Goal: Task Accomplishment & Management: Manage account settings

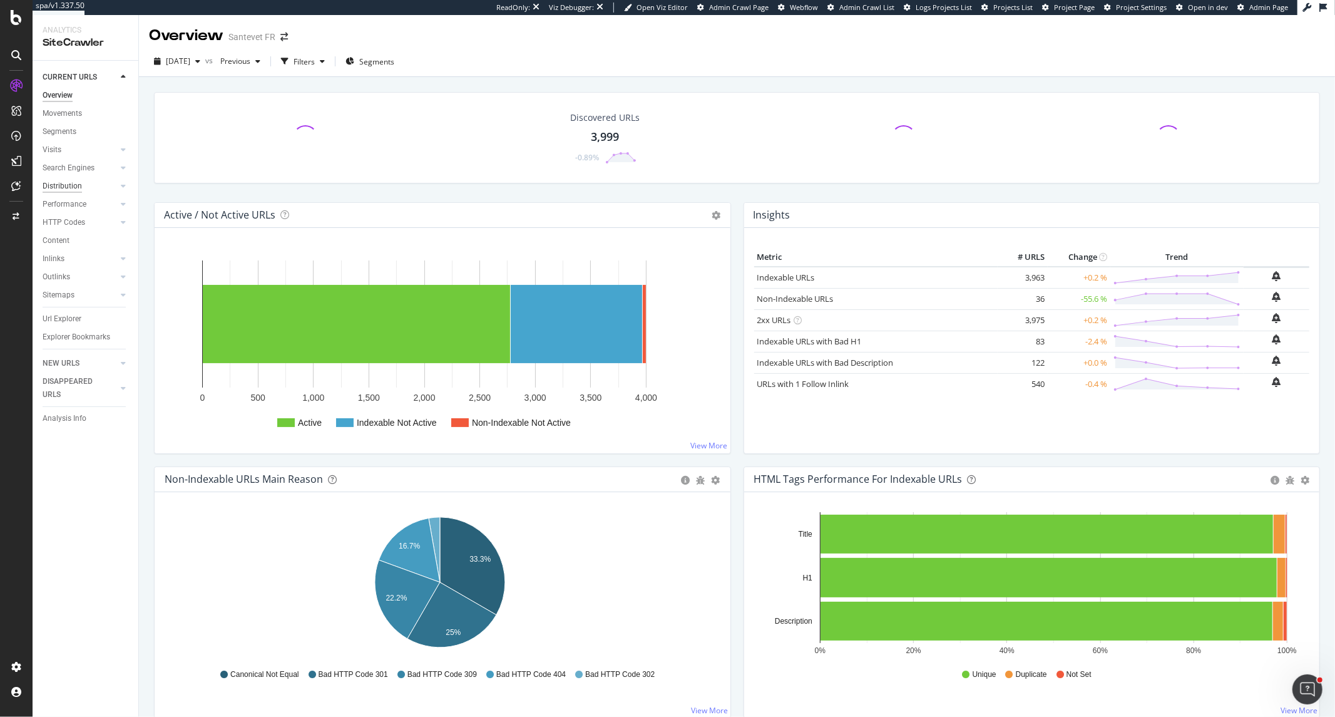
drag, startPoint x: 0, startPoint y: 0, endPoint x: 66, endPoint y: 190, distance: 201.0
click at [66, 190] on div "Distribution" at bounding box center [62, 186] width 39 height 13
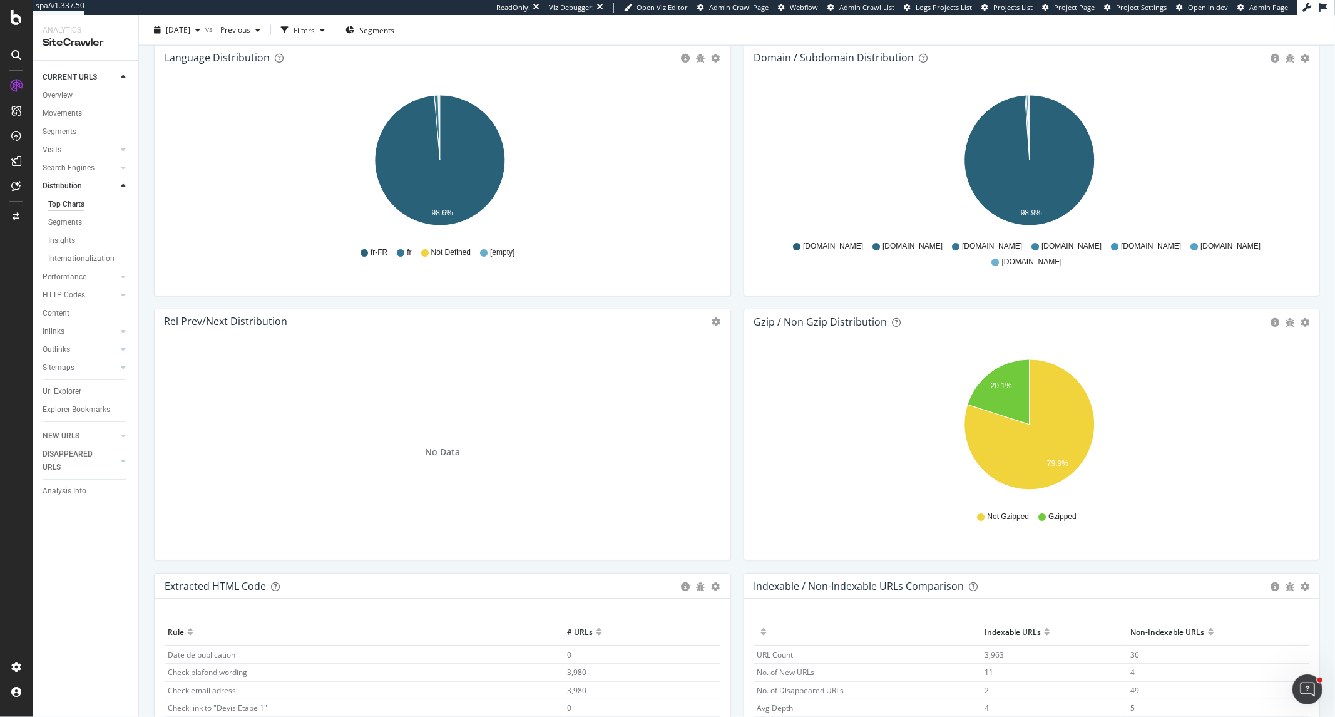
scroll to position [1625, 0]
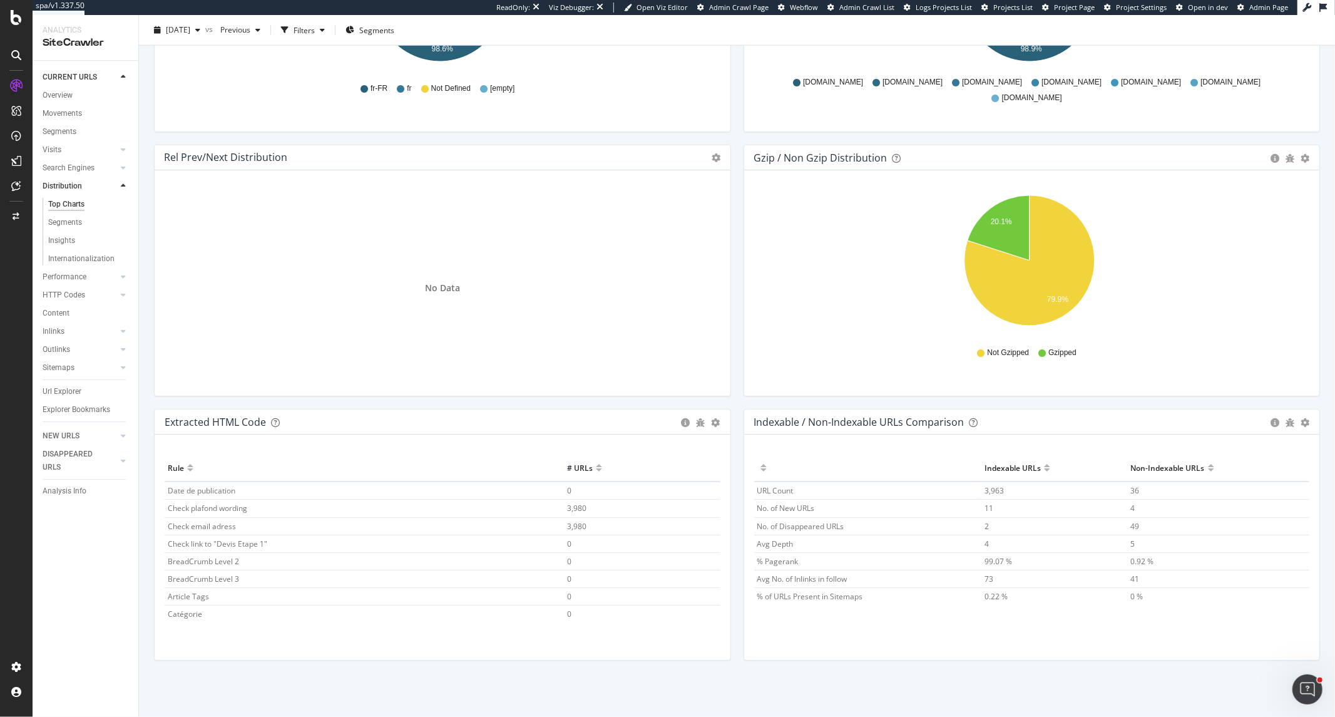
drag, startPoint x: 562, startPoint y: 525, endPoint x: 811, endPoint y: 473, distance: 254.6
click at [567, 525] on span "3,980" at bounding box center [576, 526] width 19 height 11
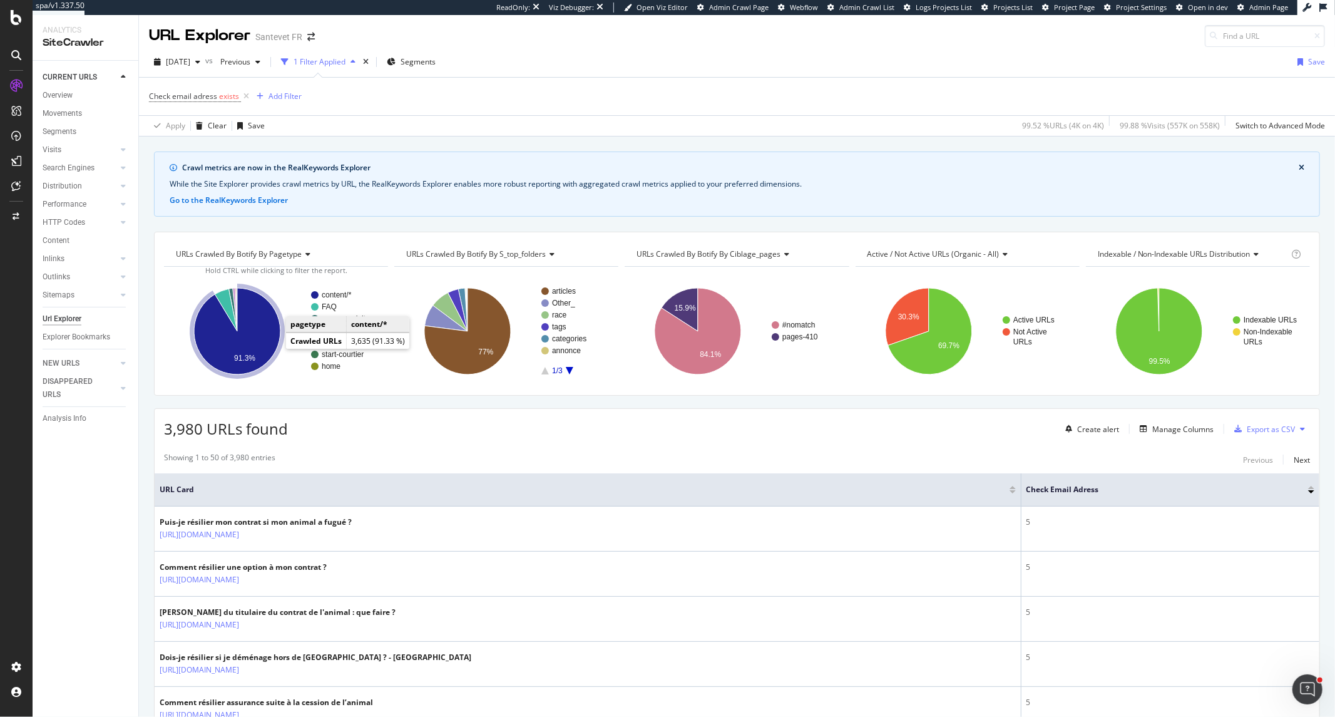
click at [273, 347] on icon "A chart." at bounding box center [237, 331] width 86 height 86
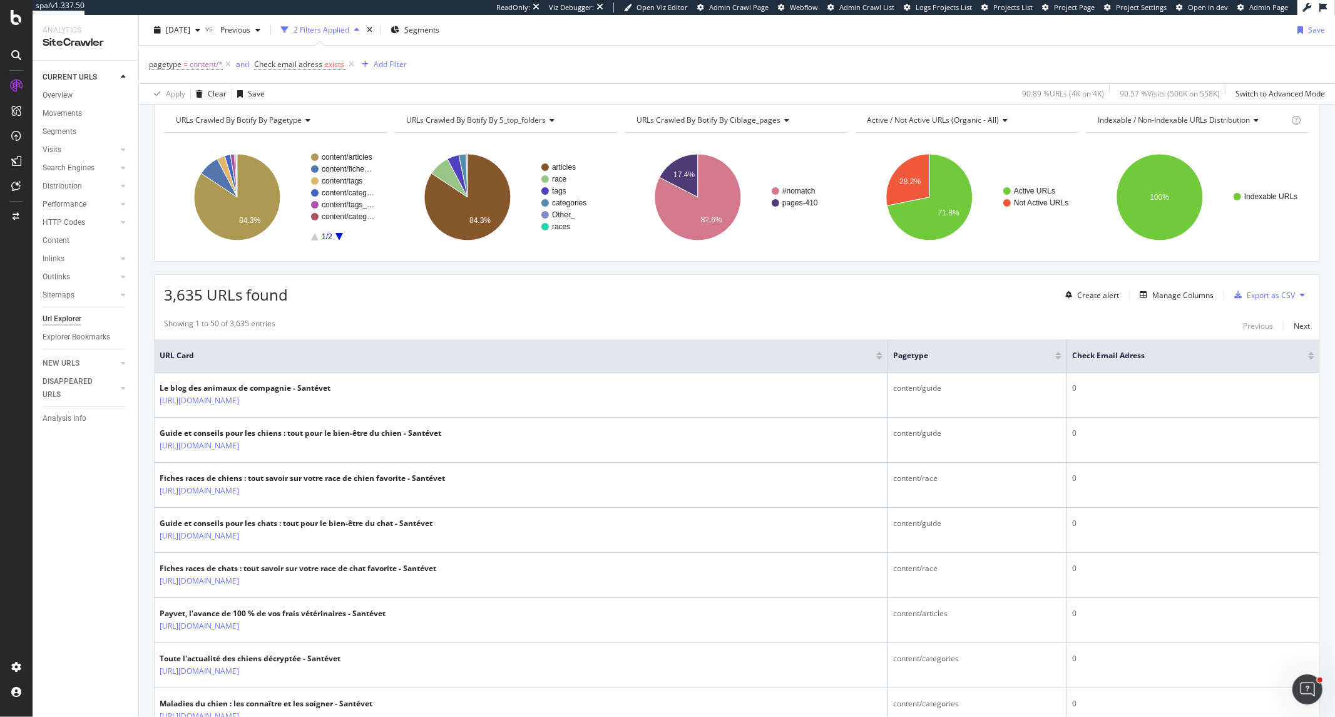
scroll to position [208, 0]
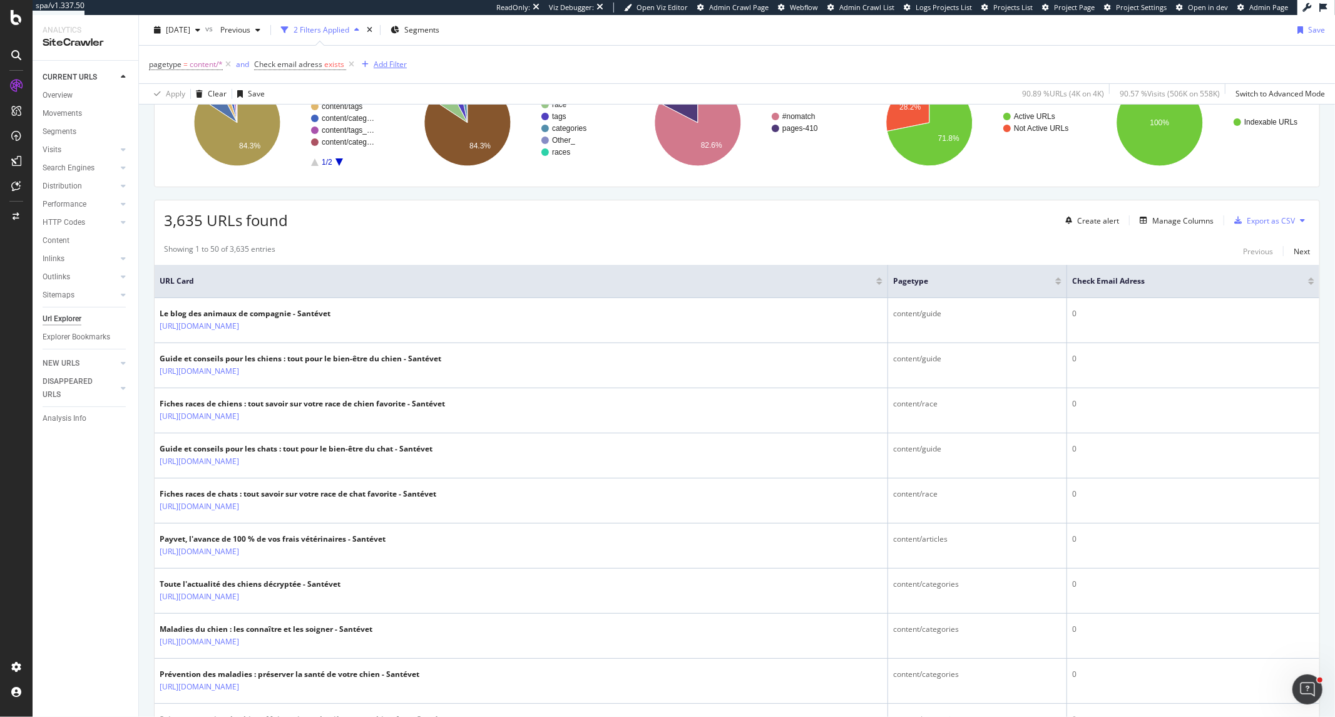
click at [392, 69] on div "Add Filter" at bounding box center [390, 64] width 33 height 11
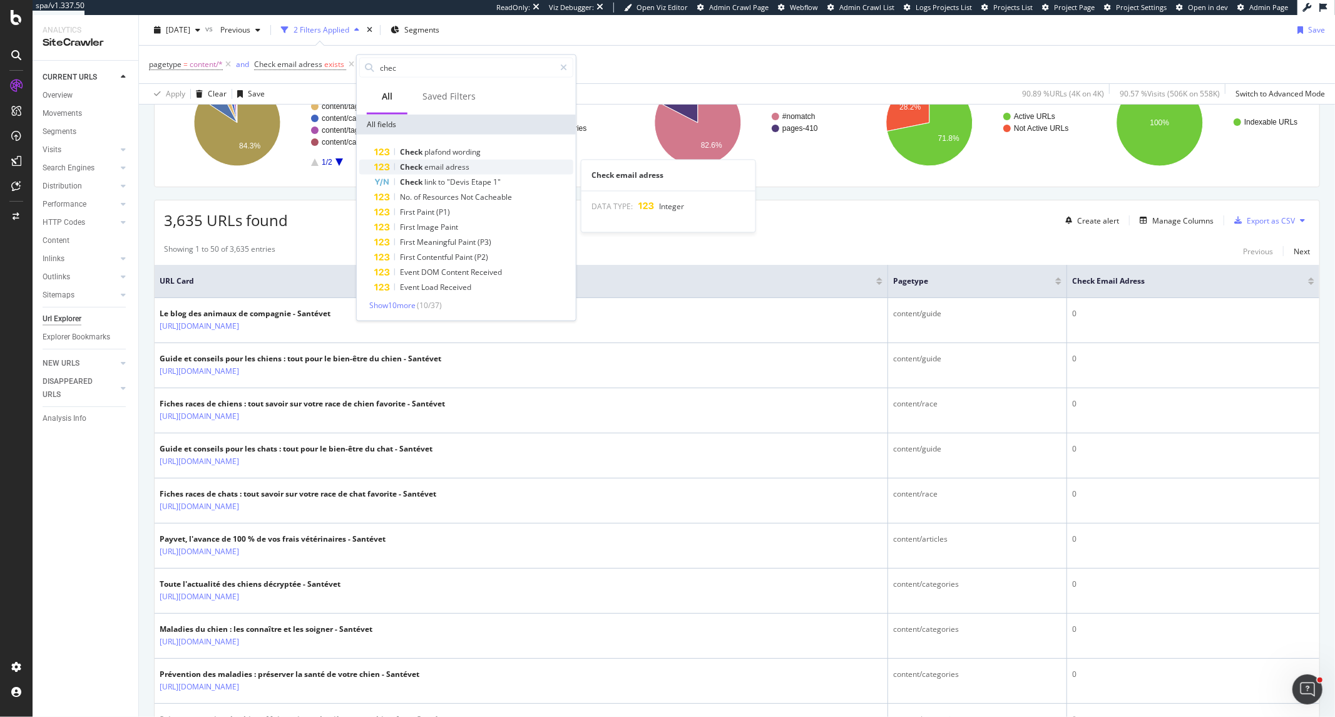
type input "chec"
click at [454, 167] on span "adress" at bounding box center [458, 167] width 24 height 11
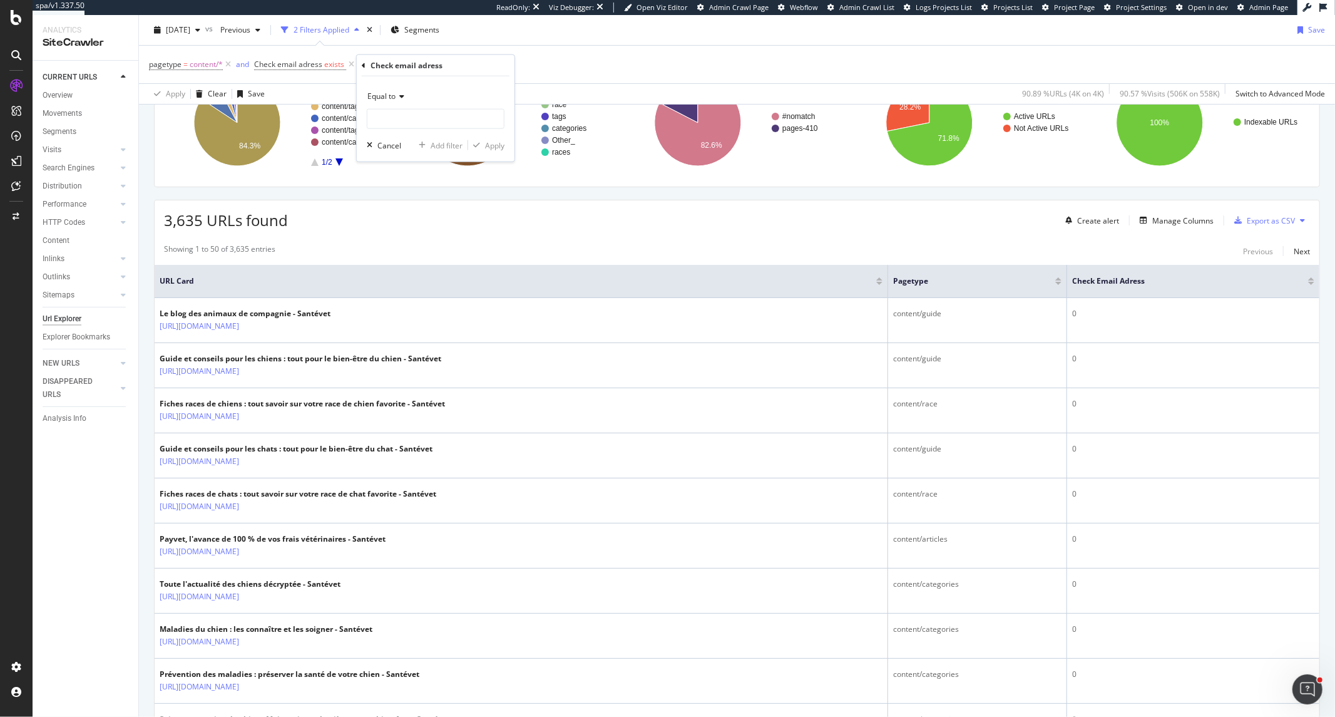
click at [391, 96] on span "Equal to" at bounding box center [382, 96] width 28 height 11
click at [407, 189] on span "Greater than" at bounding box center [395, 187] width 45 height 11
click at [415, 120] on input "number" at bounding box center [436, 119] width 138 height 20
type input "0"
click at [489, 148] on div "Apply" at bounding box center [494, 145] width 19 height 11
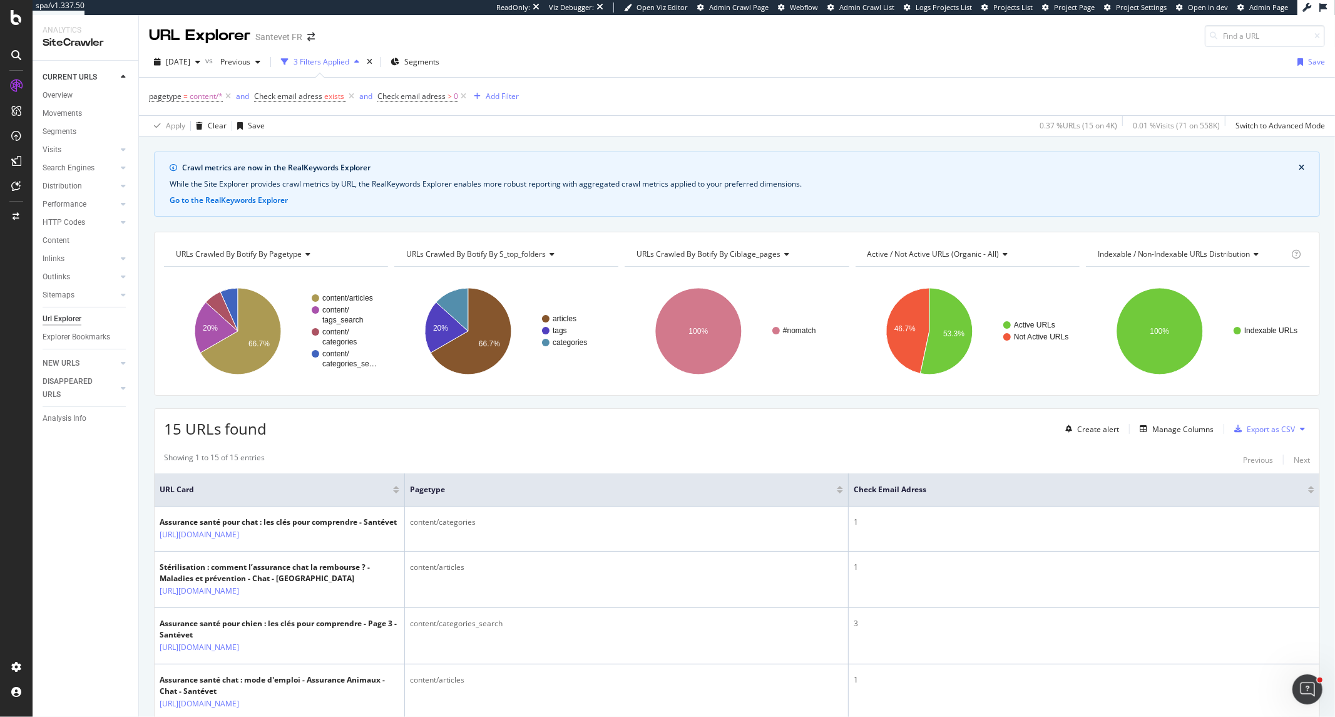
click at [1309, 493] on div at bounding box center [1312, 491] width 6 height 3
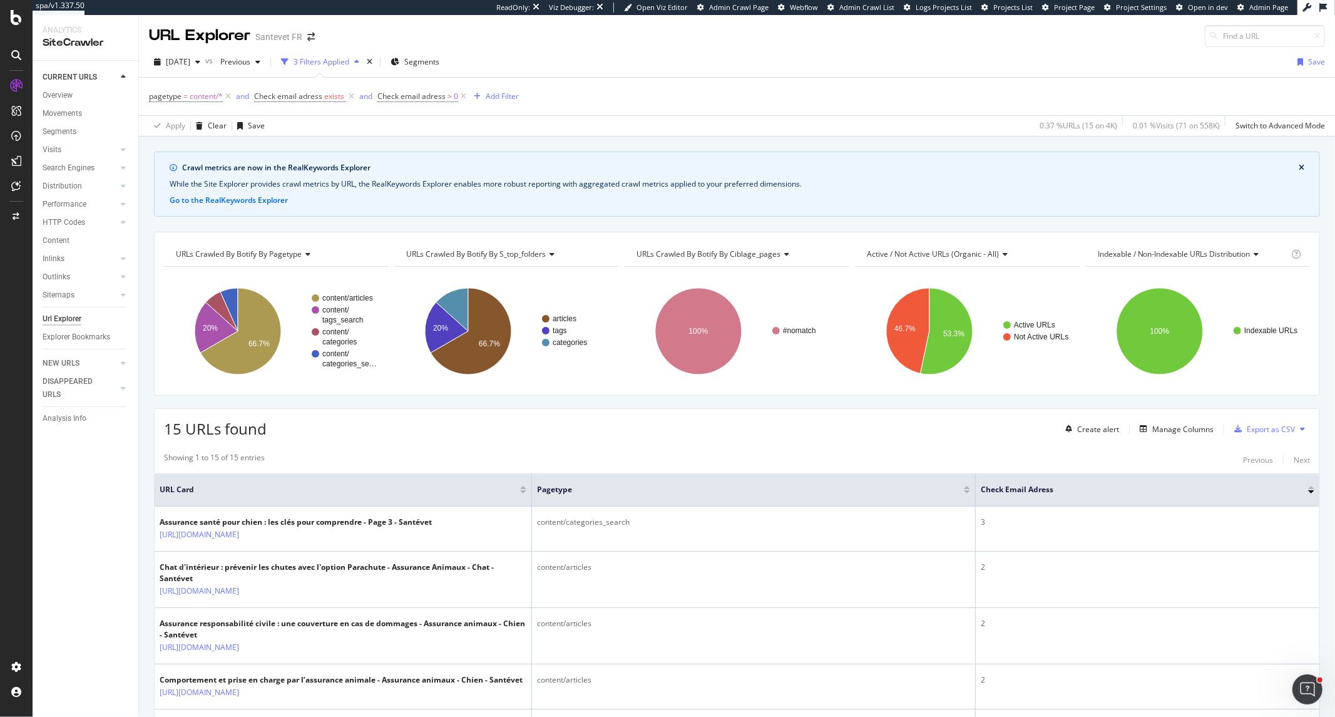
drag, startPoint x: 403, startPoint y: 502, endPoint x: 553, endPoint y: 503, distance: 150.3
click at [553, 503] on tr "URL Card pagetype Check email adress" at bounding box center [737, 489] width 1165 height 33
drag, startPoint x: 975, startPoint y: 500, endPoint x: 856, endPoint y: 500, distance: 119.0
click at [872, 500] on span at bounding box center [876, 489] width 8 height 33
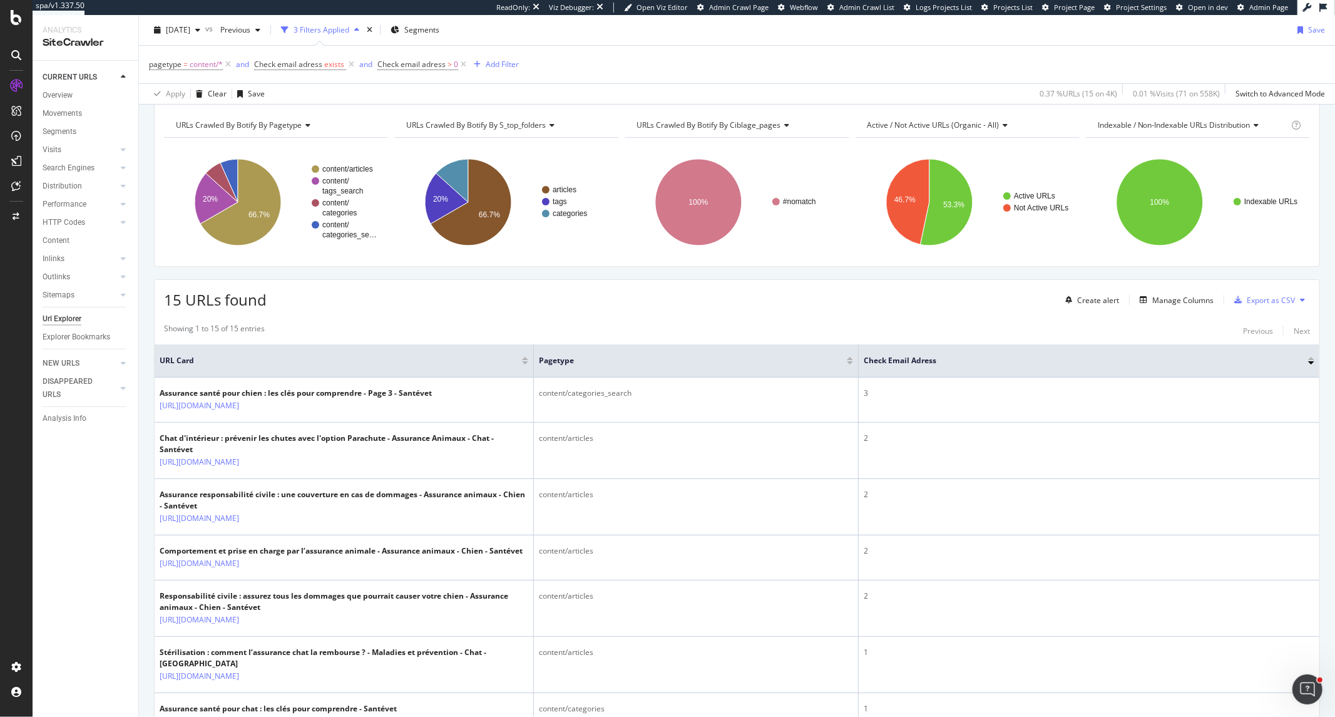
scroll to position [139, 0]
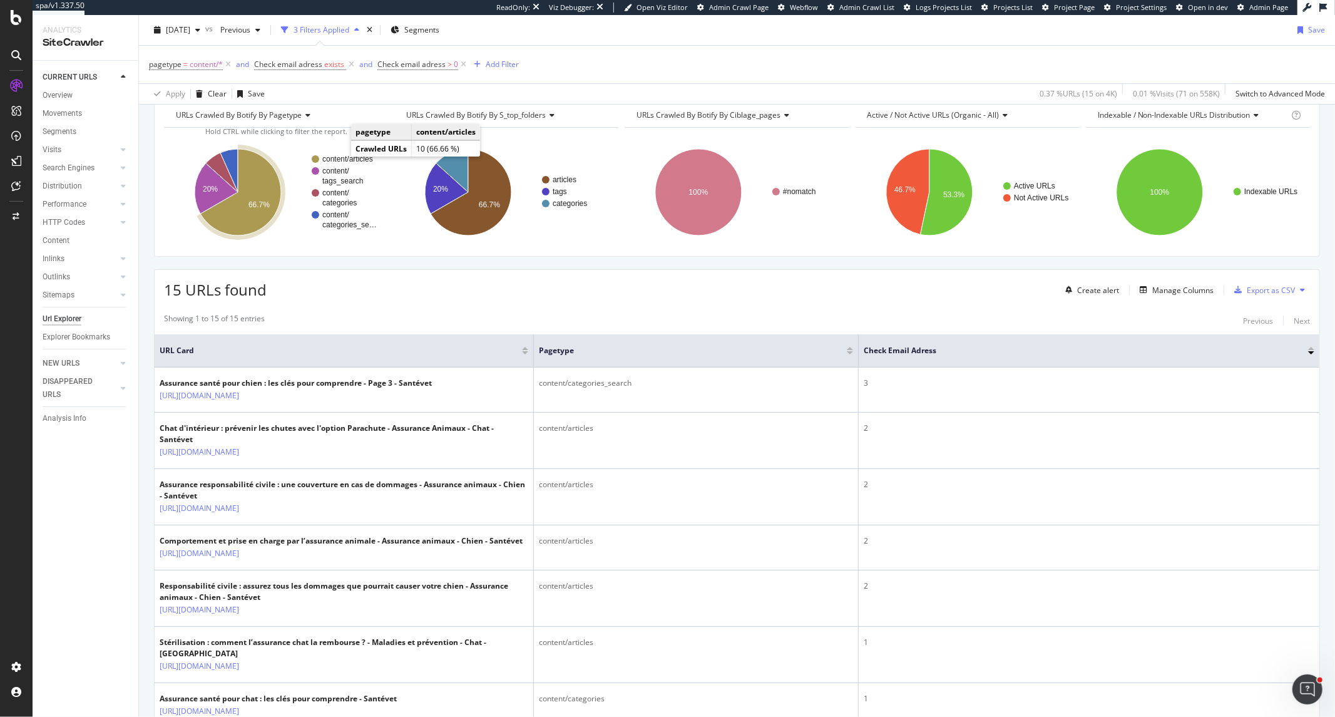
click at [340, 159] on text "content/articles" at bounding box center [347, 159] width 51 height 9
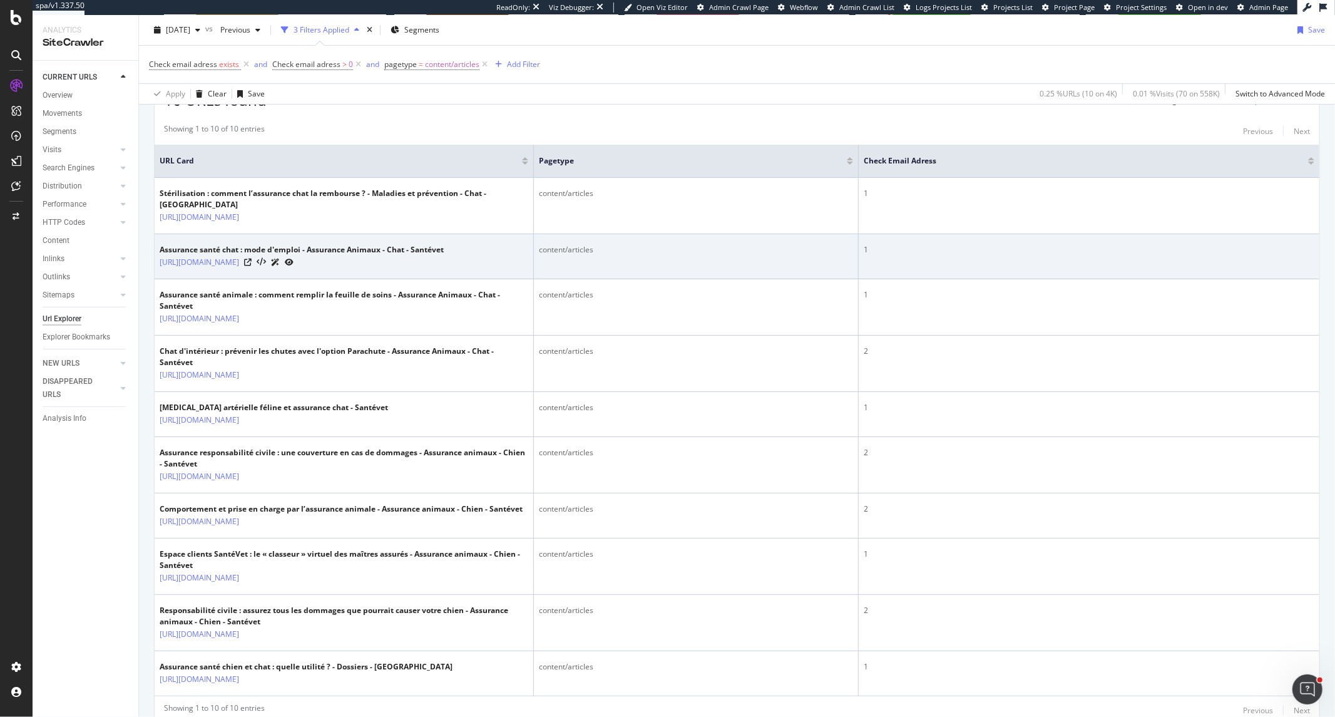
scroll to position [221, 0]
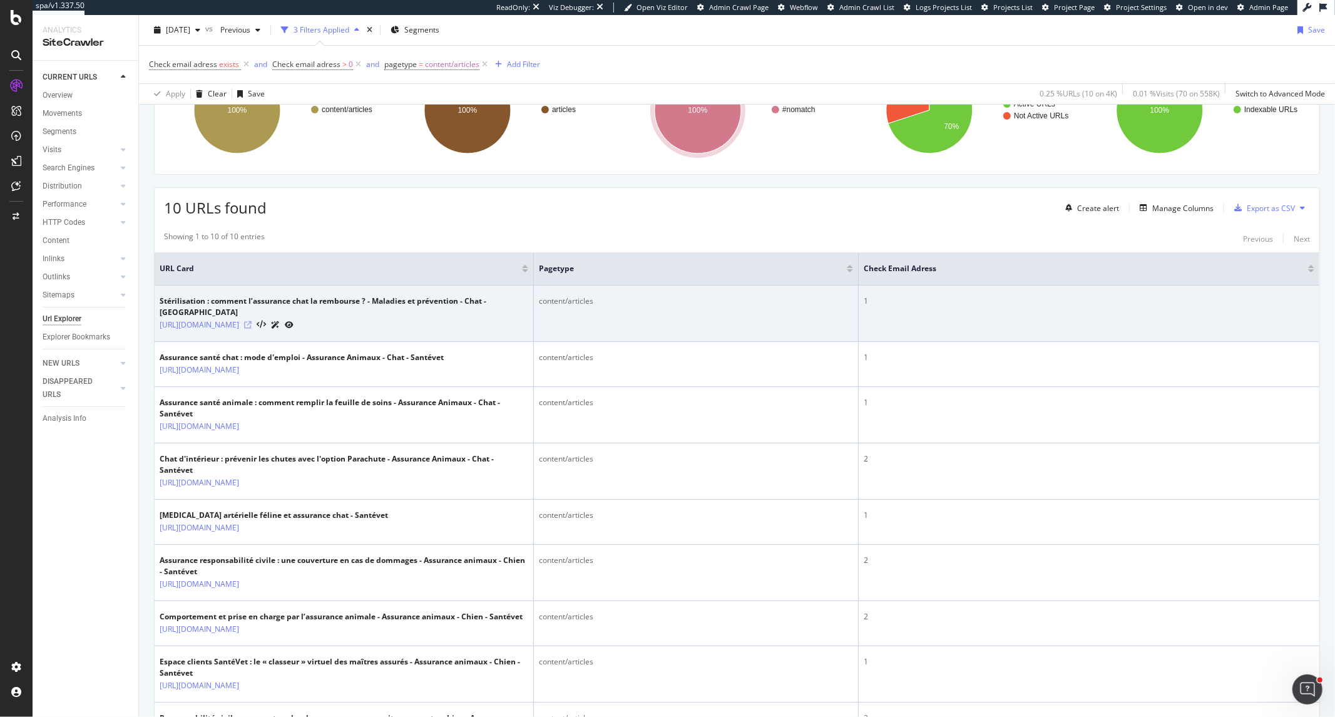
click at [252, 321] on icon at bounding box center [248, 325] width 8 height 8
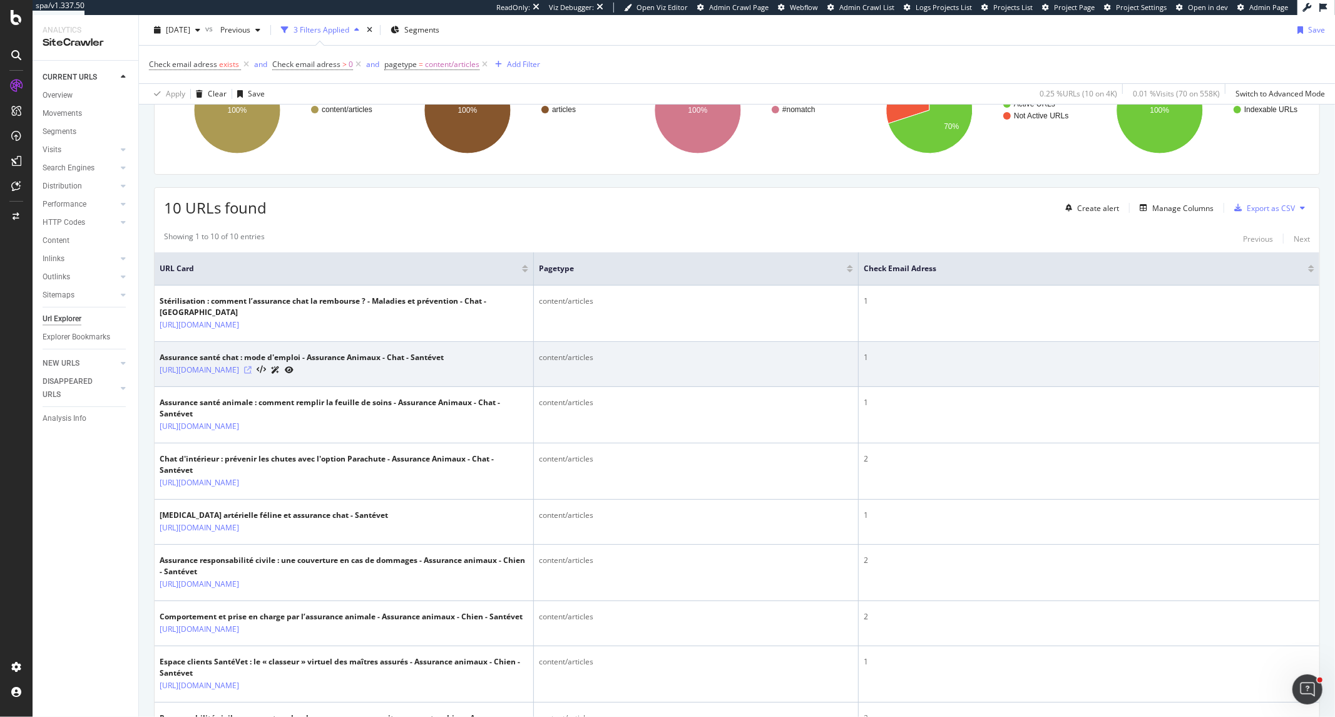
click at [252, 366] on icon at bounding box center [248, 370] width 8 height 8
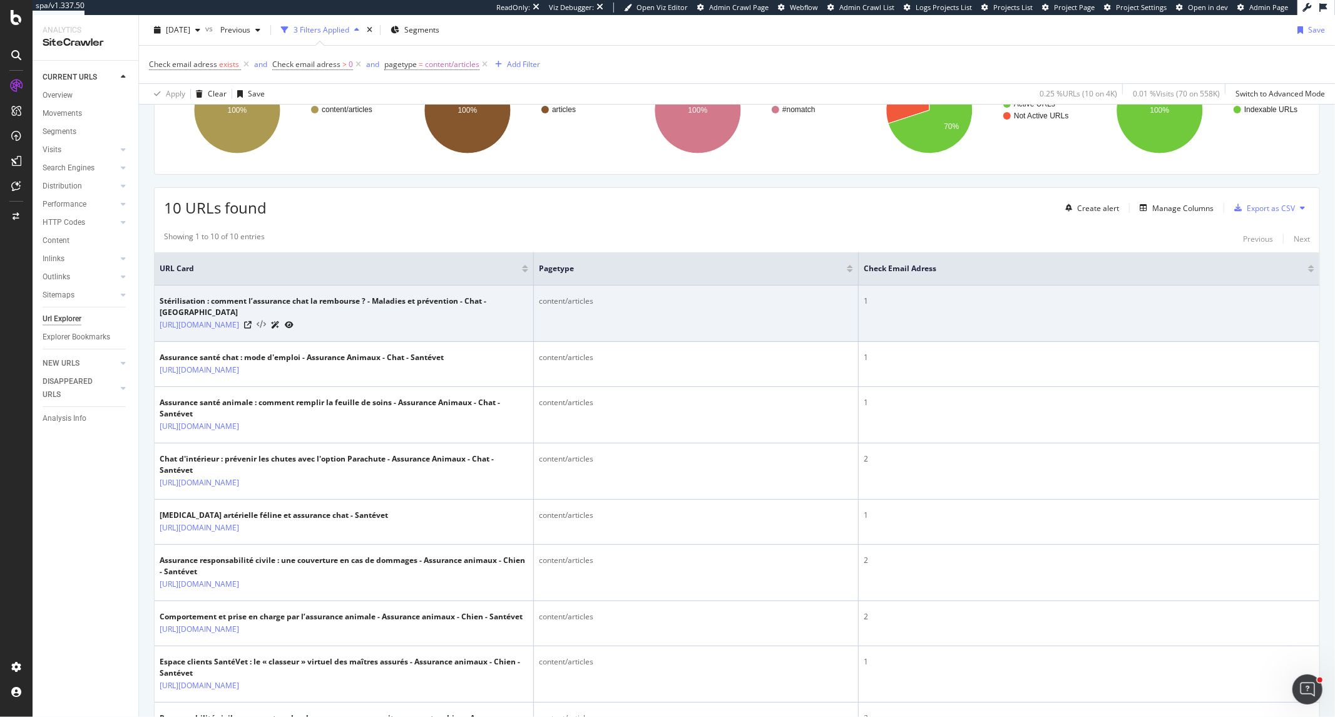
click at [266, 321] on icon at bounding box center [261, 325] width 9 height 9
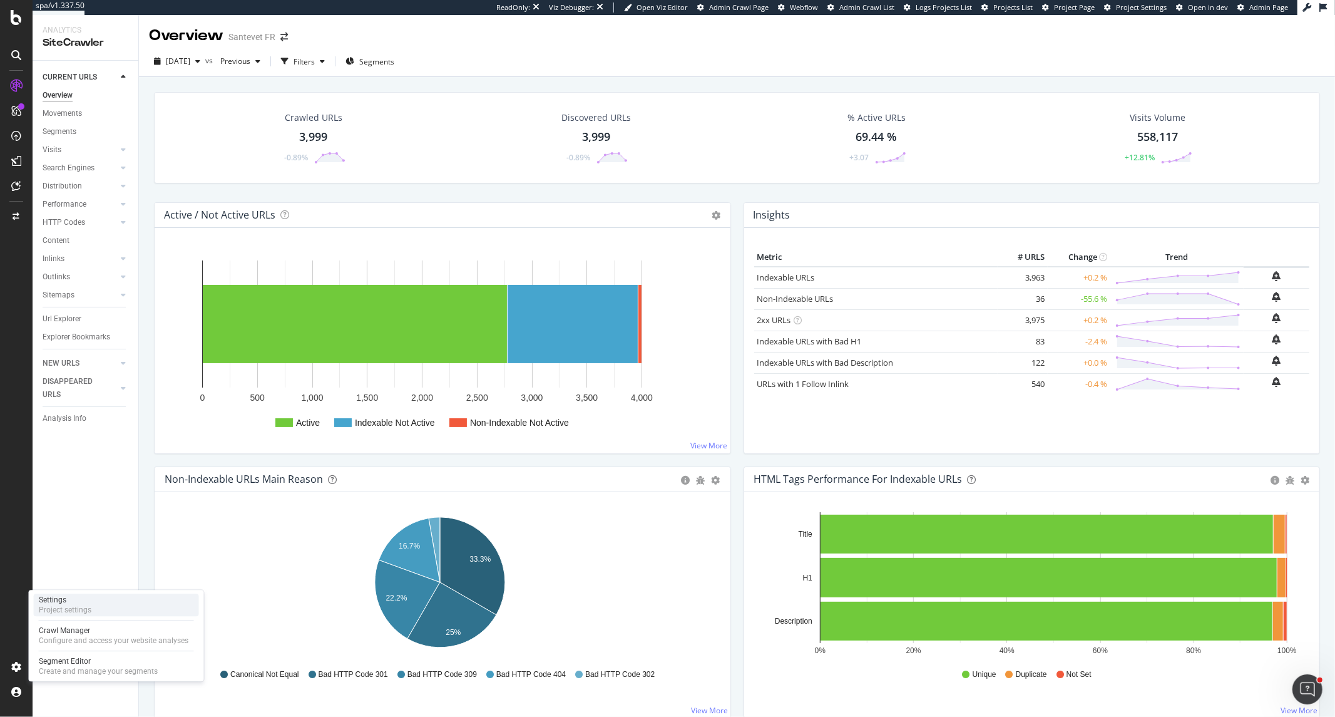
click at [63, 610] on div "Project settings" at bounding box center [65, 610] width 53 height 10
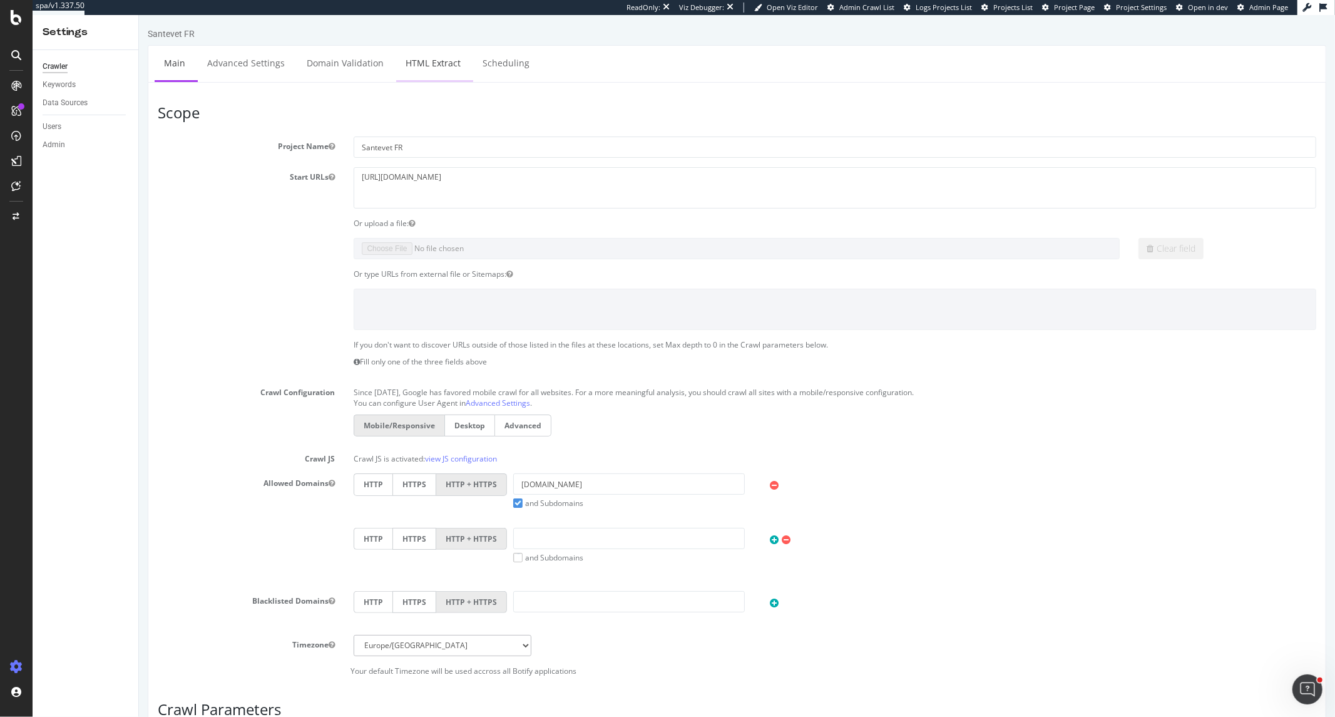
click at [434, 64] on link "HTML Extract" at bounding box center [433, 63] width 74 height 34
select select "count"
select select "exist"
select select "count"
select select "list"
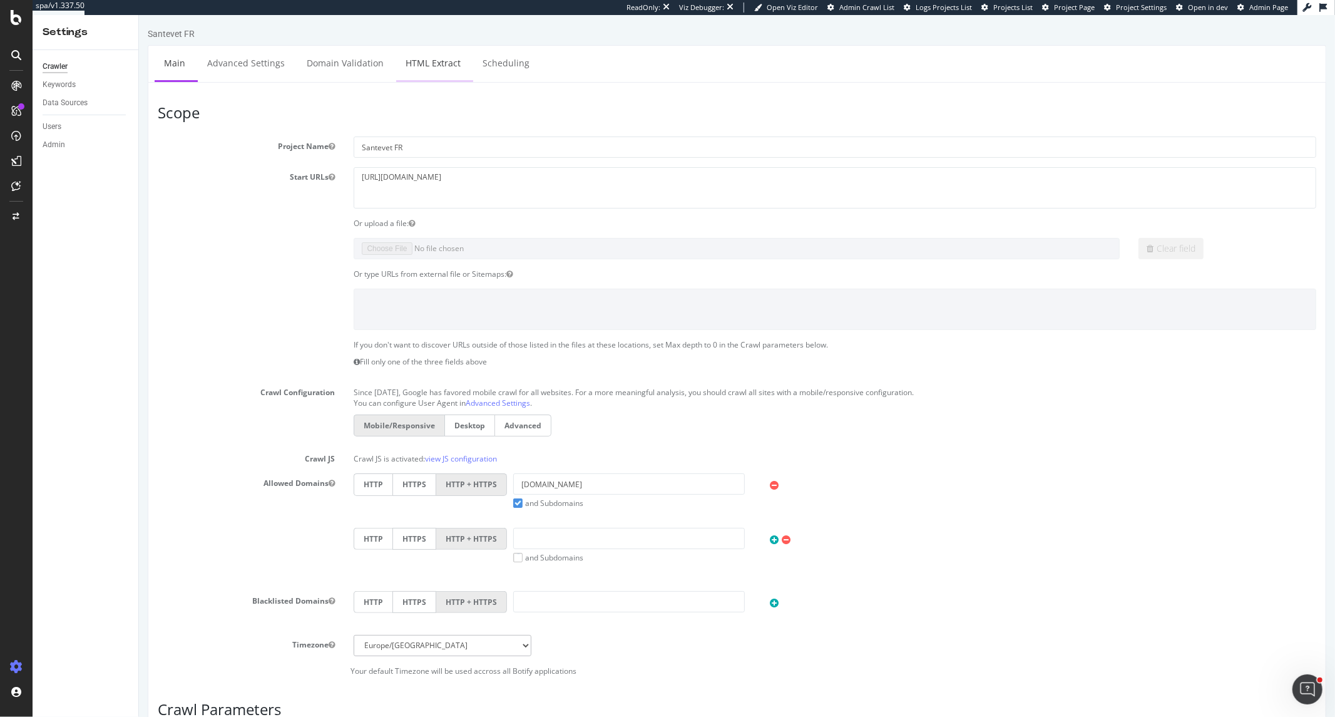
select select "d"
select select "fr_full_year"
select select "list"
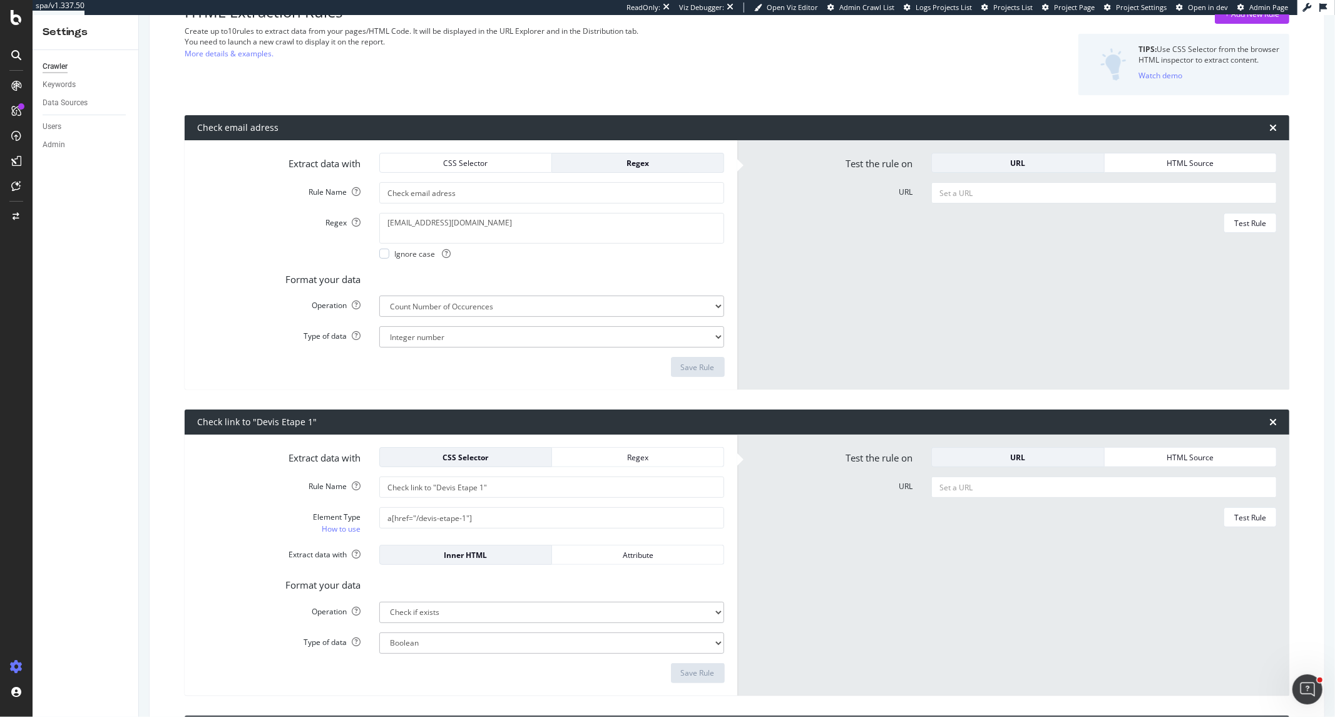
scroll to position [85, 0]
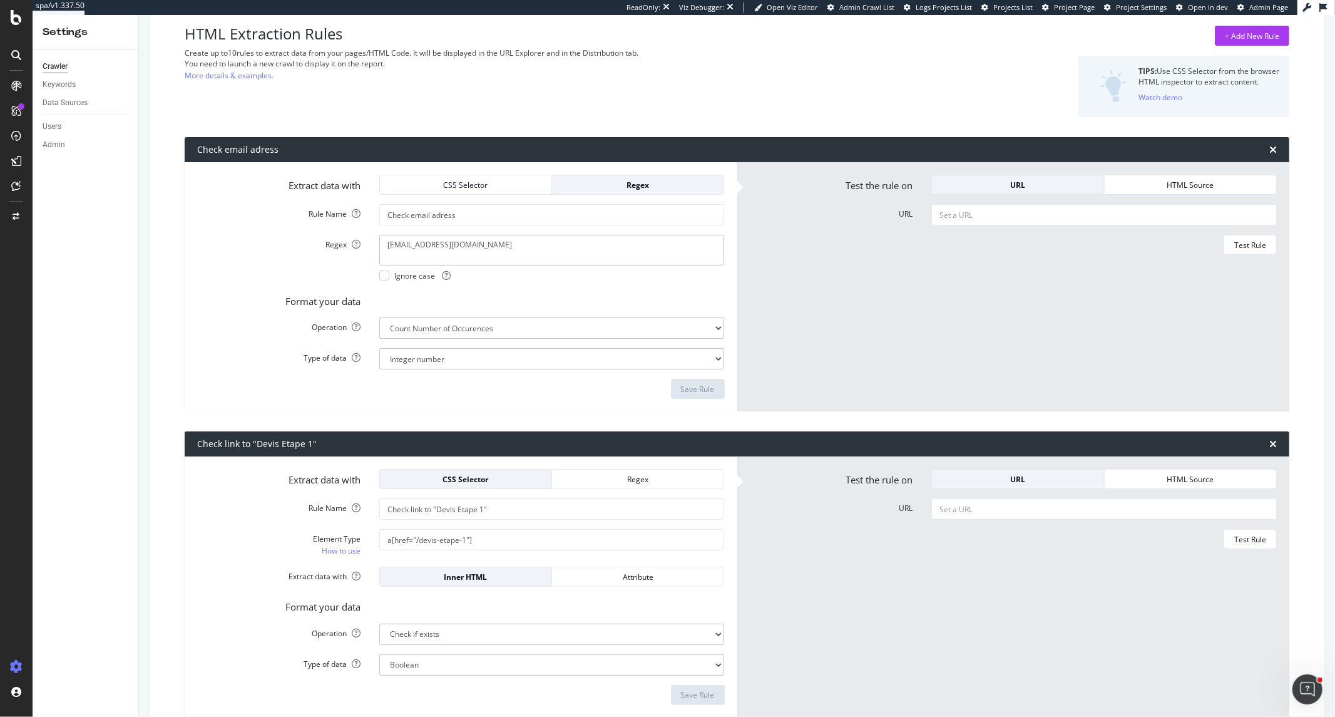
click at [485, 250] on textarea "accueil@santevet.com" at bounding box center [552, 250] width 346 height 30
click at [86, 134] on div "SiteCrawler" at bounding box center [68, 138] width 44 height 13
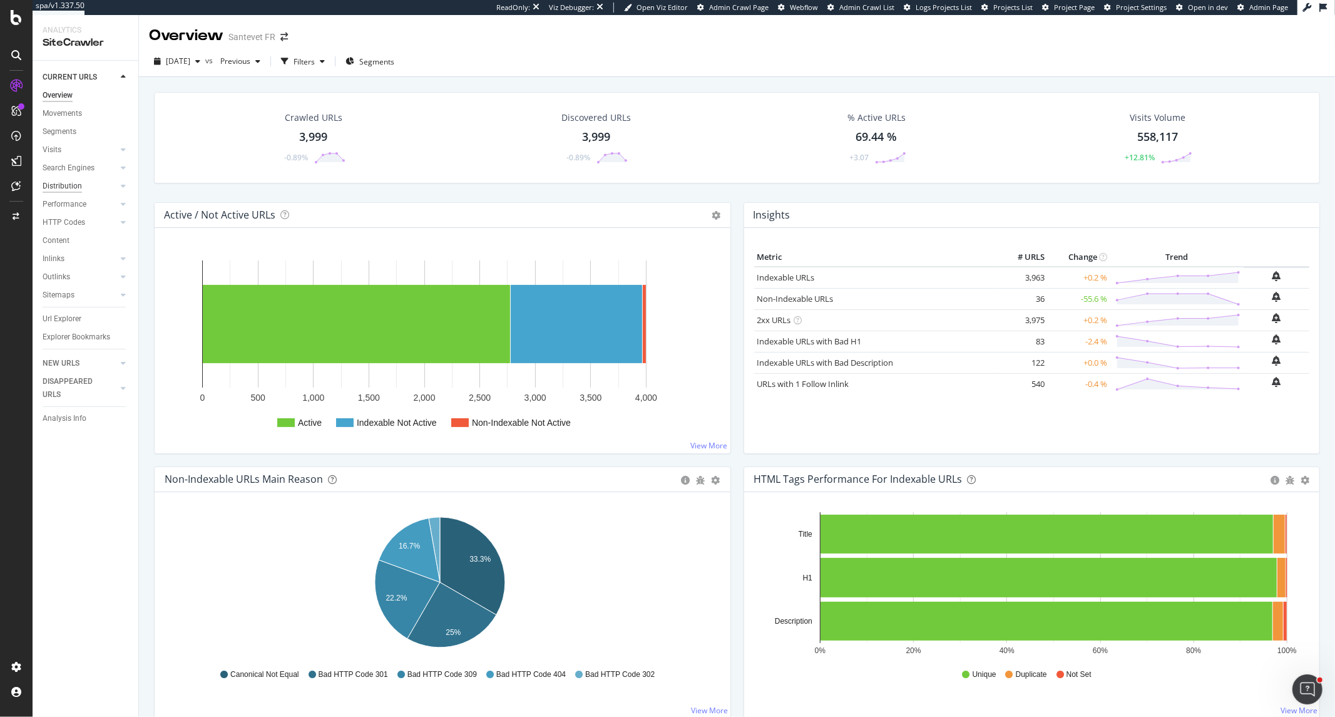
click at [71, 190] on div "Distribution" at bounding box center [62, 186] width 39 height 13
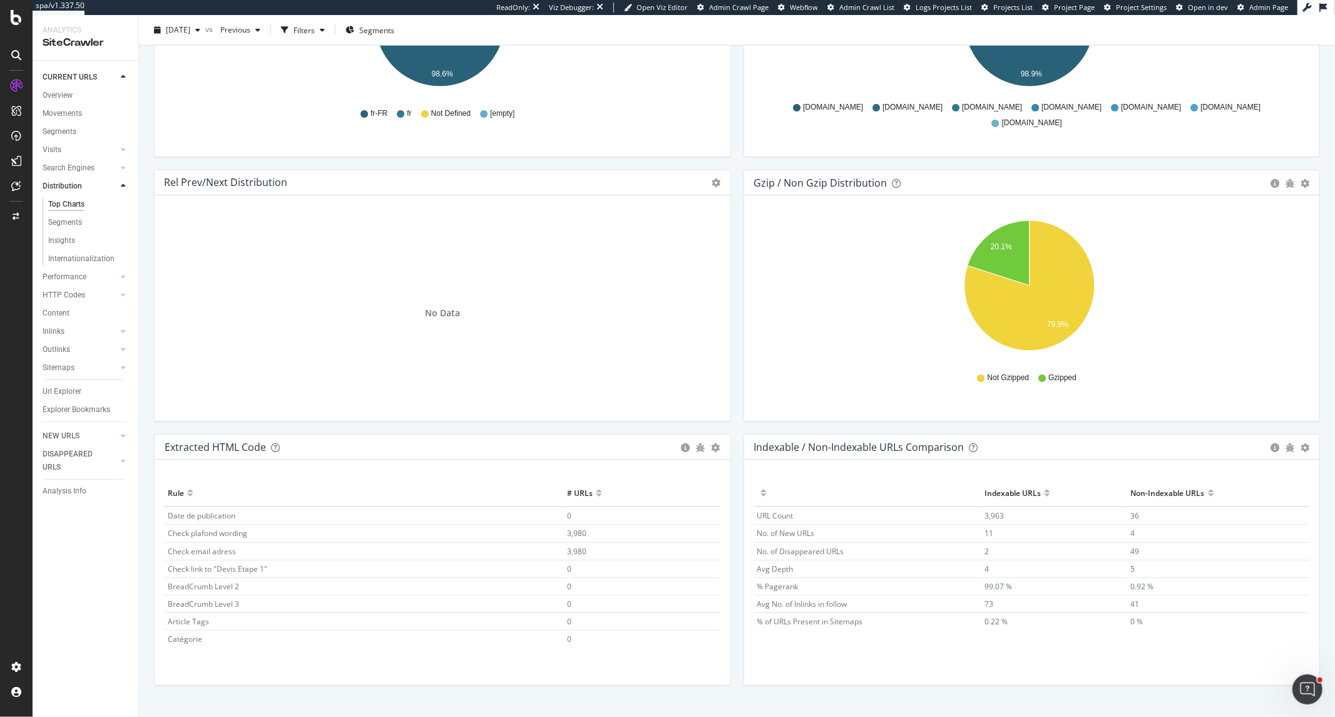
scroll to position [1625, 0]
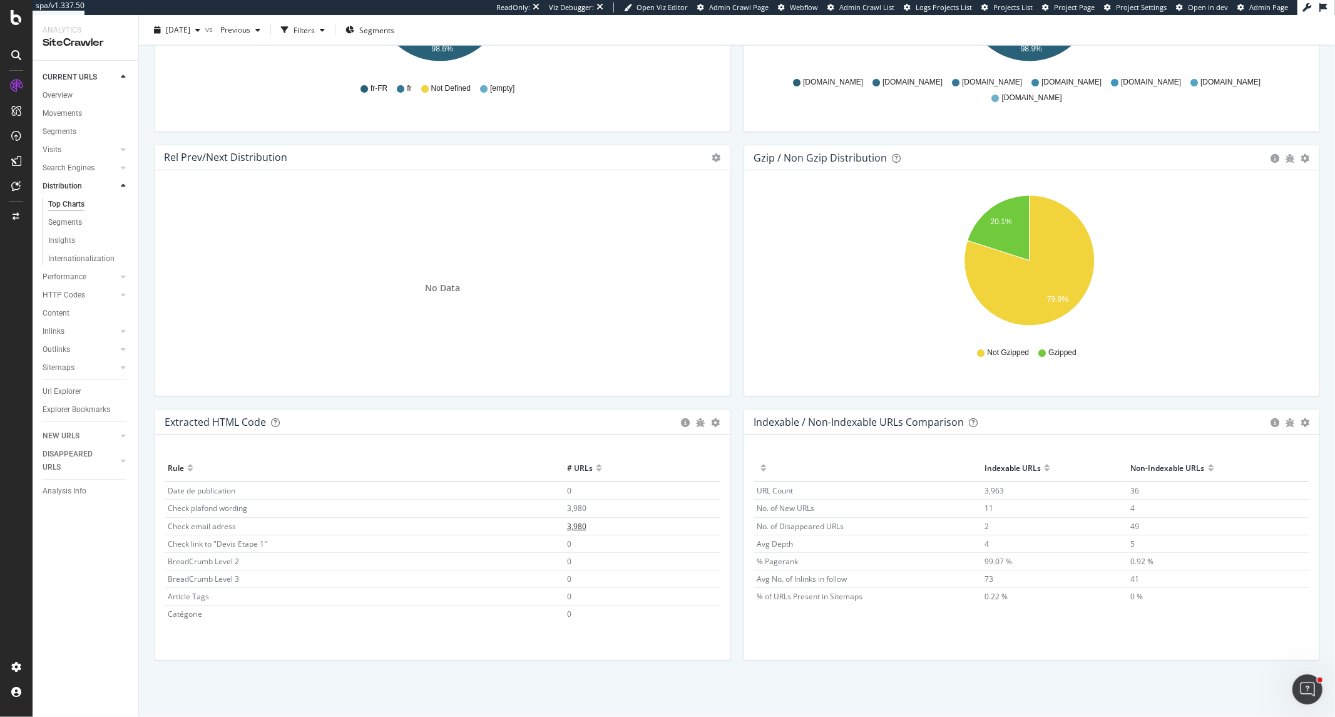
click at [567, 523] on span "3,980" at bounding box center [576, 526] width 19 height 11
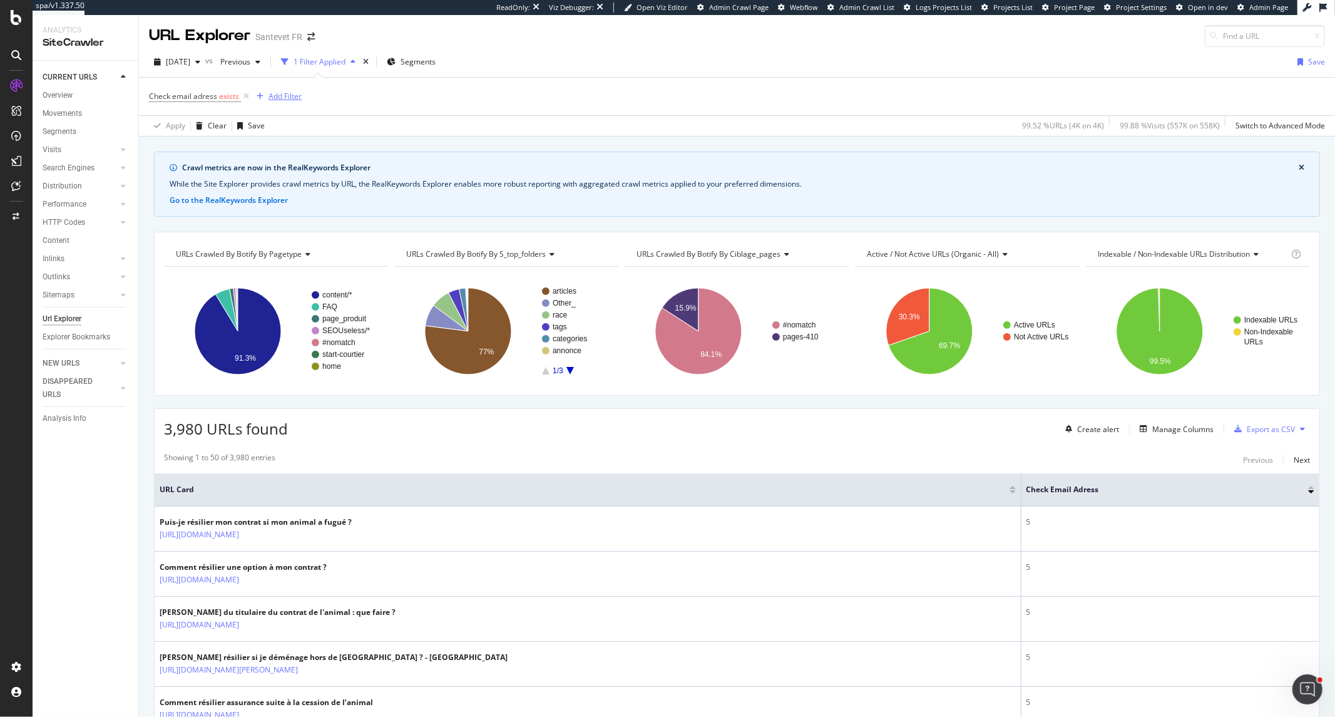
click at [263, 97] on div "button" at bounding box center [260, 97] width 17 height 8
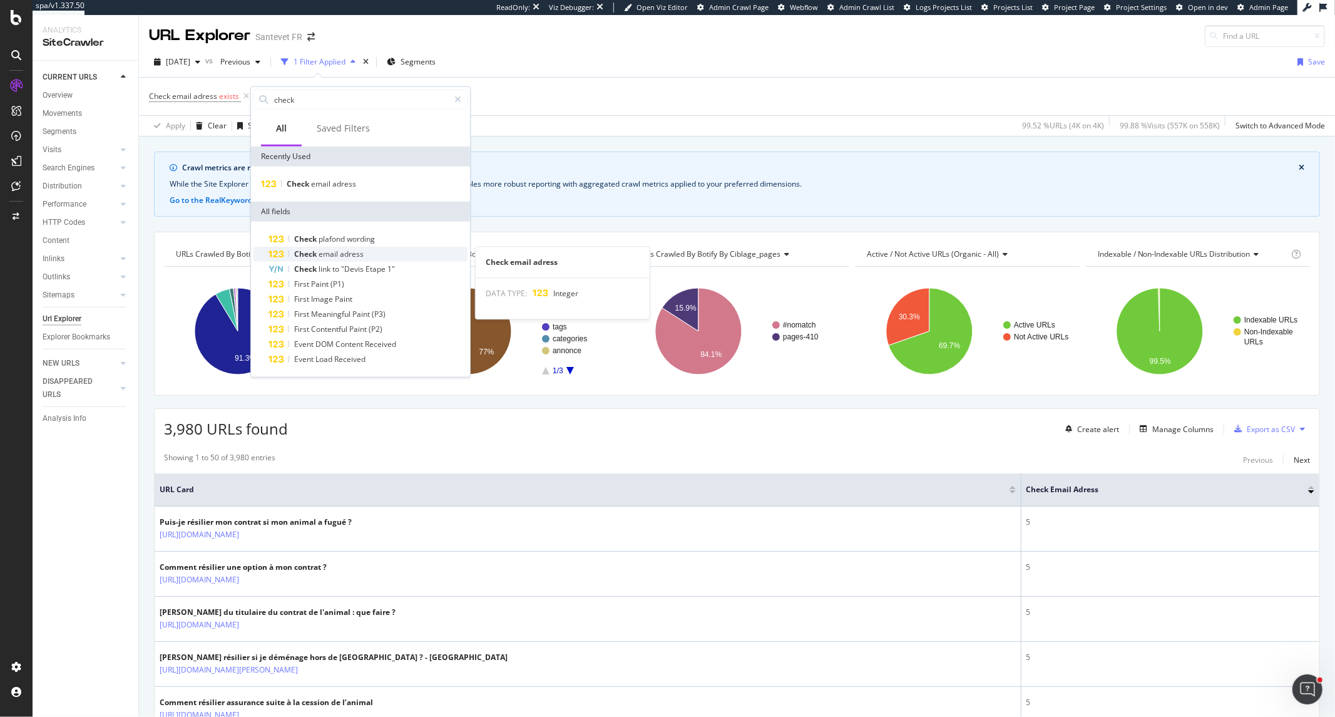
type input "check"
click at [372, 250] on div "Check email adress" at bounding box center [368, 254] width 199 height 15
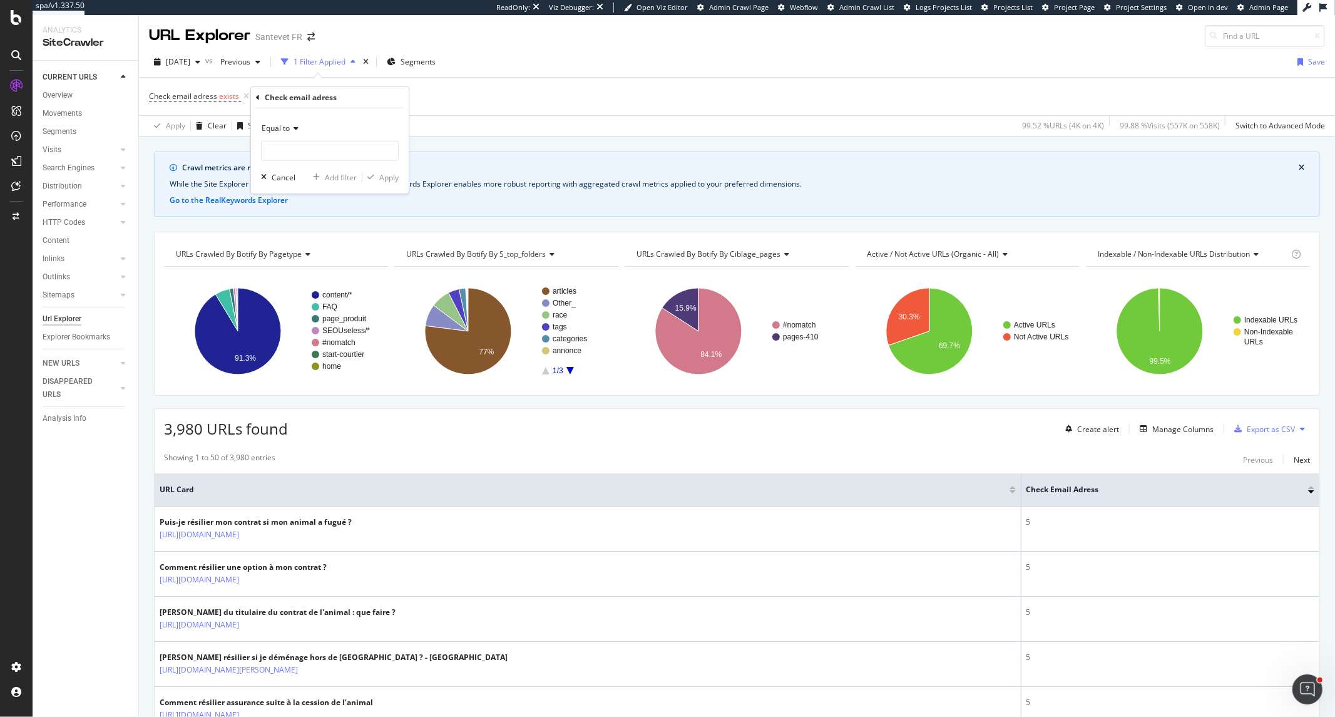
click at [287, 121] on div "Equal to" at bounding box center [330, 128] width 138 height 20
click at [315, 219] on div "Greater than" at bounding box center [331, 219] width 134 height 16
click at [330, 145] on input "number" at bounding box center [330, 151] width 138 height 20
type input "0"
click at [391, 178] on div "Apply" at bounding box center [388, 177] width 19 height 11
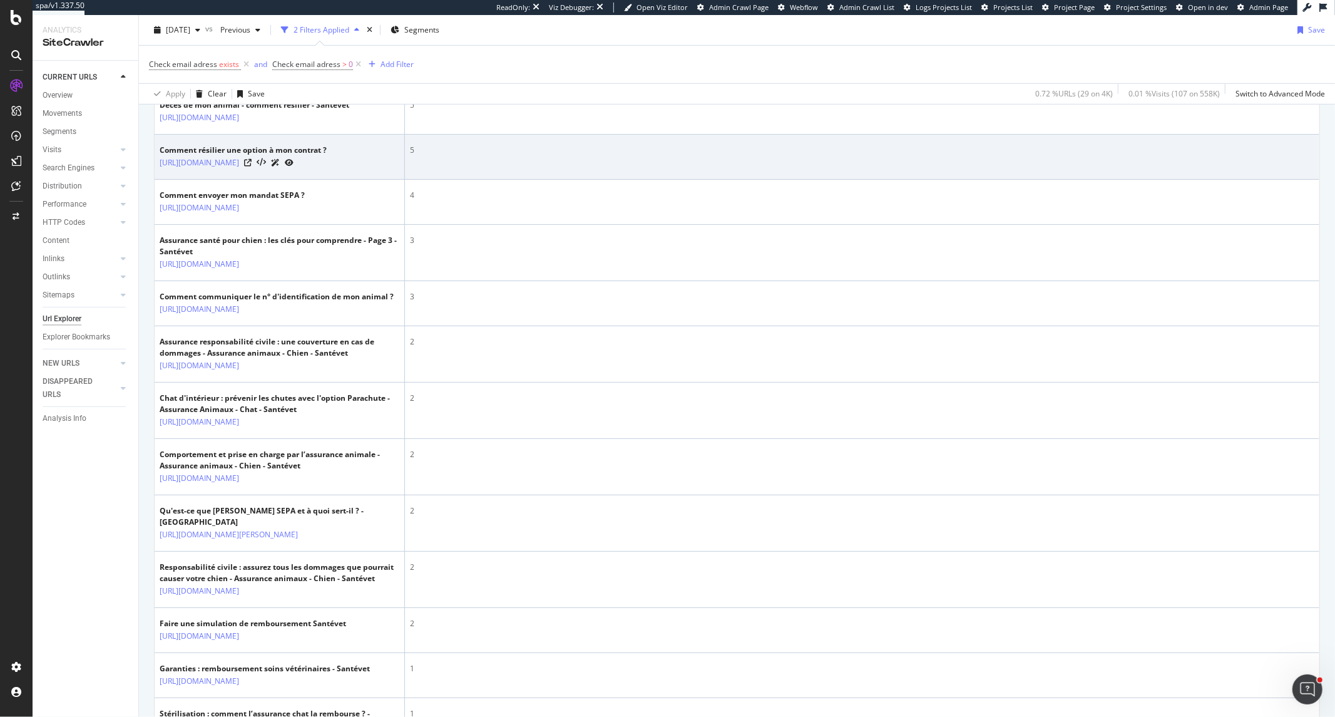
scroll to position [696, 0]
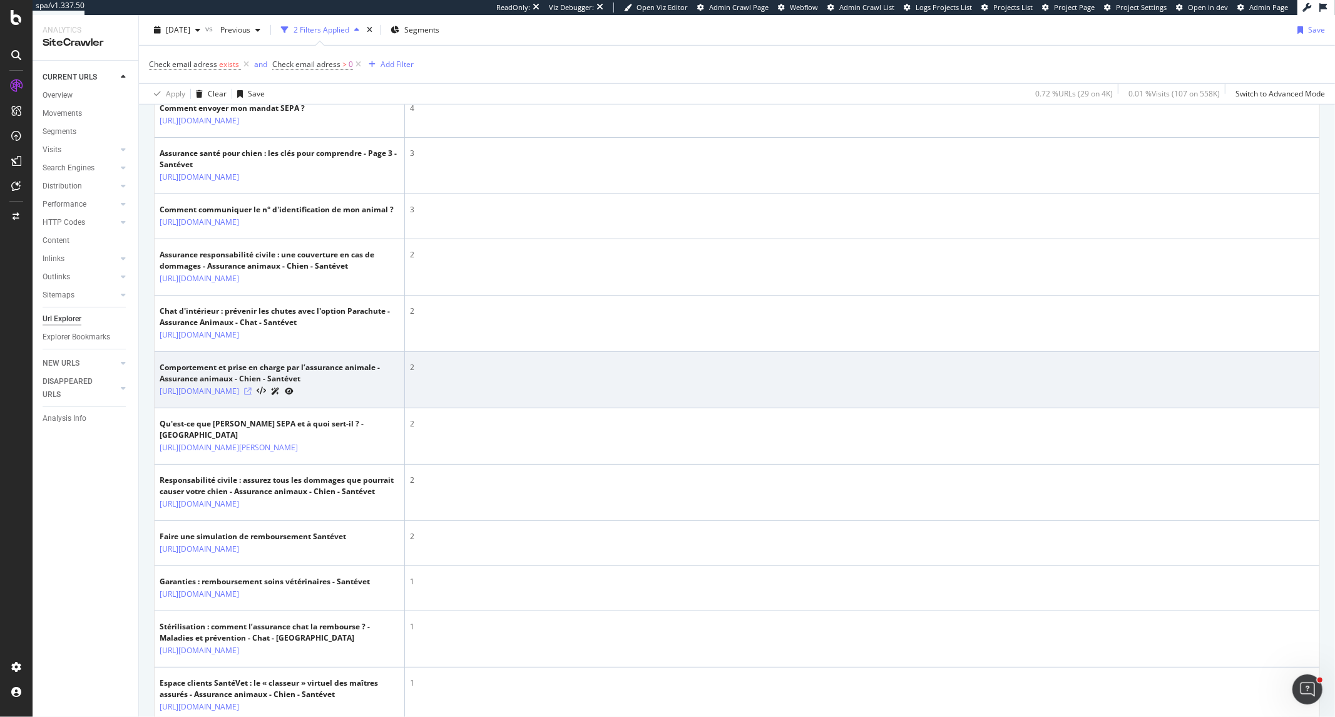
click at [252, 395] on icon at bounding box center [248, 392] width 8 height 8
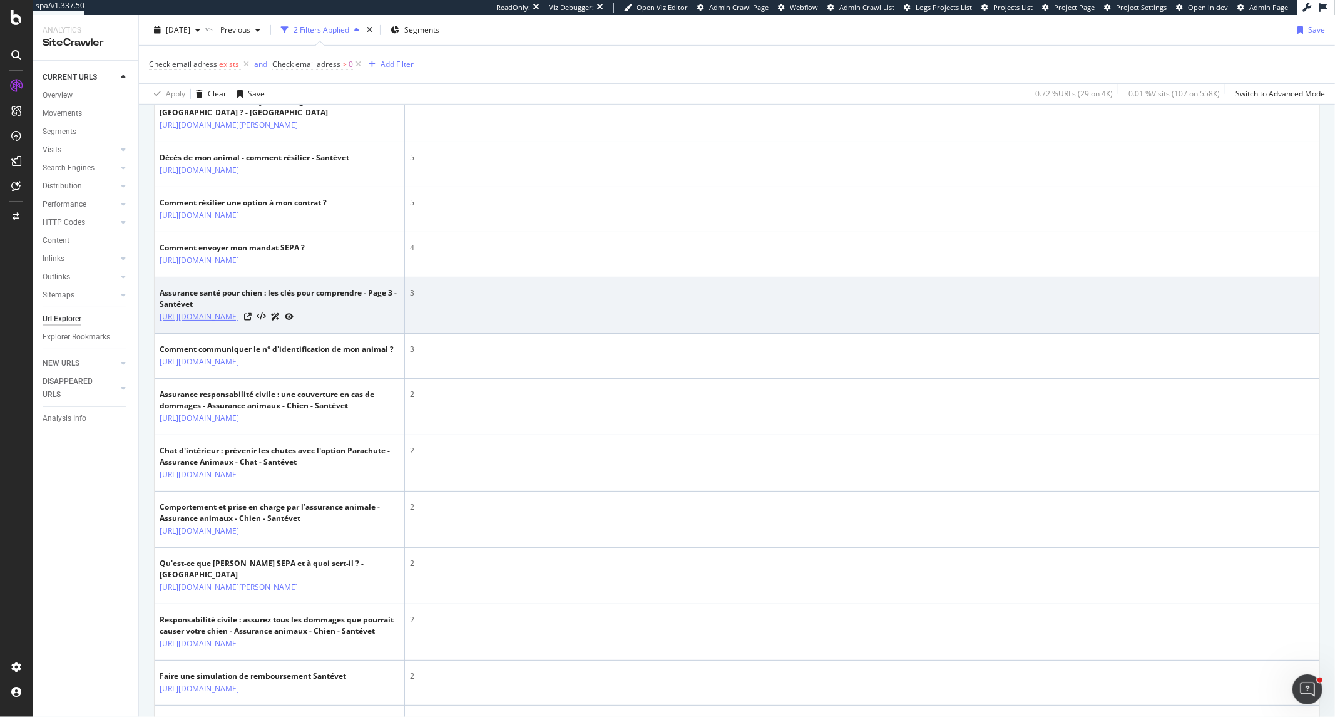
scroll to position [626, 0]
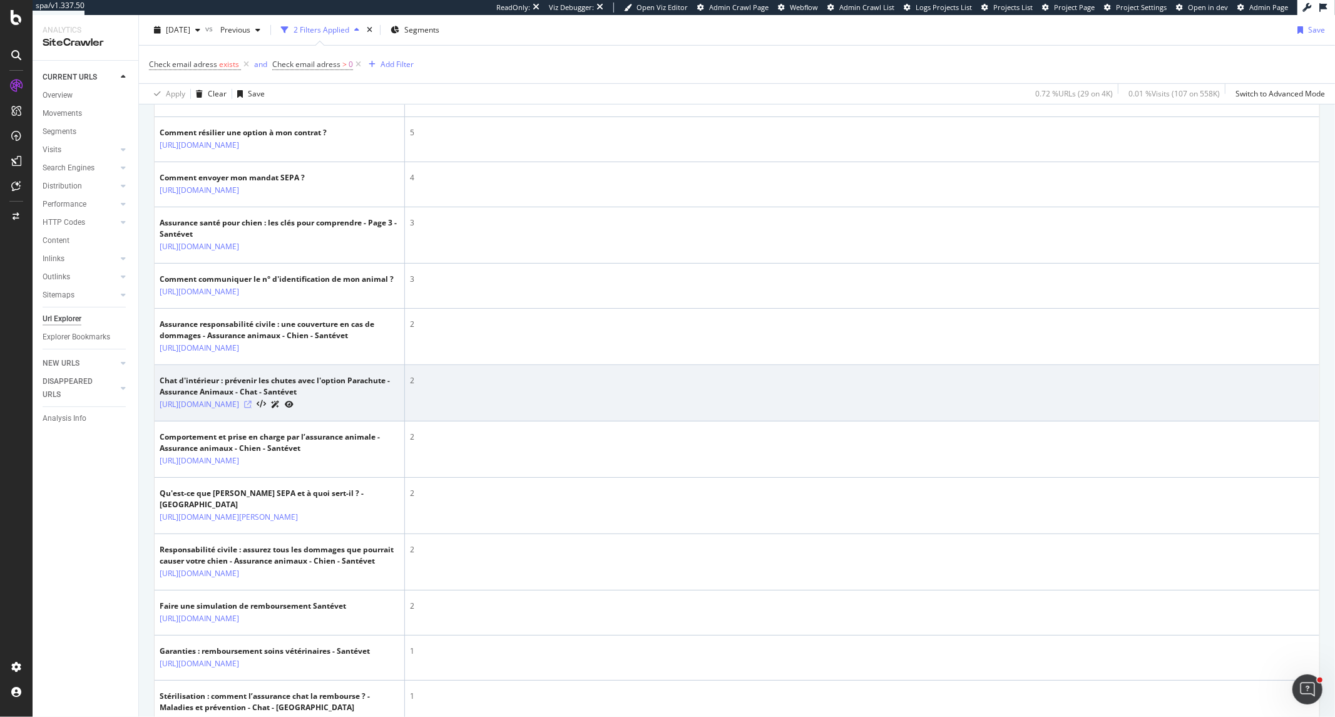
click at [252, 408] on icon at bounding box center [248, 405] width 8 height 8
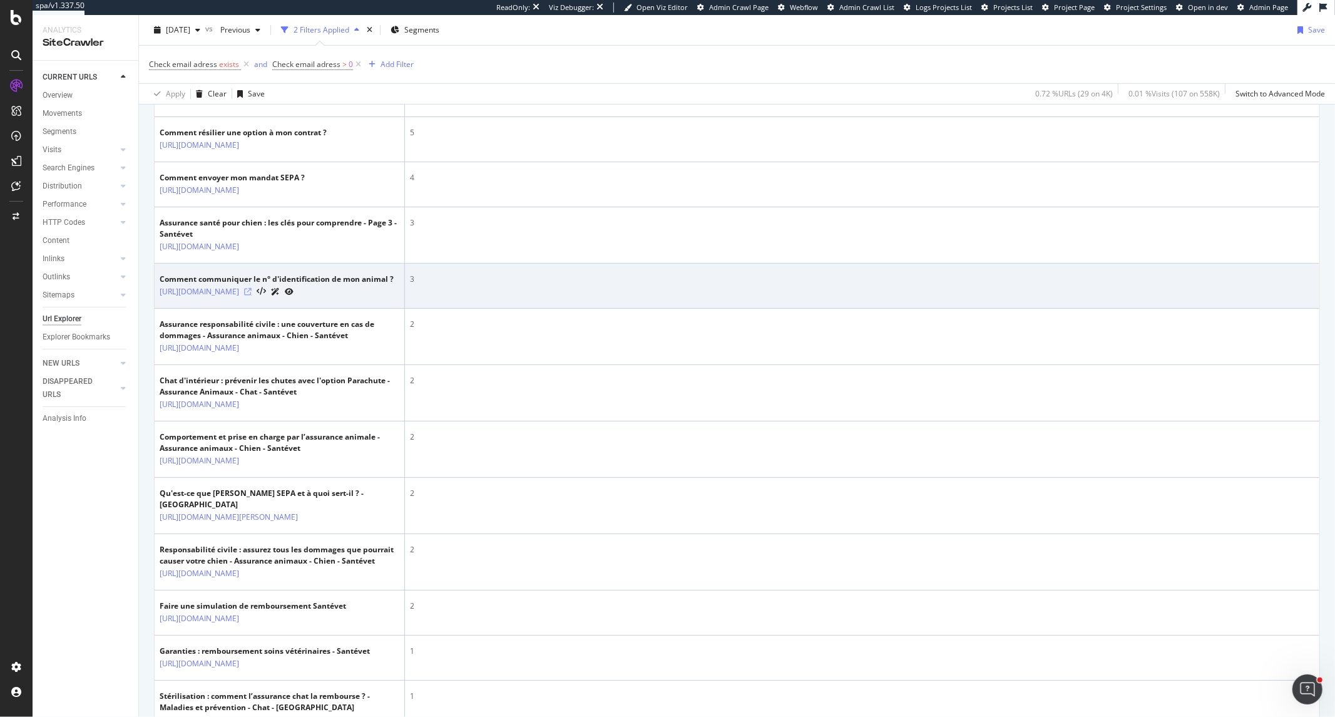
click at [252, 296] on icon at bounding box center [248, 292] width 8 height 8
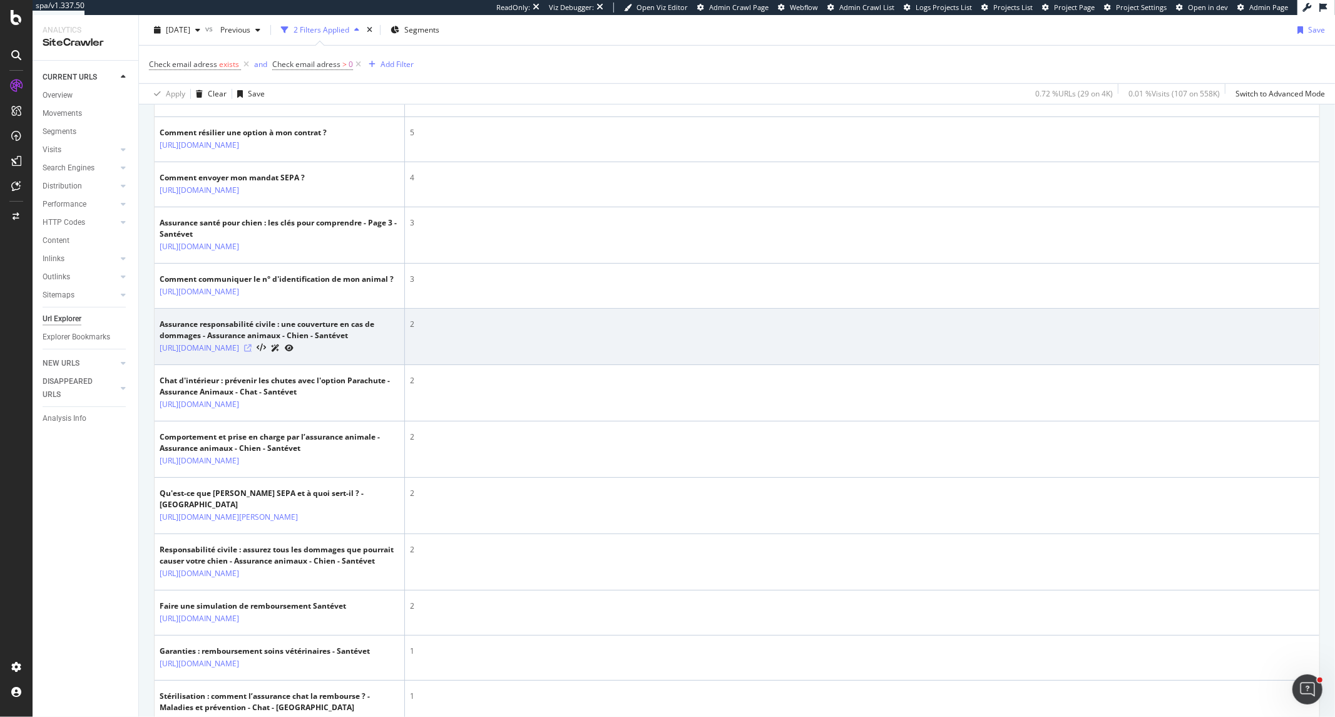
click at [252, 352] on icon at bounding box center [248, 348] width 8 height 8
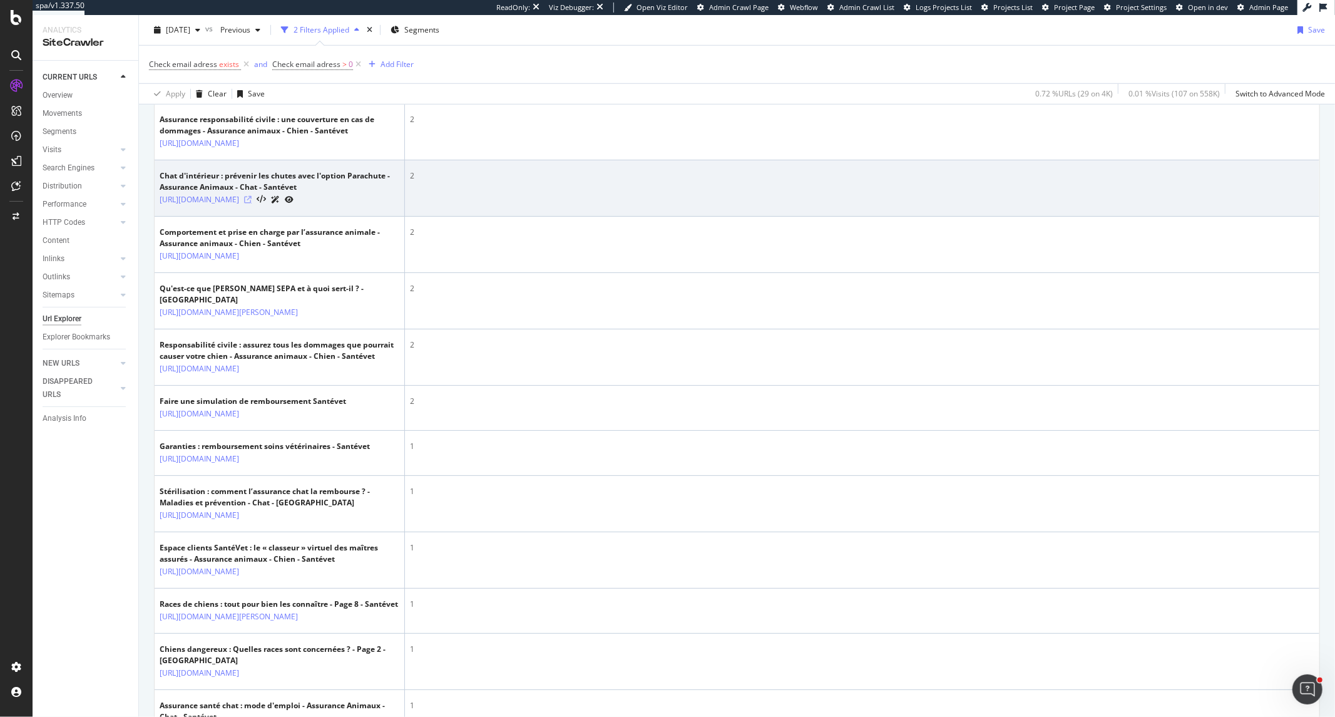
scroll to position [835, 0]
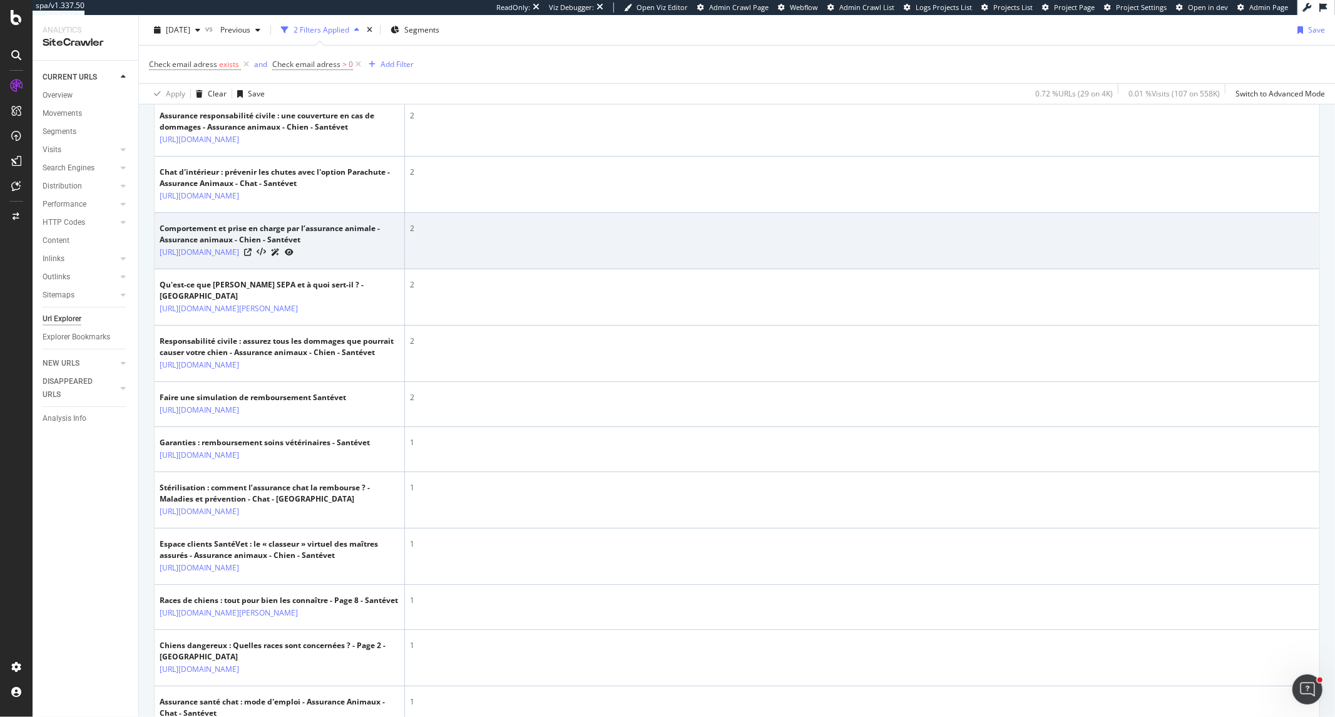
click at [294, 259] on div at bounding box center [268, 251] width 49 height 13
click at [252, 256] on icon at bounding box center [248, 253] width 8 height 8
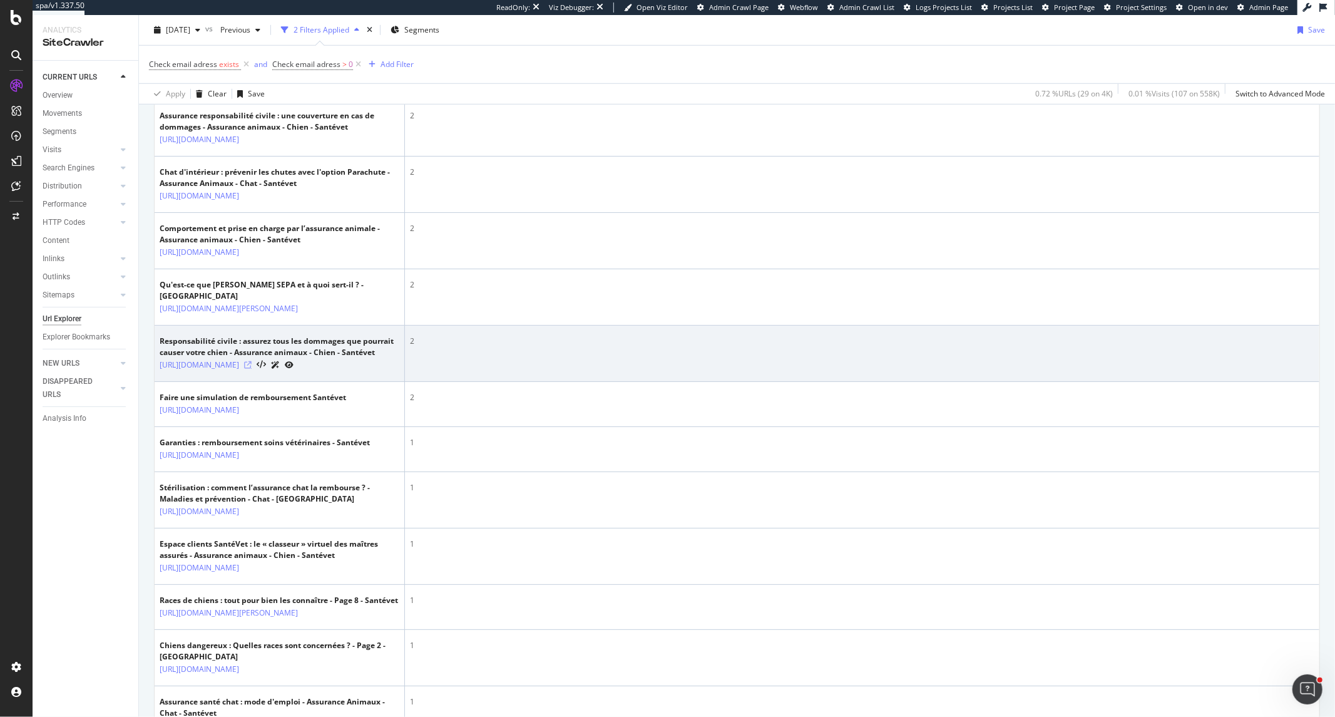
click at [252, 369] on icon at bounding box center [248, 365] width 8 height 8
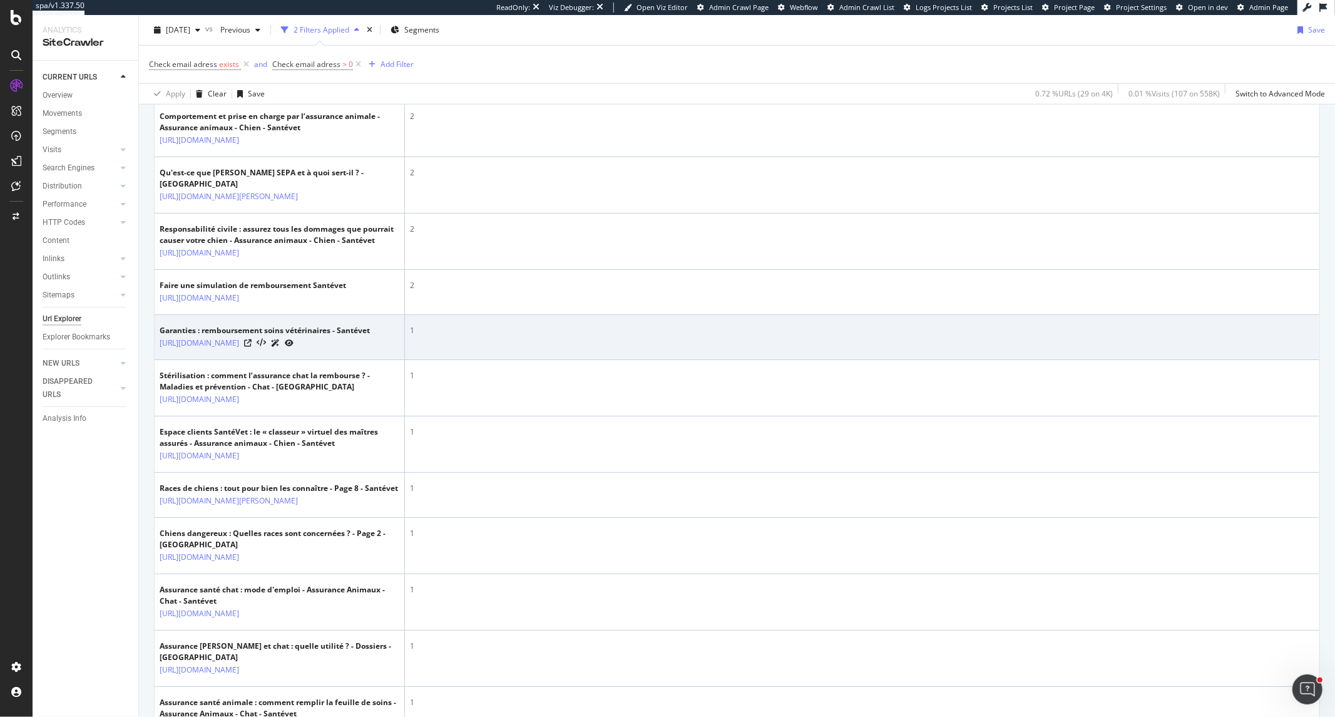
scroll to position [974, 0]
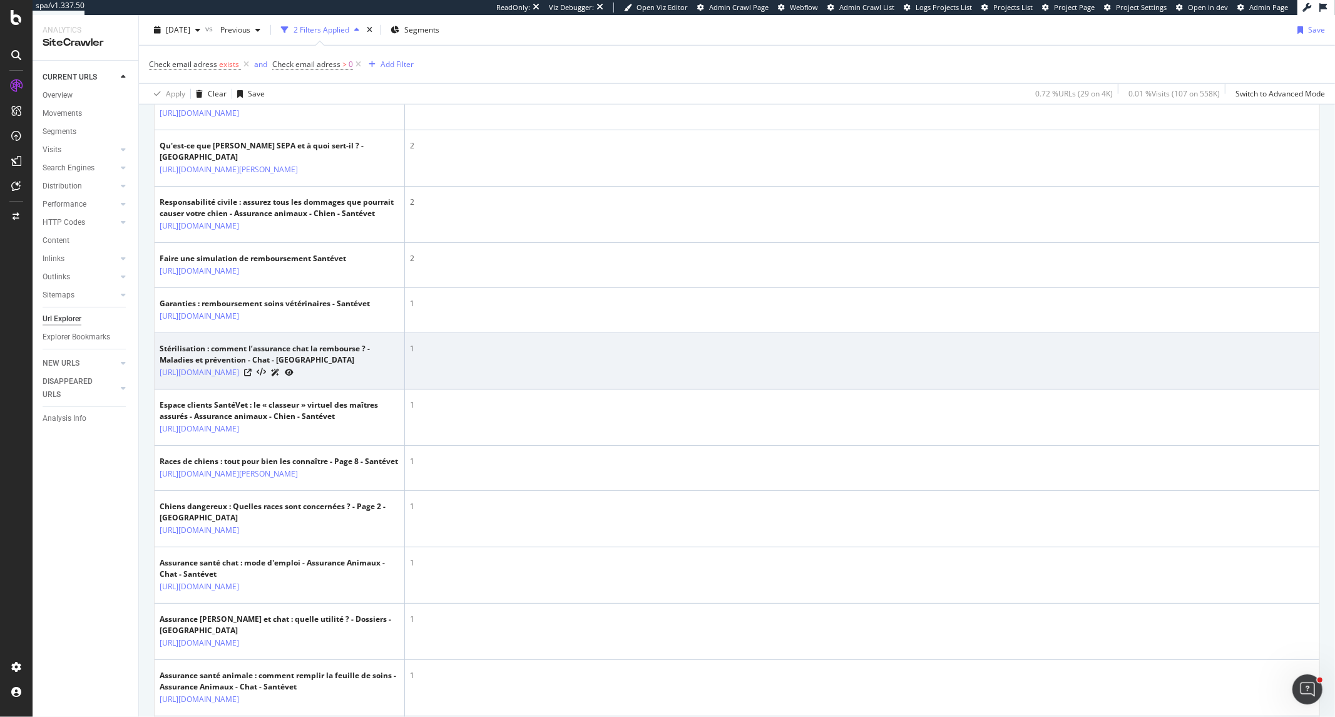
click at [349, 379] on div "https://www.santevet.com/articles/sterilisation-comment-l-assurance-chat-la-rem…" at bounding box center [280, 372] width 240 height 13
click at [252, 376] on icon at bounding box center [248, 373] width 8 height 8
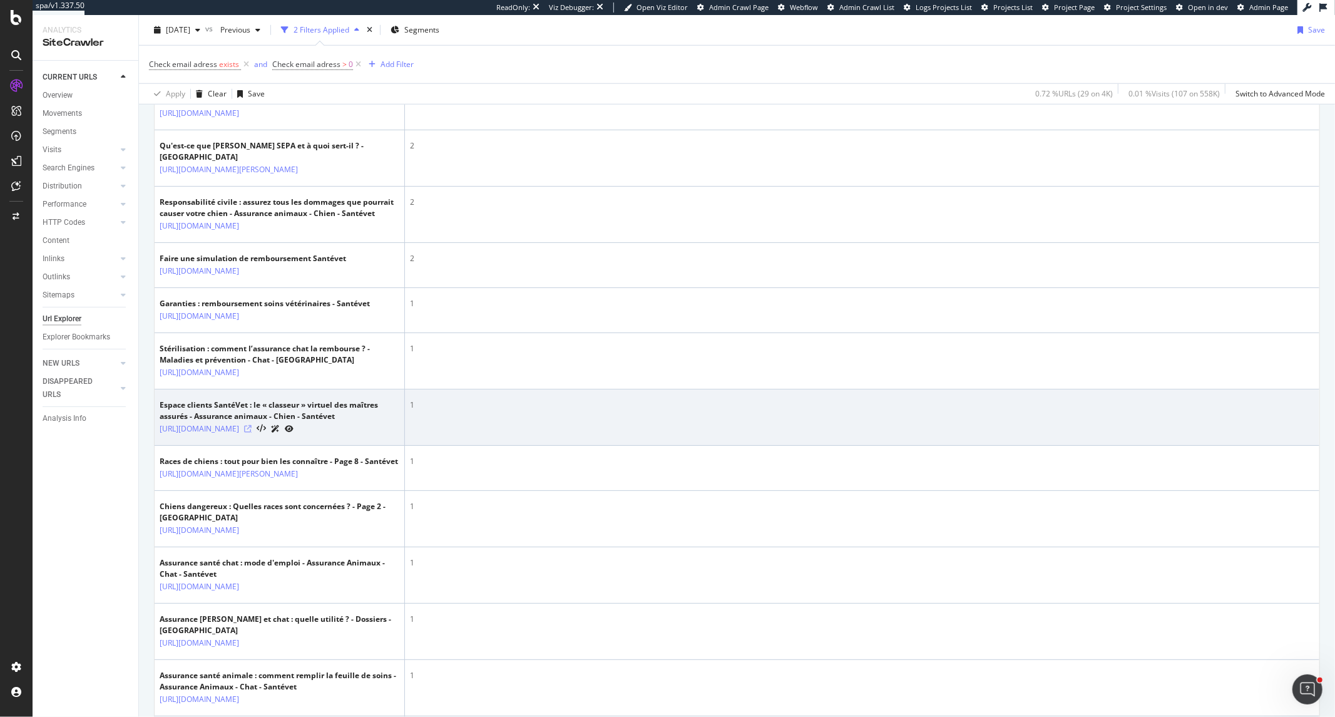
click at [252, 433] on icon at bounding box center [248, 429] width 8 height 8
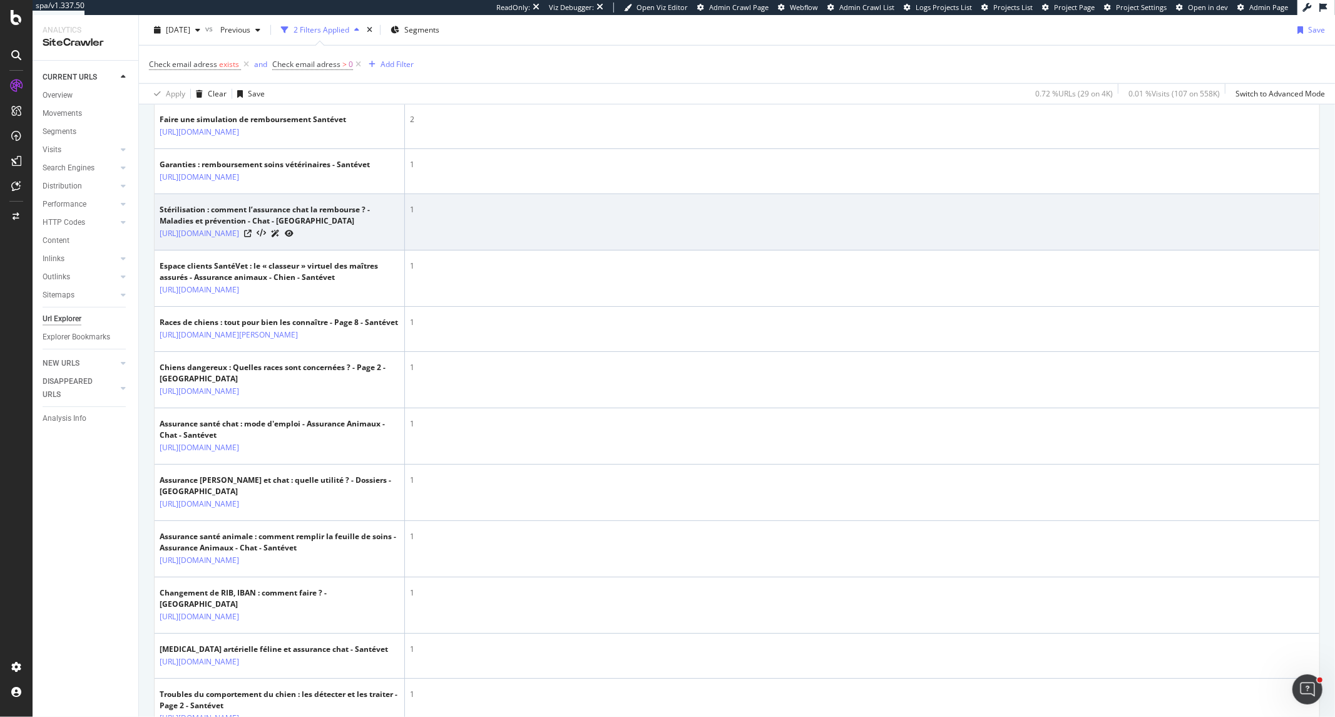
scroll to position [1182, 0]
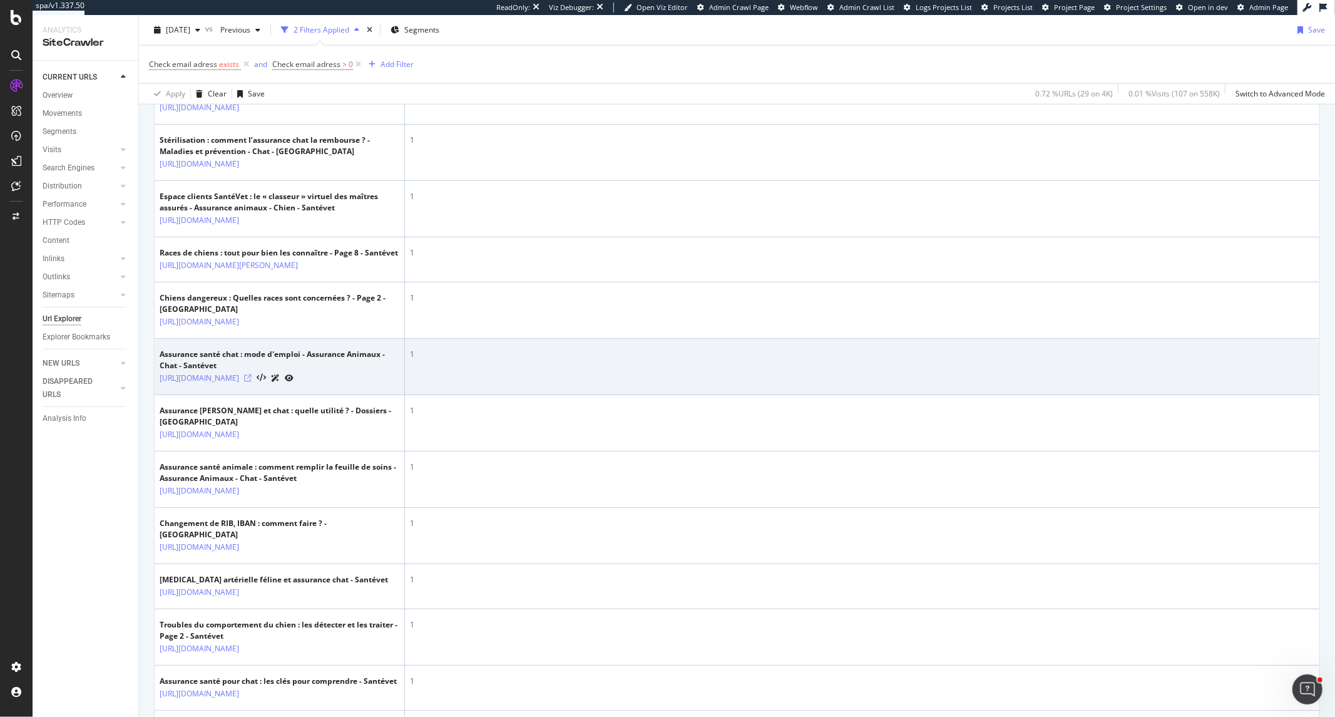
click at [252, 382] on icon at bounding box center [248, 378] width 8 height 8
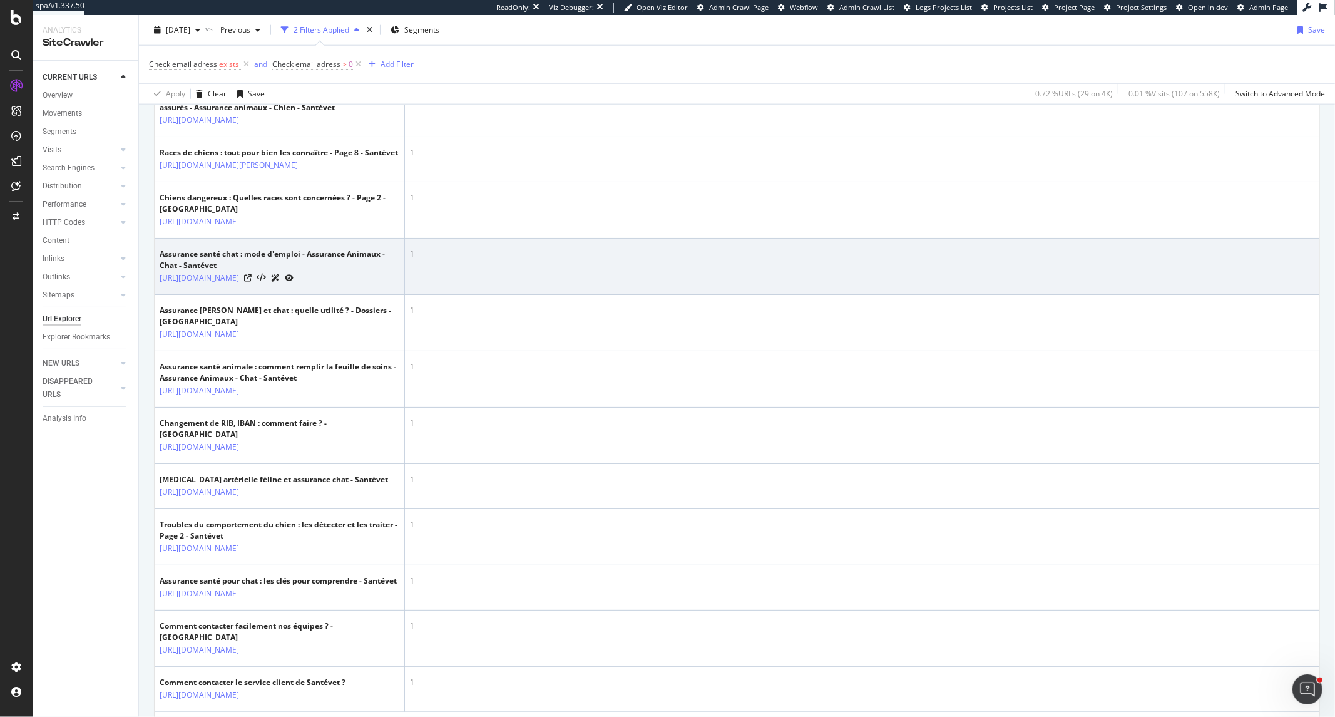
scroll to position [1322, 0]
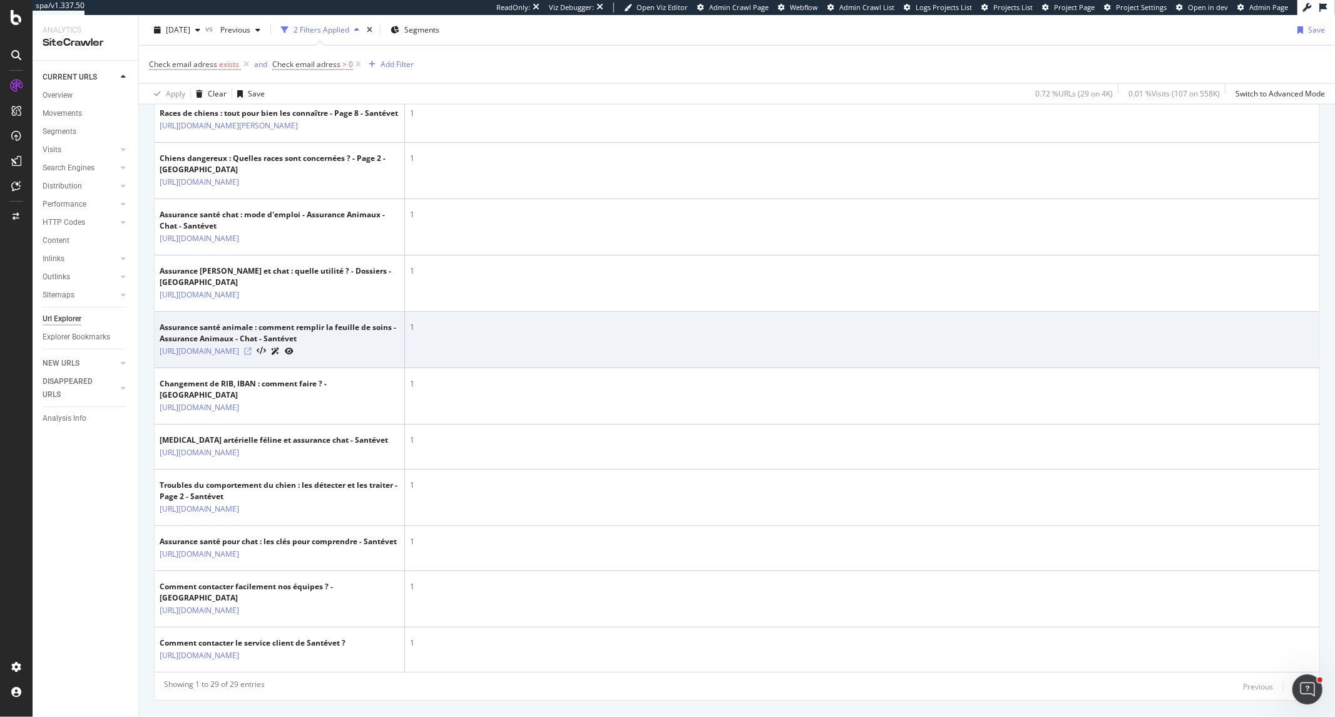
click at [252, 355] on icon at bounding box center [248, 351] width 8 height 8
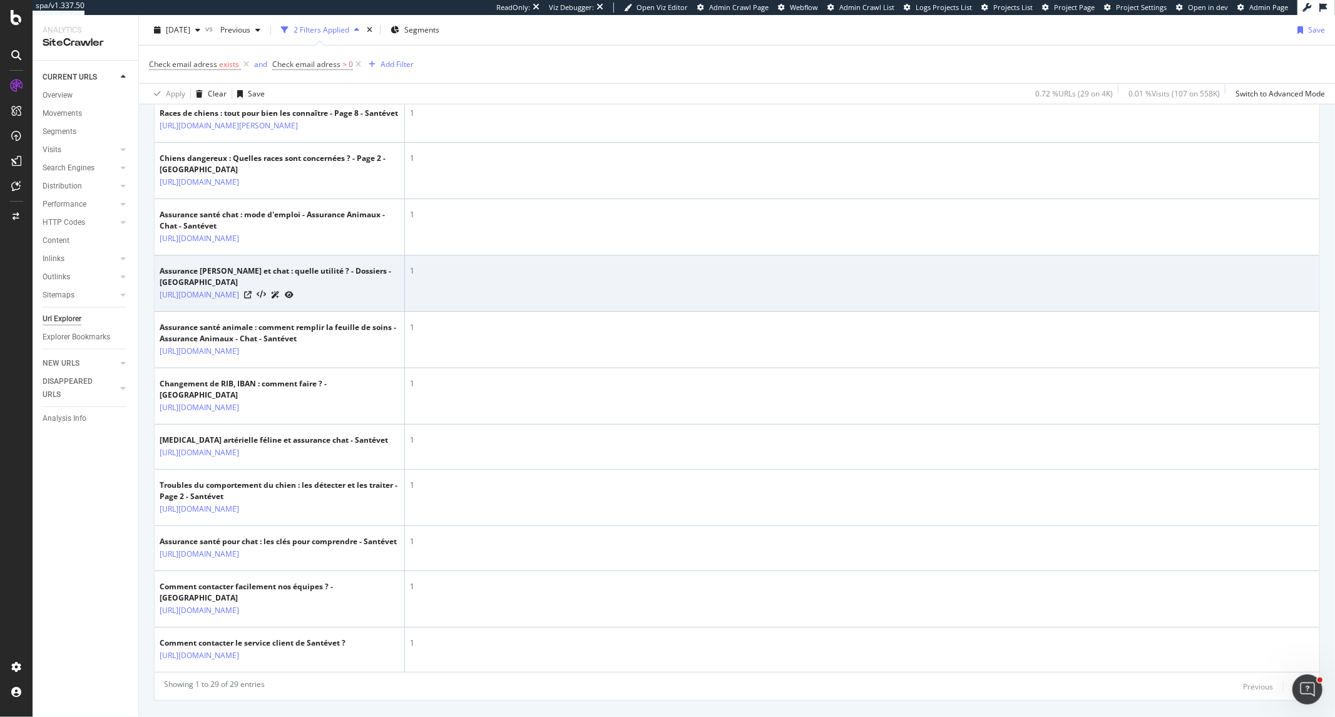
scroll to position [1461, 0]
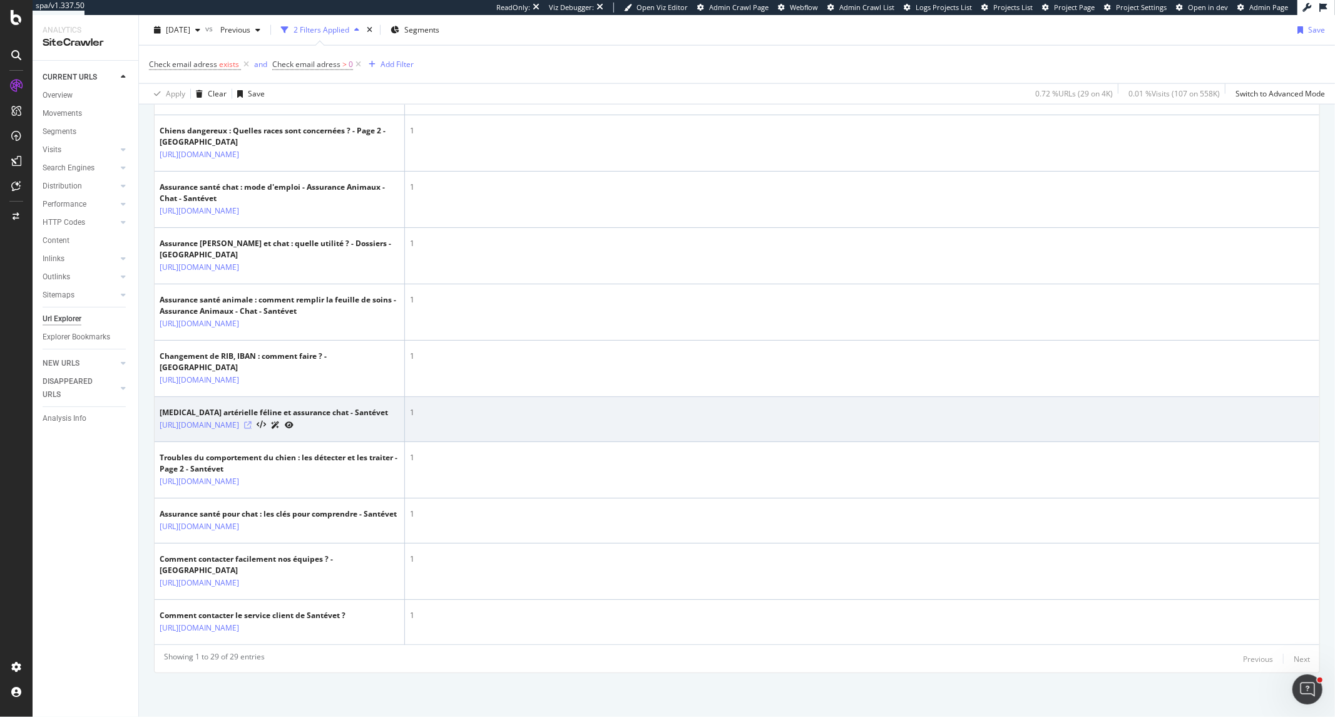
click at [252, 429] on icon at bounding box center [248, 425] width 8 height 8
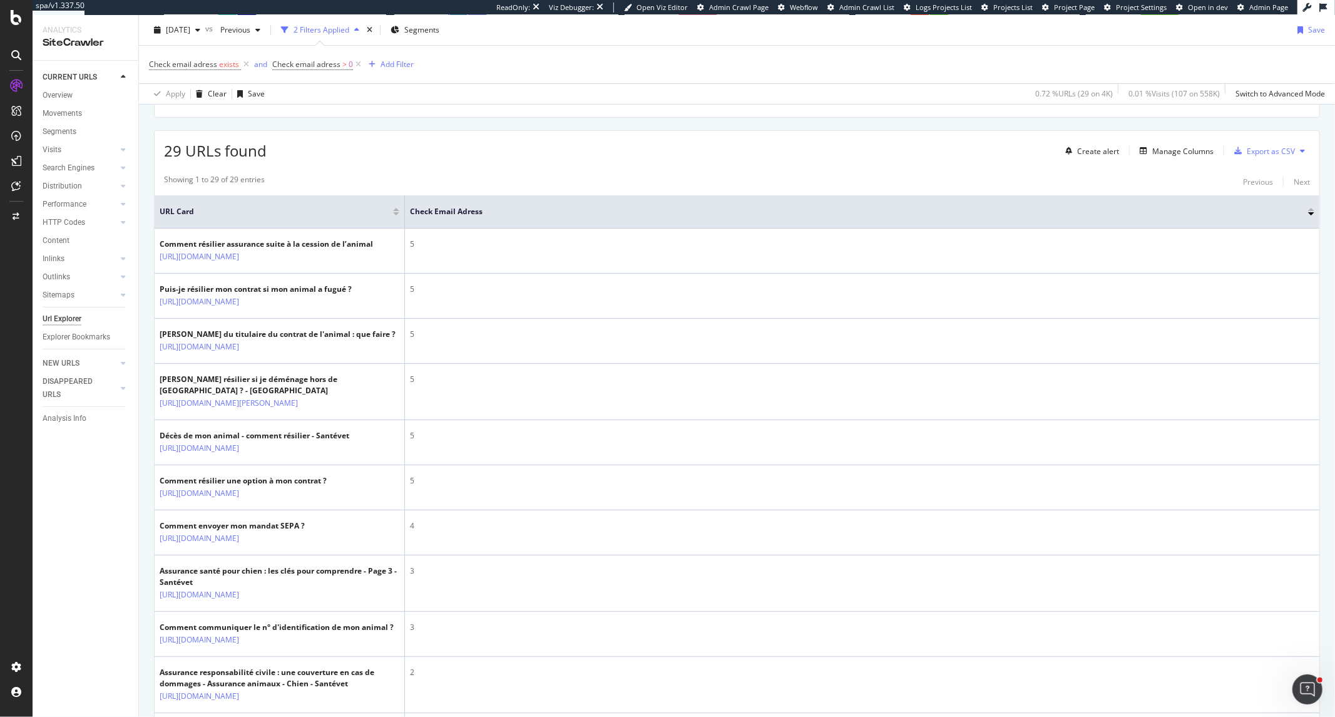
scroll to position [0, 0]
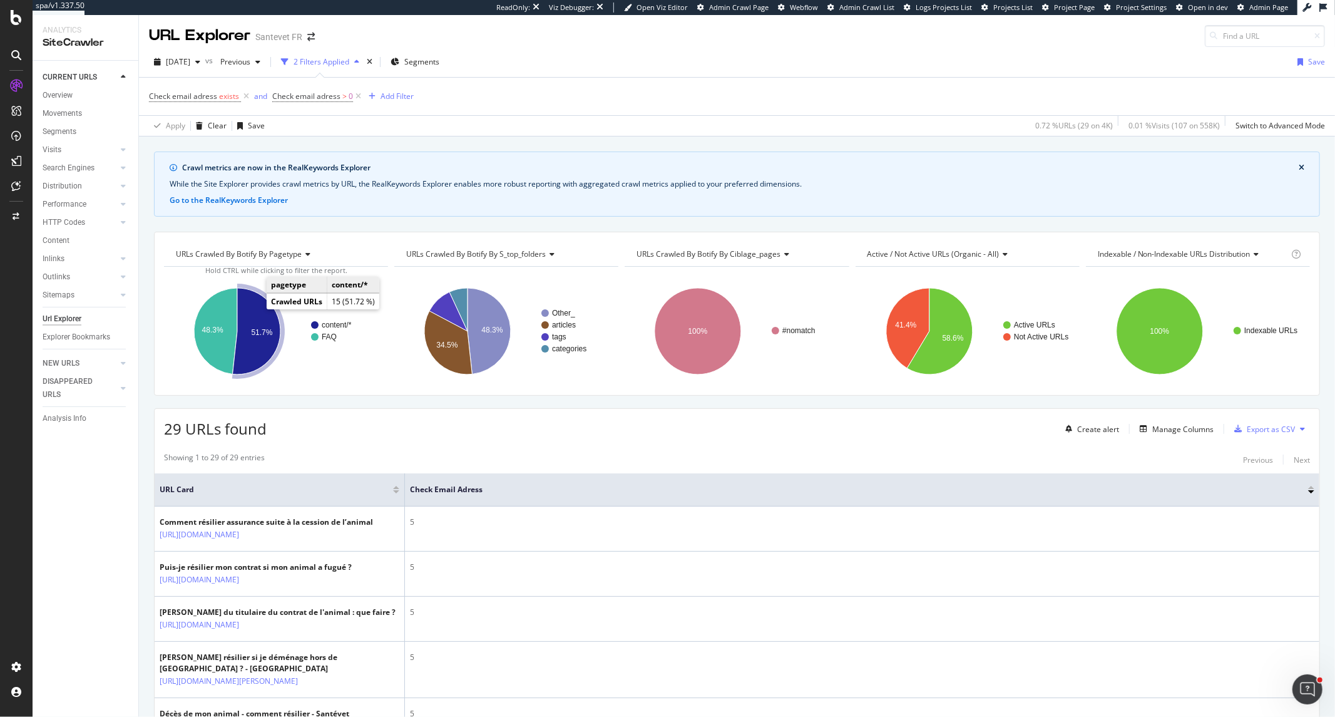
click at [247, 320] on icon "A chart." at bounding box center [257, 331] width 48 height 86
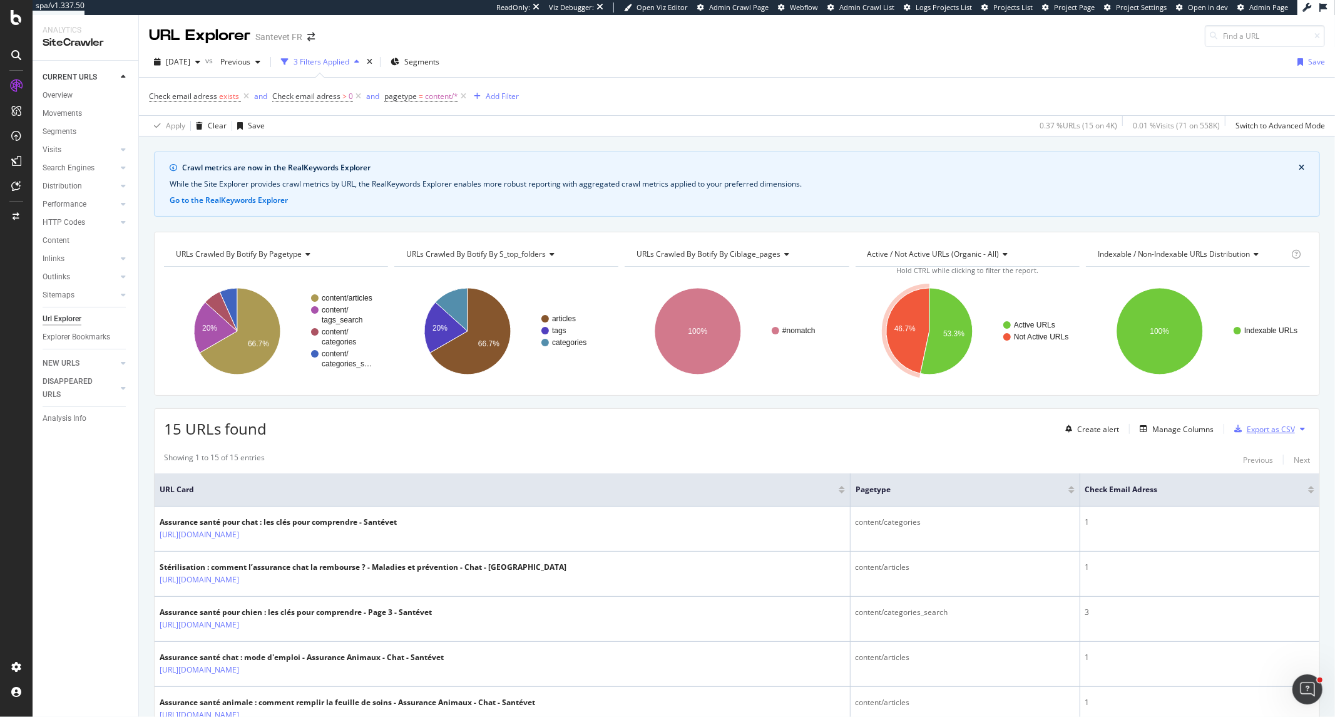
click at [1237, 437] on div "Export as CSV" at bounding box center [1263, 428] width 66 height 19
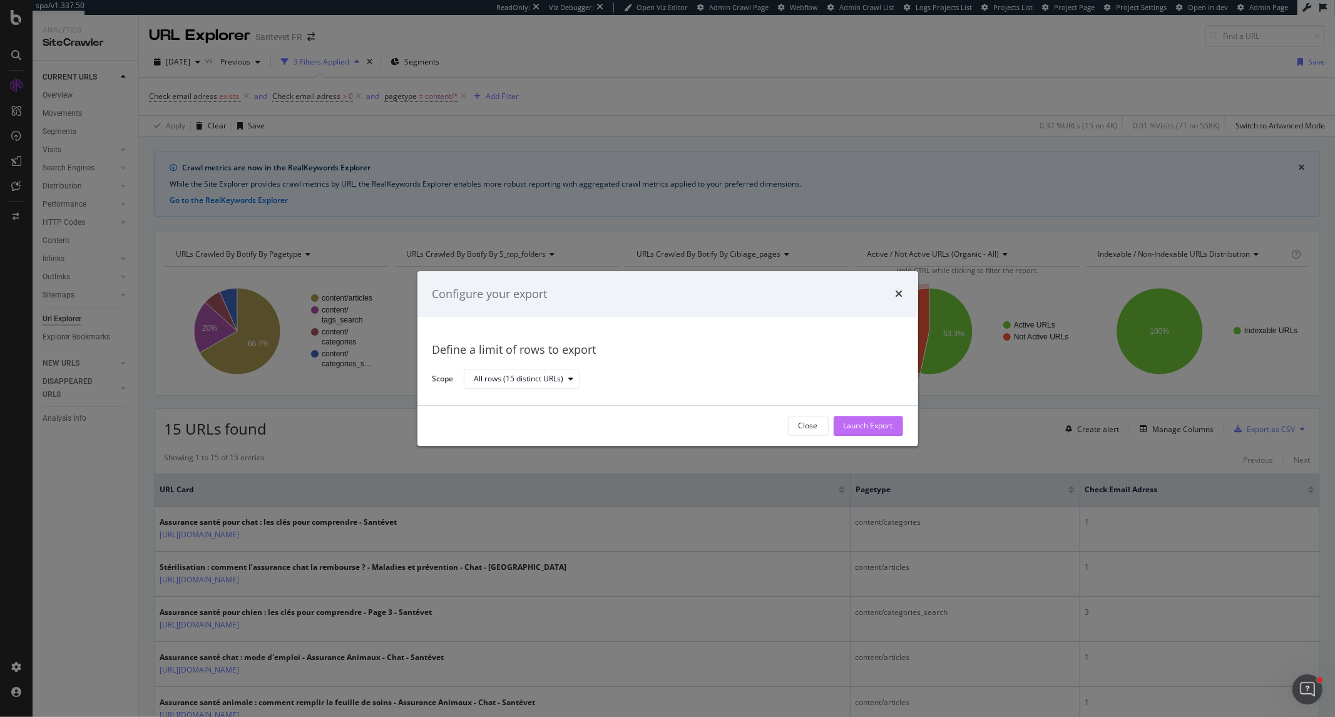
click at [873, 431] on div "Launch Export" at bounding box center [868, 426] width 49 height 11
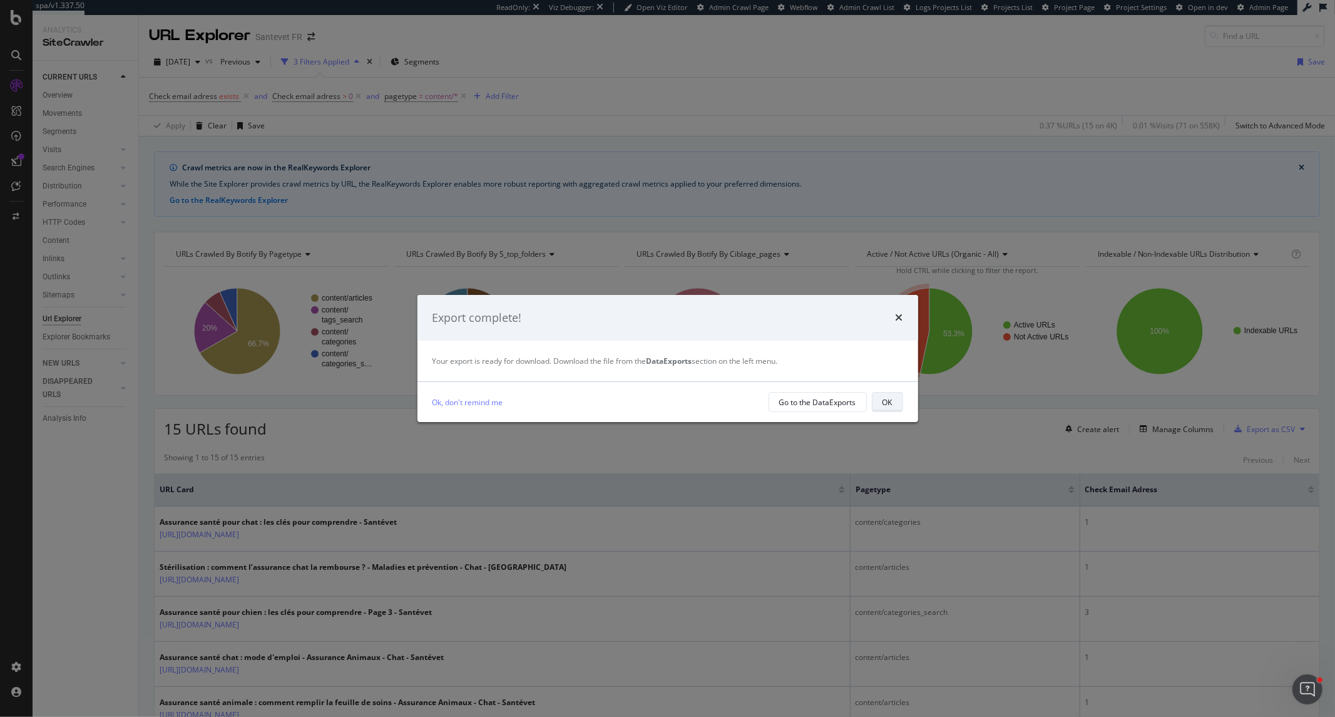
click at [891, 409] on div "OK" at bounding box center [888, 402] width 10 height 18
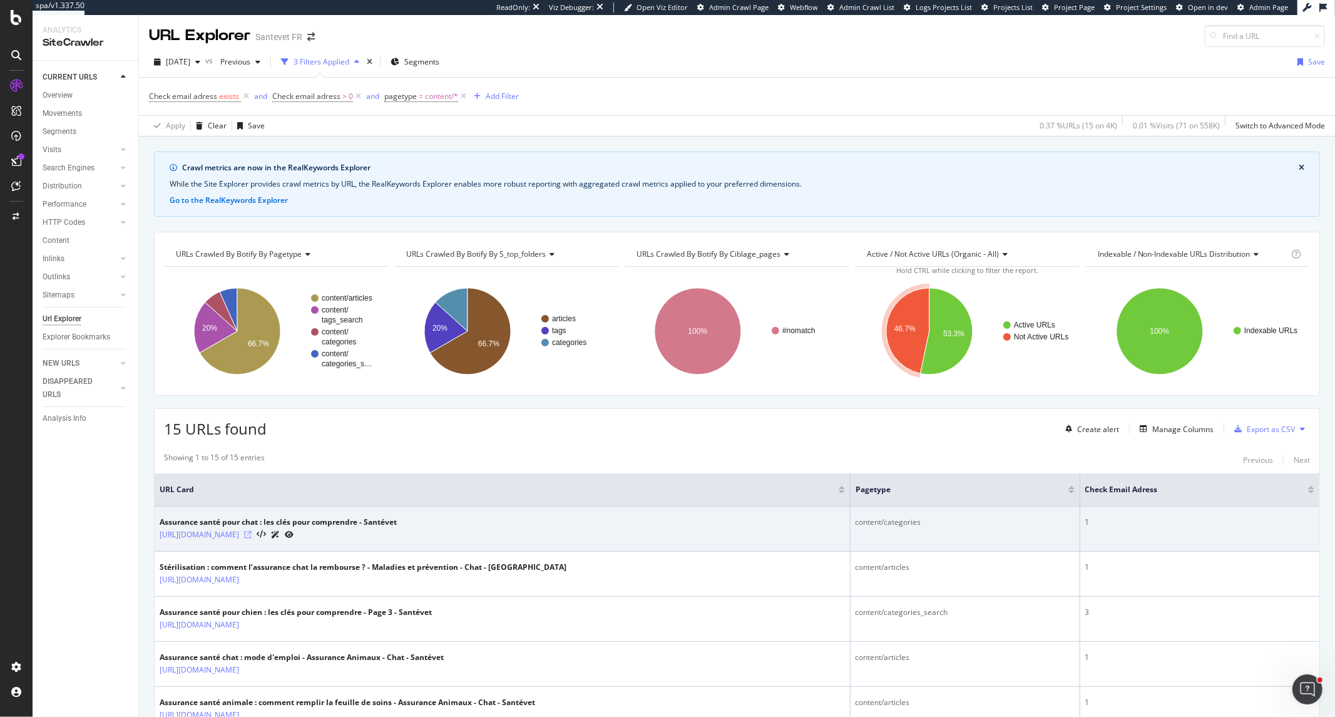
click at [252, 534] on icon at bounding box center [248, 535] width 8 height 8
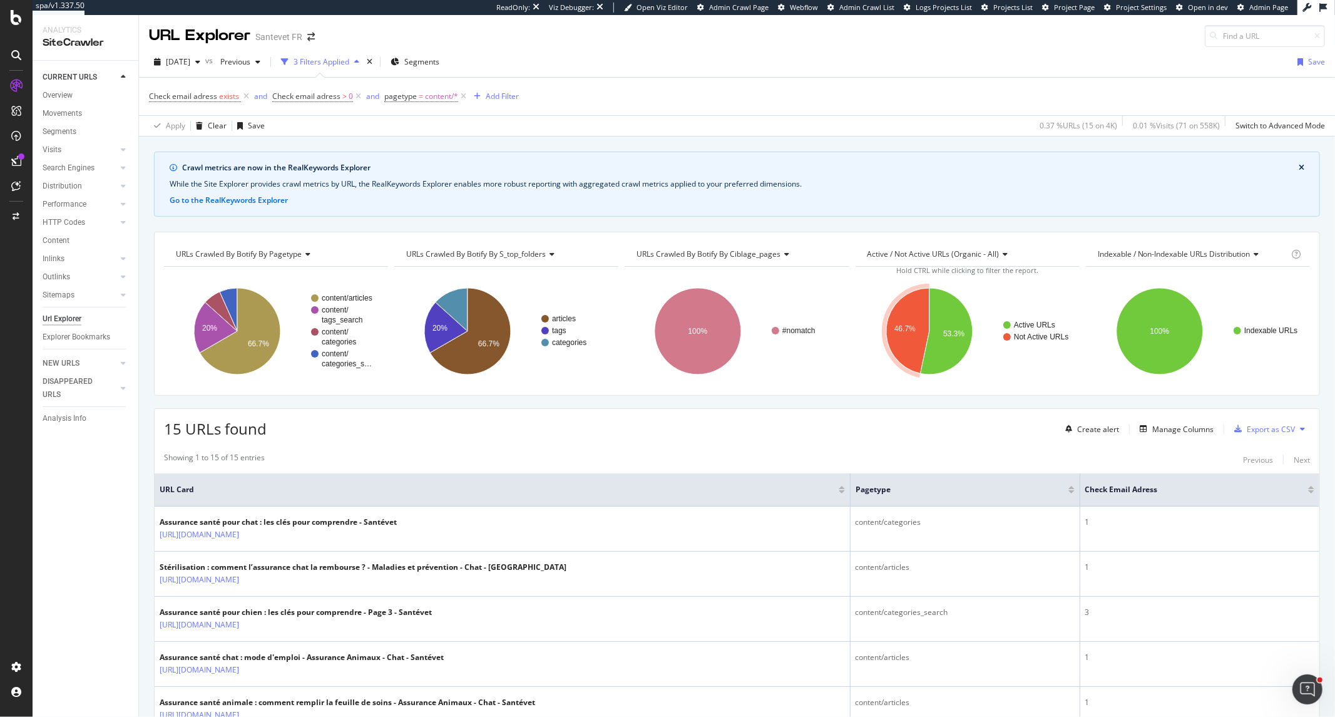
drag, startPoint x: 844, startPoint y: 496, endPoint x: 685, endPoint y: 503, distance: 159.2
click at [685, 503] on th "URL Card" at bounding box center [503, 489] width 696 height 33
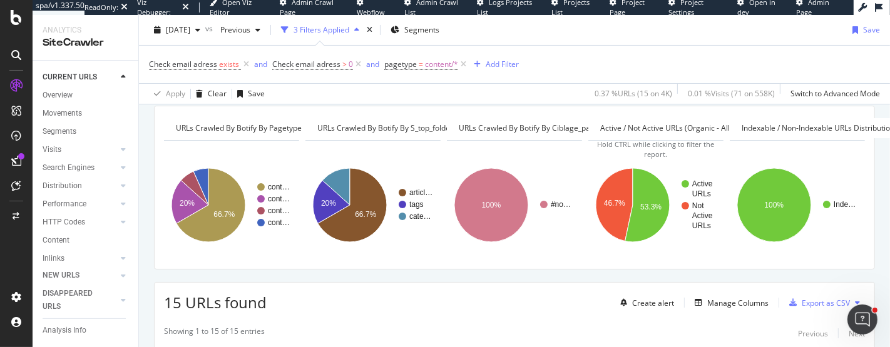
scroll to position [125, 0]
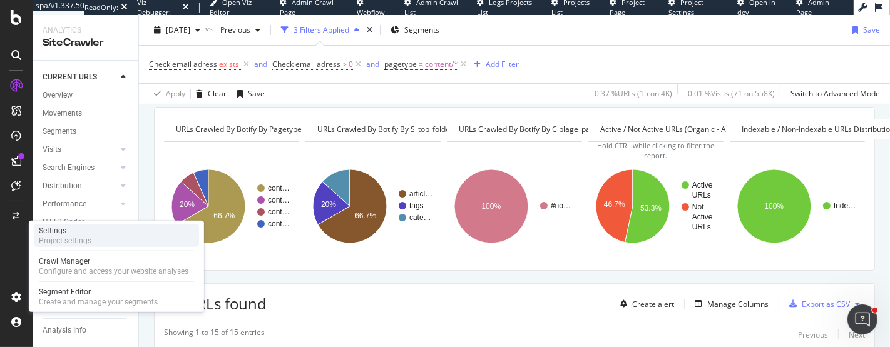
click at [50, 240] on div "Project settings" at bounding box center [65, 241] width 53 height 10
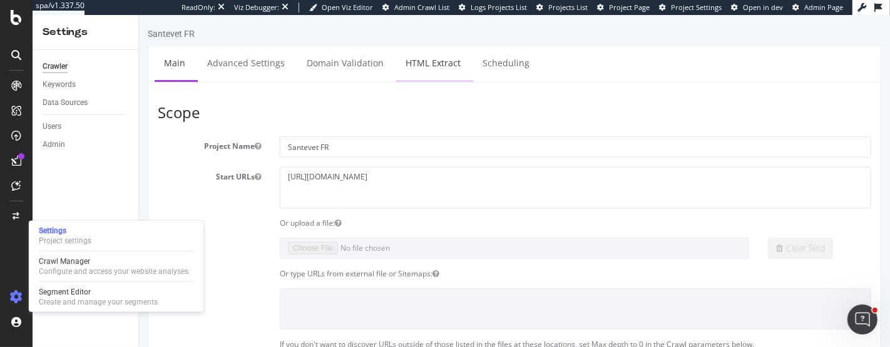
click at [437, 68] on link "HTML Extract" at bounding box center [433, 63] width 74 height 34
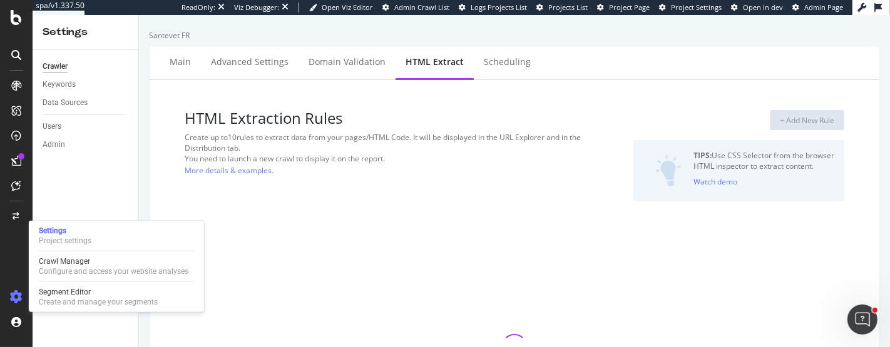
select select "count"
select select "exist"
select select "count"
select select "list"
select select "d"
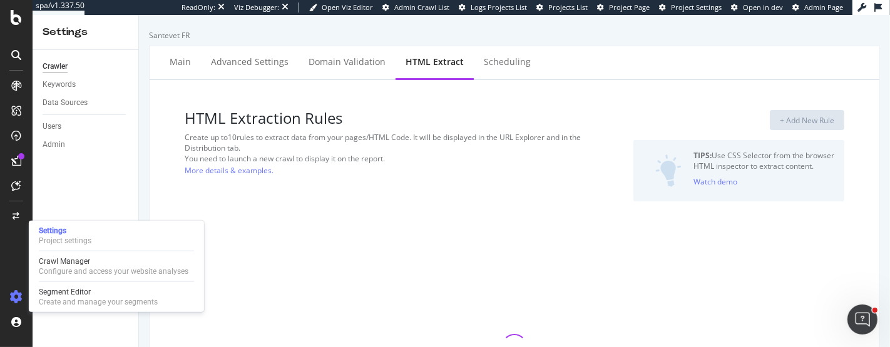
select select "fr_full_year"
select select "list"
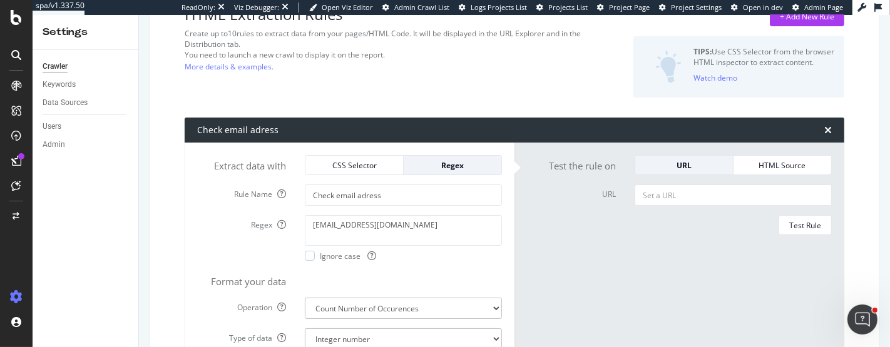
scroll to position [120, 0]
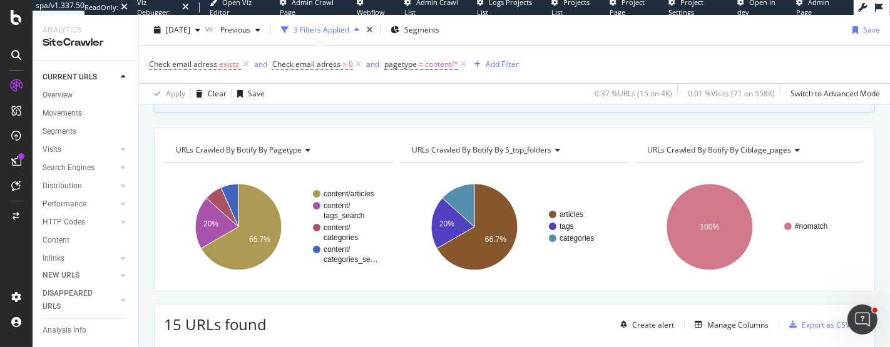
scroll to position [103, 0]
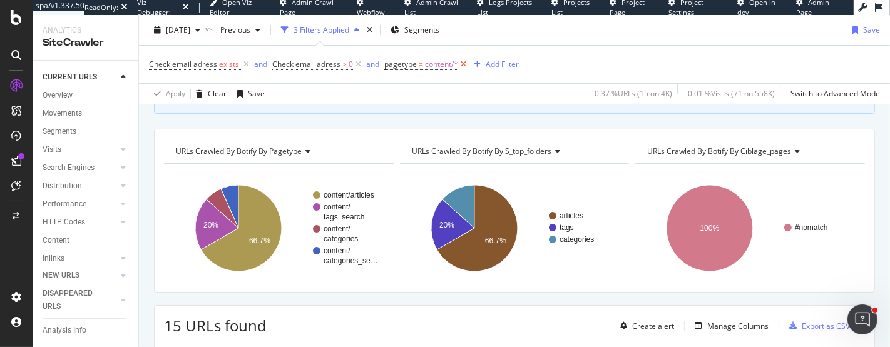
click at [460, 66] on icon at bounding box center [463, 64] width 11 height 13
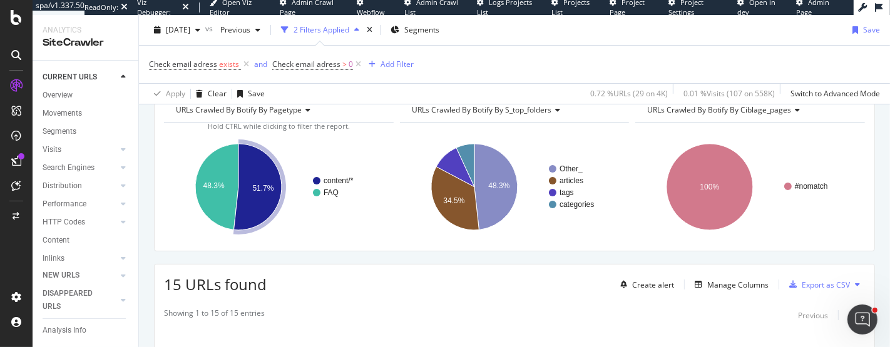
scroll to position [143, 0]
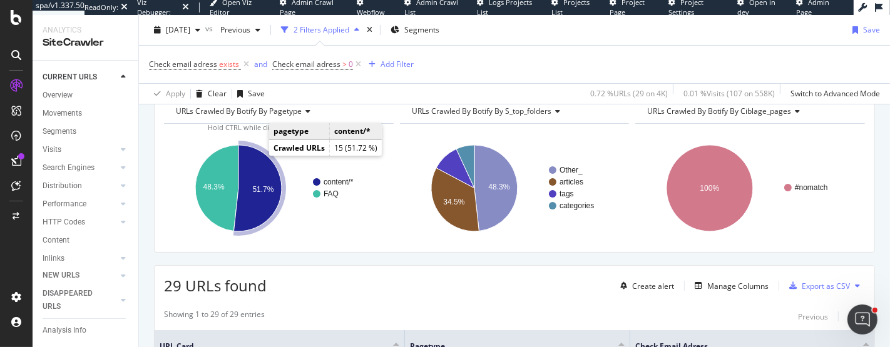
click at [257, 159] on icon "A chart." at bounding box center [258, 188] width 48 height 86
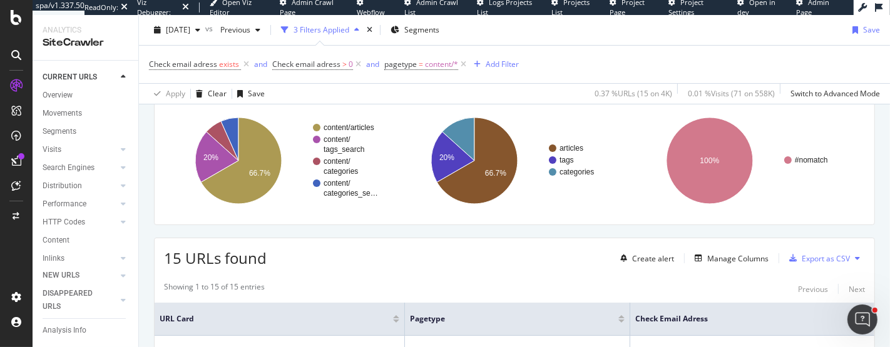
scroll to position [163, 0]
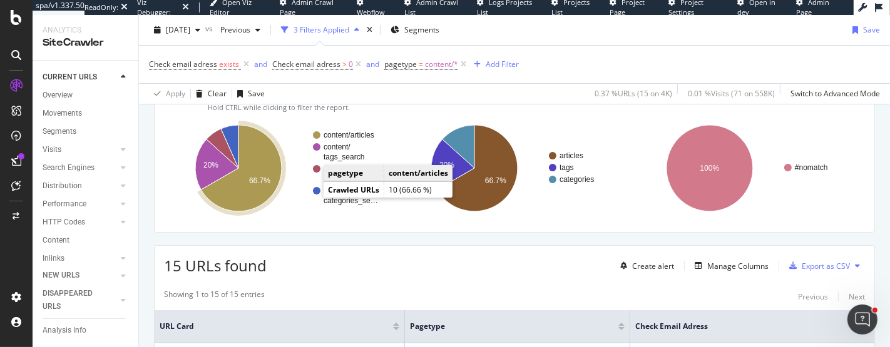
click at [277, 166] on icon "A chart." at bounding box center [241, 168] width 81 height 86
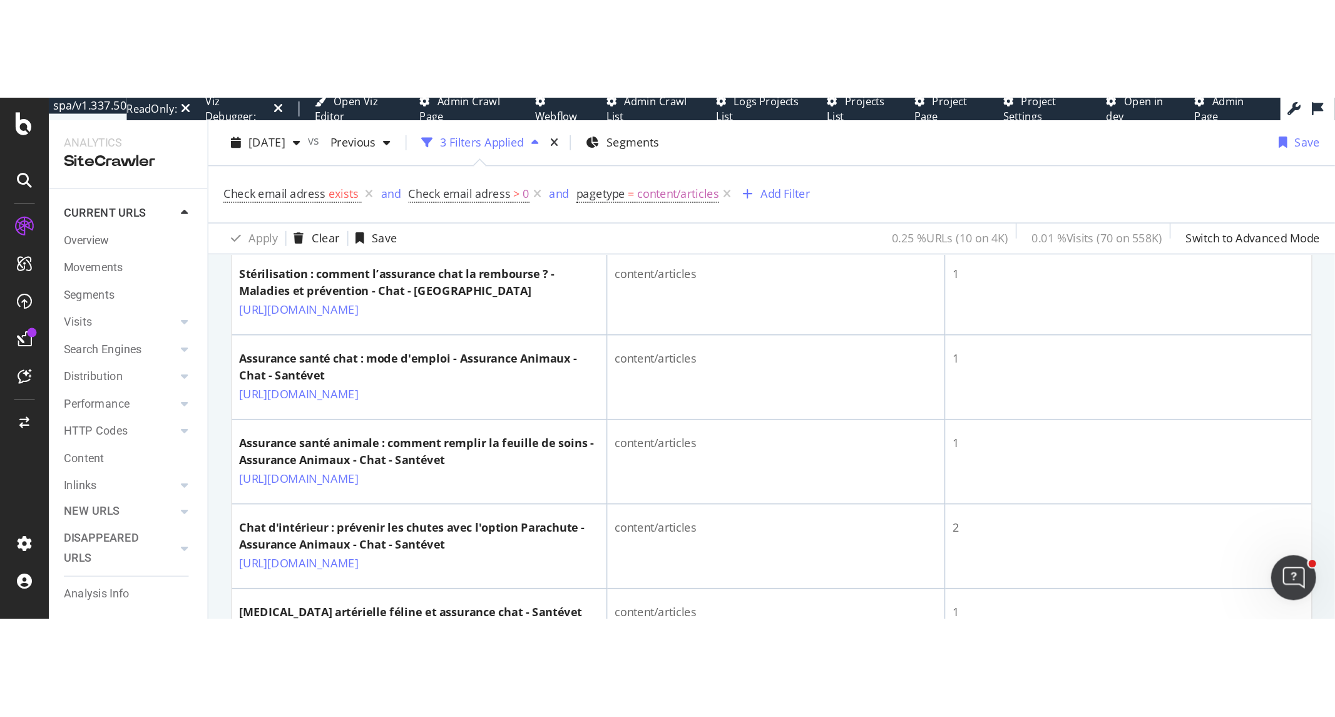
scroll to position [404, 0]
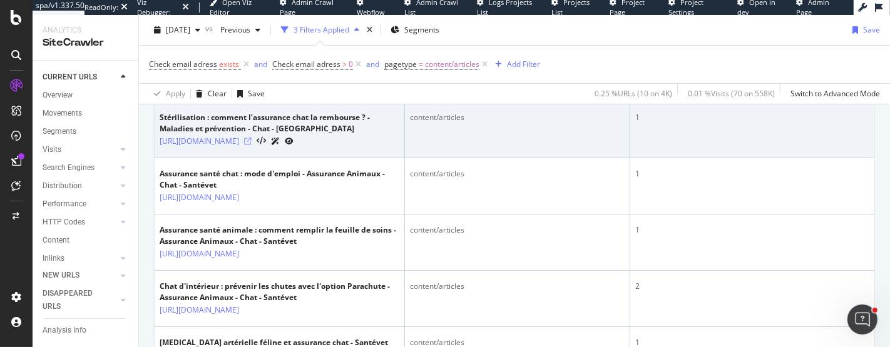
click at [252, 145] on icon at bounding box center [248, 142] width 8 height 8
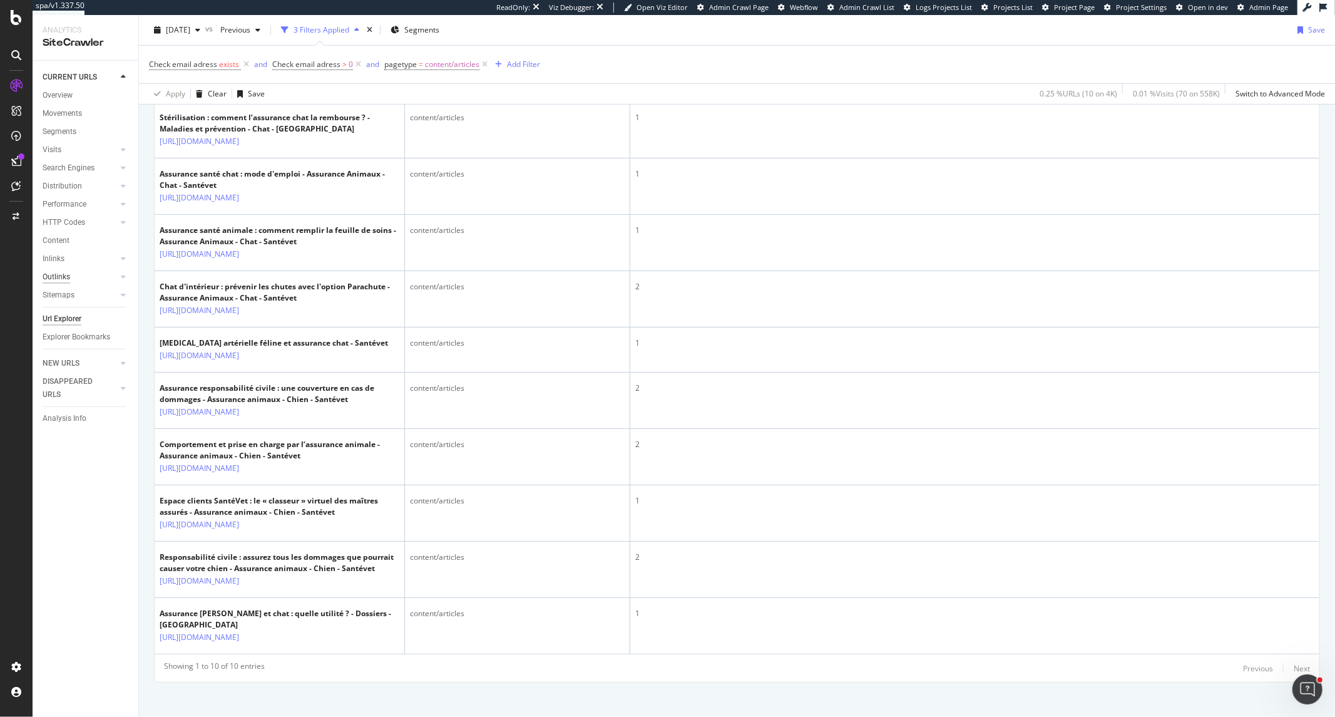
click at [61, 273] on div "Outlinks" at bounding box center [57, 276] width 28 height 13
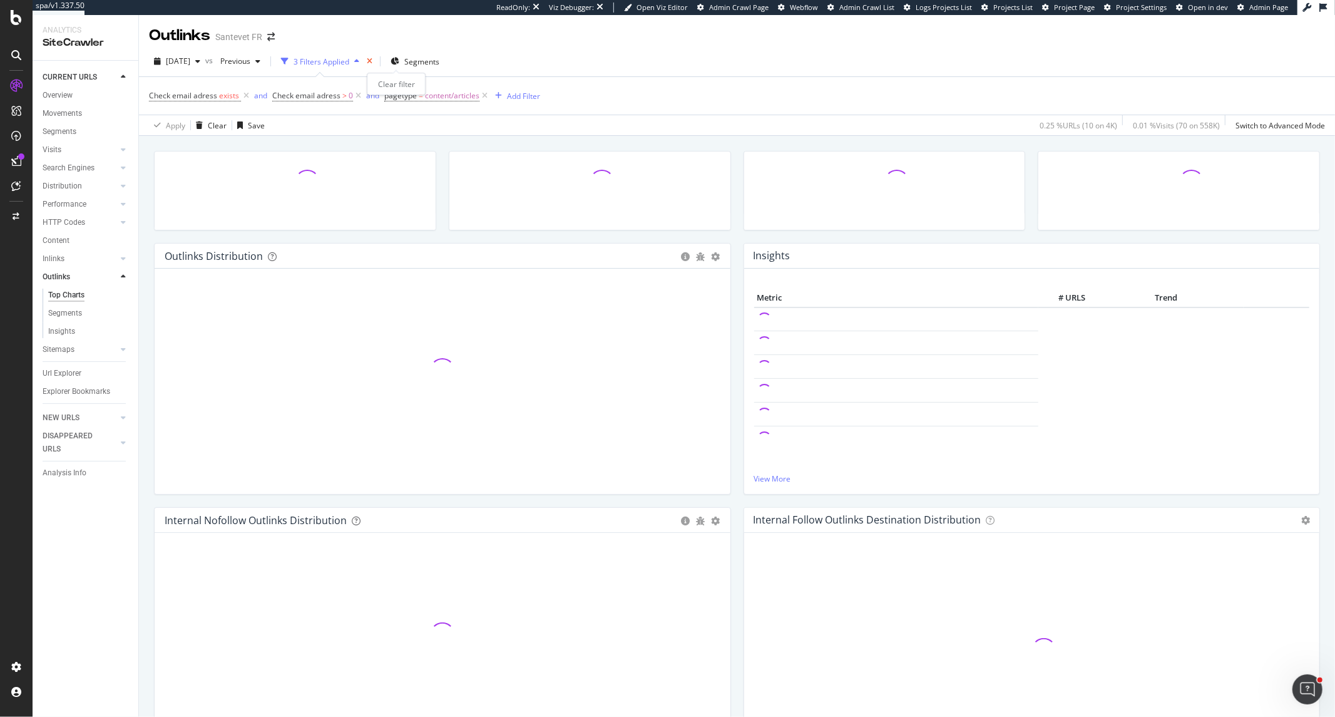
click at [373, 60] on icon "times" at bounding box center [370, 62] width 6 height 8
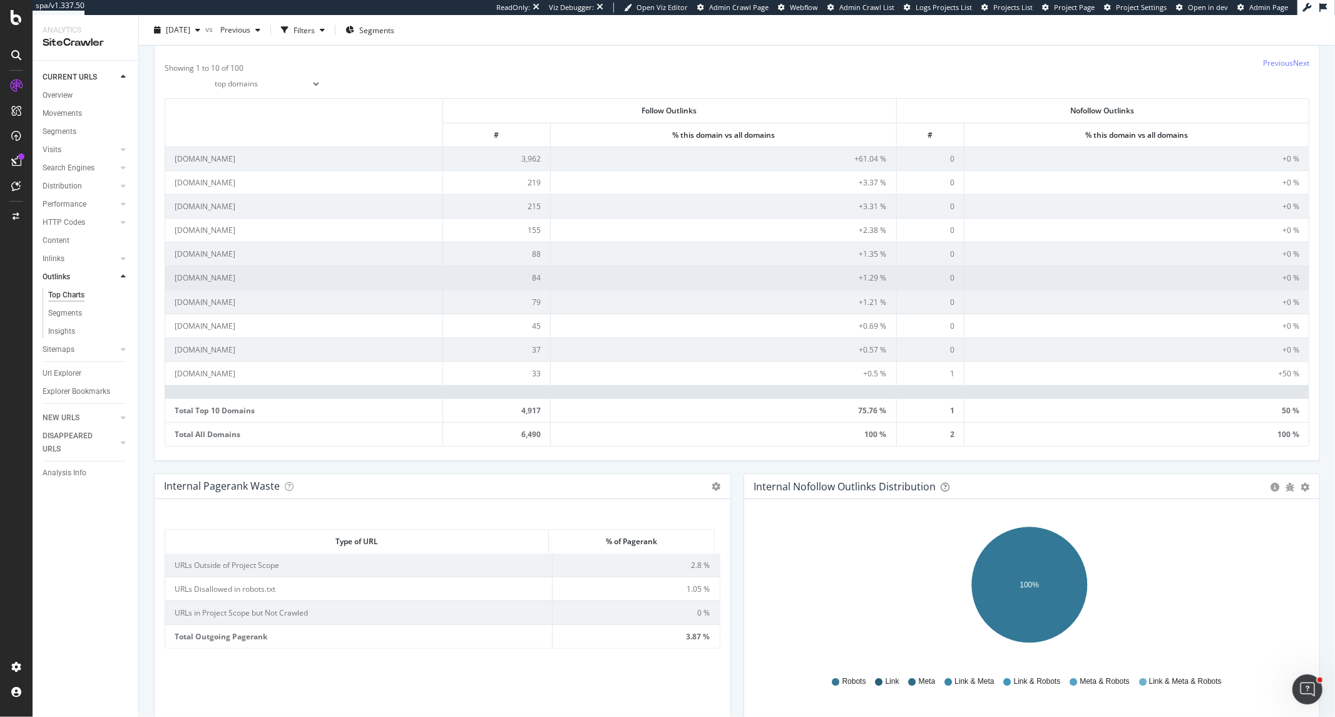
scroll to position [556, 0]
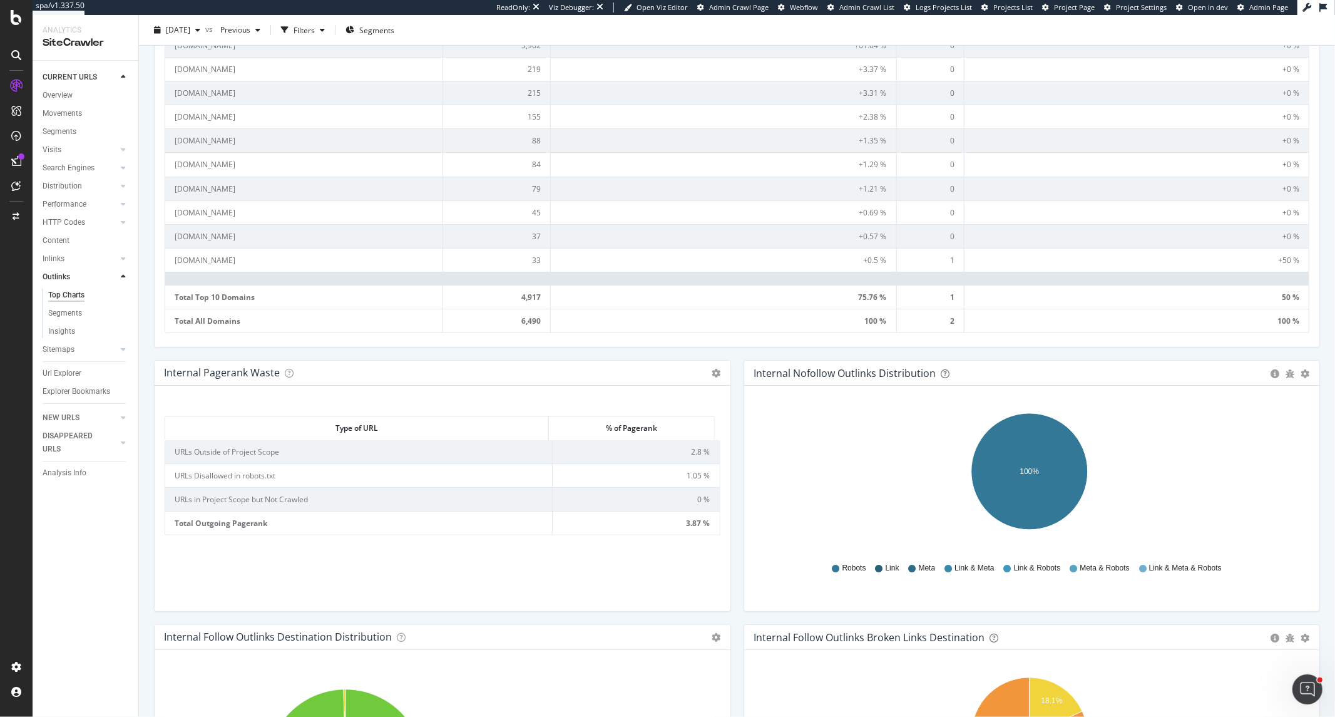
click at [232, 451] on td "URLs Outside of Project Scope" at bounding box center [359, 451] width 388 height 23
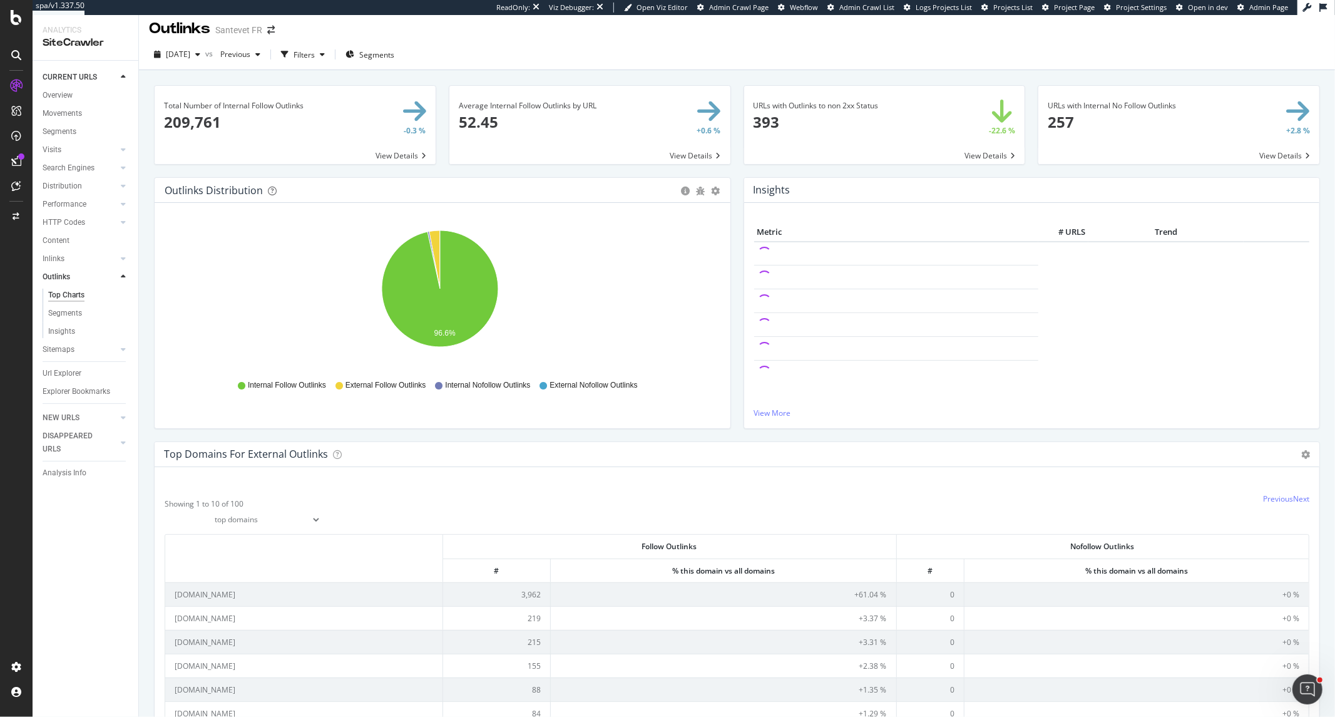
scroll to position [0, 0]
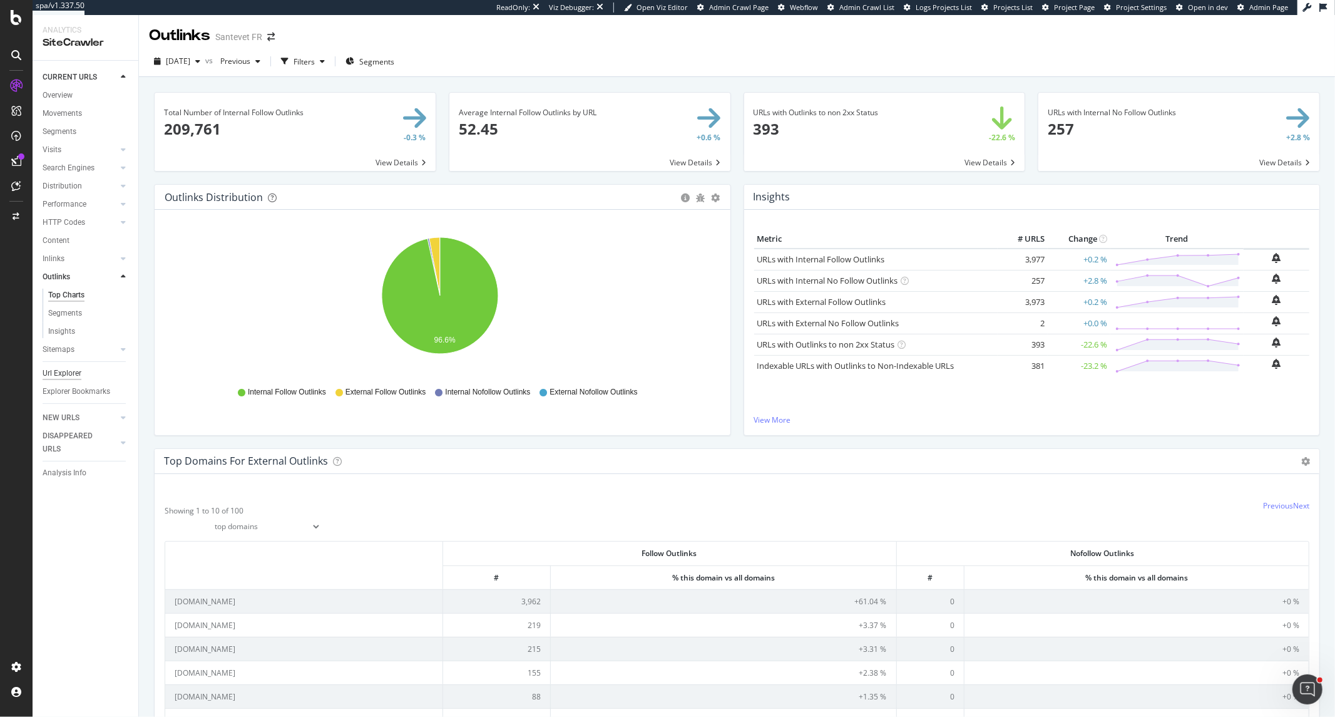
click at [64, 369] on div "Url Explorer" at bounding box center [62, 373] width 39 height 13
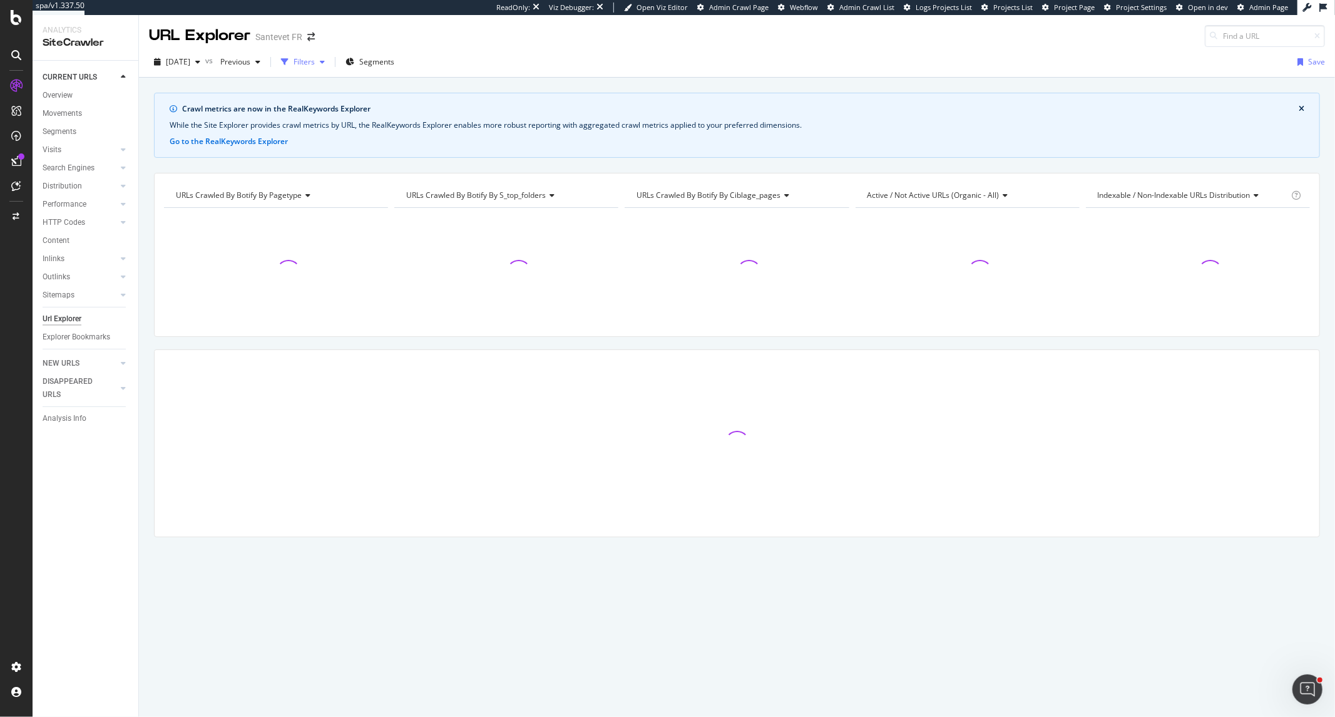
click at [315, 61] on div "Filters" at bounding box center [304, 61] width 21 height 11
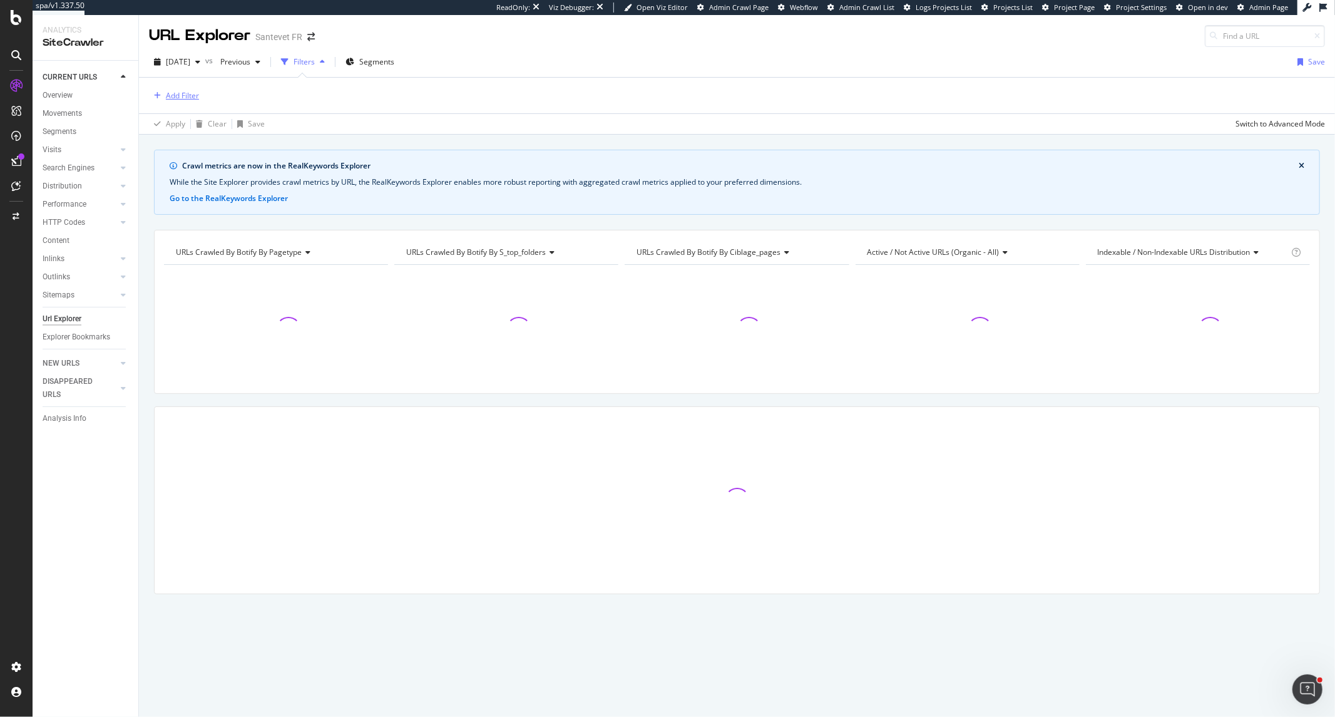
click at [187, 93] on div "Add Filter" at bounding box center [182, 95] width 33 height 11
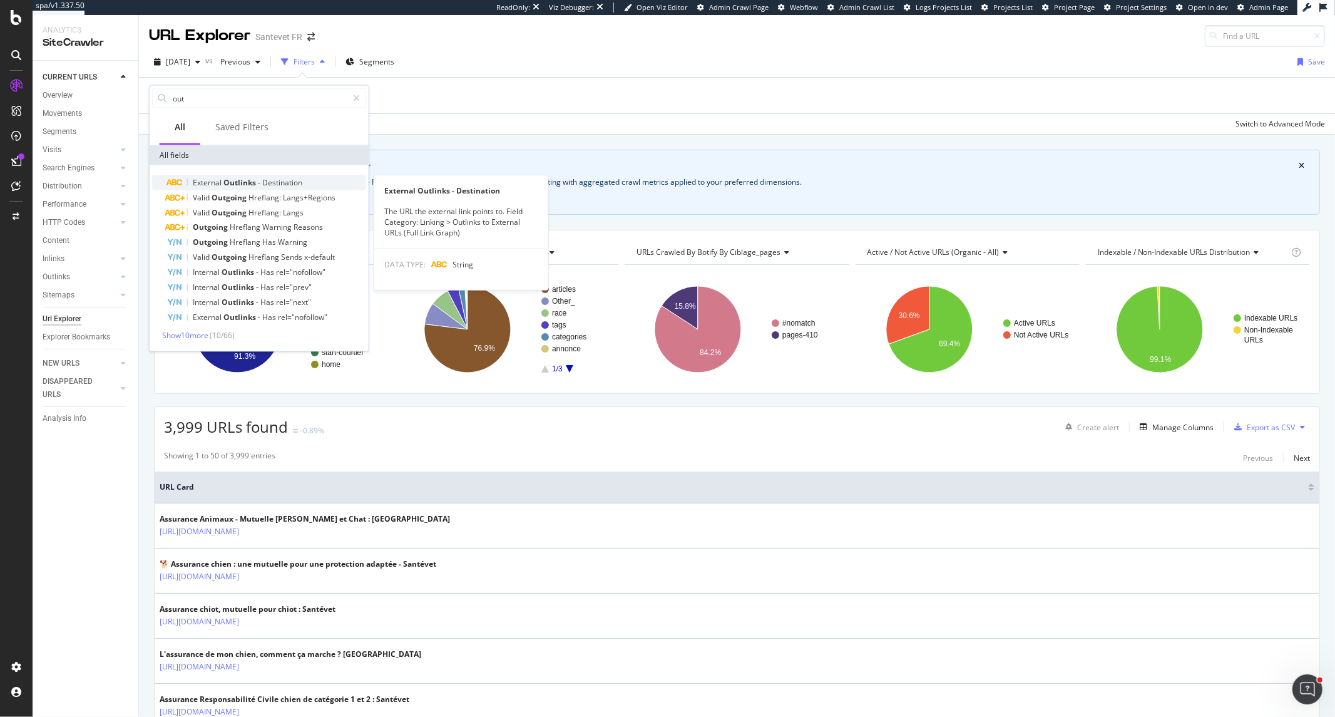
type input "out"
click at [251, 186] on span "Outlinks" at bounding box center [241, 182] width 34 height 11
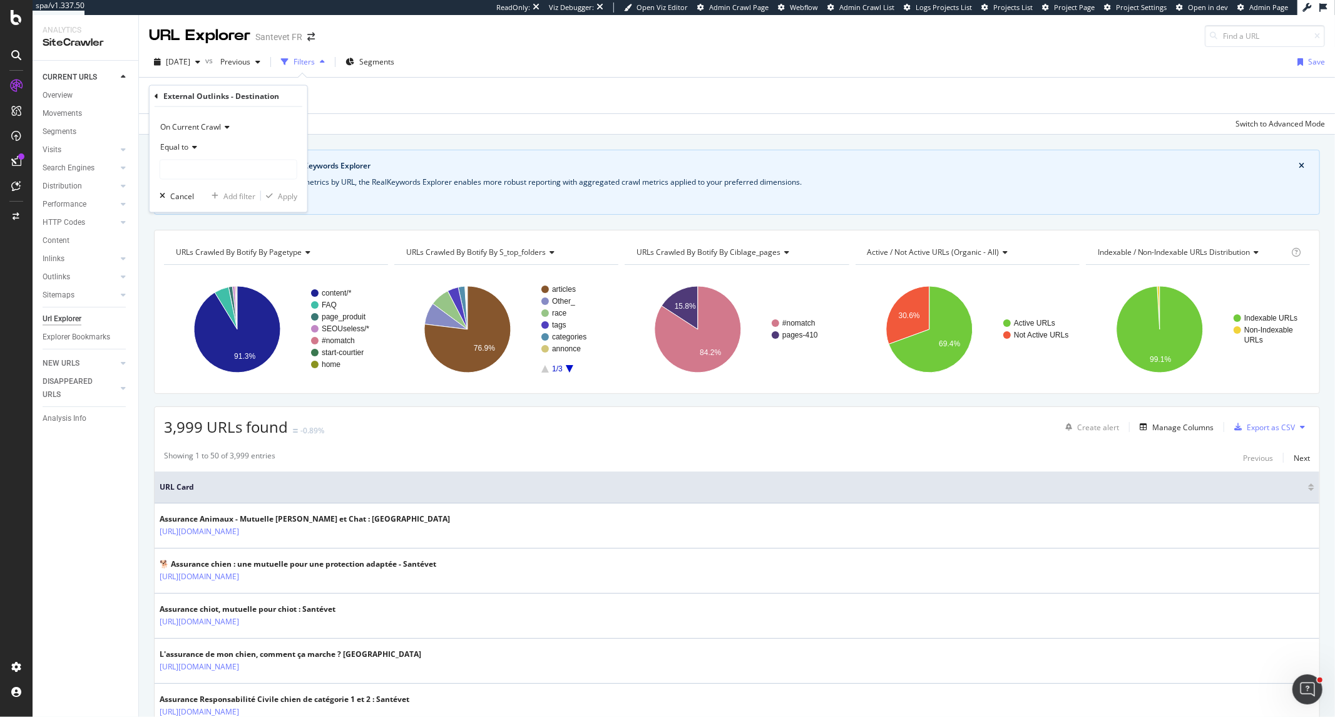
click at [195, 144] on icon at bounding box center [192, 147] width 9 height 8
click at [212, 201] on div "Starts with" at bounding box center [230, 205] width 134 height 16
click at [212, 177] on input "text" at bounding box center [228, 170] width 136 height 20
paste input "https://cloud.m.email.santevet.com"
drag, startPoint x: 215, startPoint y: 169, endPoint x: 129, endPoint y: 160, distance: 86.8
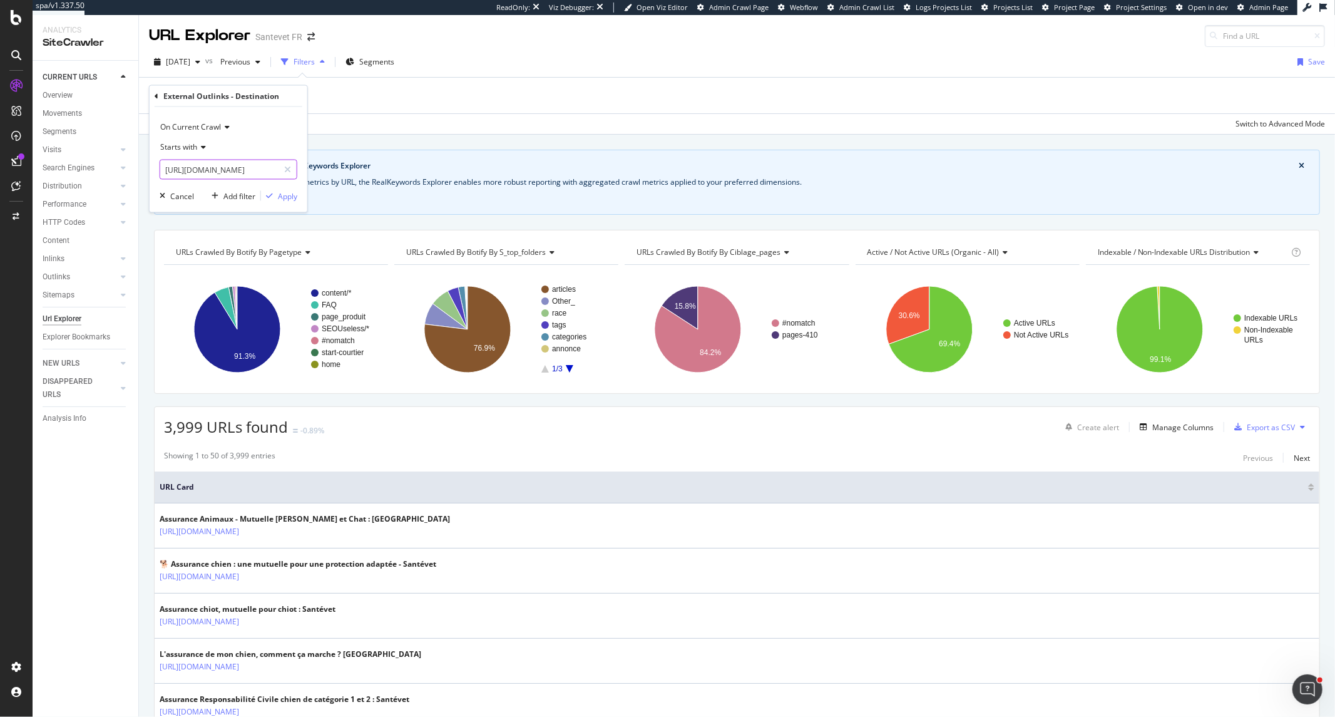
click at [129, 160] on body "spa/v1.337.50 ReadOnly: Viz Debugger: Open Viz Editor Admin Crawl Page Webflow …" at bounding box center [667, 358] width 1335 height 717
type input "https://cloud.m.email.santevet.com"
click at [282, 195] on div "Apply" at bounding box center [287, 195] width 19 height 11
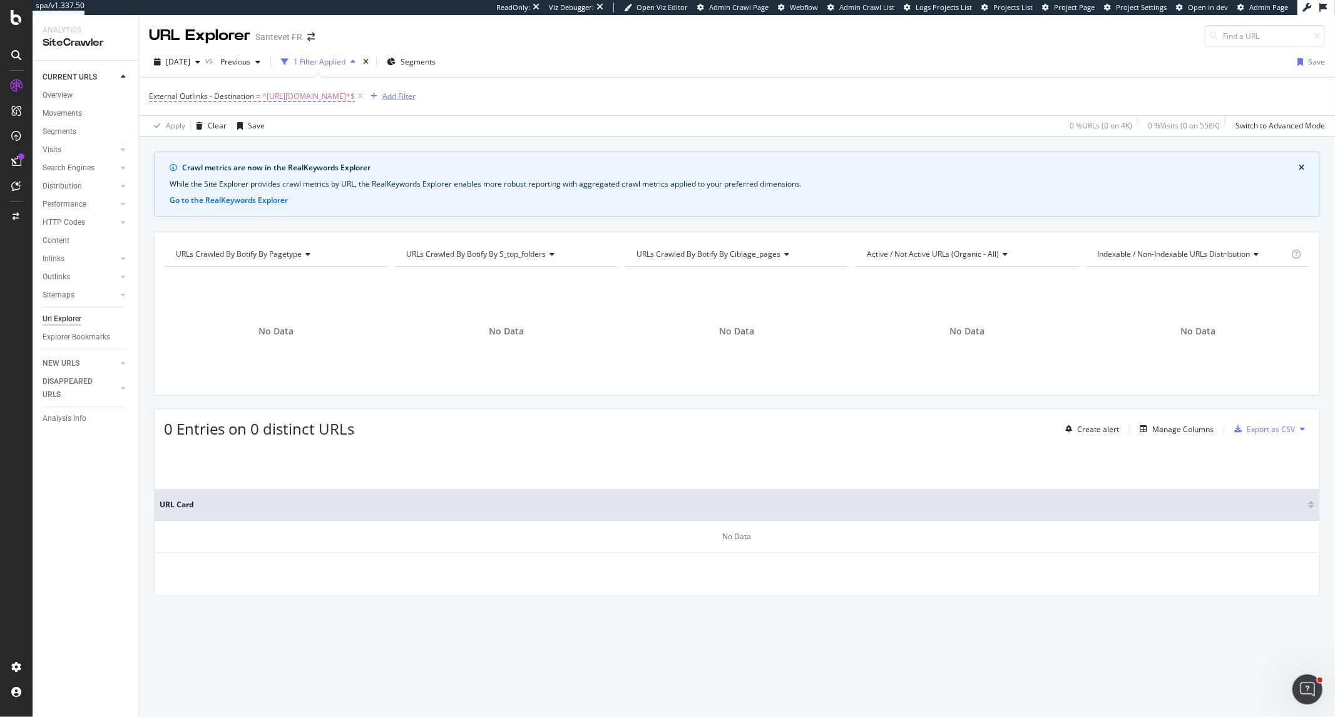
click at [416, 91] on div "Add Filter" at bounding box center [399, 96] width 33 height 11
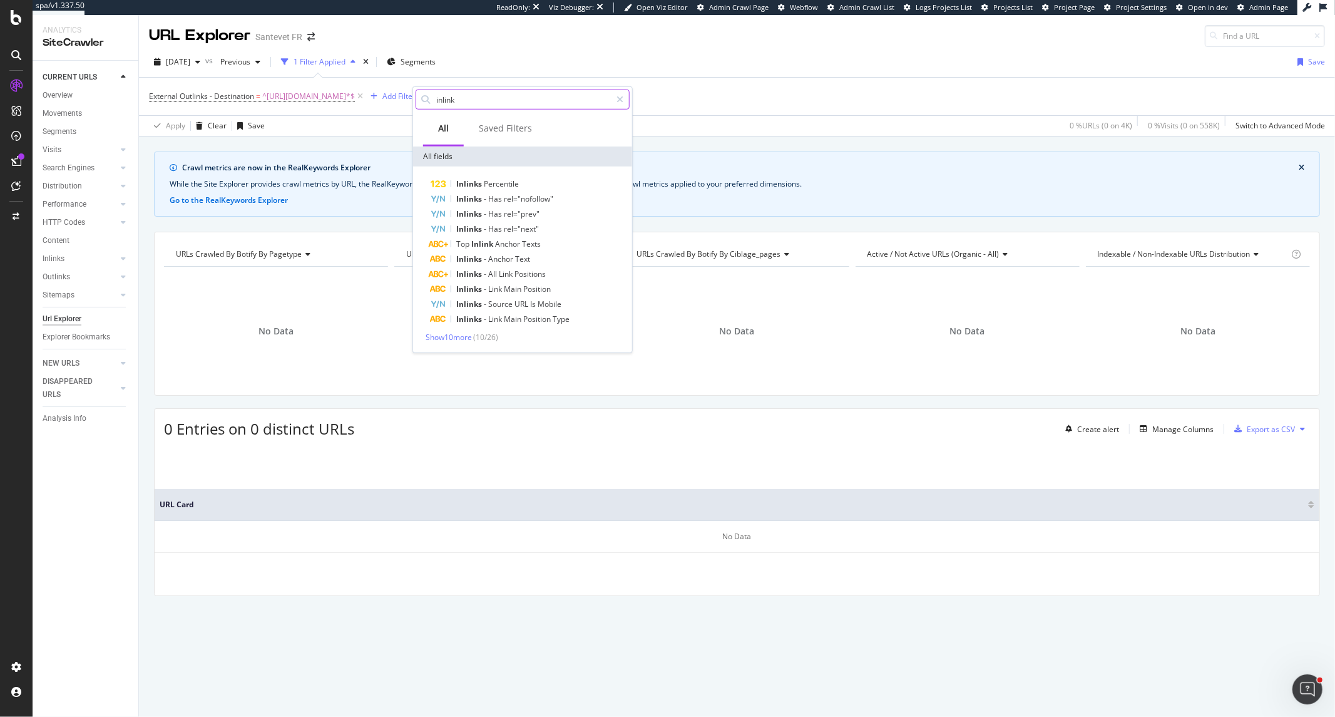
click at [448, 96] on input "inlink" at bounding box center [523, 99] width 176 height 19
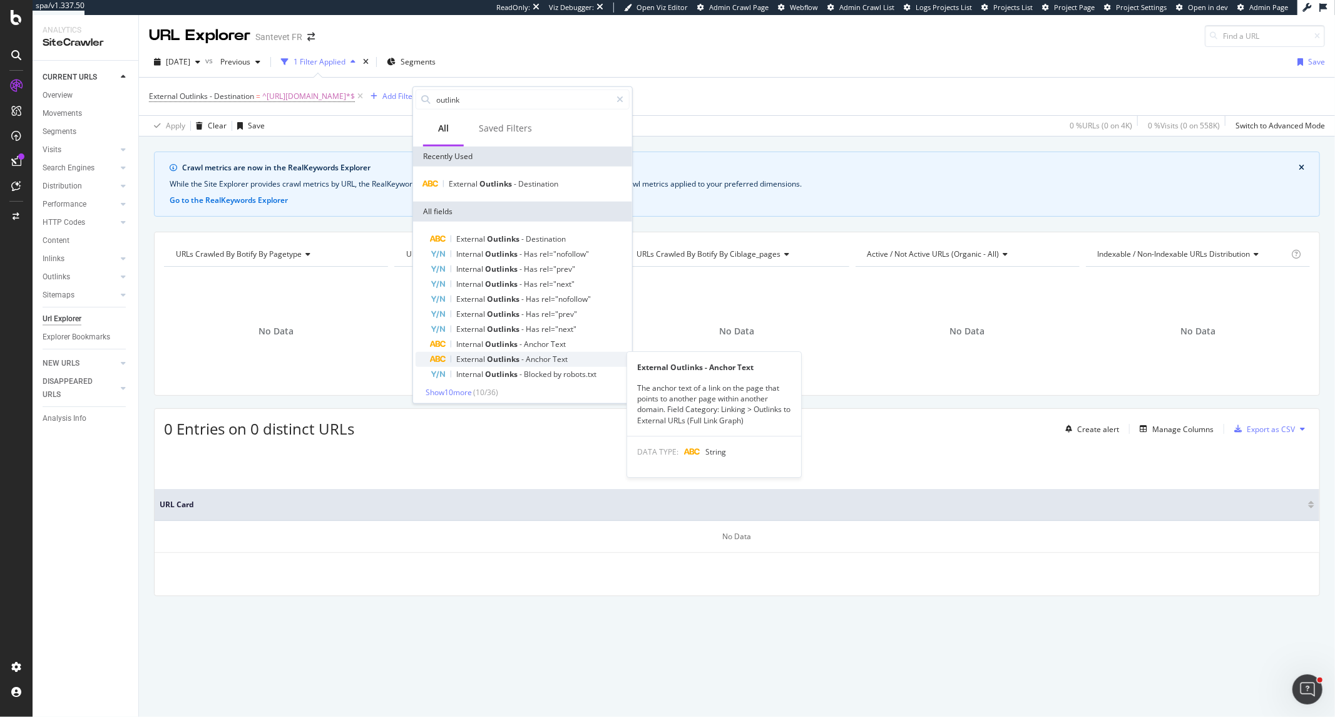
scroll to position [3, 0]
click at [468, 384] on span "Show 10 more" at bounding box center [449, 389] width 46 height 11
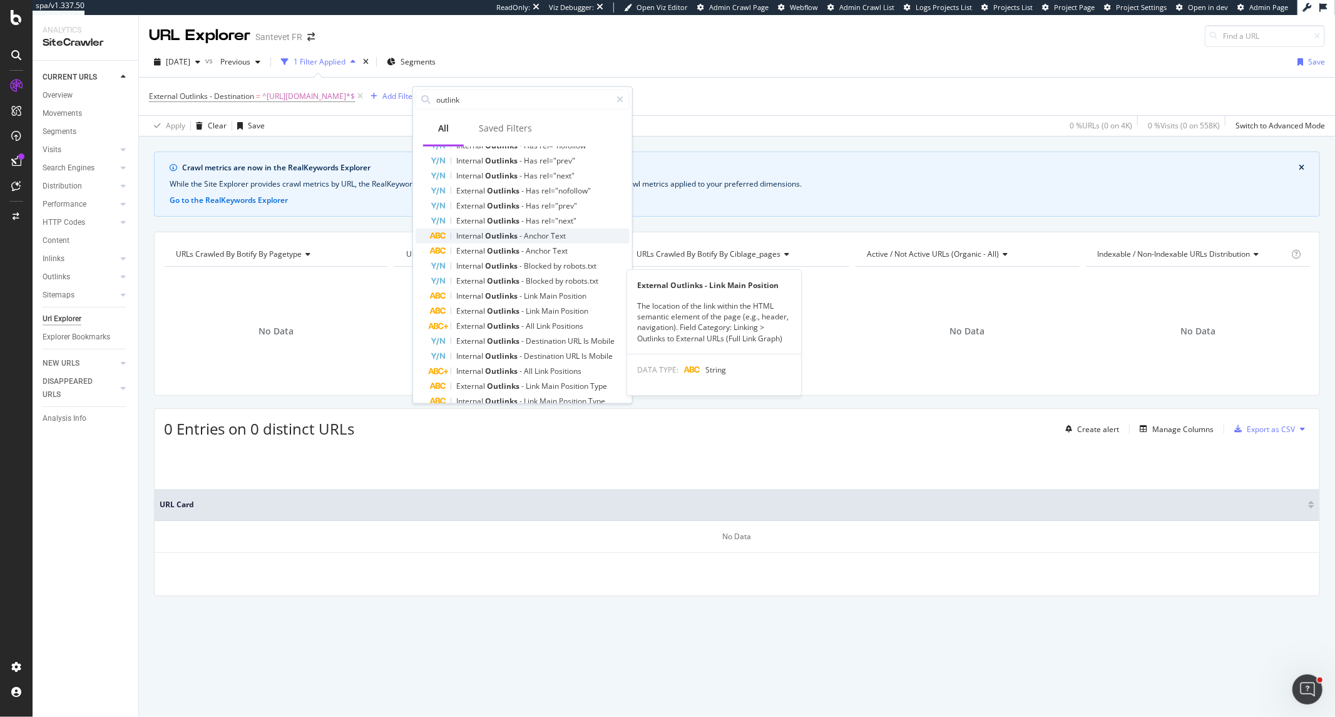
scroll to position [142, 0]
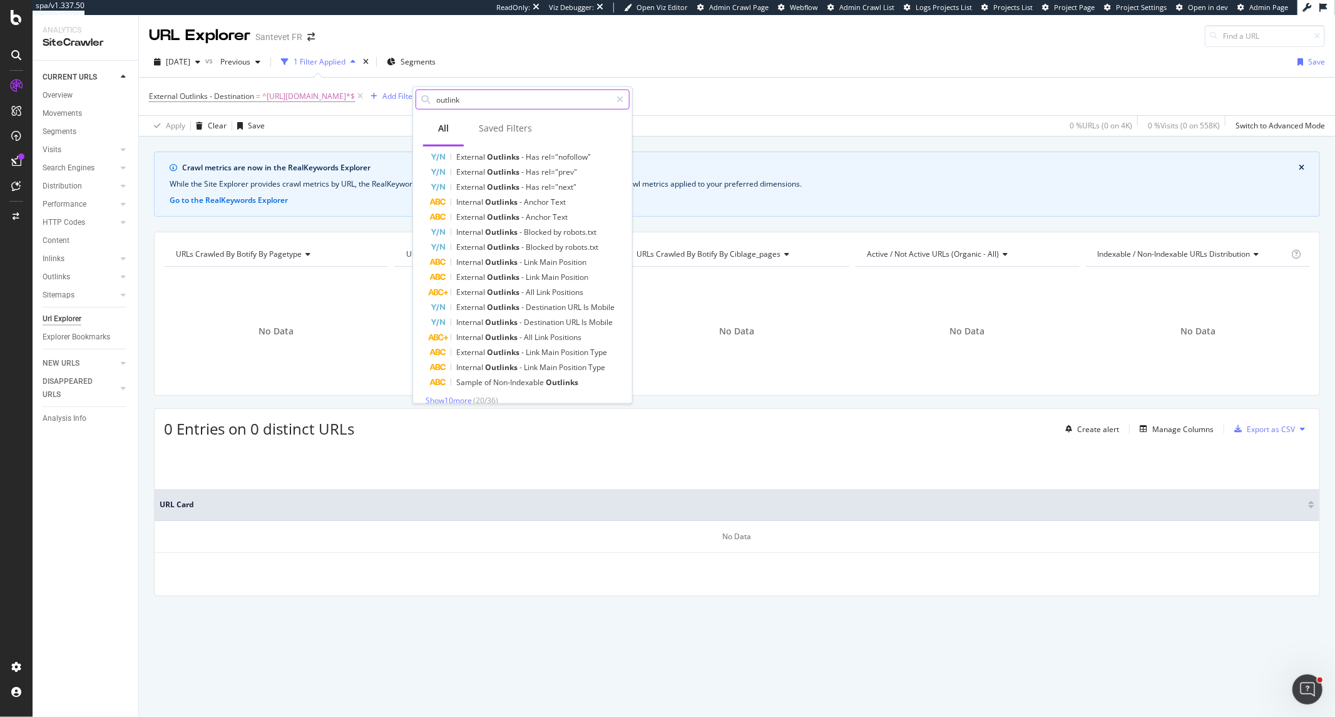
click at [490, 100] on input "outlink" at bounding box center [523, 99] width 176 height 19
click at [493, 101] on input "outlink" at bounding box center [523, 99] width 176 height 19
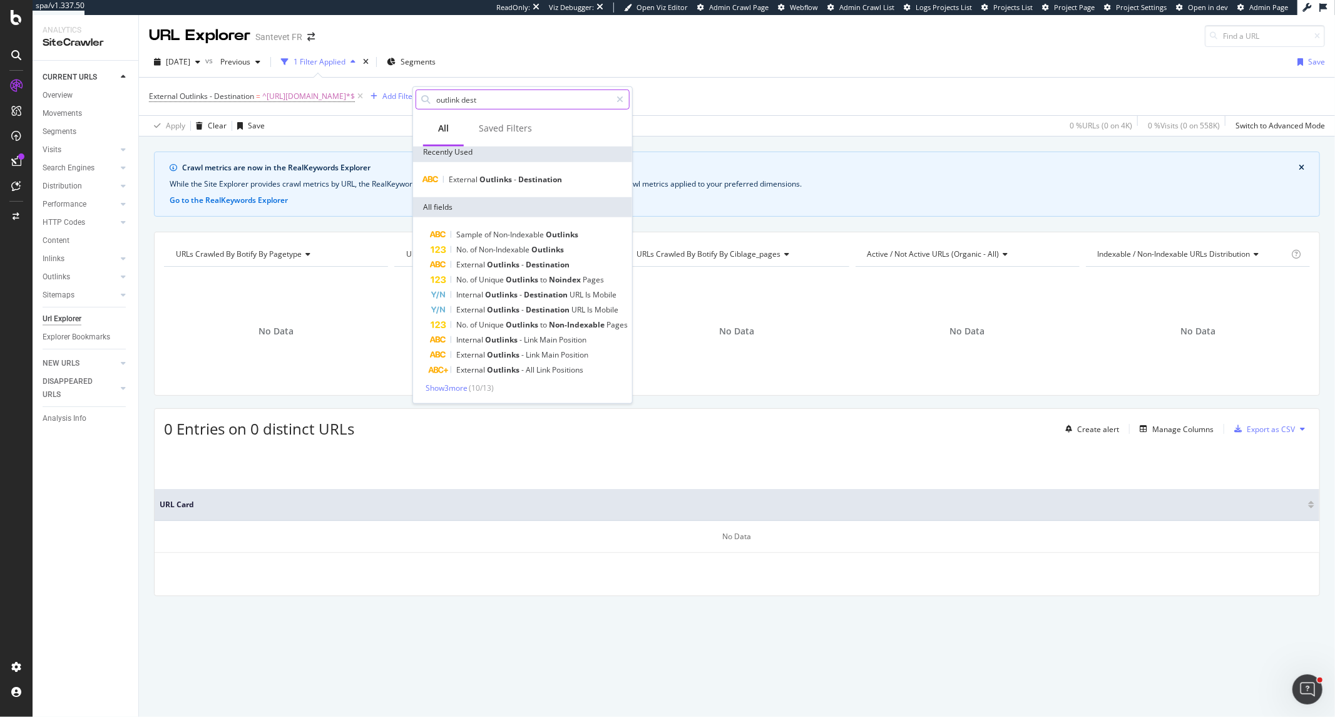
scroll to position [3, 0]
type input "outlink destination"
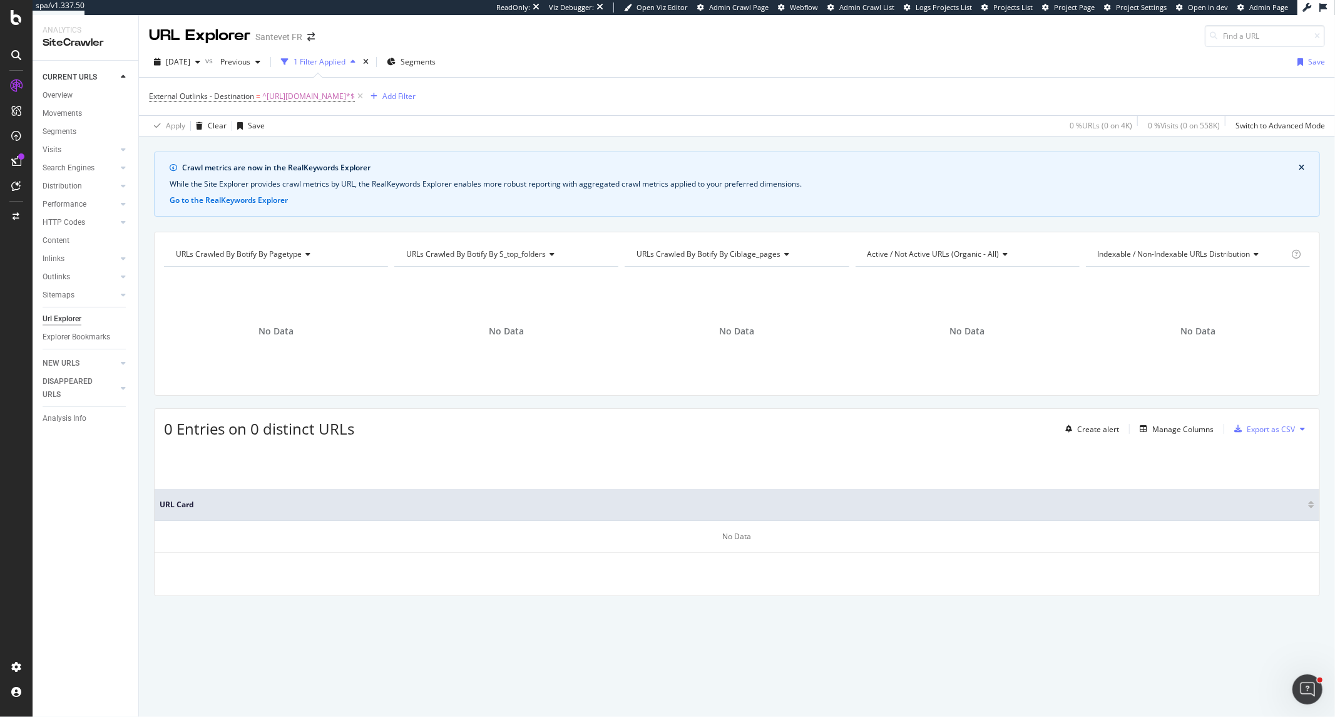
click at [301, 135] on div "Apply Clear Save 0 % URLs ( 0 on 4K ) 0 % Visits ( 0 on 558K ) Switch to Advanc…" at bounding box center [737, 125] width 1196 height 21
click at [317, 98] on span "^https://cloud.m.email.santevet.com.*$" at bounding box center [308, 97] width 93 height 18
click at [193, 147] on span "Starts with" at bounding box center [178, 146] width 37 height 11
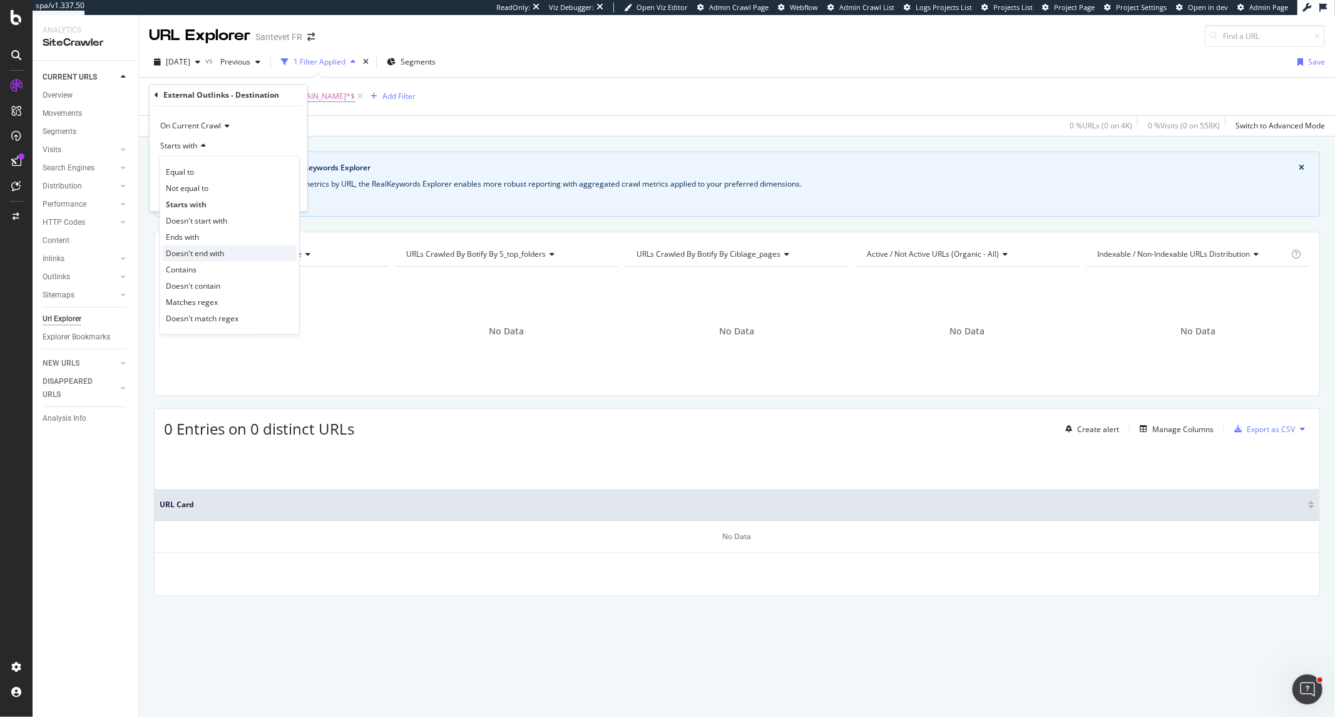
click at [202, 260] on div "Doesn't end with" at bounding box center [230, 253] width 134 height 16
click at [202, 260] on div "URLs Crawled By Botify By pagetype" at bounding box center [274, 254] width 203 height 20
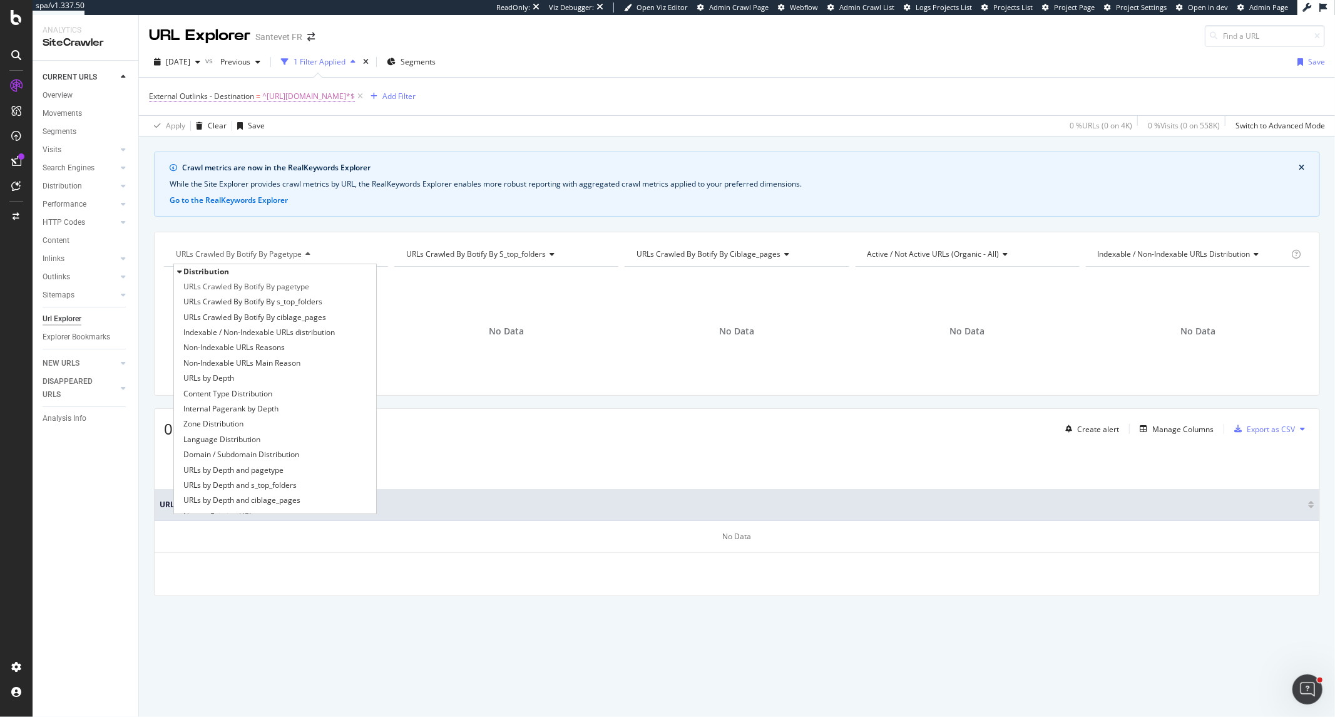
click at [280, 101] on span "^https://cloud.m.email.santevet.com.*$" at bounding box center [308, 97] width 93 height 18
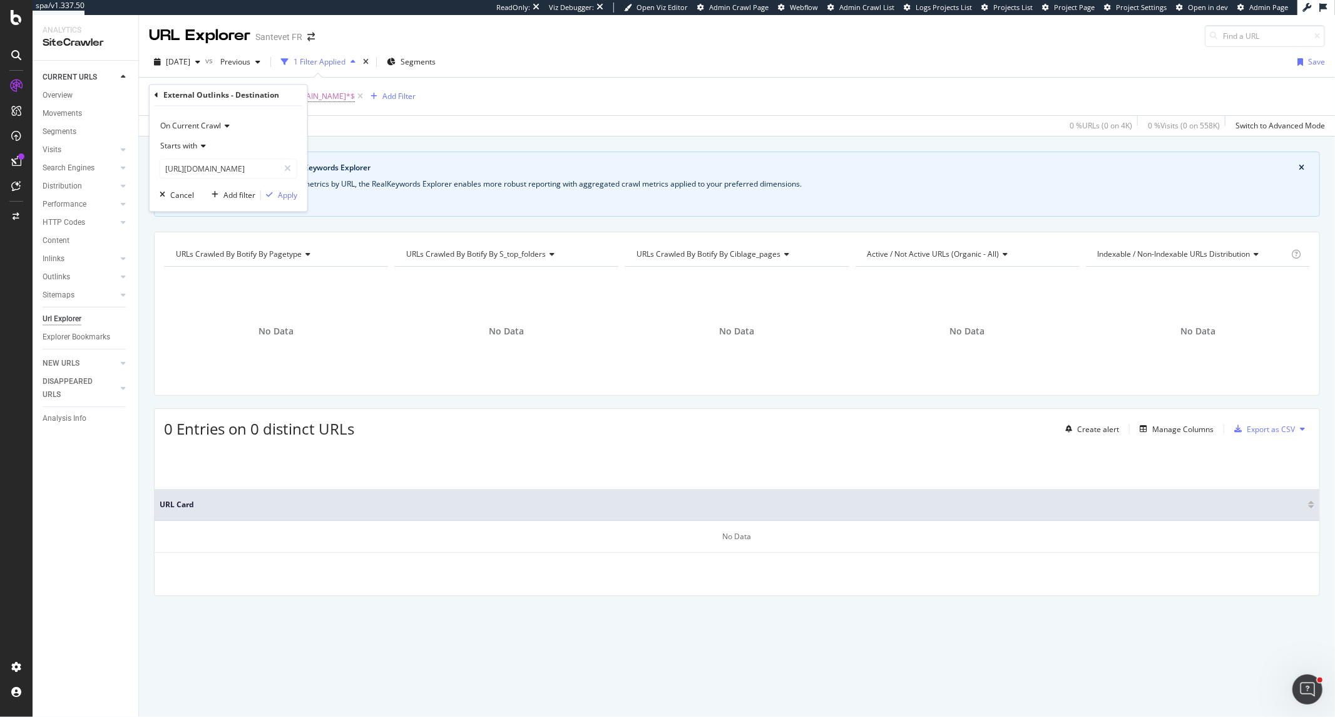
click at [198, 143] on icon at bounding box center [201, 147] width 9 height 8
click at [195, 265] on span "Contains" at bounding box center [181, 269] width 31 height 11
click at [284, 196] on div "Apply" at bounding box center [287, 195] width 19 height 11
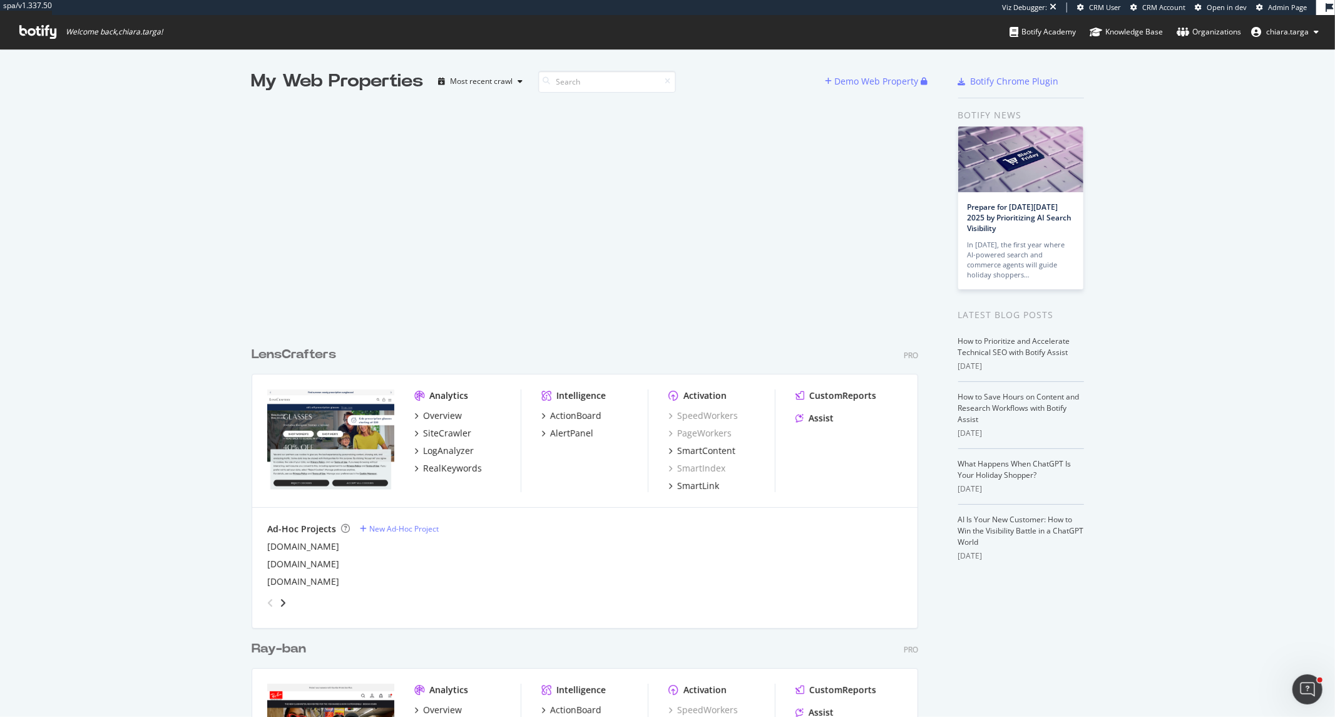
scroll to position [706, 1315]
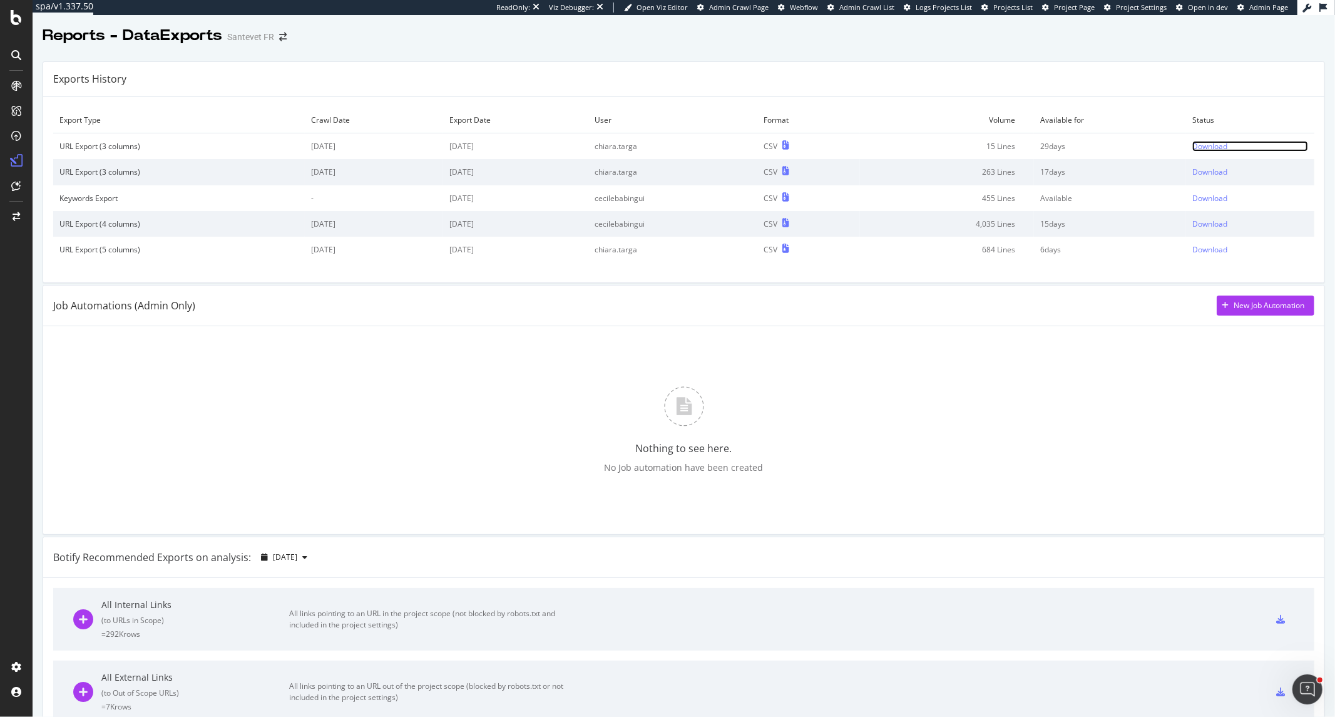
click at [1200, 148] on div "Download" at bounding box center [1210, 146] width 35 height 11
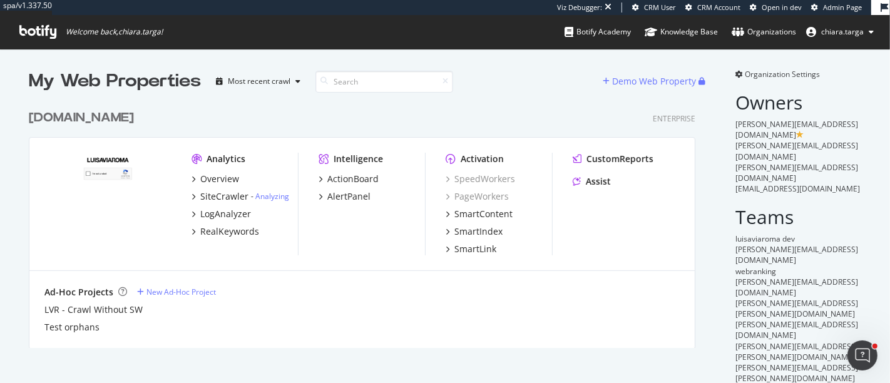
scroll to position [243, 666]
click at [227, 214] on div "LogAnalyzer" at bounding box center [225, 214] width 51 height 13
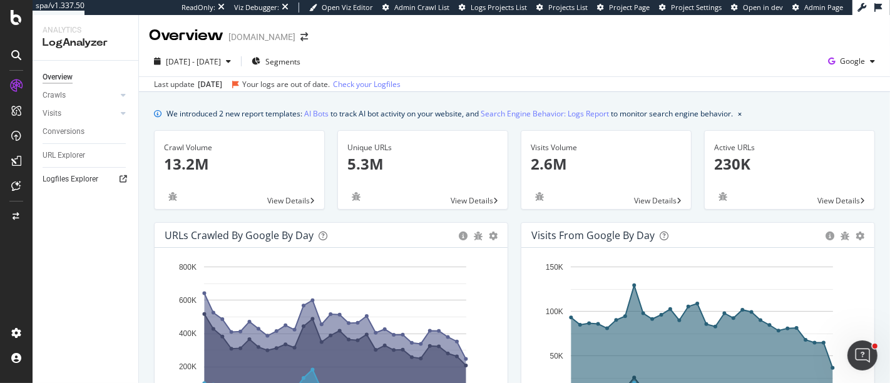
click at [128, 174] on link "Logfiles Explorer" at bounding box center [86, 179] width 87 height 13
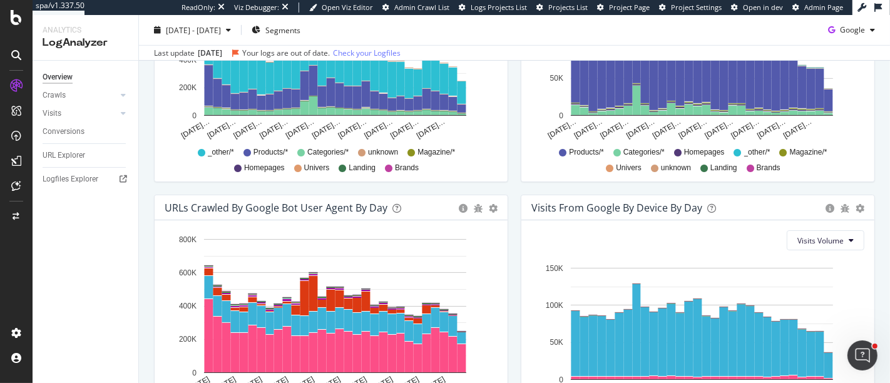
scroll to position [674, 0]
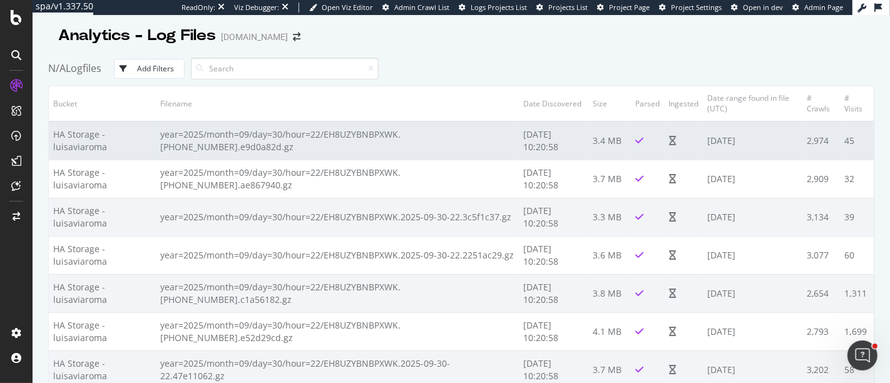
click at [723, 152] on td "2025-09-30" at bounding box center [753, 140] width 99 height 39
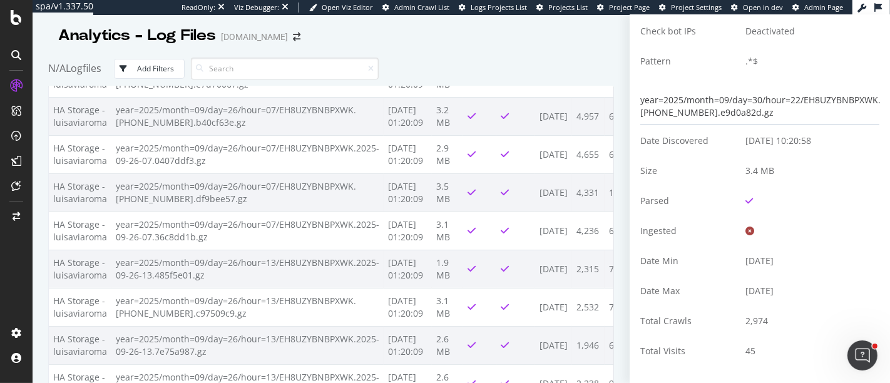
scroll to position [4591, 0]
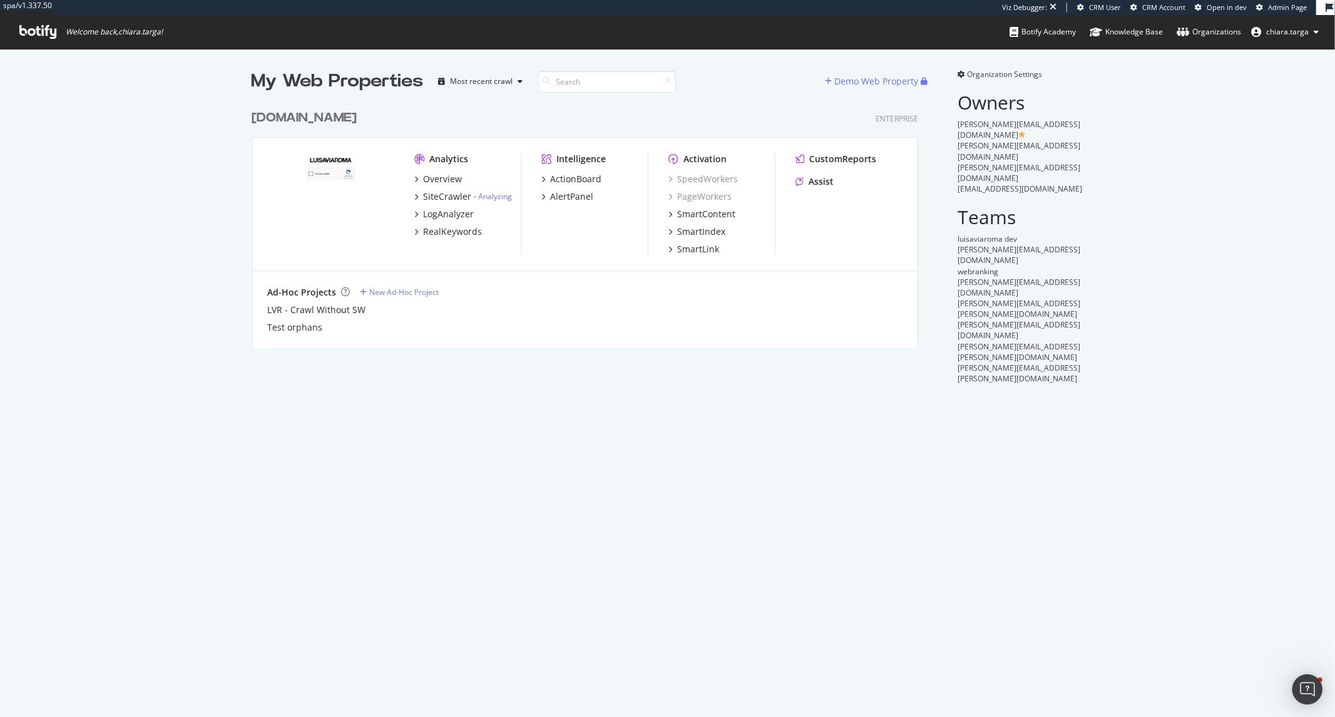
scroll to position [244, 666]
click at [455, 196] on div "SiteCrawler" at bounding box center [447, 196] width 48 height 13
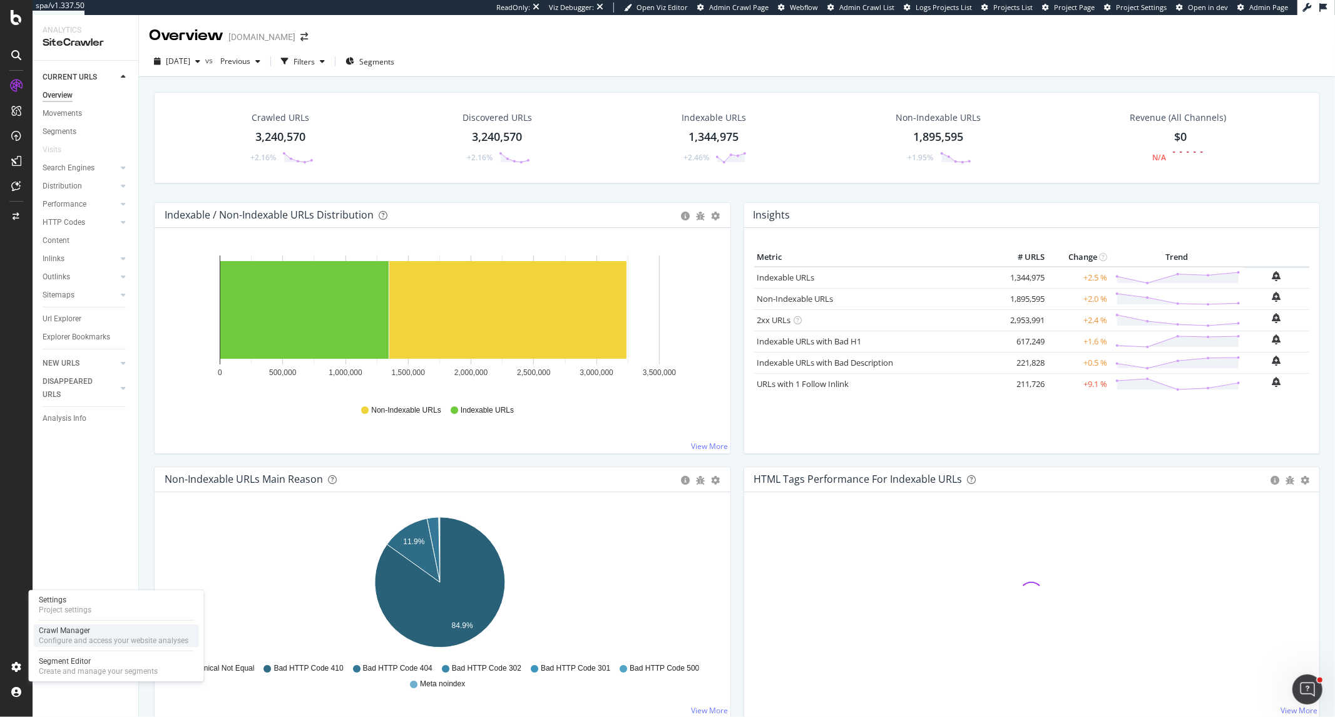
click at [52, 645] on div "Configure and access your website analyses" at bounding box center [114, 641] width 150 height 10
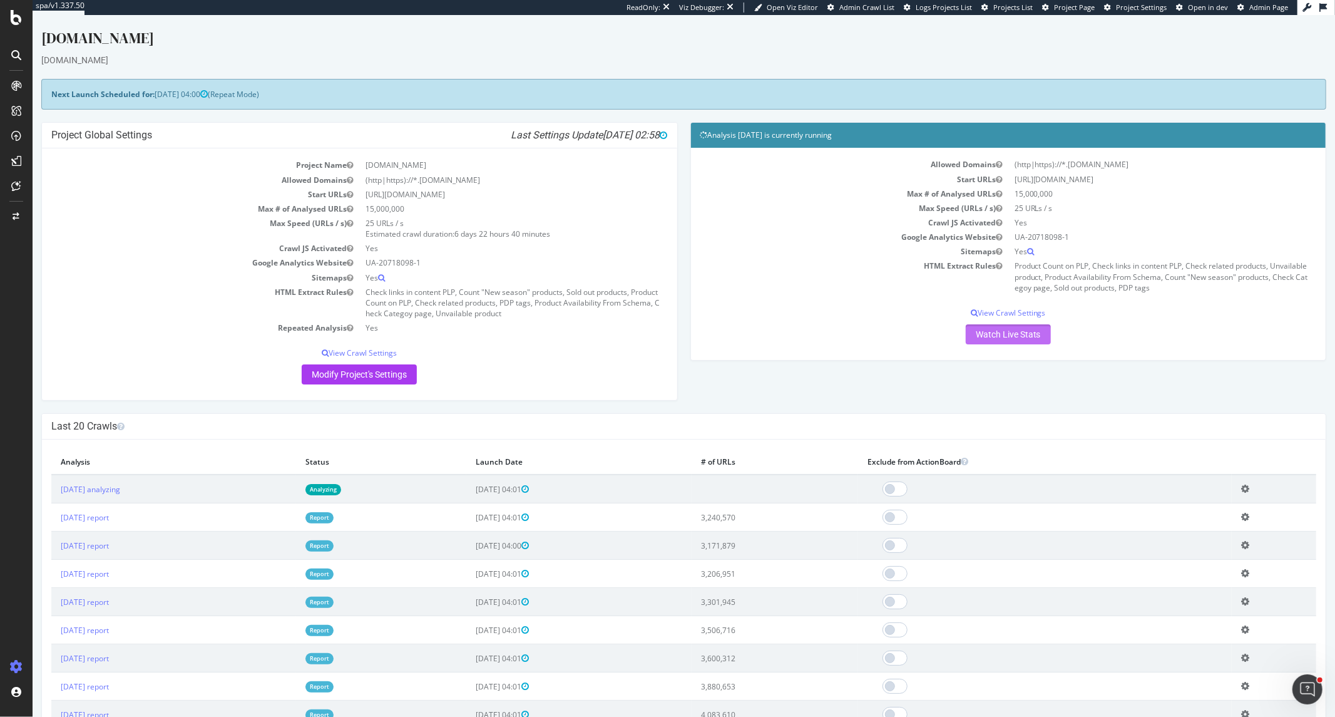
click at [977, 339] on link "Watch Live Stats" at bounding box center [1007, 334] width 85 height 20
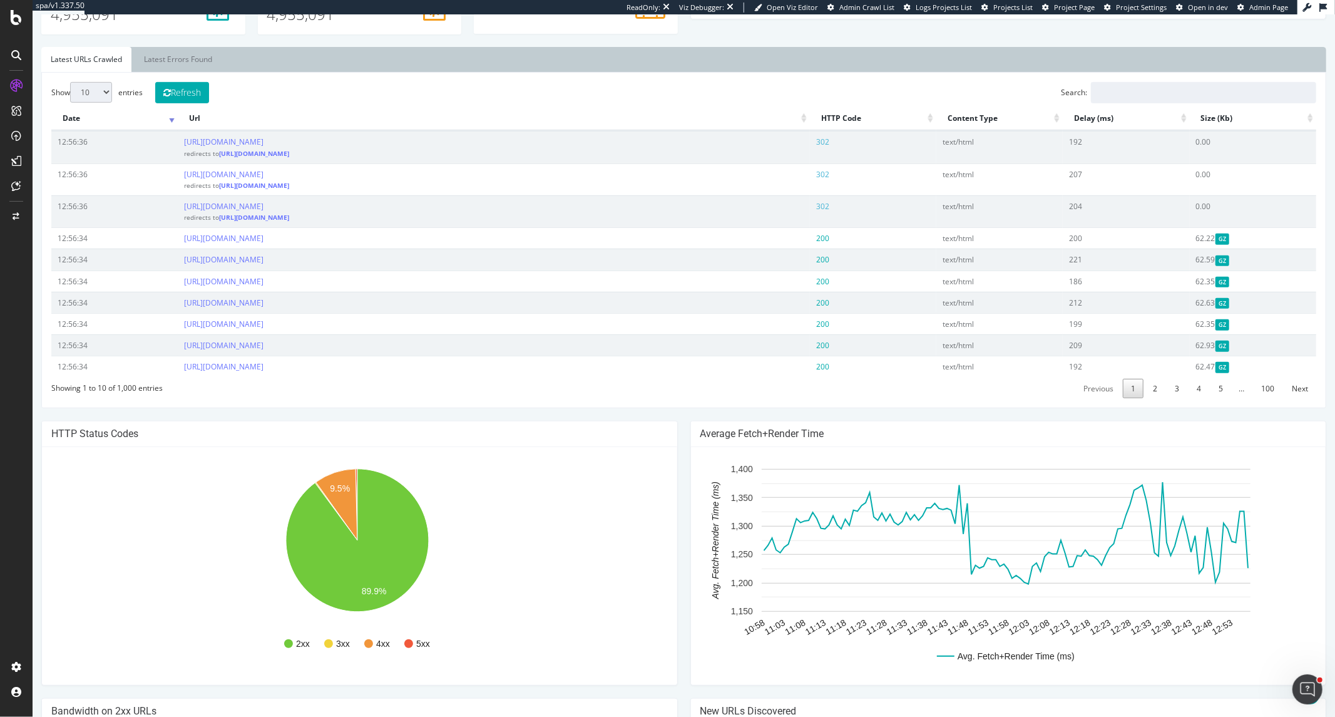
scroll to position [417, 0]
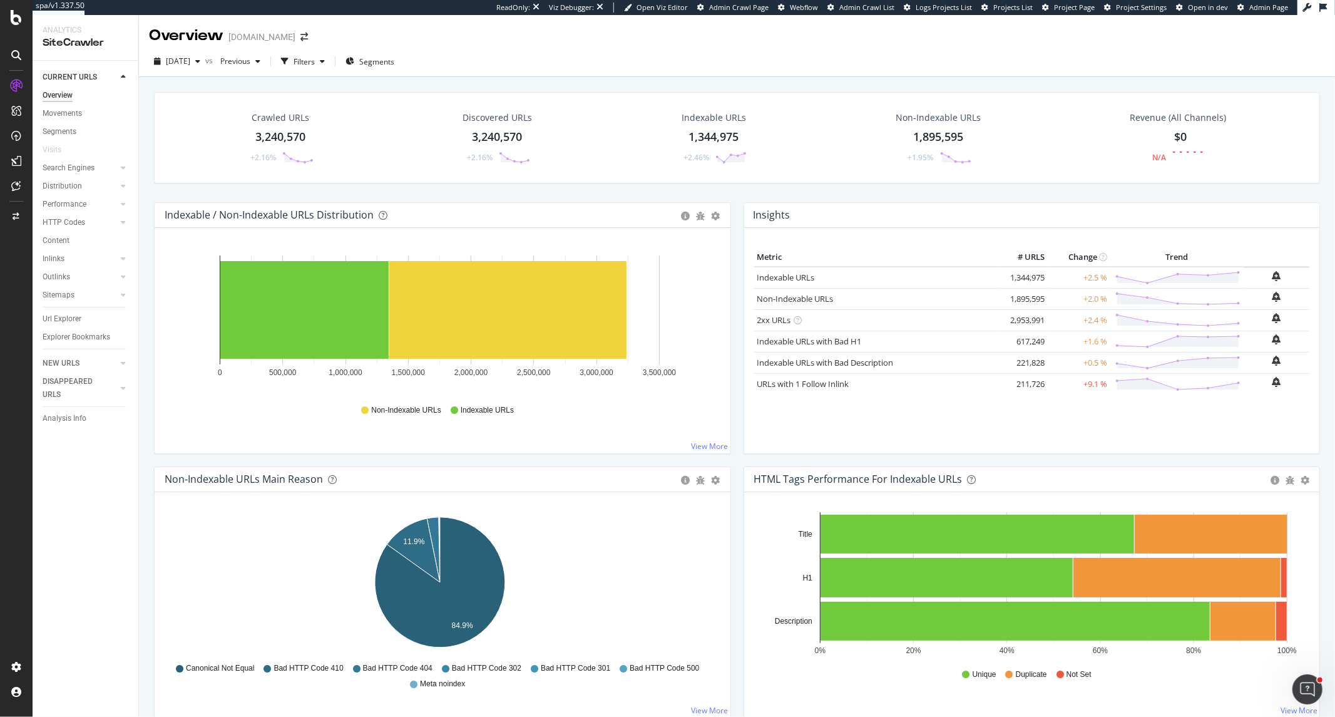
drag, startPoint x: 71, startPoint y: 417, endPoint x: 406, endPoint y: 409, distance: 335.1
click at [71, 417] on div "Analysis Info" at bounding box center [65, 418] width 44 height 13
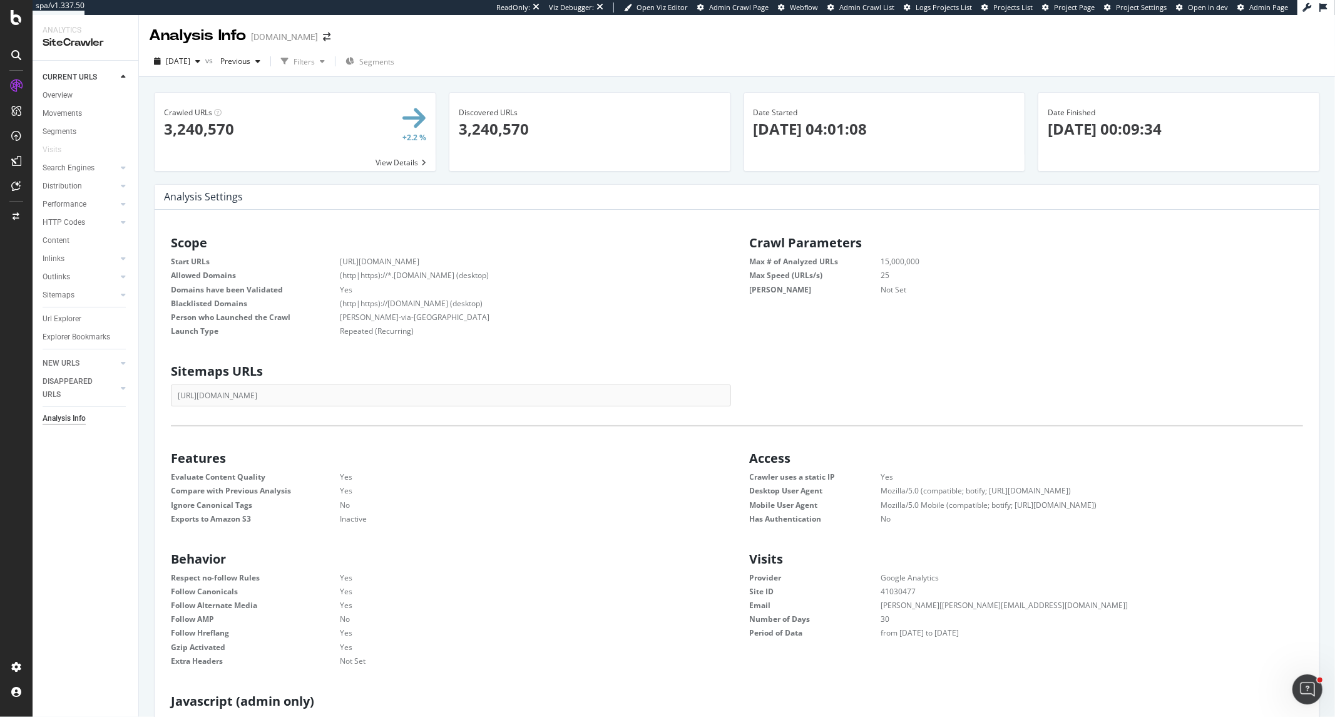
scroll to position [189, 542]
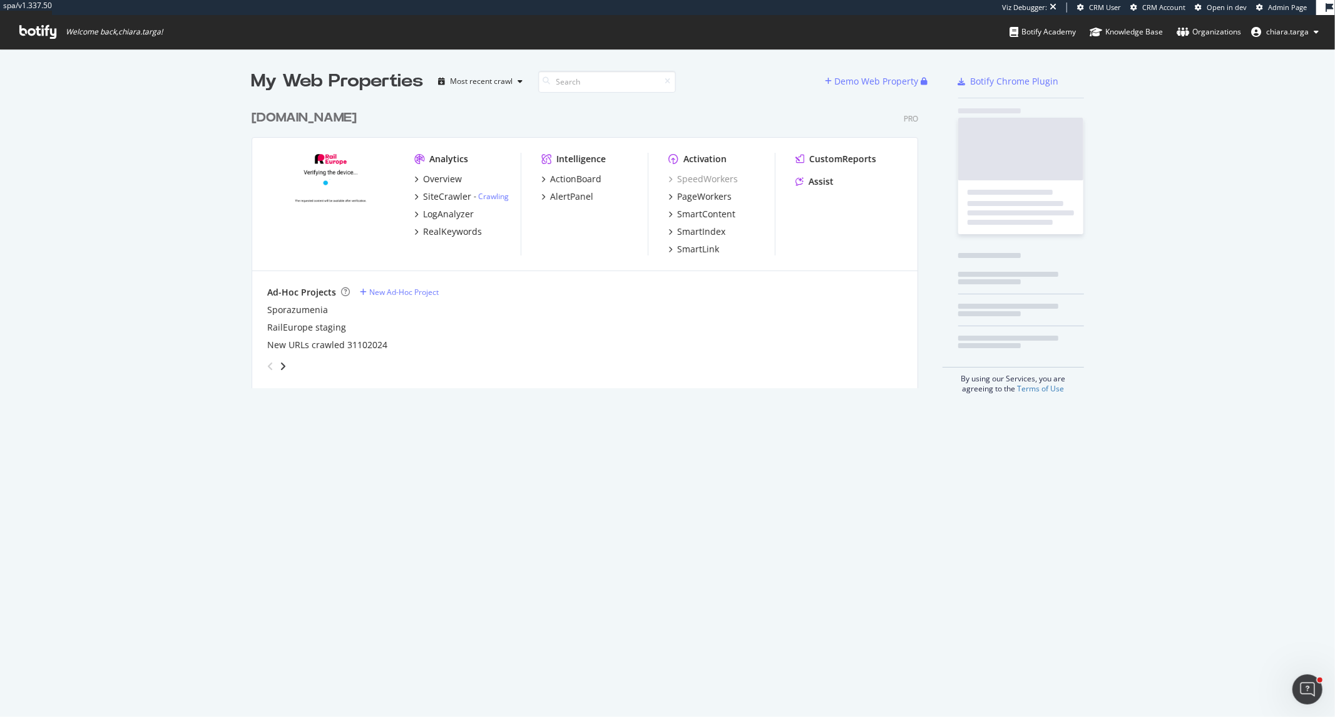
scroll to position [284, 666]
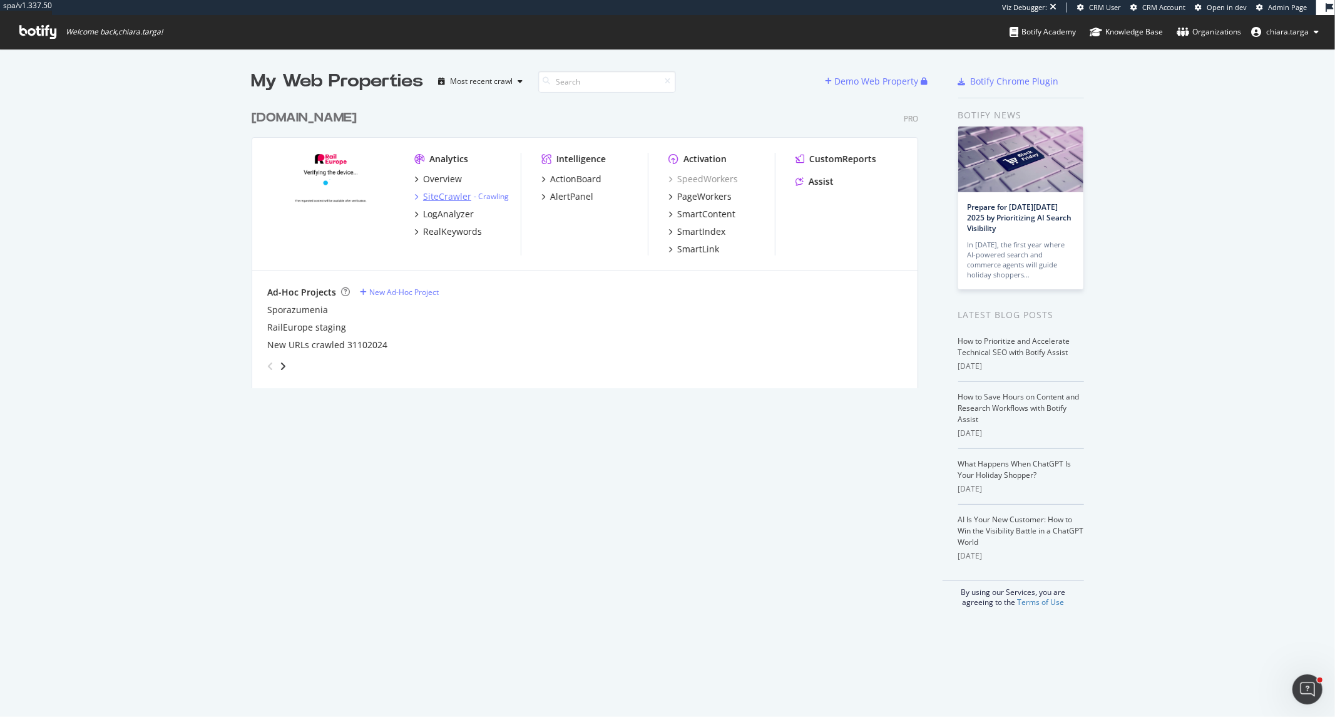
click at [440, 198] on div "SiteCrawler" at bounding box center [447, 196] width 48 height 13
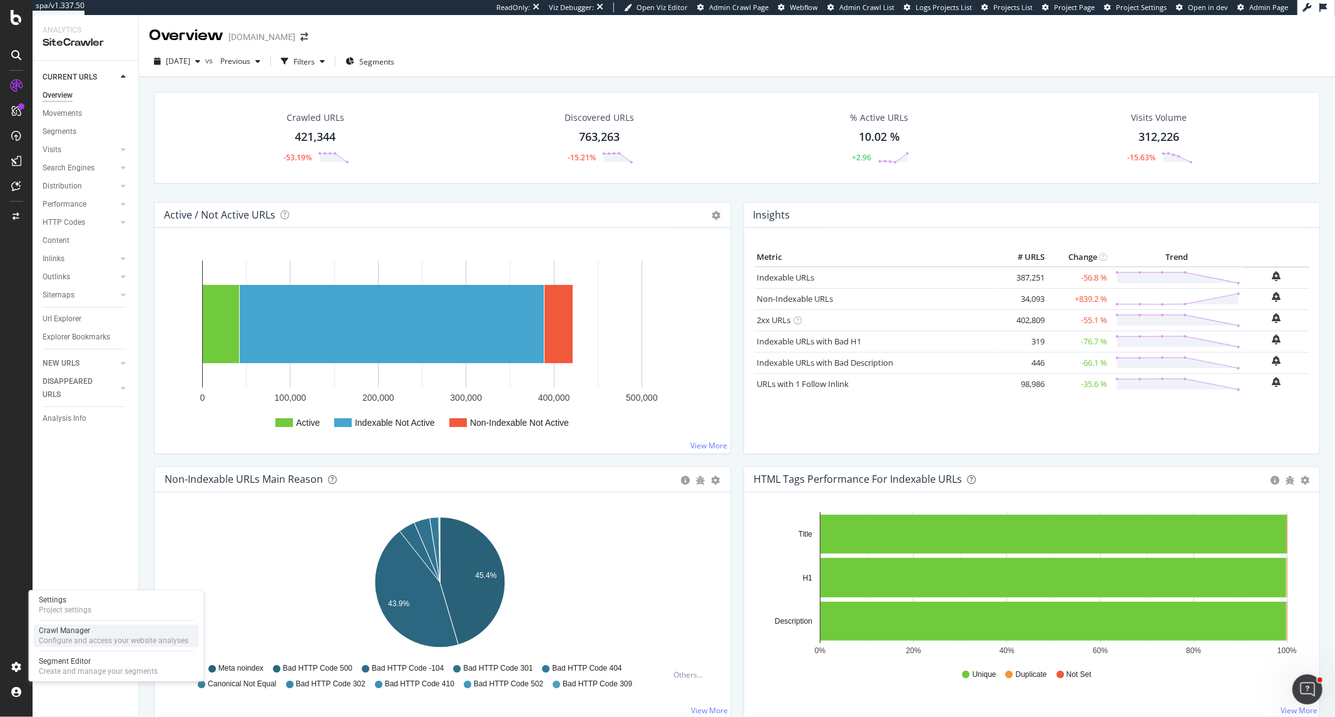
click at [91, 637] on div "Configure and access your website analyses" at bounding box center [114, 641] width 150 height 10
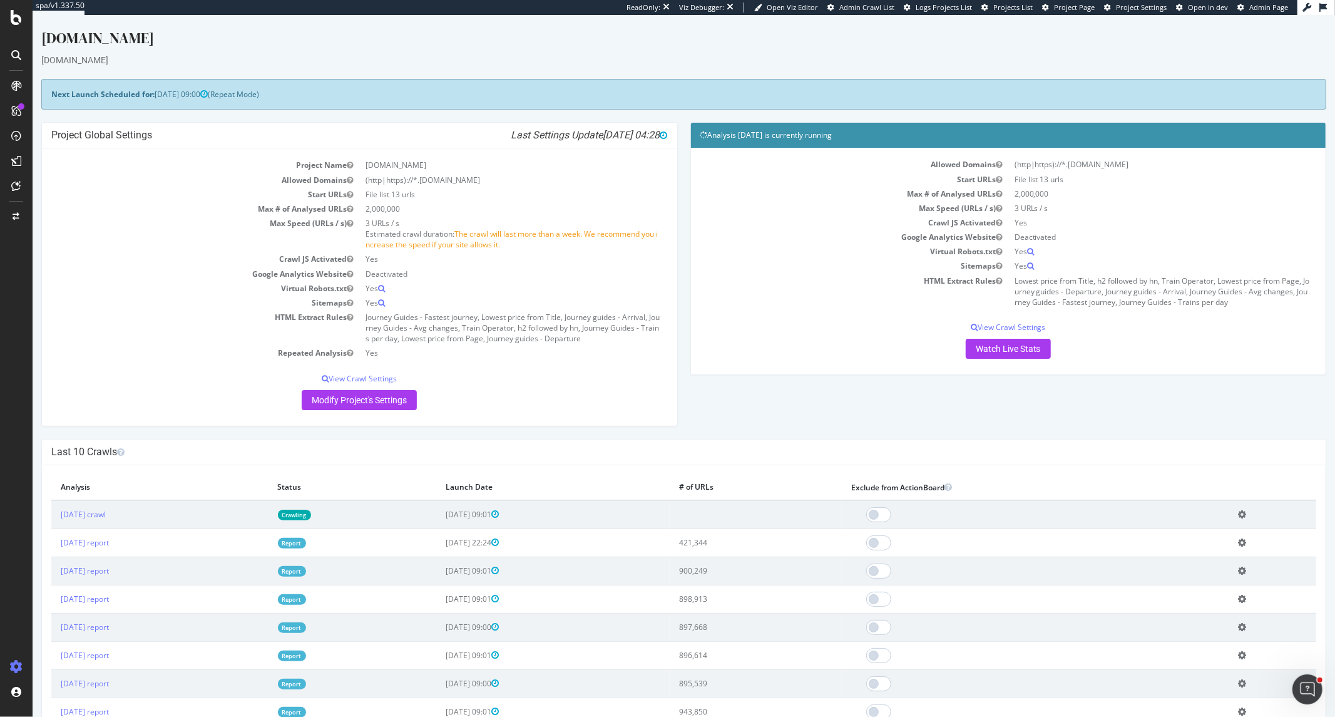
click at [1243, 542] on icon at bounding box center [1242, 542] width 8 height 9
click at [1191, 585] on link "Delete analysis" at bounding box center [1196, 578] width 100 height 17
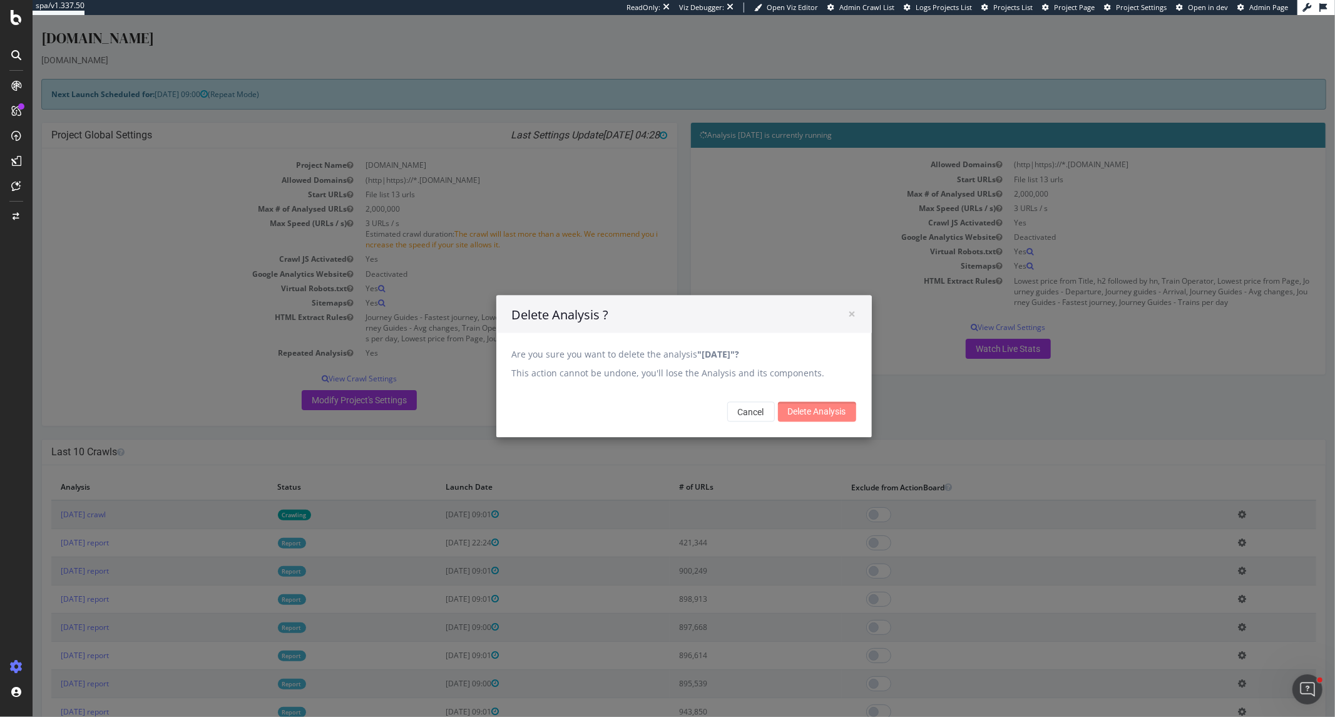
click at [829, 403] on input "Delete Analysis" at bounding box center [817, 411] width 78 height 20
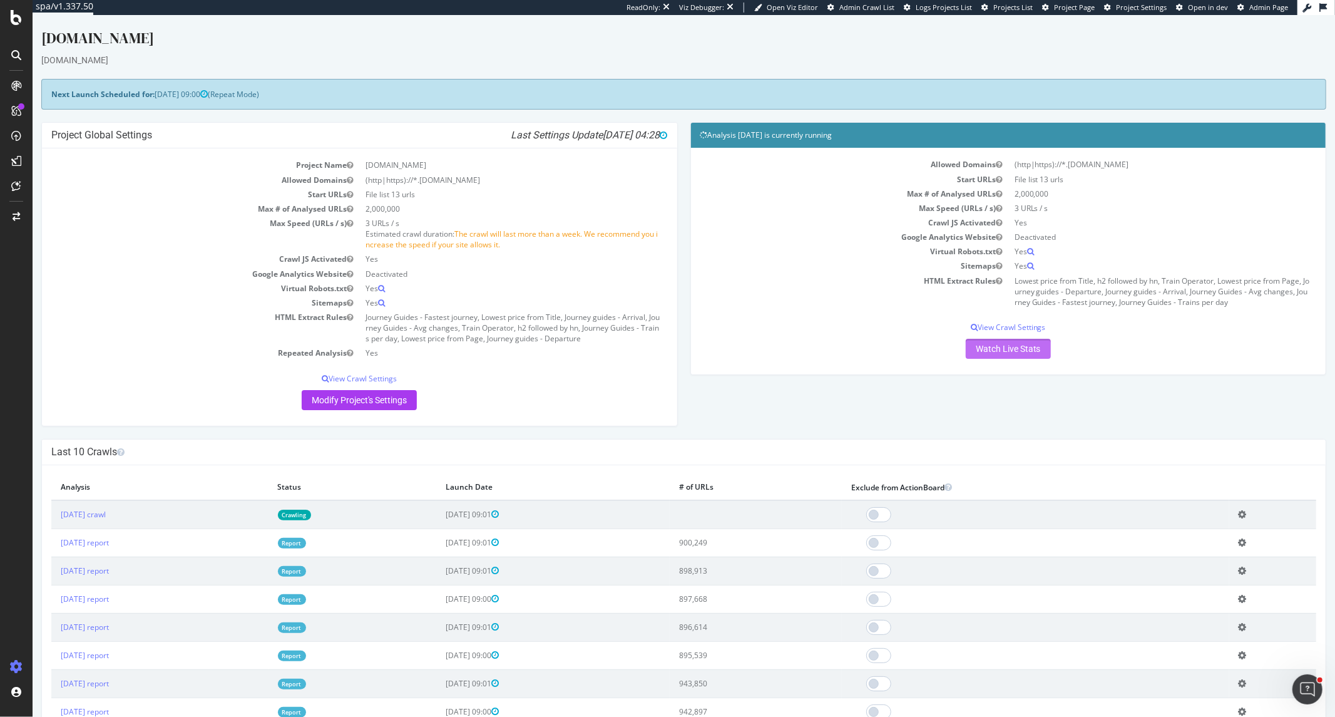
click at [974, 355] on link "Watch Live Stats" at bounding box center [1007, 349] width 85 height 20
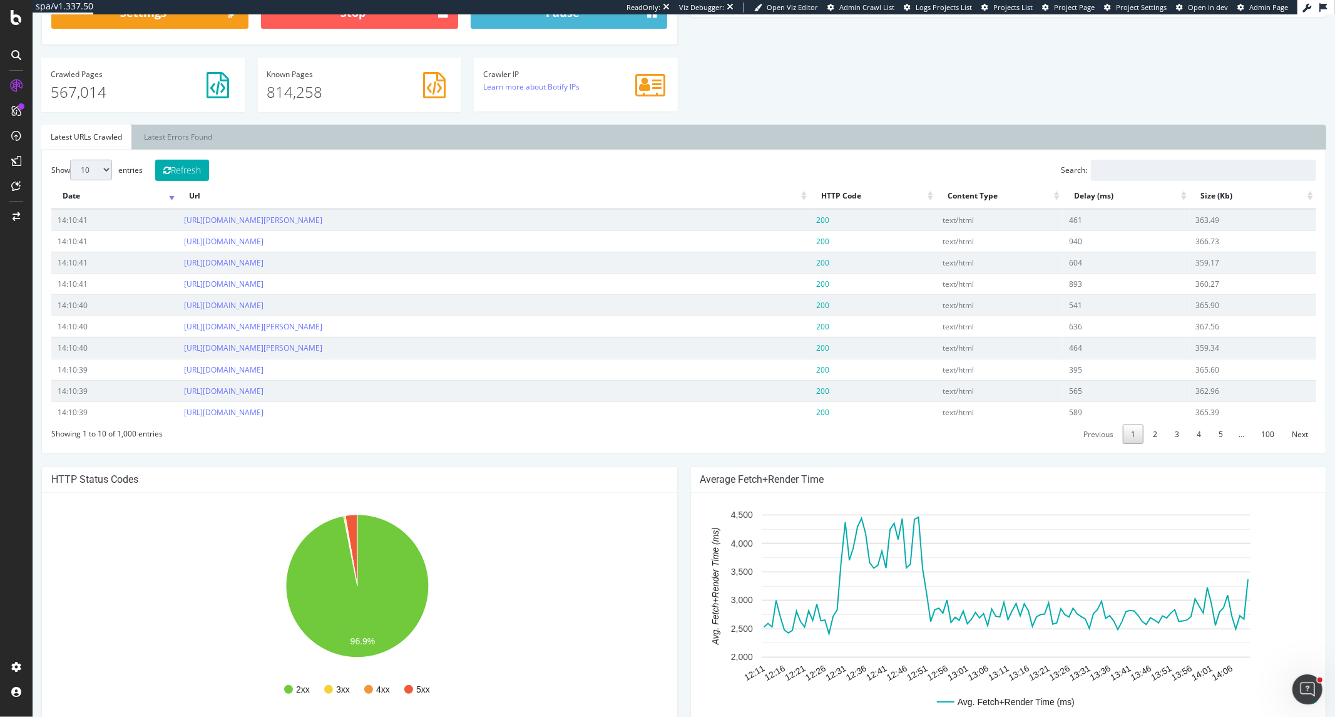
scroll to position [626, 0]
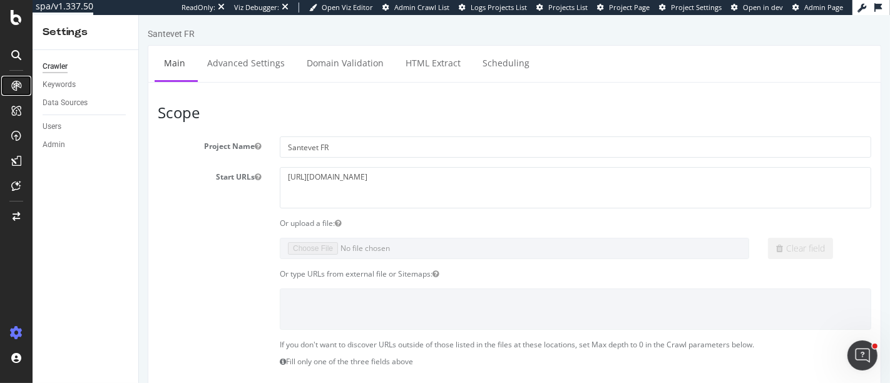
click at [15, 84] on icon at bounding box center [16, 86] width 10 height 10
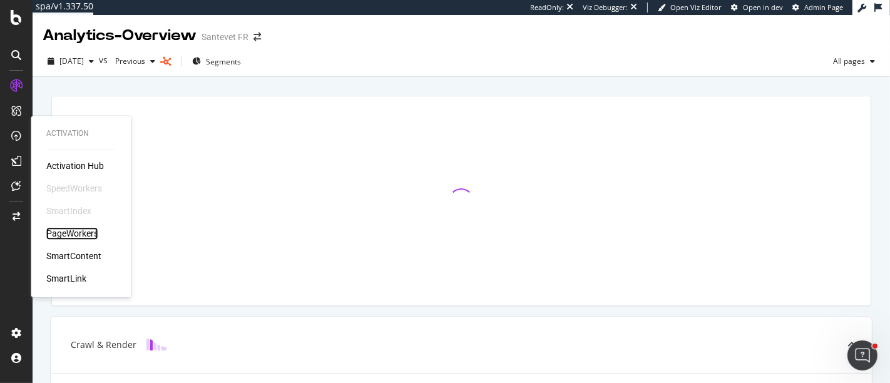
click at [71, 233] on div "PageWorkers" at bounding box center [72, 233] width 52 height 13
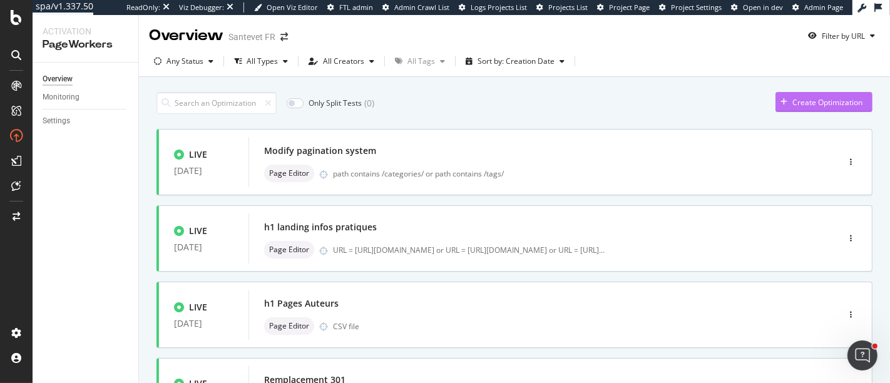
click at [794, 101] on div "Create Optimization" at bounding box center [828, 102] width 70 height 11
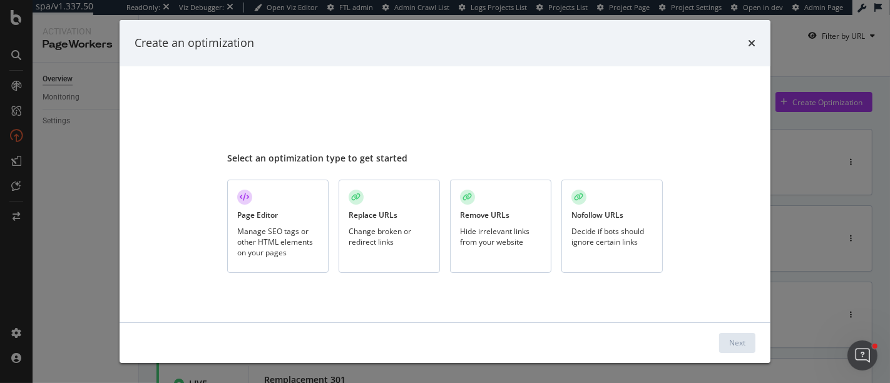
click at [498, 233] on div "Hide irrelevant links from your website" at bounding box center [500, 236] width 81 height 21
click at [748, 342] on button "Next" at bounding box center [737, 343] width 36 height 20
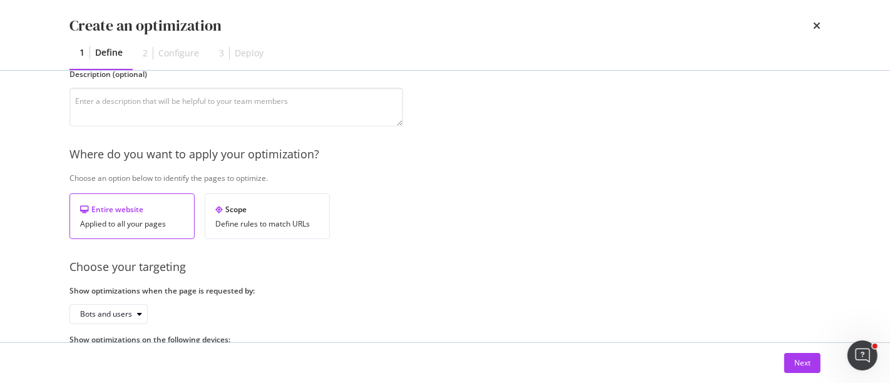
scroll to position [174, 0]
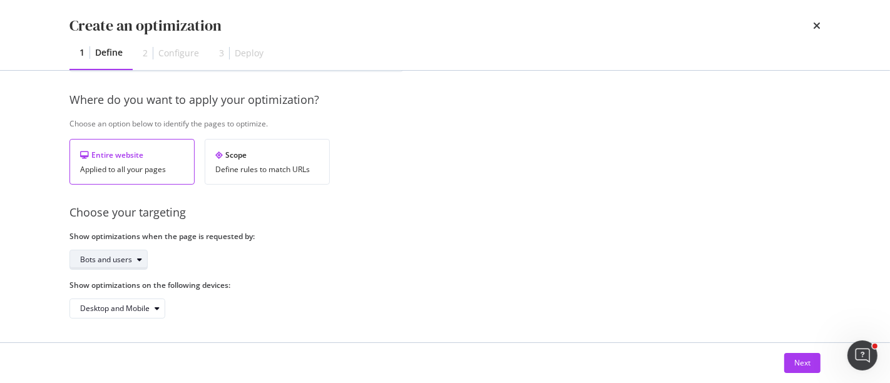
type input "Retirer lien Livre blanc (pop-in)"
click at [134, 251] on div "Bots and users" at bounding box center [113, 260] width 67 height 18
click at [113, 299] on div "Bots only" at bounding box center [101, 300] width 32 height 11
click at [796, 361] on div "Next" at bounding box center [803, 363] width 16 height 11
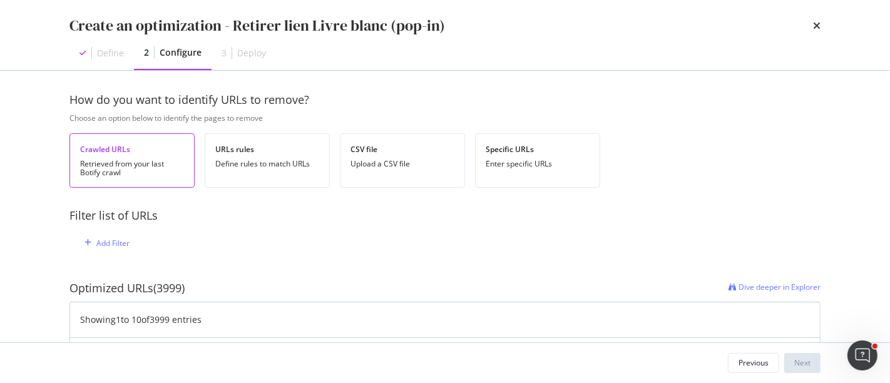
scroll to position [3, 0]
click at [560, 162] on div "Enter specific URLs" at bounding box center [538, 165] width 104 height 9
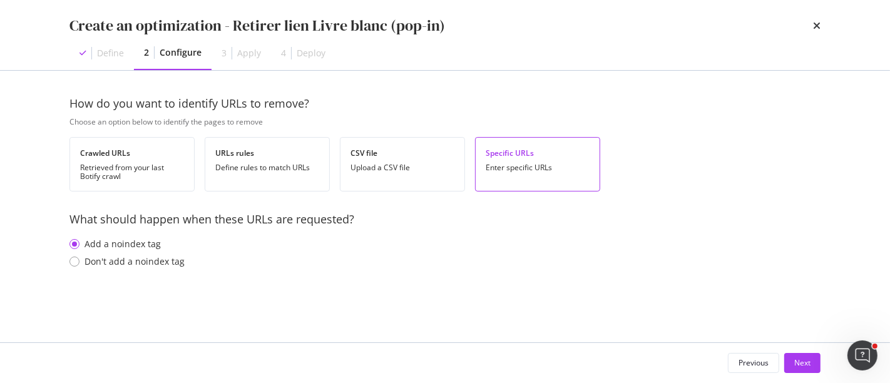
scroll to position [0, 0]
click at [269, 179] on div "URLs rules Define rules to match URLs" at bounding box center [267, 164] width 125 height 54
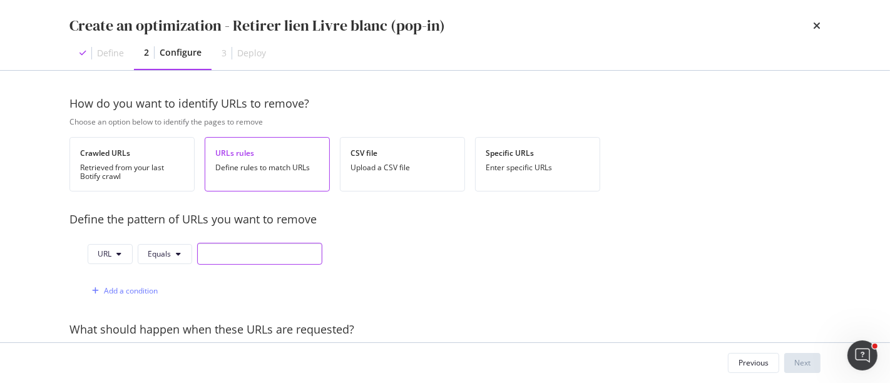
click at [229, 262] on input "modal" at bounding box center [259, 254] width 125 height 22
paste input "https://cloud.m.email.santevet.com/aliments-toxiques/formulaire?utm_source=WISE…"
drag, startPoint x: 316, startPoint y: 254, endPoint x: 275, endPoint y: 240, distance: 43.8
click at [275, 240] on div "Define the pattern of URLs you want to remove URL Equals https://cloud.m.email.…" at bounding box center [199, 257] width 260 height 90
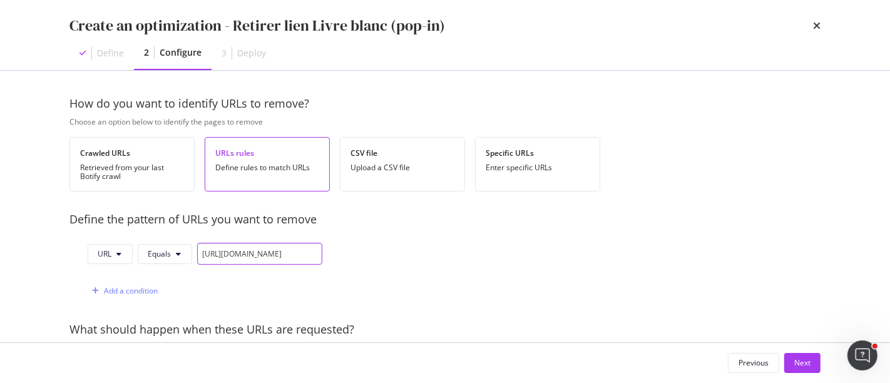
scroll to position [0, 0]
drag, startPoint x: 316, startPoint y: 250, endPoint x: 192, endPoint y: 249, distance: 124.6
click at [192, 249] on div "URL Equals https://cloud.m.email.santevet.com/aliments-toxiques/formulaire" at bounding box center [205, 254] width 235 height 22
click at [178, 253] on icon "modal" at bounding box center [179, 254] width 5 height 8
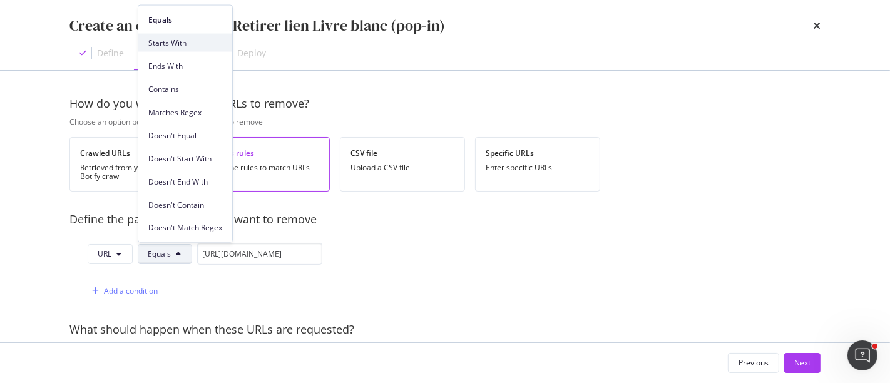
click at [187, 40] on span "Starts With" at bounding box center [185, 42] width 74 height 11
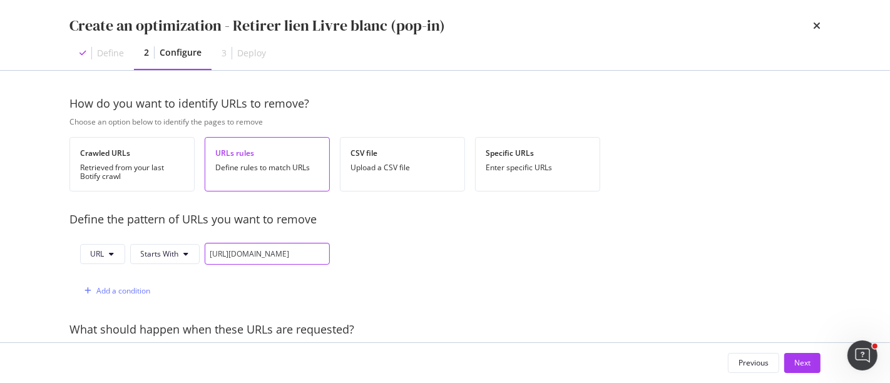
click at [220, 254] on input "https://cloud.m.email.santevet.com/aliments-toxiques/formulaire" at bounding box center [267, 254] width 125 height 22
click at [294, 254] on input "https://cloud.m.email.santevet.com/aliments-toxiques/formulaire" at bounding box center [267, 254] width 125 height 22
drag, startPoint x: 220, startPoint y: 257, endPoint x: 348, endPoint y: 252, distance: 128.5
click at [348, 252] on div "How do you want to identify URLs to remove? Choose an option below to identify …" at bounding box center [444, 249] width 751 height 307
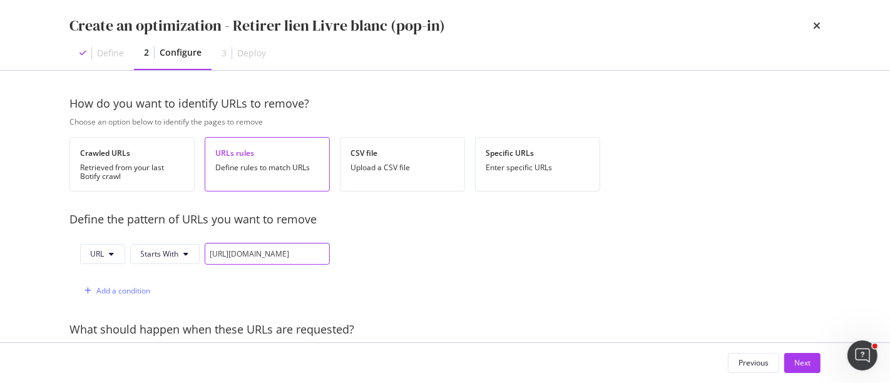
scroll to position [0, 0]
drag, startPoint x: 326, startPoint y: 255, endPoint x: 200, endPoint y: 223, distance: 129.8
click at [200, 223] on div "Define the pattern of URLs you want to remove URL Starts With https://cloud.m.e…" at bounding box center [199, 257] width 260 height 90
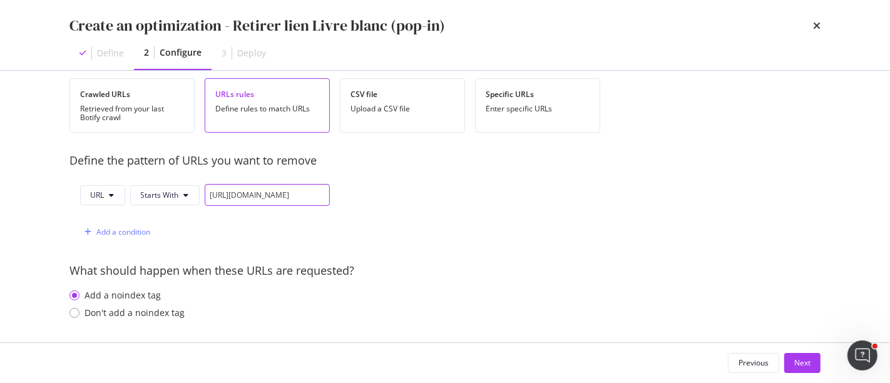
scroll to position [59, 0]
type input "https://cloud.m.email.santevet.com/"
click at [816, 368] on button "Next" at bounding box center [803, 363] width 36 height 20
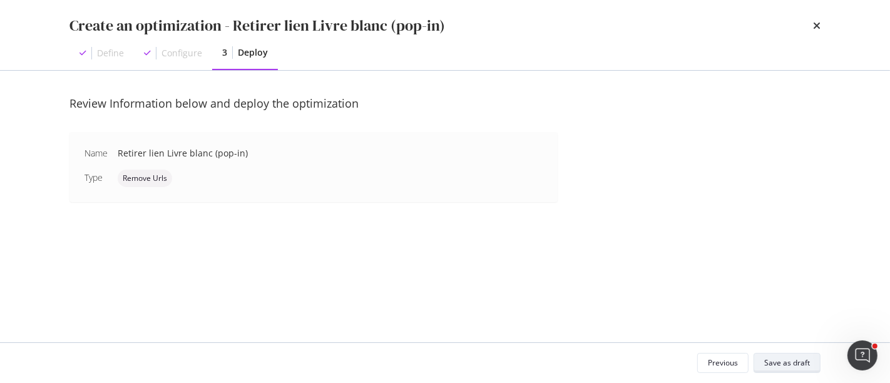
click at [798, 364] on div "Save as draft" at bounding box center [787, 363] width 46 height 11
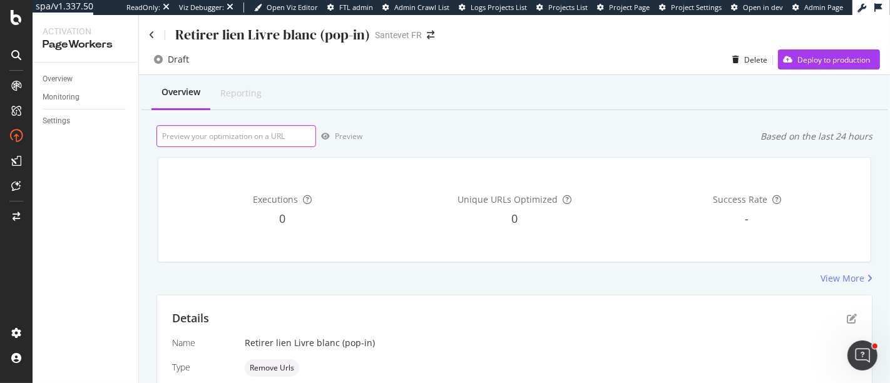
click at [265, 133] on input "url" at bounding box center [237, 136] width 160 height 22
paste input "https://www.santevet.com/articles/lexique-assurance-sante-animale"
type input "https://www.santevet.com/articles/lexique-assurance-sante-animale"
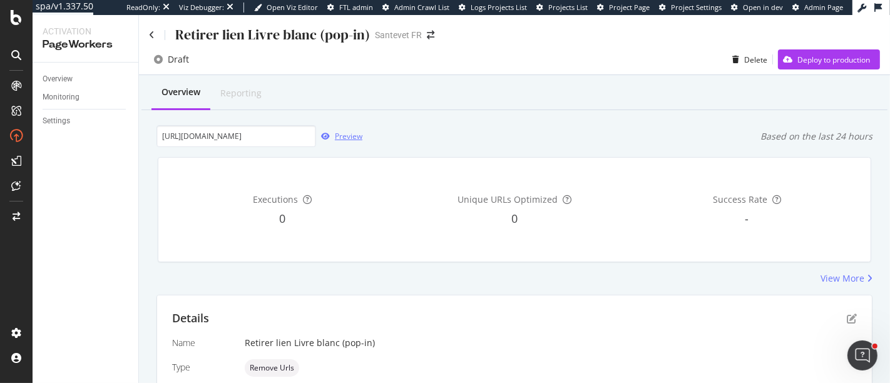
click at [334, 138] on div "button" at bounding box center [325, 137] width 19 height 8
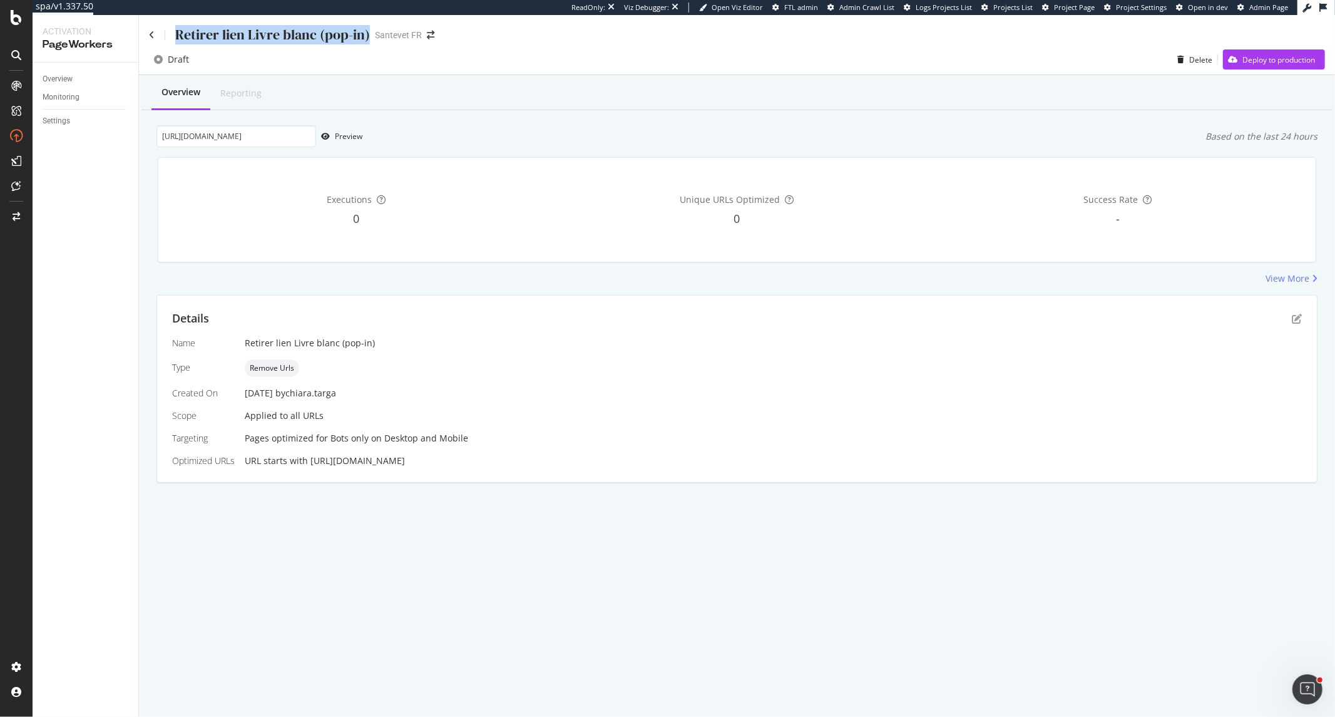
drag, startPoint x: 368, startPoint y: 36, endPoint x: 174, endPoint y: 36, distance: 194.1
click at [174, 36] on div "Retirer lien Livre blanc (pop-in) Santevet FR" at bounding box center [298, 34] width 298 height 19
copy div "Retirer lien Livre blanc (pop-in)"
click at [890, 63] on icon "button" at bounding box center [1181, 60] width 7 height 8
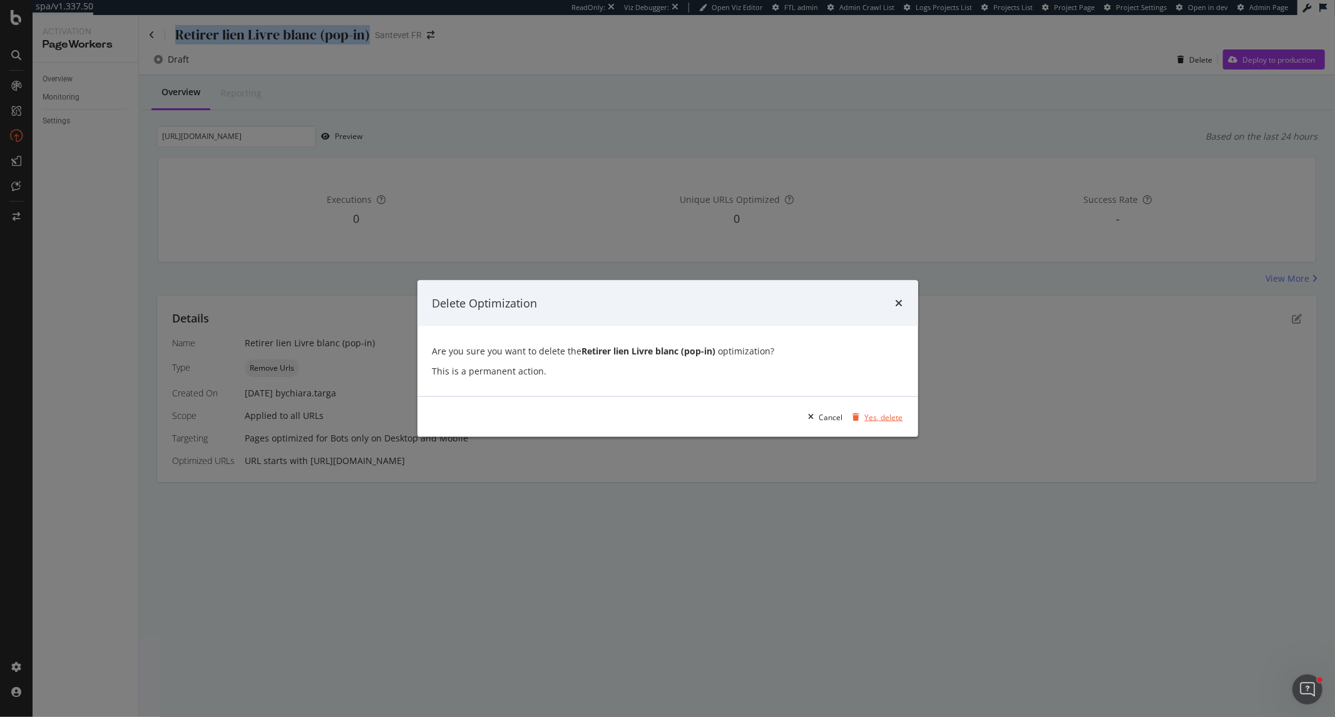
click at [886, 383] on div "Yes, delete" at bounding box center [884, 416] width 38 height 11
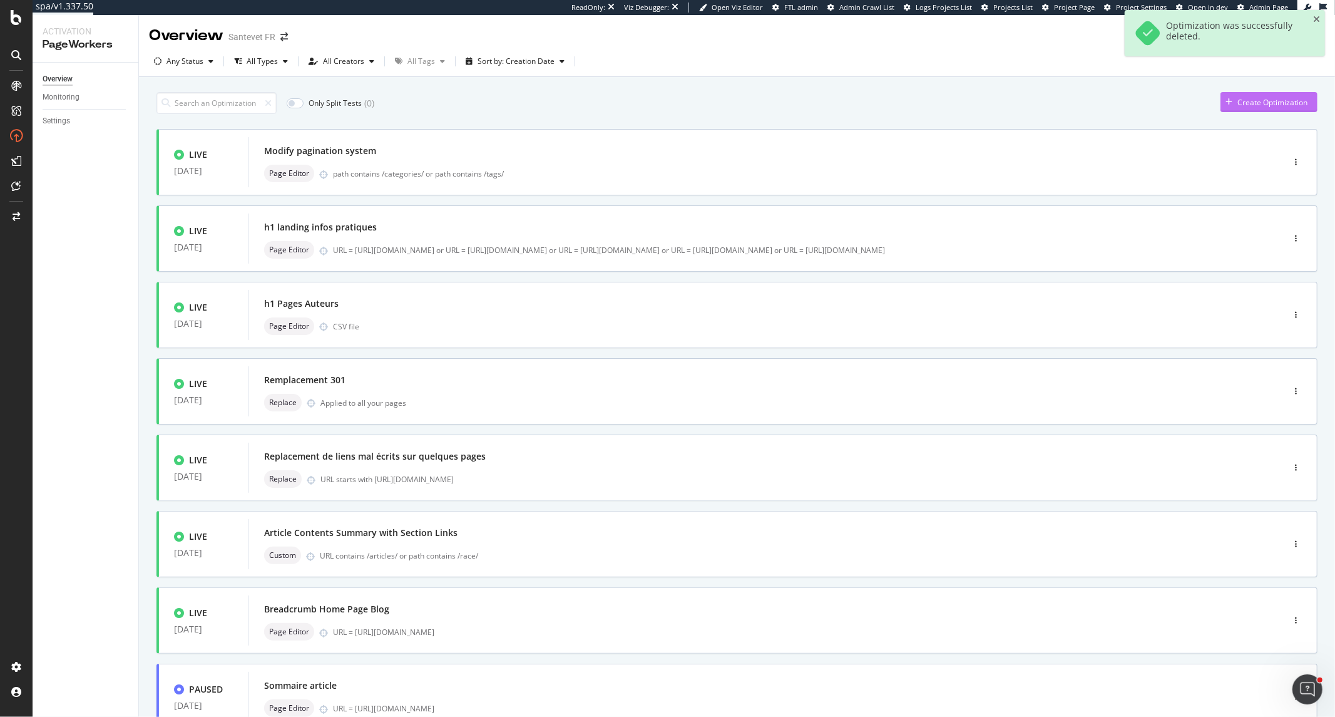
click at [890, 108] on div "Create Optimization" at bounding box center [1264, 102] width 87 height 19
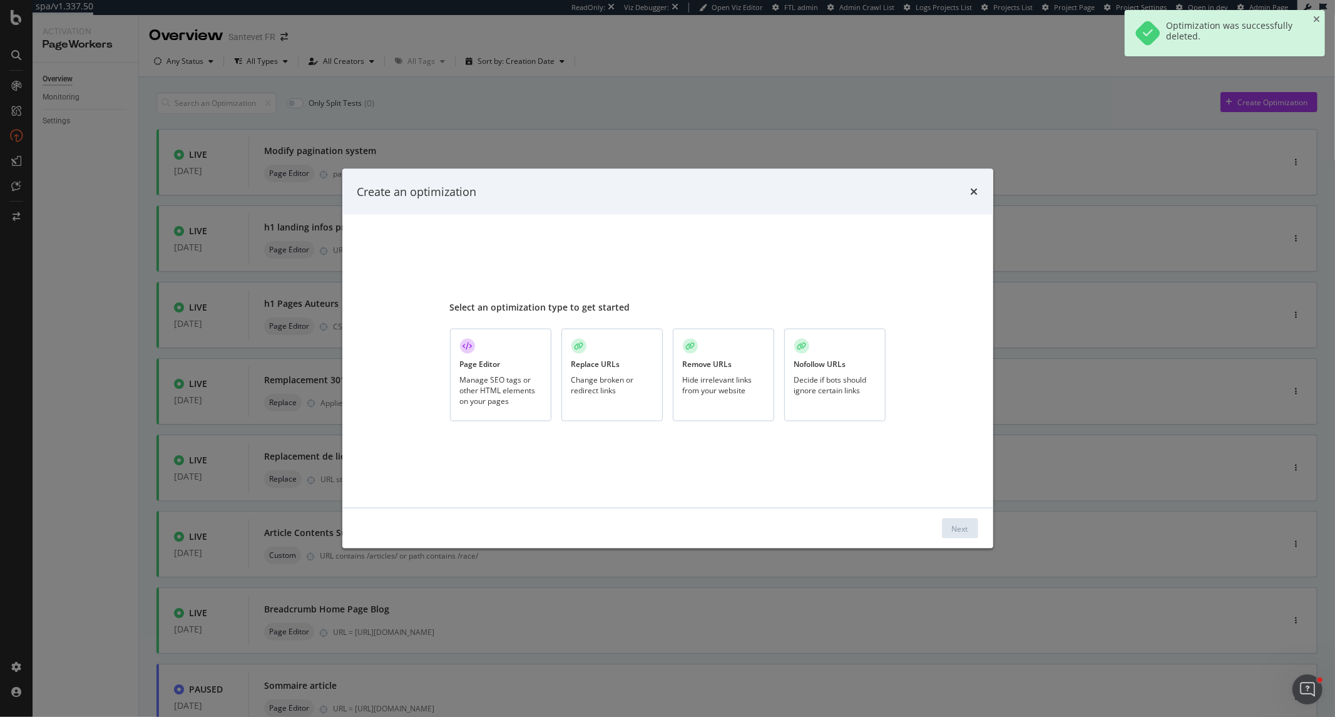
click at [518, 374] on div "Manage SEO tags or other HTML elements on your pages" at bounding box center [500, 390] width 81 height 32
click at [890, 383] on div "Next" at bounding box center [960, 528] width 16 height 11
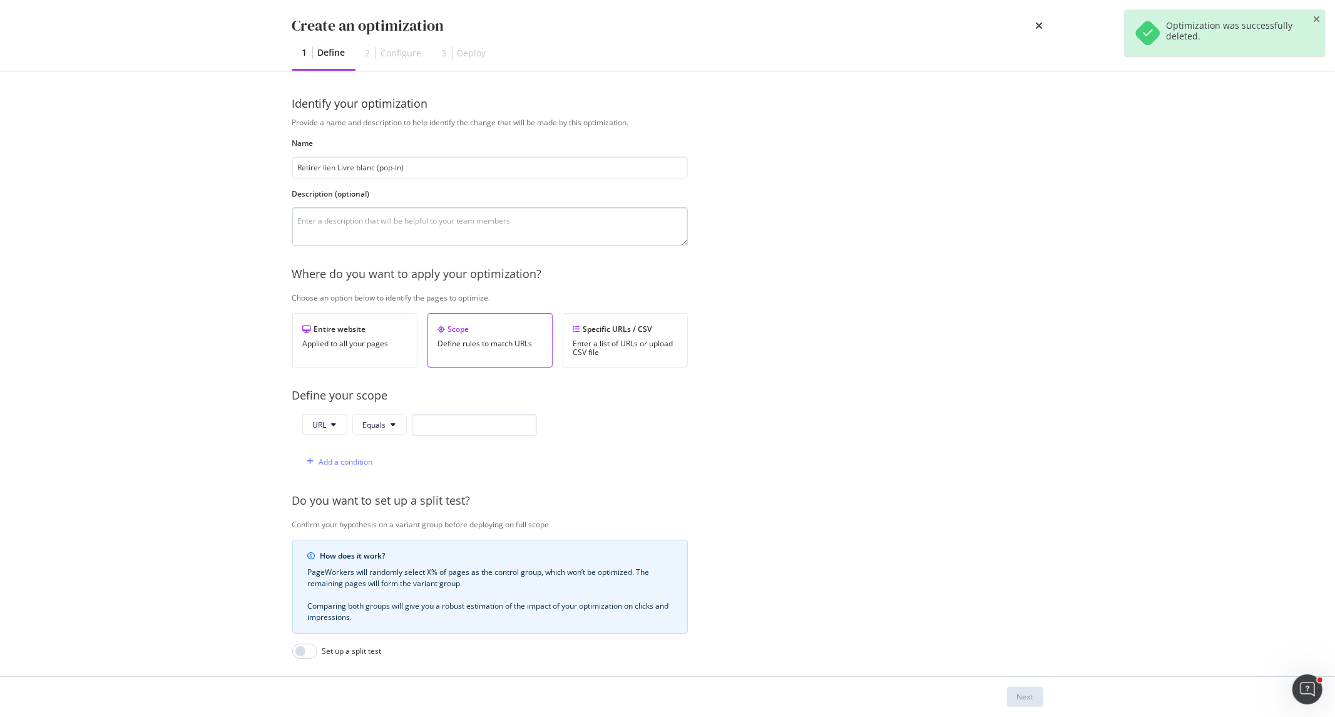
type input "Retirer lien Livre blanc (pop-in)"
click at [451, 229] on textarea "modal" at bounding box center [490, 226] width 396 height 39
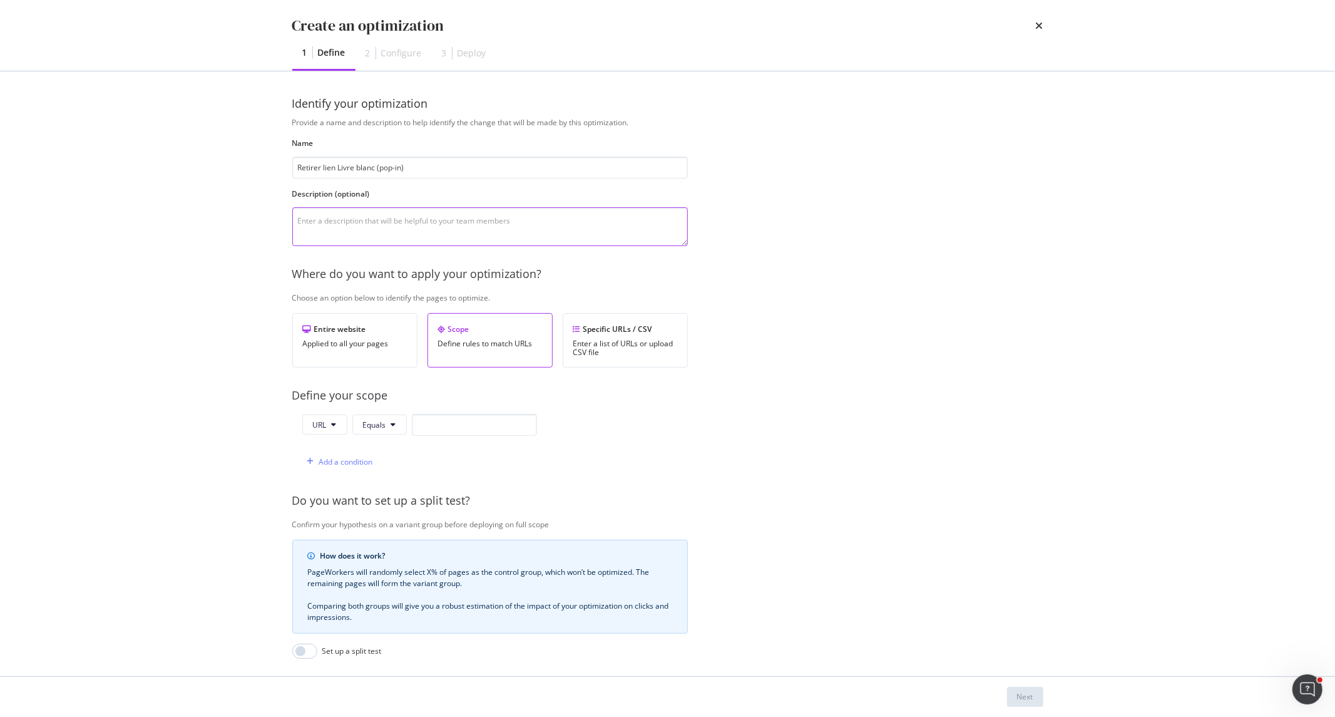
paste textarea "Retirer lien Livre blanc (pop-in)"
type textarea "Retirer lien Livre blanc (pop-in) avec condition wait for"
click at [520, 223] on textarea "Retirer lien Livre blanc (pop-in) avec condition wait for" at bounding box center [490, 226] width 396 height 39
click at [398, 338] on div "Entire website Applied to all your pages" at bounding box center [354, 340] width 125 height 54
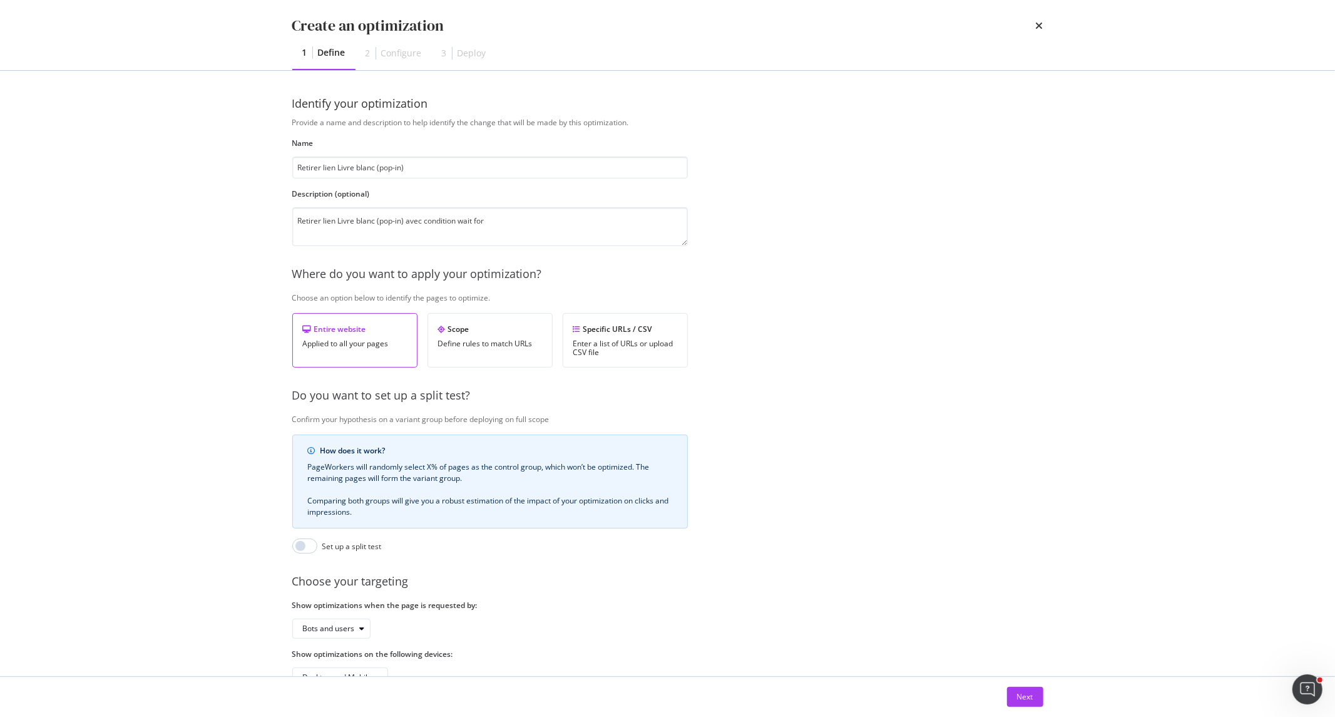
scroll to position [46, 0]
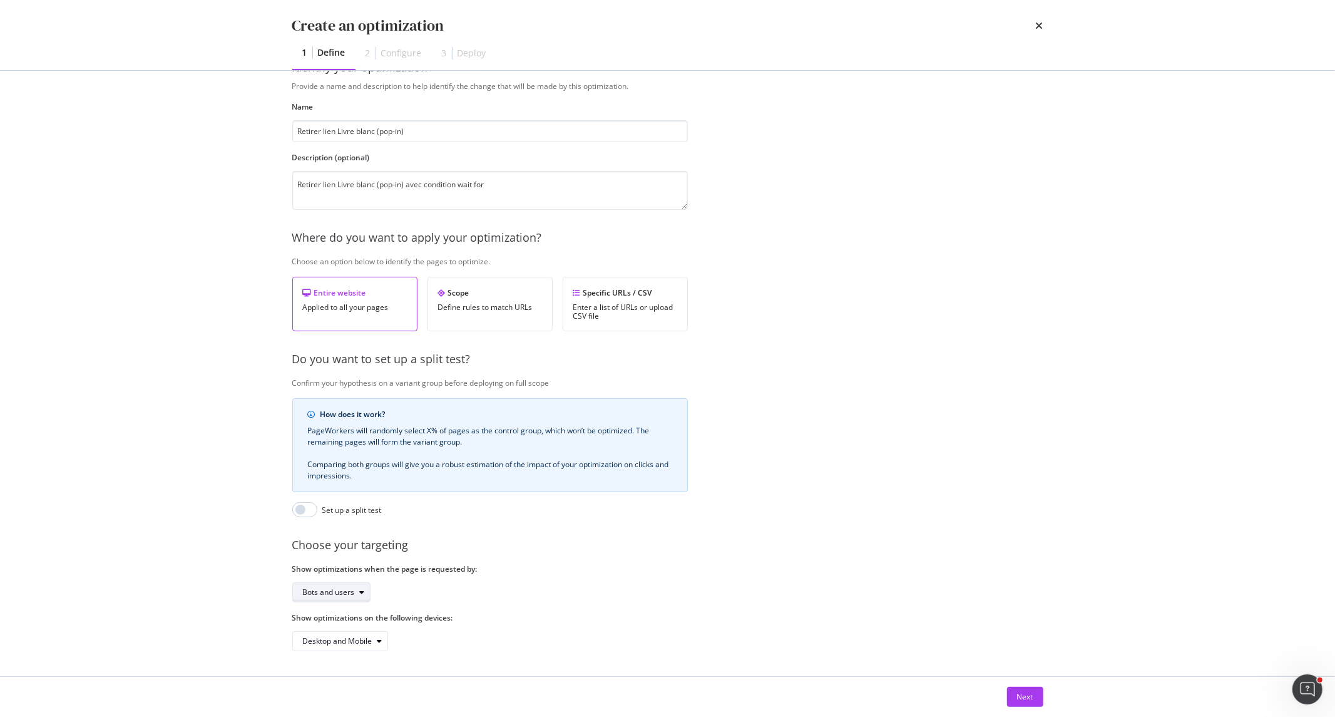
click at [360, 383] on icon "modal" at bounding box center [362, 593] width 5 height 8
click at [351, 383] on div "Bots only" at bounding box center [335, 625] width 75 height 16
click at [890, 383] on div "Next" at bounding box center [1025, 696] width 16 height 11
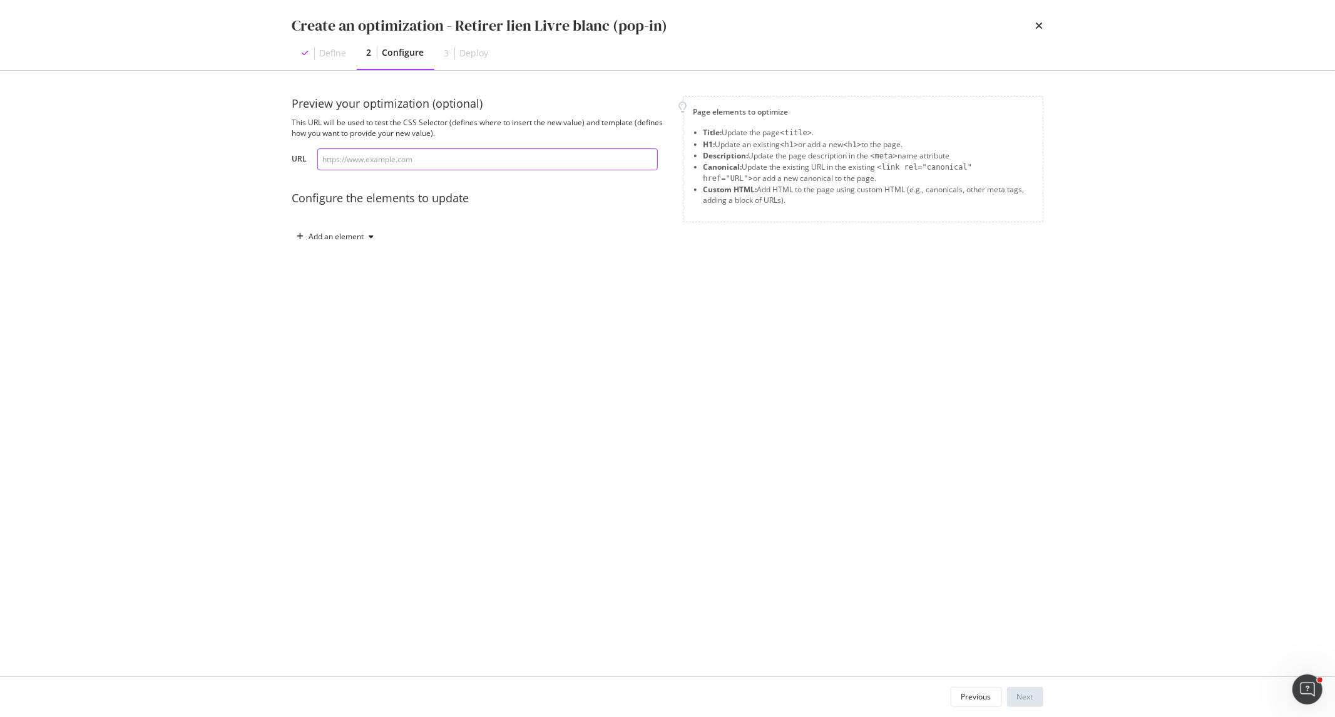
click at [421, 155] on input "modal" at bounding box center [487, 159] width 341 height 22
paste input "https://www.santevet.com/articles/lexique-assurance-sante-animale"
type input "https://www.santevet.com/articles/lexique-assurance-sante-animale"
click at [361, 239] on div "Add an element" at bounding box center [336, 237] width 55 height 8
click at [351, 338] on div "Custom HTML" at bounding box center [349, 343] width 49 height 11
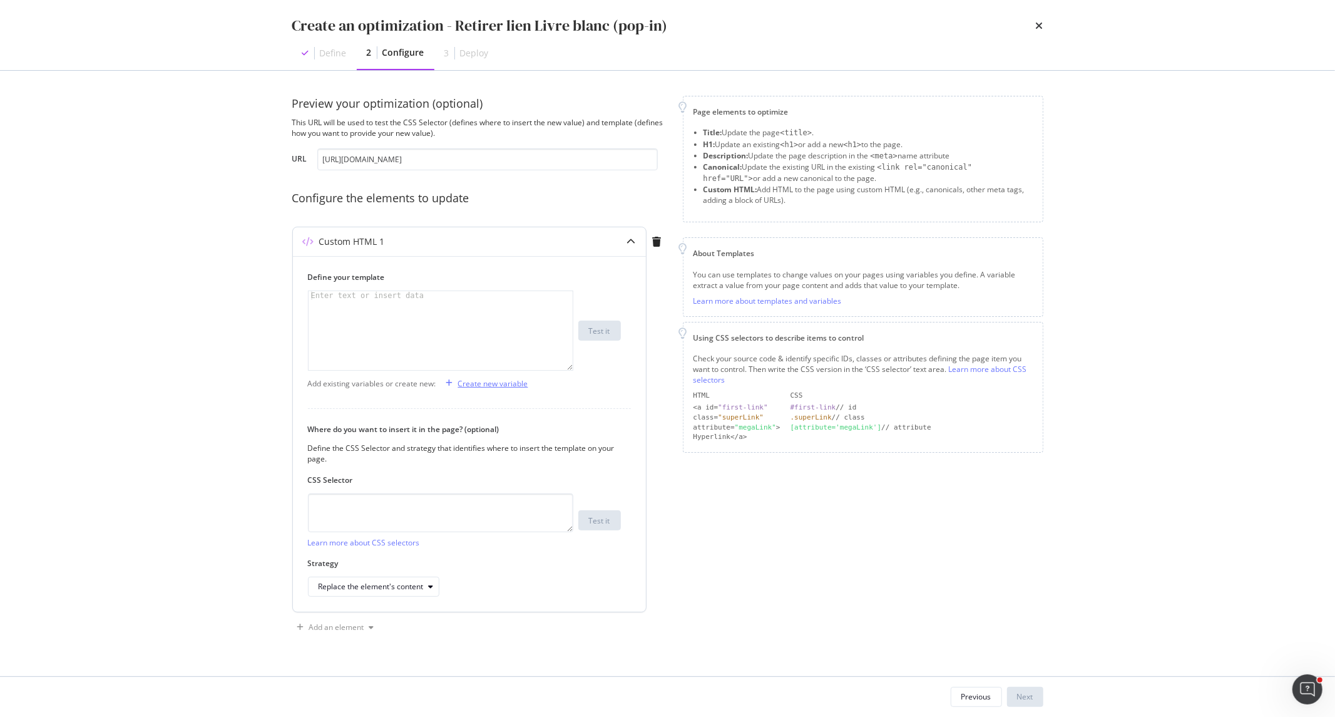
click at [505, 383] on div "Create new variable" at bounding box center [493, 383] width 70 height 11
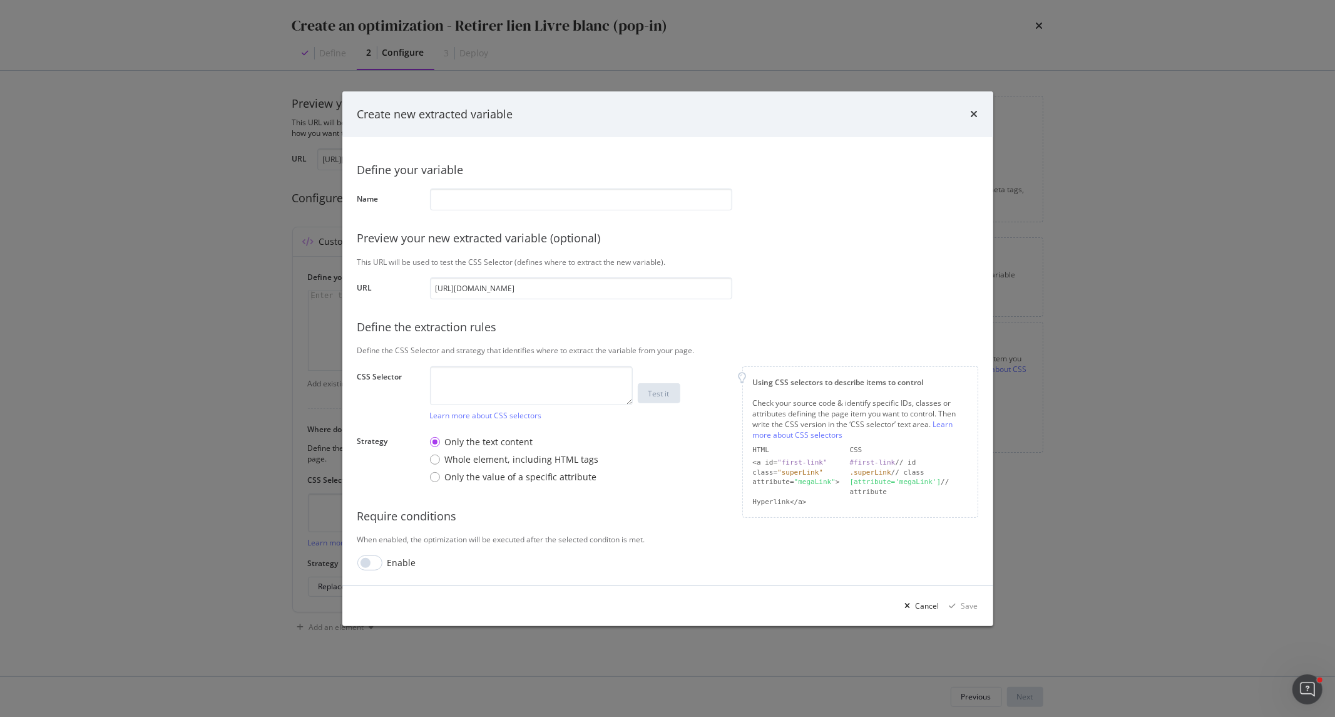
type input "b"
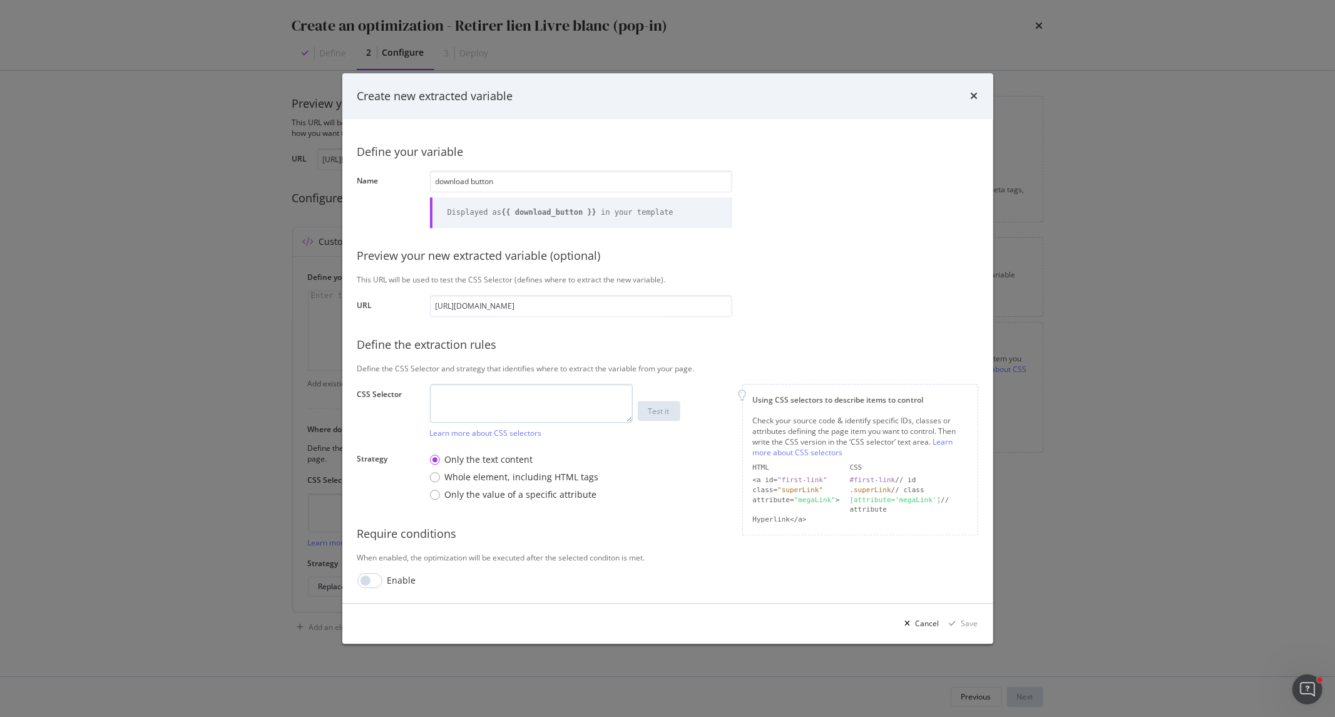
type input "download button"
click at [528, 383] on textarea "modal" at bounding box center [531, 403] width 203 height 39
paste textarea "div.wisepops-blocks-wrapper div[class^="ButtonPopupBlock__"] a[href^="https://c…"
type textarea "div.wisepops-blocks-wrapper div[class^="ButtonPopupBlock__"] a[href^="https://c…"
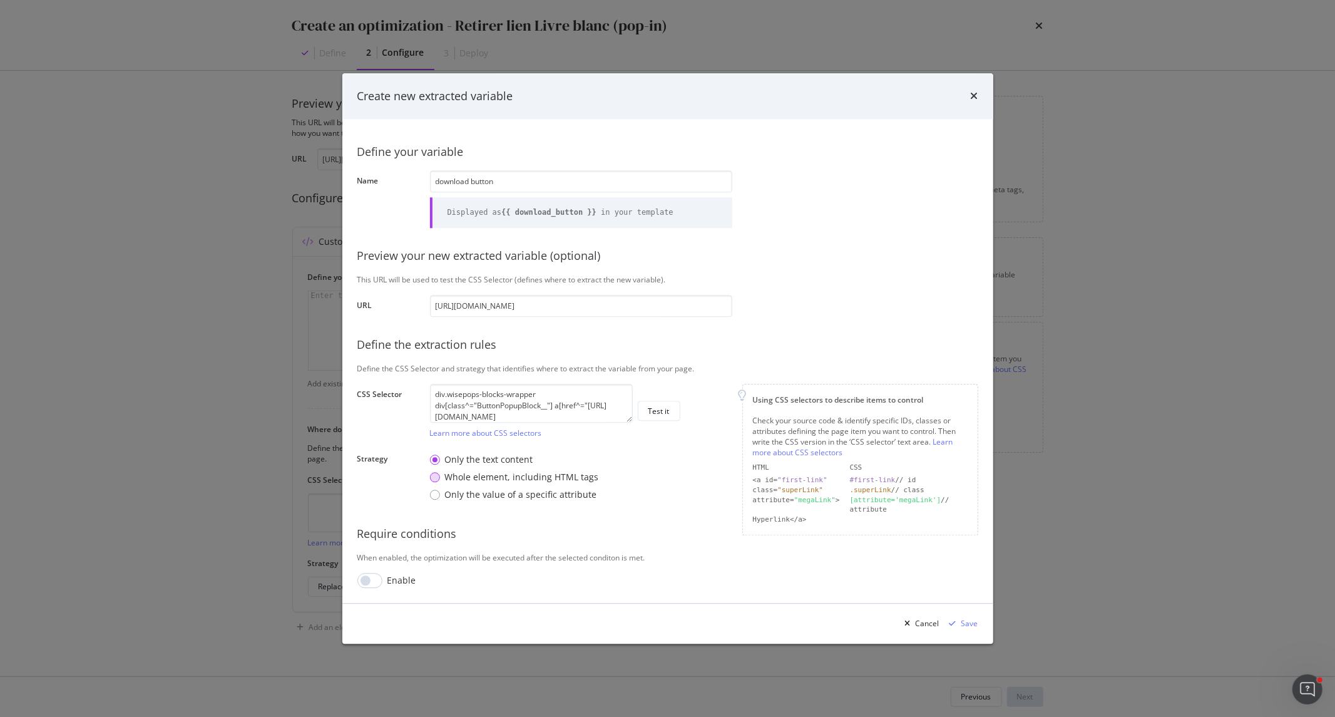
click at [527, 383] on div "Whole element, including HTML tags" at bounding box center [522, 477] width 154 height 13
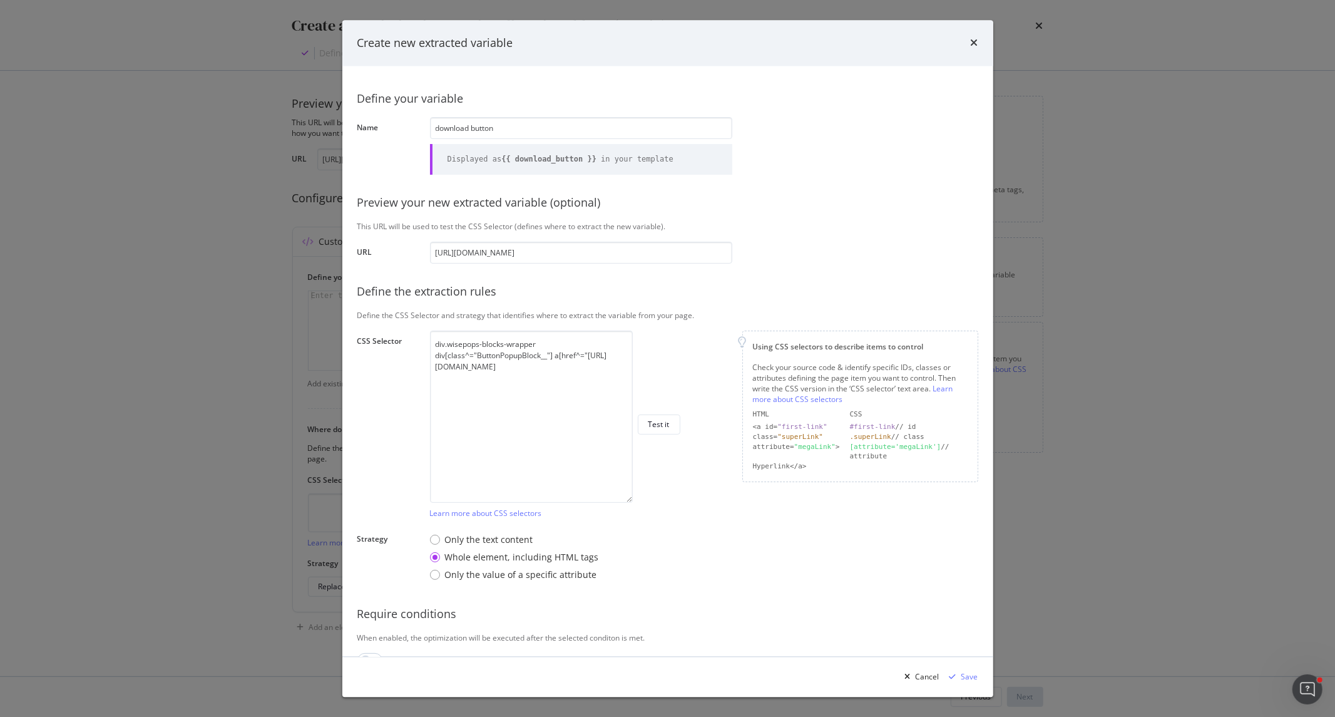
drag, startPoint x: 624, startPoint y: 421, endPoint x: 637, endPoint y: 554, distance: 134.0
click at [637, 383] on div "Define your variable Name download button Displayed as {{ download_button }} in…" at bounding box center [668, 374] width 621 height 587
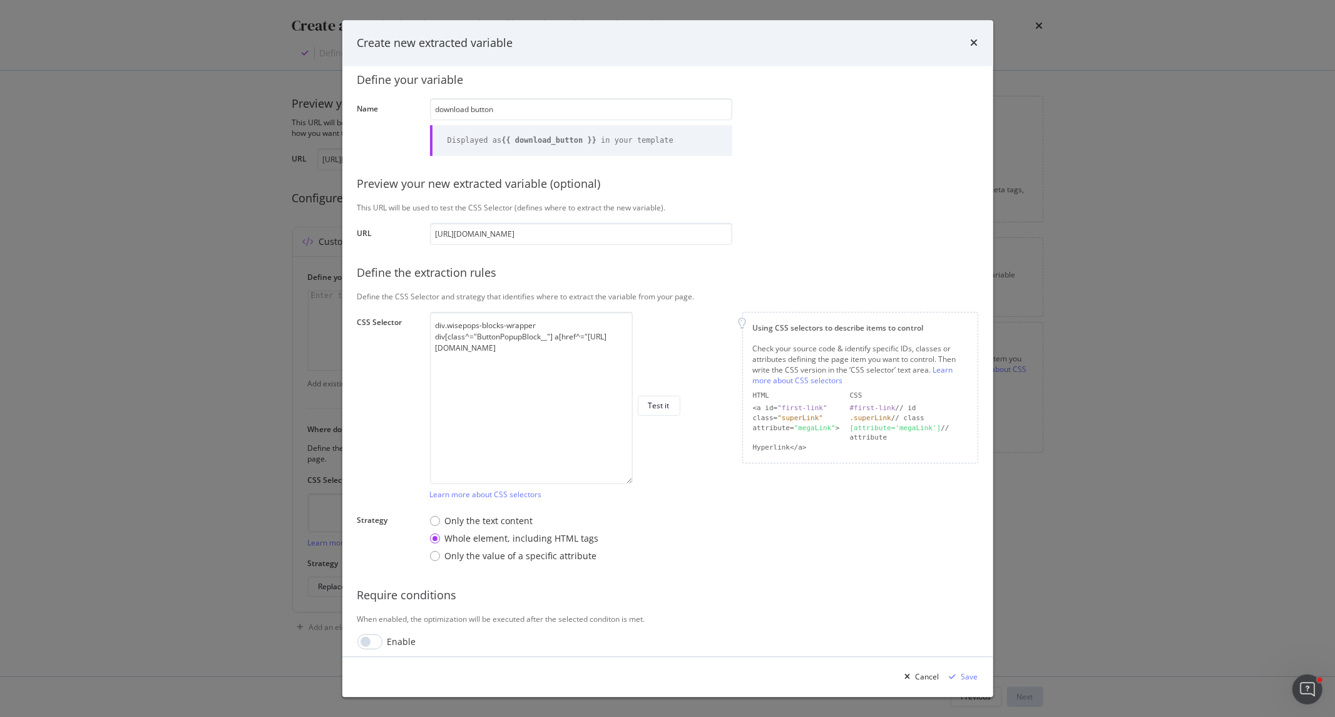
scroll to position [26, 0]
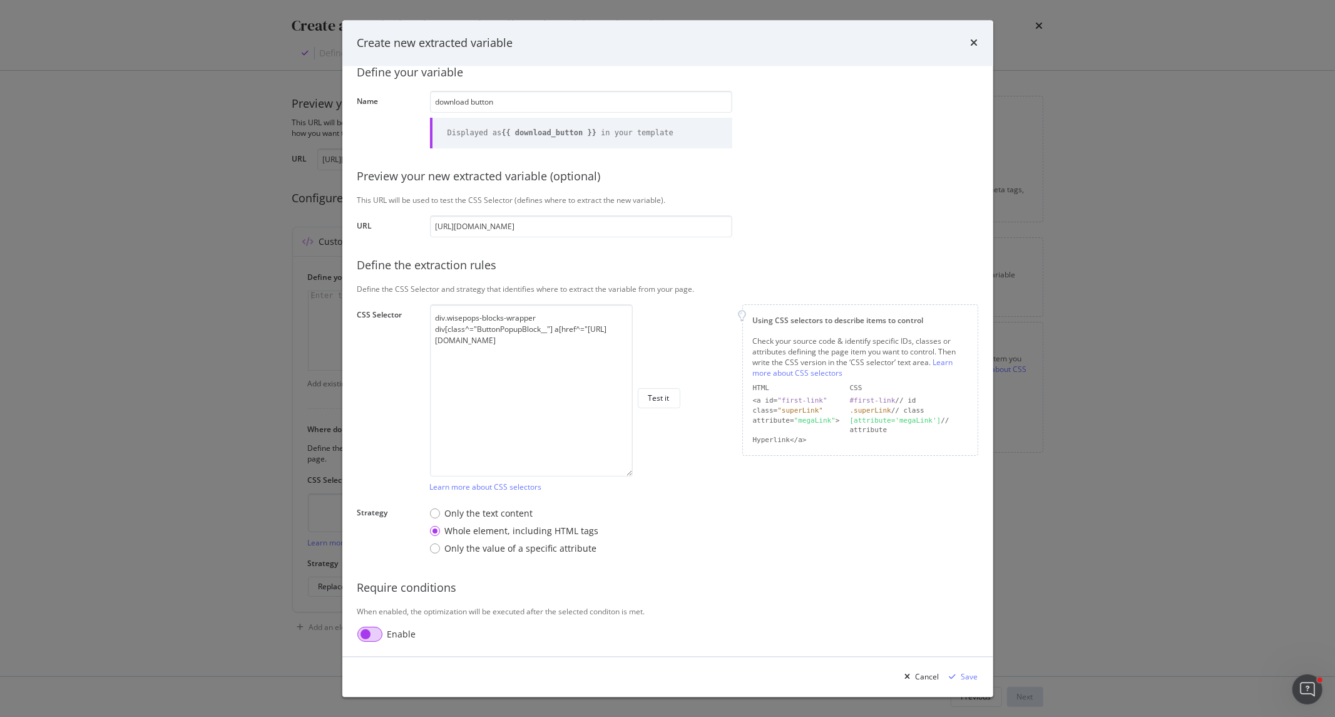
click at [370, 383] on input "modal" at bounding box center [370, 634] width 25 height 15
checkbox input "true"
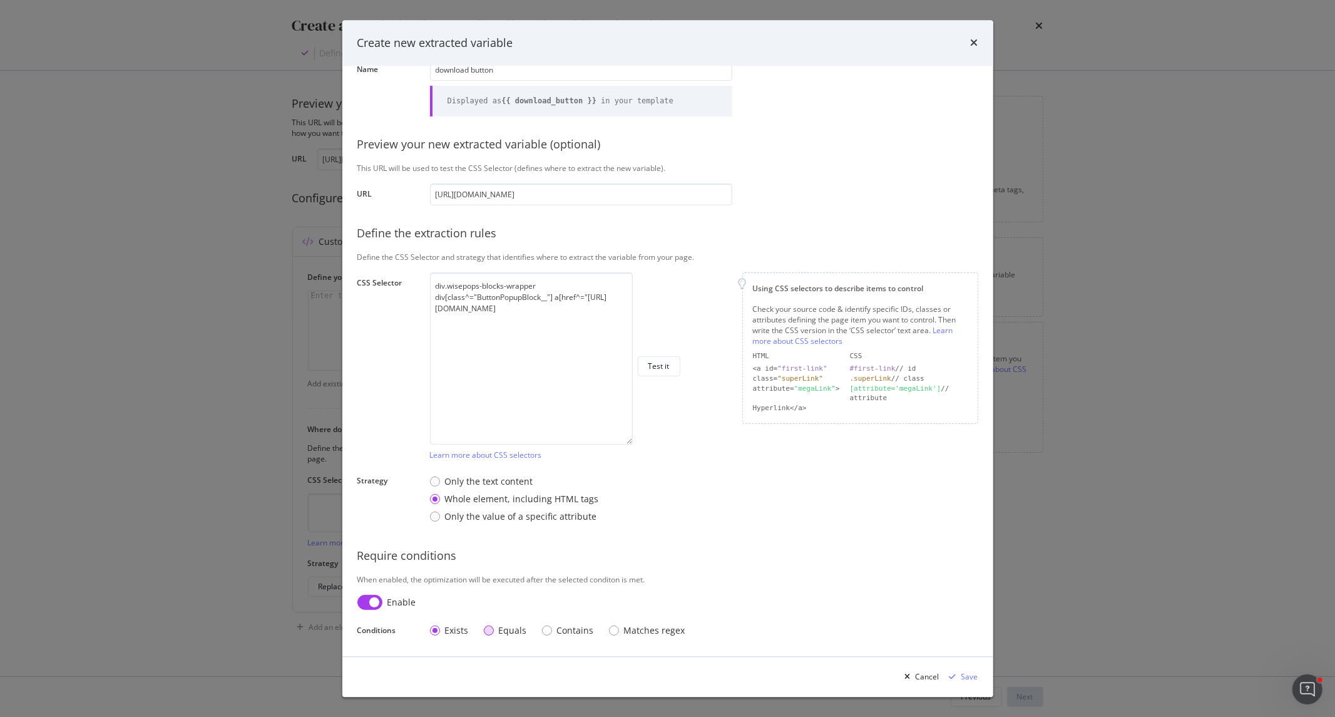
click at [511, 383] on div "Equals" at bounding box center [513, 631] width 28 height 13
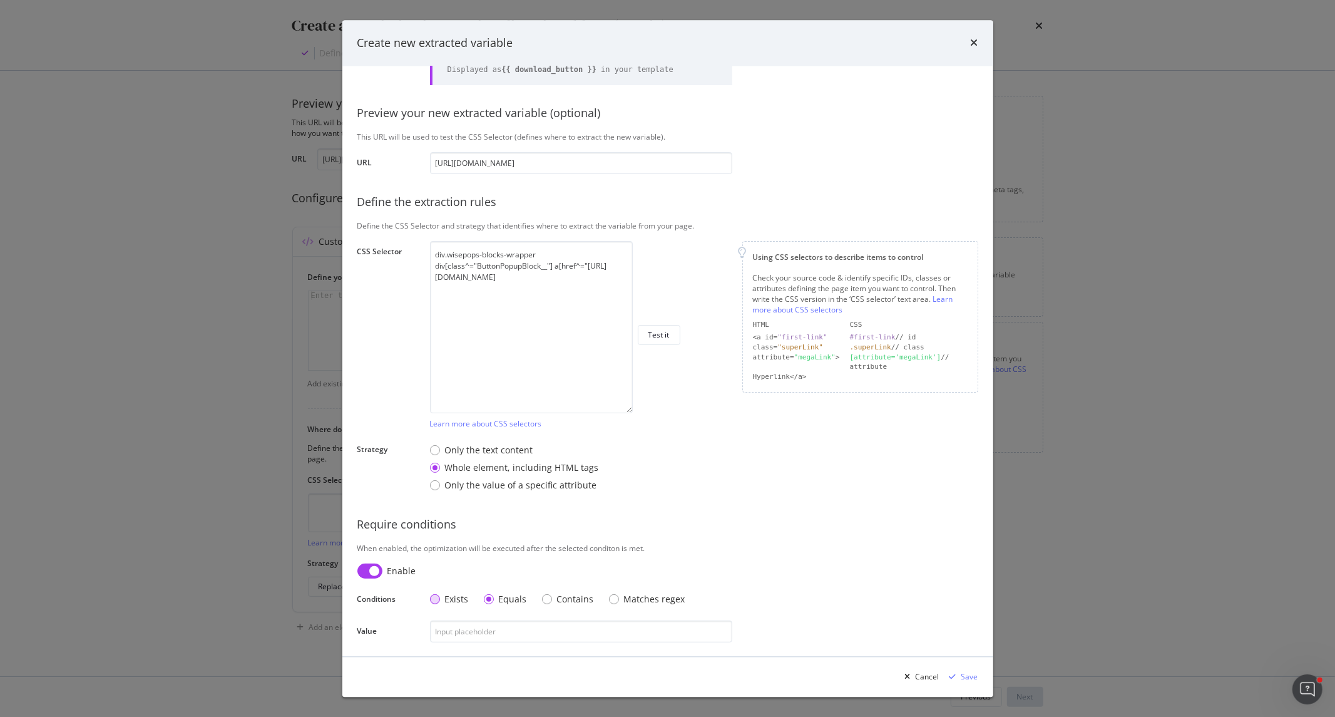
click at [461, 383] on div "Exists" at bounding box center [457, 599] width 24 height 13
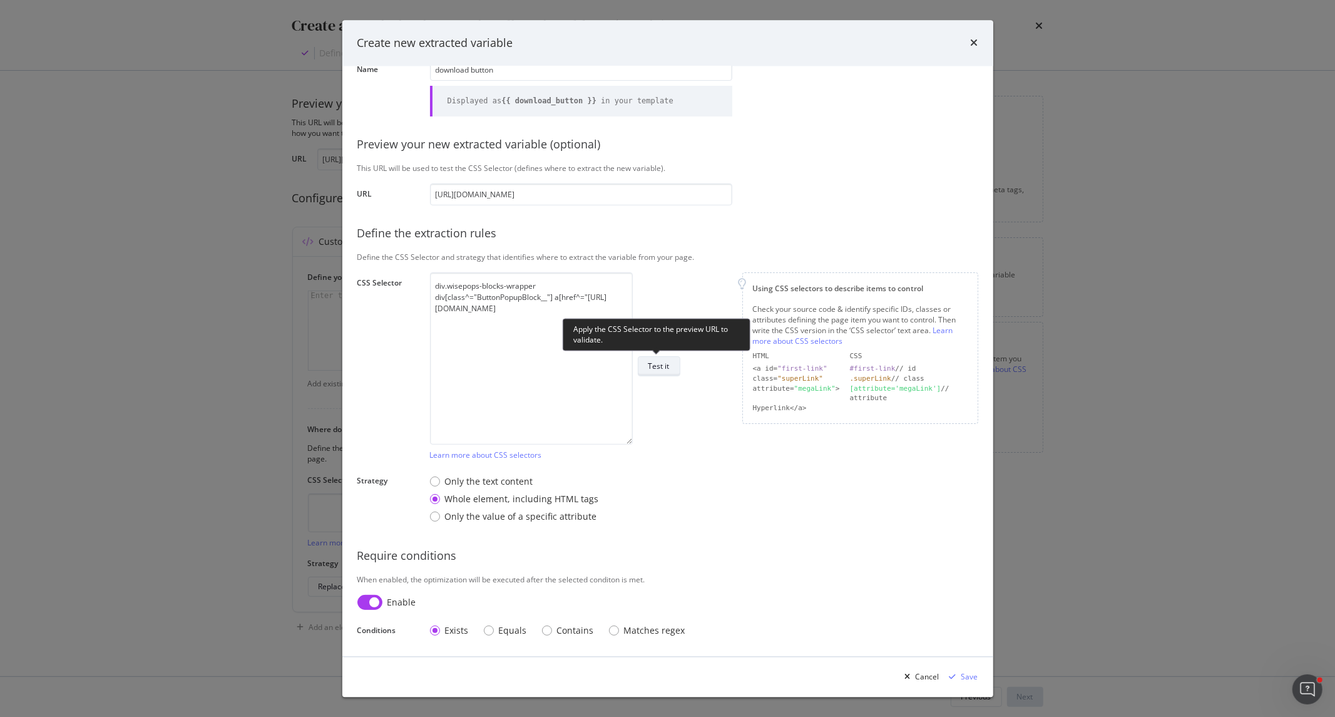
click at [661, 371] on div "Test it" at bounding box center [659, 366] width 21 height 11
click at [595, 303] on textarea "div.wisepops-blocks-wrapper div[class^="ButtonPopupBlock__"] a[href^="https://c…" at bounding box center [531, 358] width 203 height 172
type textarea "div.wisepops-blocks-wrapper div[class^="ButtonPopupBlock__"] a[href^="https://c…"
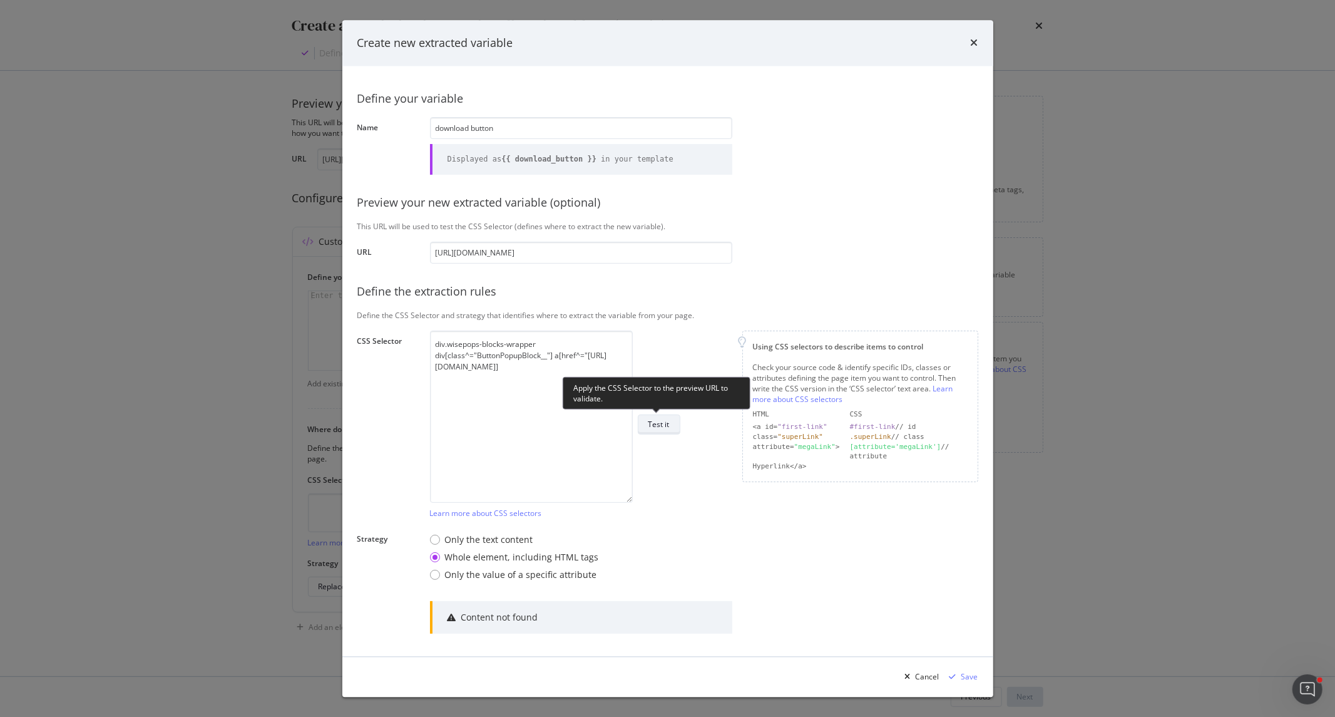
click at [671, 383] on button "Test it" at bounding box center [659, 424] width 43 height 20
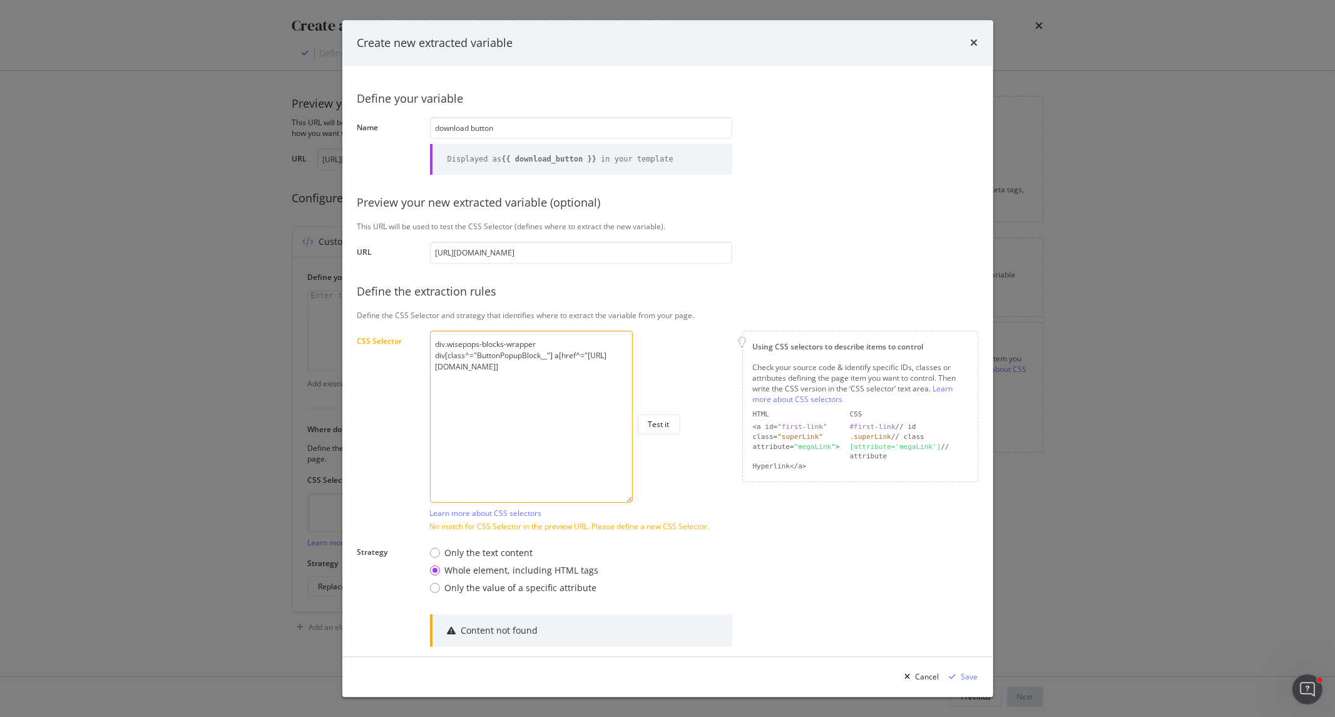
drag, startPoint x: 495, startPoint y: 368, endPoint x: 591, endPoint y: 368, distance: 95.8
click at [591, 368] on textarea "div.wisepops-blocks-wrapper div[class^="ButtonPopupBlock__"] a[href^="https://c…" at bounding box center [531, 417] width 203 height 172
drag, startPoint x: 692, startPoint y: 257, endPoint x: 404, endPoint y: 255, distance: 288.0
click at [0, 0] on div "URL https://www.santevet.com/articles/lexique-assurance-sante-animale" at bounding box center [0, 0] width 0 height 0
paste input "chat-dinterieur-prevenir-les-chutes-avec-loption-parachut"
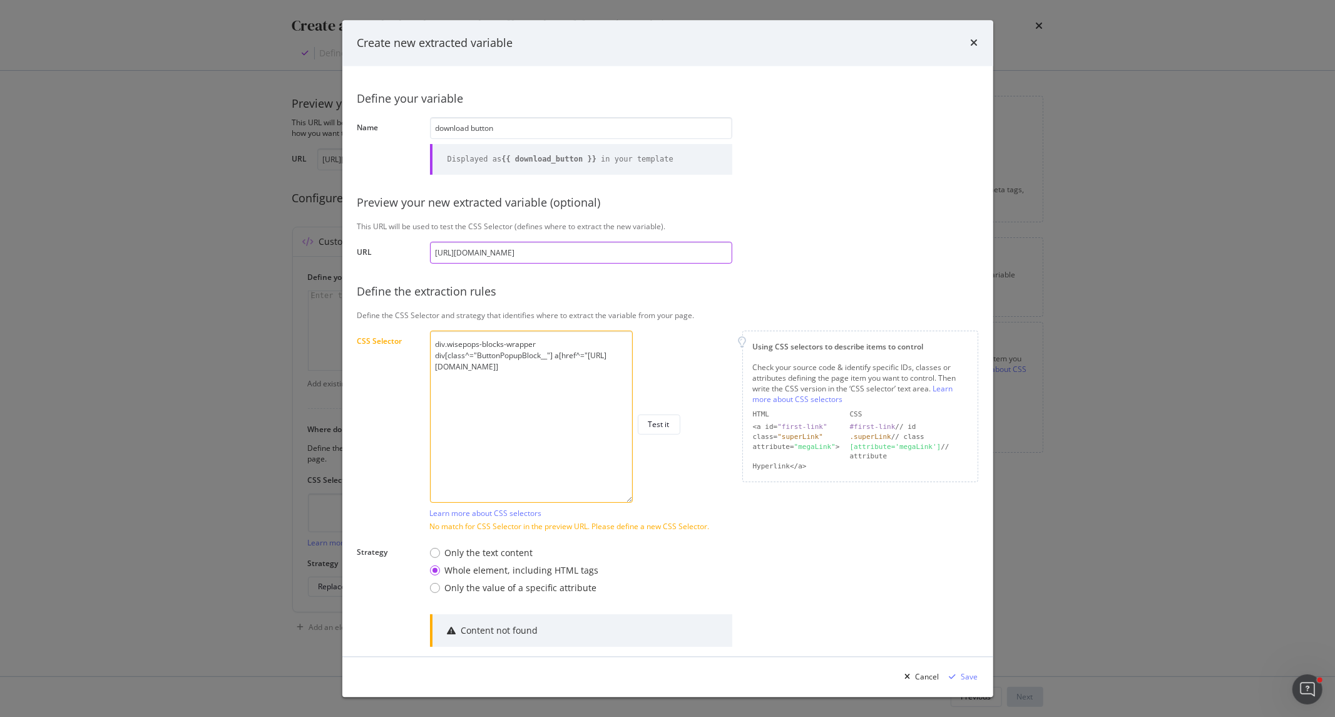
type input "[URL][DOMAIN_NAME]"
click at [661, 383] on div "Test it" at bounding box center [659, 424] width 21 height 11
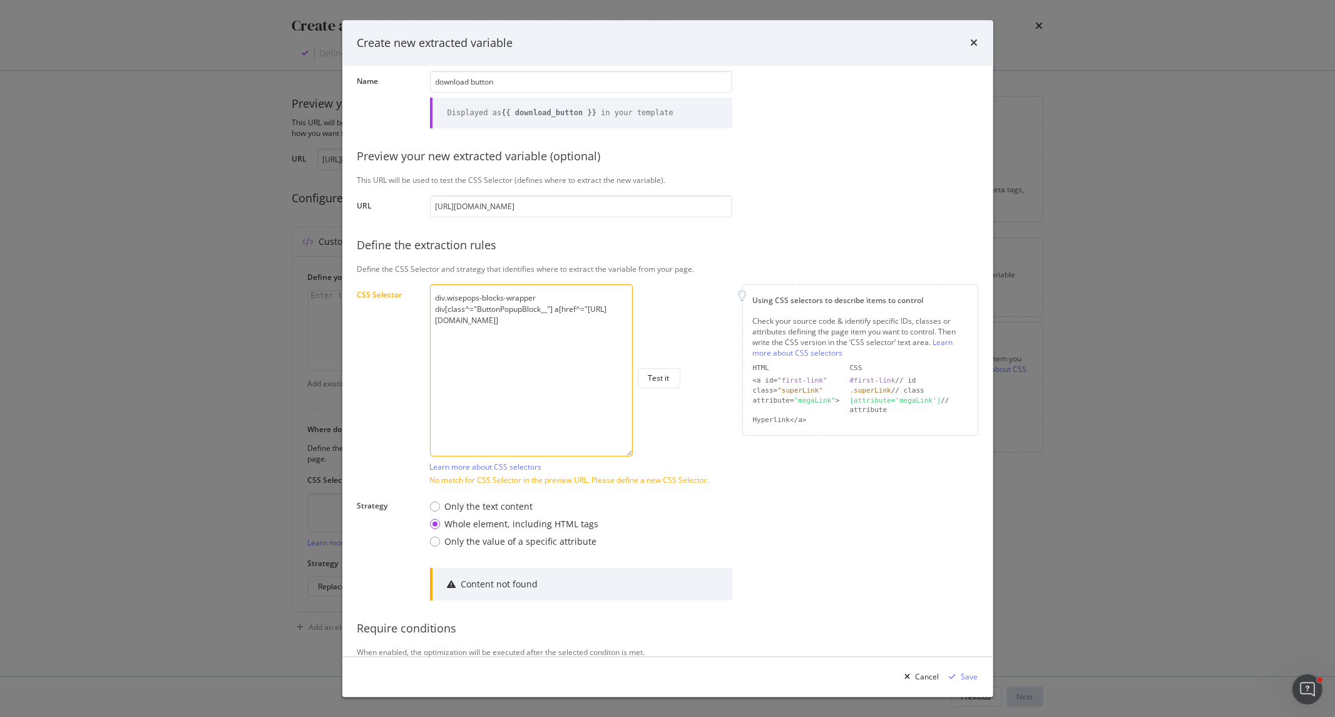
scroll to position [119, 0]
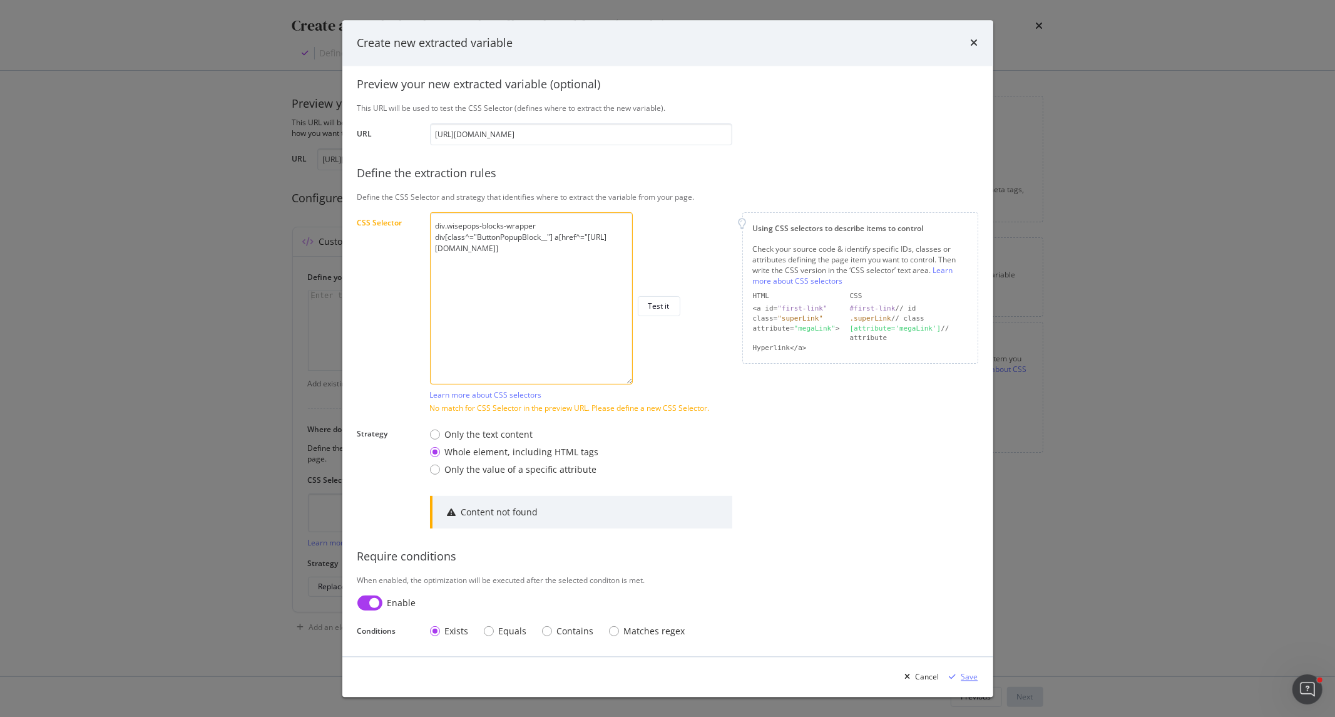
click at [890, 383] on div "Save" at bounding box center [970, 676] width 17 height 11
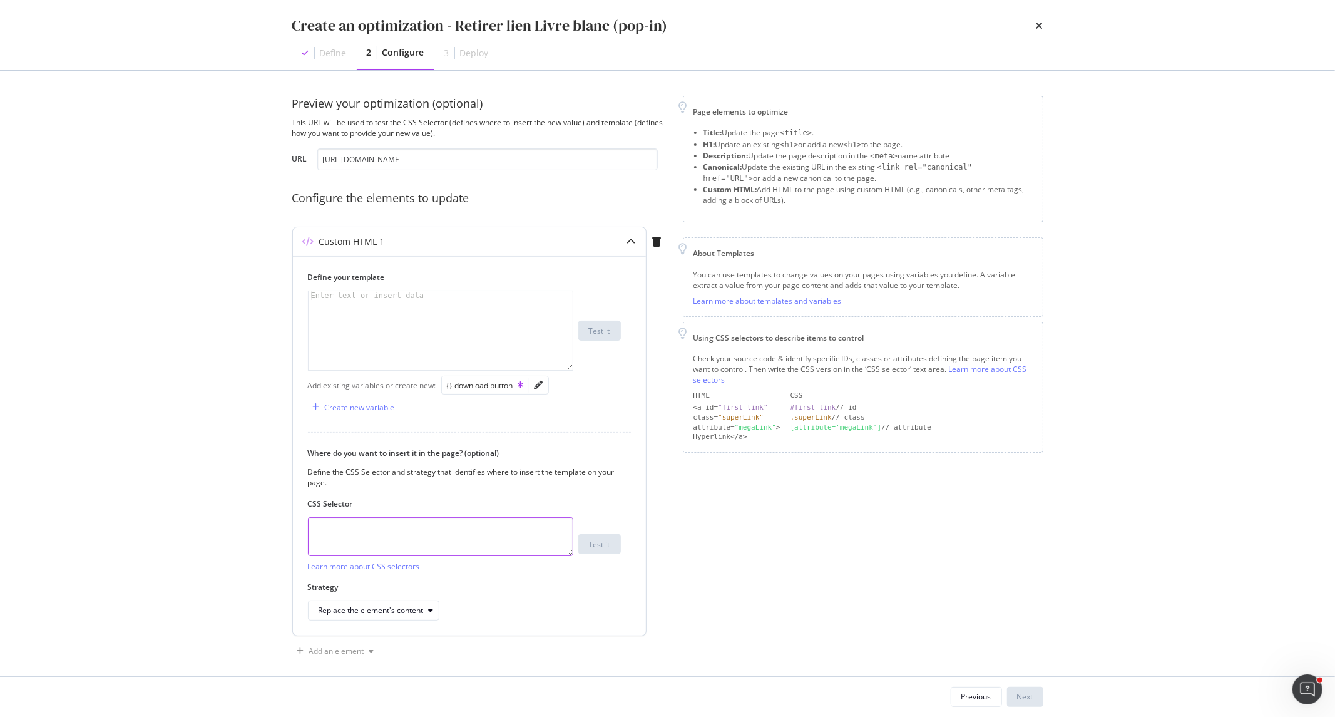
click at [465, 383] on textarea "modal" at bounding box center [440, 536] width 265 height 39
paste textarea "[URL][DOMAIN_NAME]"
type textarea "[URL][DOMAIN_NAME]"
drag, startPoint x: 465, startPoint y: 533, endPoint x: 270, endPoint y: 525, distance: 195.5
click at [270, 383] on div "Preview your optimization (optional) This URL will be used to test the CSS Sele…" at bounding box center [667, 373] width 801 height 605
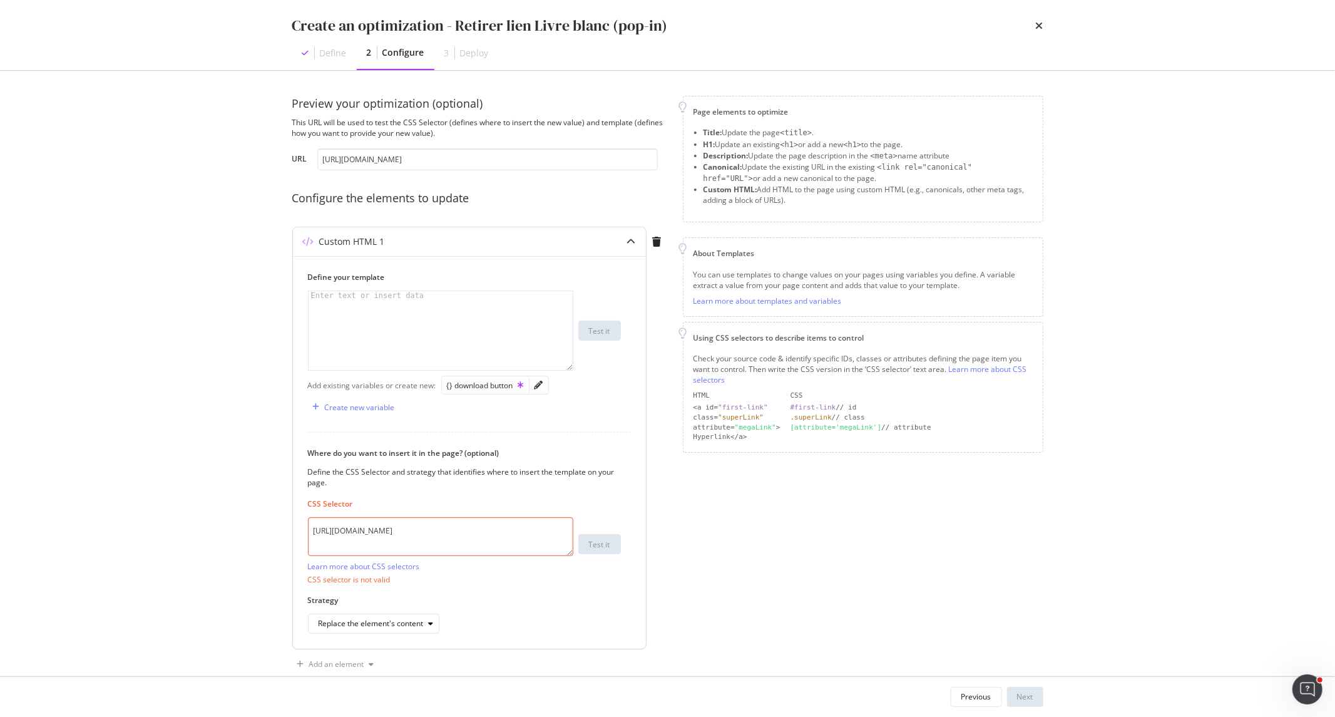
click at [397, 383] on textarea "[URL][DOMAIN_NAME]" at bounding box center [440, 536] width 265 height 39
drag, startPoint x: 402, startPoint y: 541, endPoint x: 284, endPoint y: 518, distance: 120.5
click at [284, 383] on div "Preview your optimization (optional) This URL will be used to test the CSS Sele…" at bounding box center [667, 373] width 801 height 605
click at [537, 383] on icon "pencil" at bounding box center [539, 385] width 9 height 9
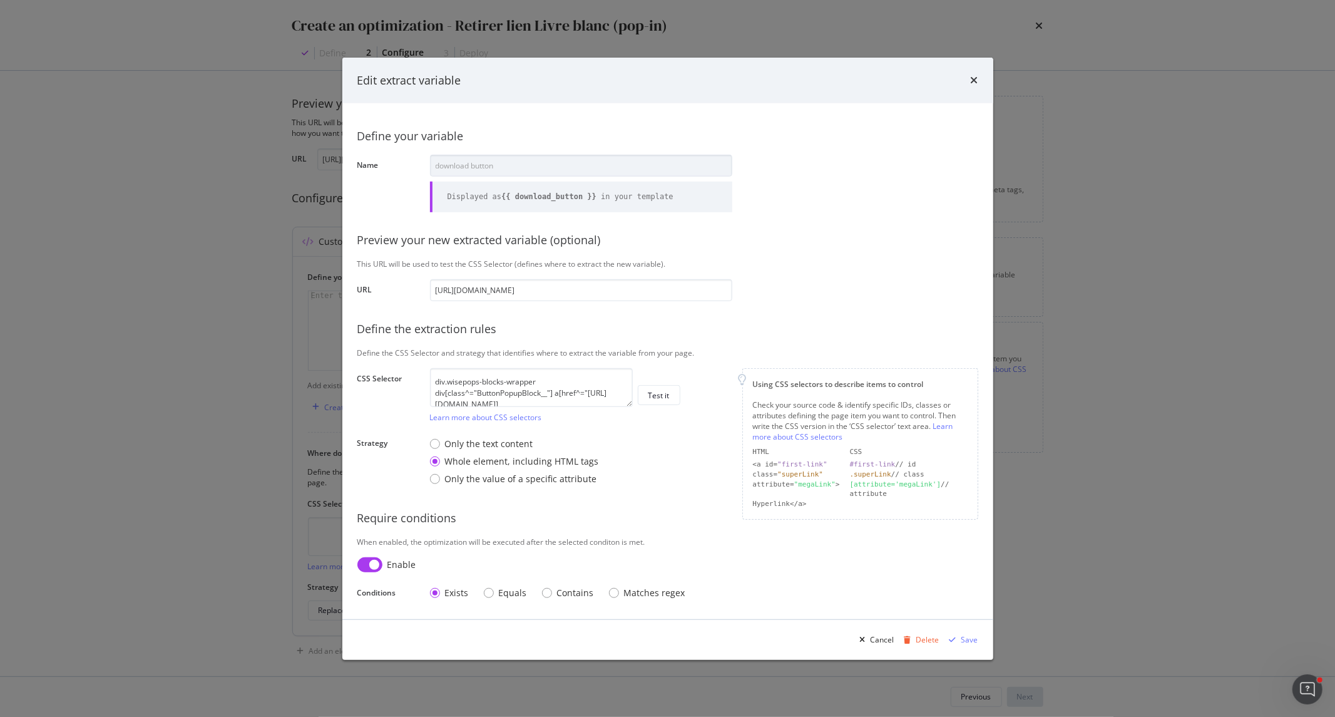
scroll to position [0, 36]
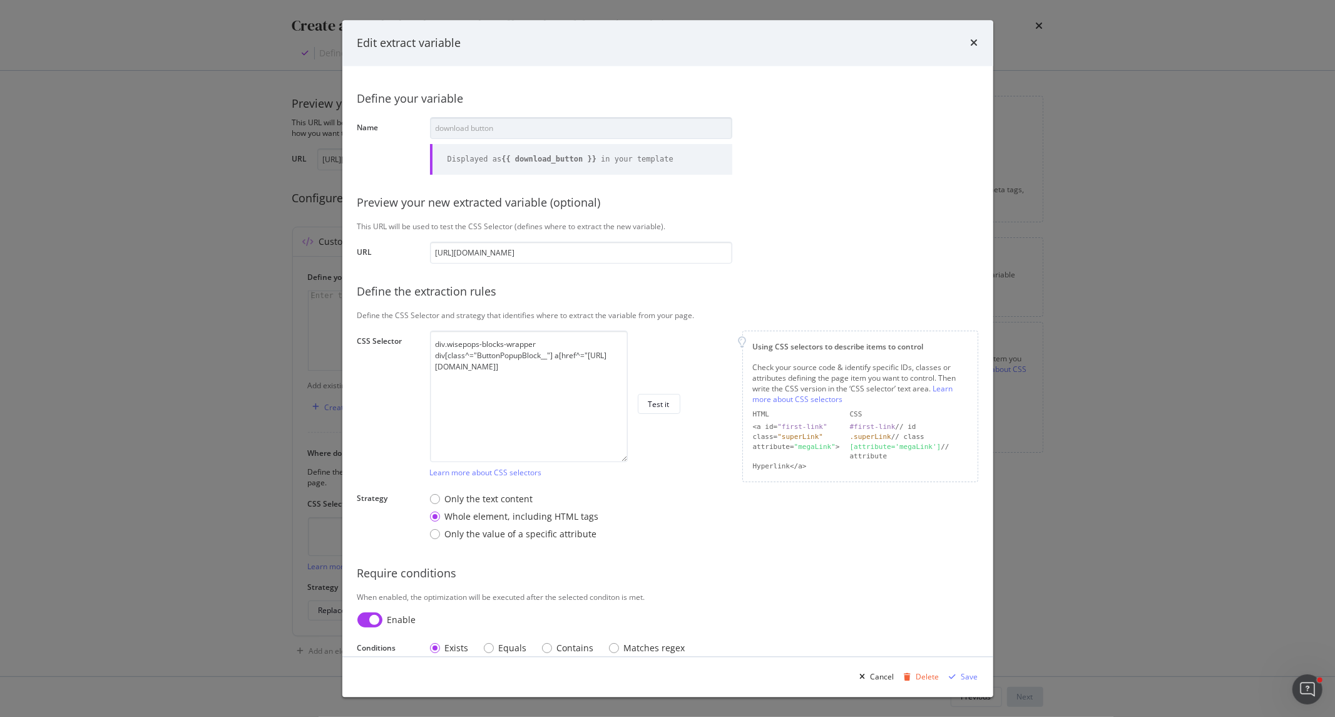
drag, startPoint x: 623, startPoint y: 403, endPoint x: 618, endPoint y: 495, distance: 92.8
click at [618, 383] on div "Define your variable Name download button Displayed as {{ download_button }} in…" at bounding box center [668, 370] width 621 height 579
drag, startPoint x: 597, startPoint y: 367, endPoint x: 428, endPoint y: 341, distance: 171.0
click at [428, 341] on div "Define your variable Name download button Displayed as {{ download_button }} in…" at bounding box center [668, 370] width 621 height 579
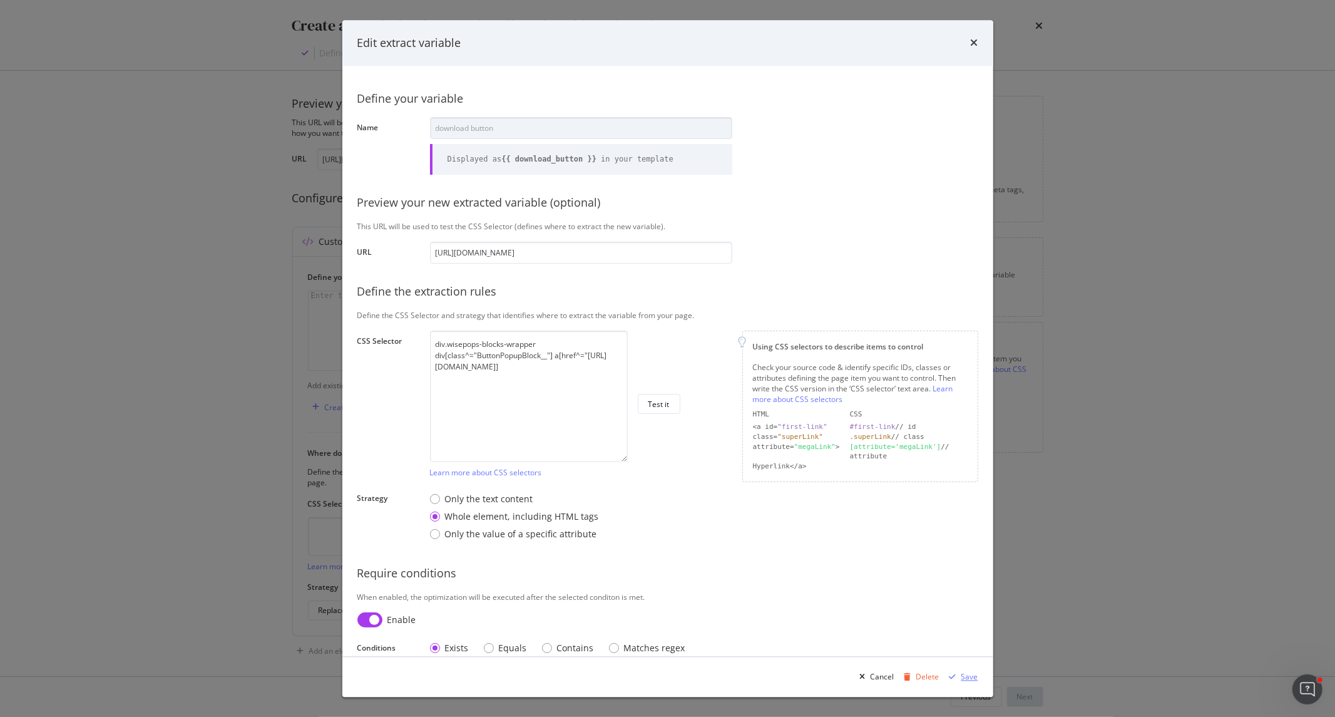
click at [890, 383] on div "Save" at bounding box center [970, 676] width 17 height 11
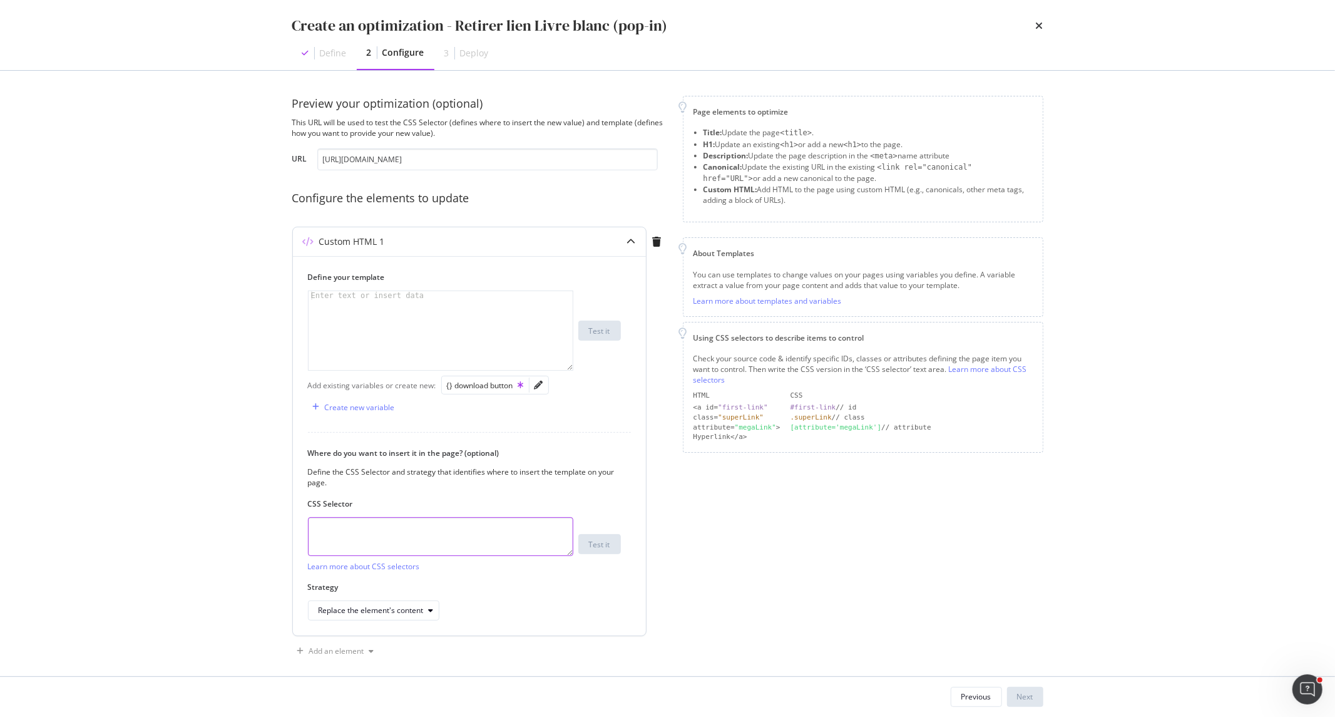
click at [461, 383] on textarea "modal" at bounding box center [440, 536] width 265 height 39
paste textarea "div.wisepops-blocks-wrapper div[class^="ButtonPopupBlock__"] a[href^="https://c…"
type textarea "div.wisepops-blocks-wrapper div[class^="ButtonPopupBlock__"] a[href^="https://c…"
click at [401, 383] on div "Replace the element's content" at bounding box center [379, 611] width 120 height 18
click at [405, 383] on div "Replace the element entirely" at bounding box center [374, 589] width 100 height 11
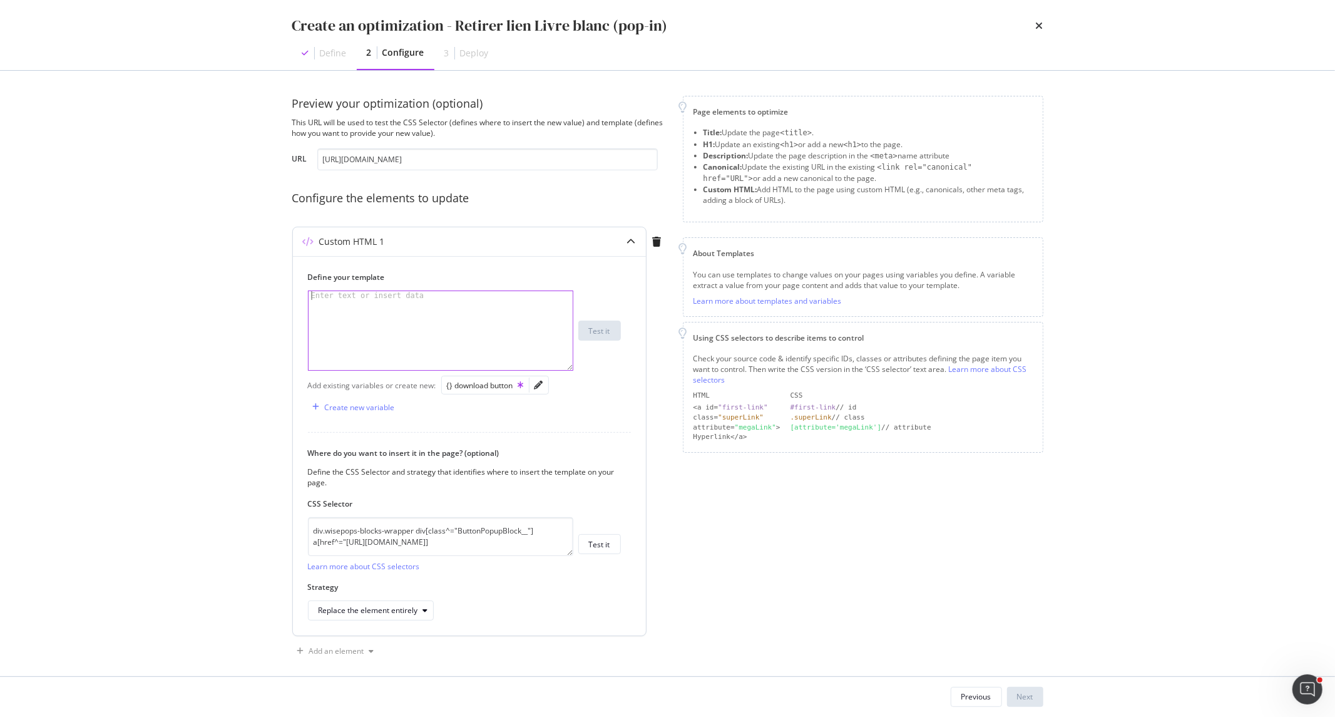
click at [383, 317] on div "modal" at bounding box center [441, 339] width 264 height 96
paste textarea "<a href="https://cloud.m.email.santevet.com/aliments-toxiques/formulaire?utm_so…"
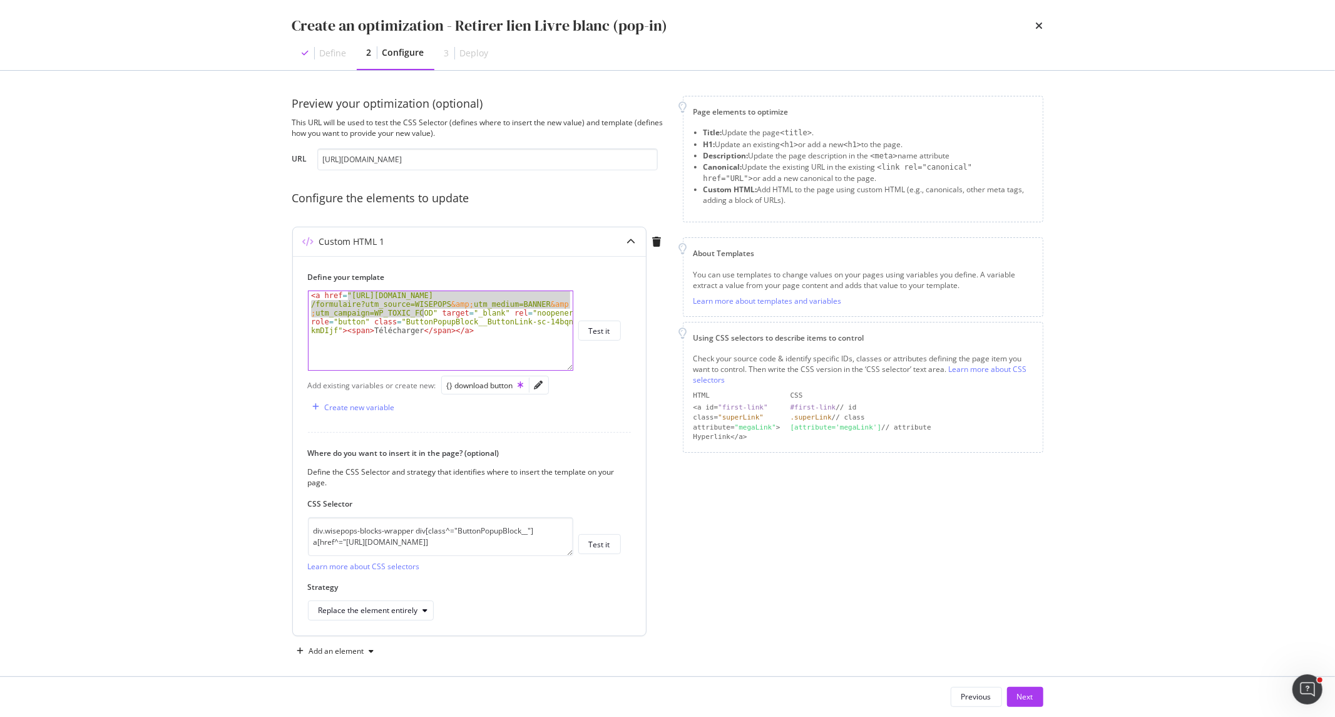
drag, startPoint x: 349, startPoint y: 296, endPoint x: 421, endPoint y: 312, distance: 73.7
click at [421, 312] on div "< a href = "https://cloud.m.email.santevet.com/aliments-toxiques /formulaire?ut…" at bounding box center [441, 374] width 264 height 167
type textarea "<a href="" target="_blank" rel="noopener" role="button" class="ButtonPopupBlock…"
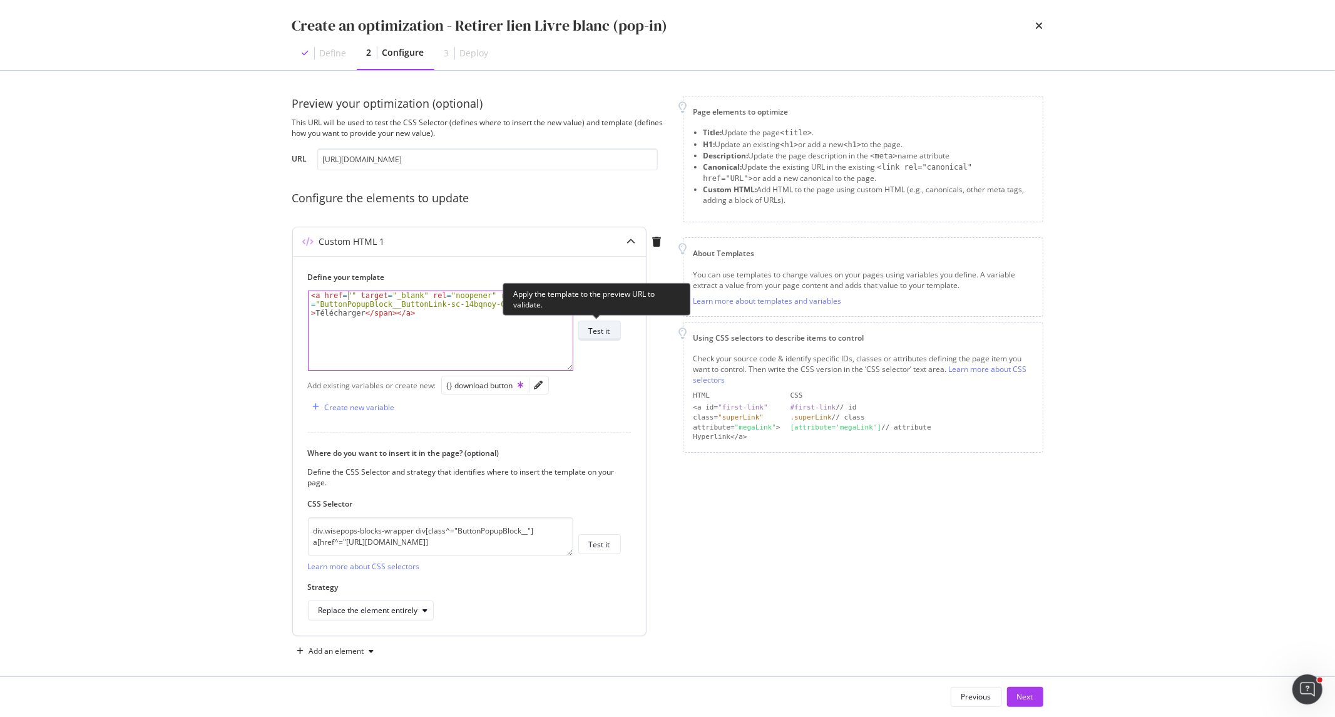
click at [610, 336] on button "Test it" at bounding box center [600, 331] width 43 height 20
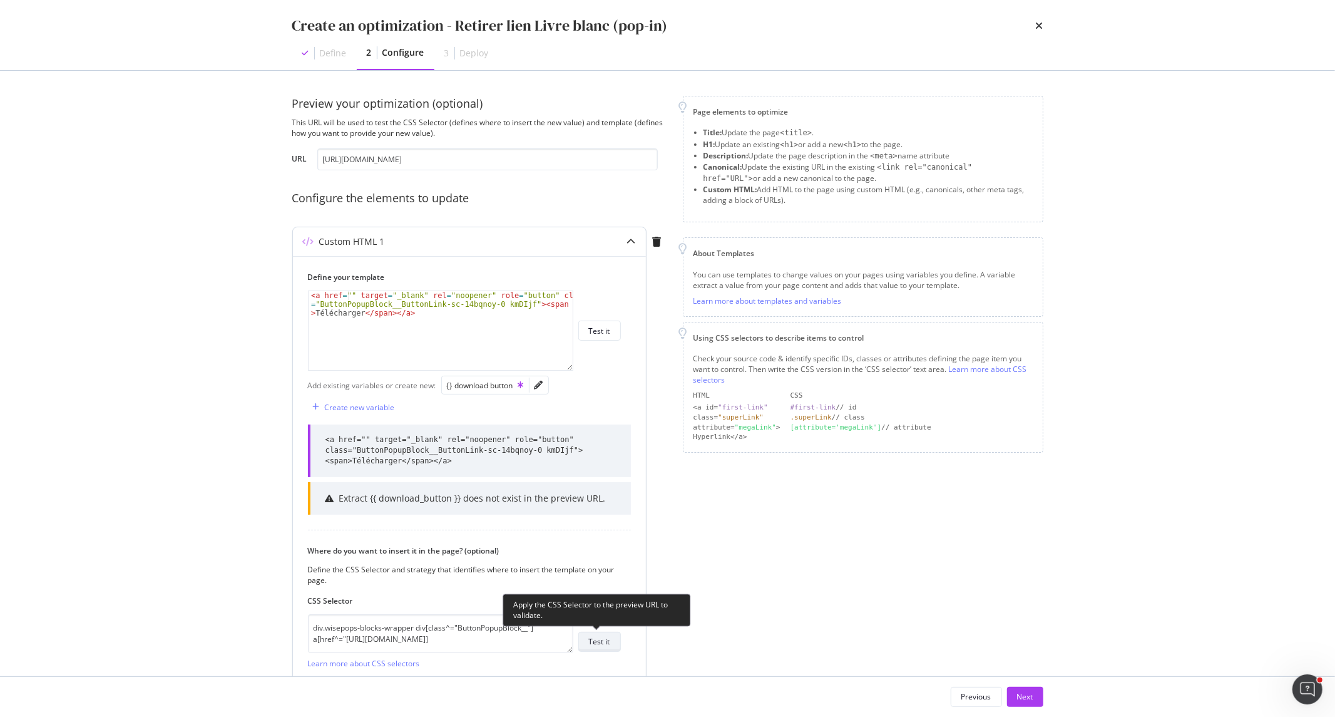
click at [593, 383] on div "Test it" at bounding box center [599, 641] width 21 height 11
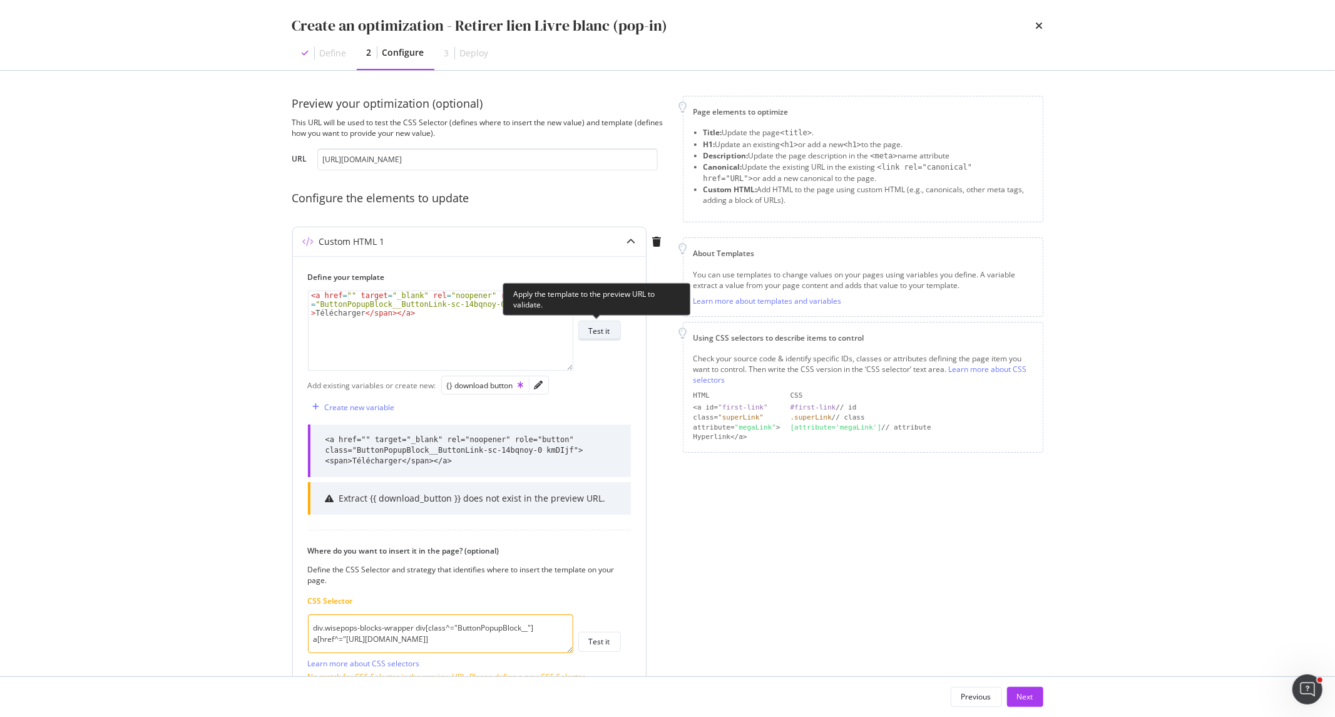
click at [592, 337] on div "Test it" at bounding box center [599, 331] width 21 height 18
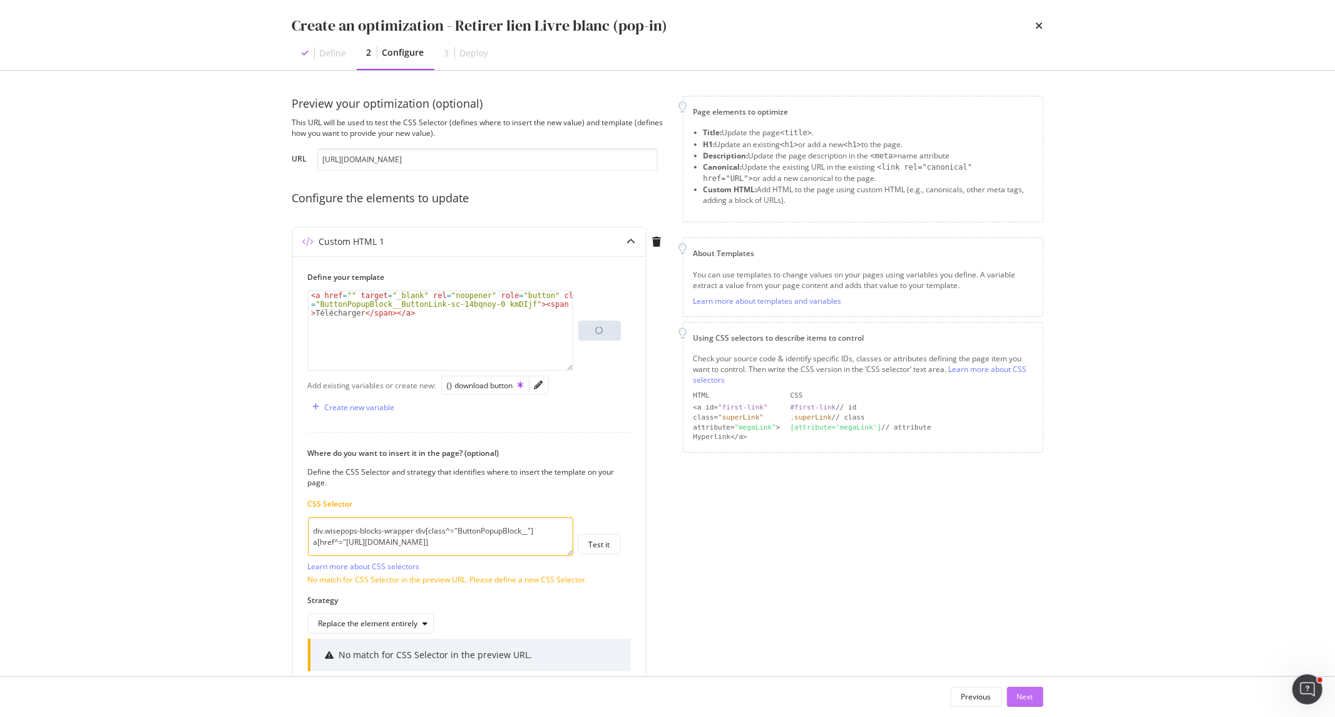
click at [890, 383] on div "Next" at bounding box center [1025, 696] width 16 height 11
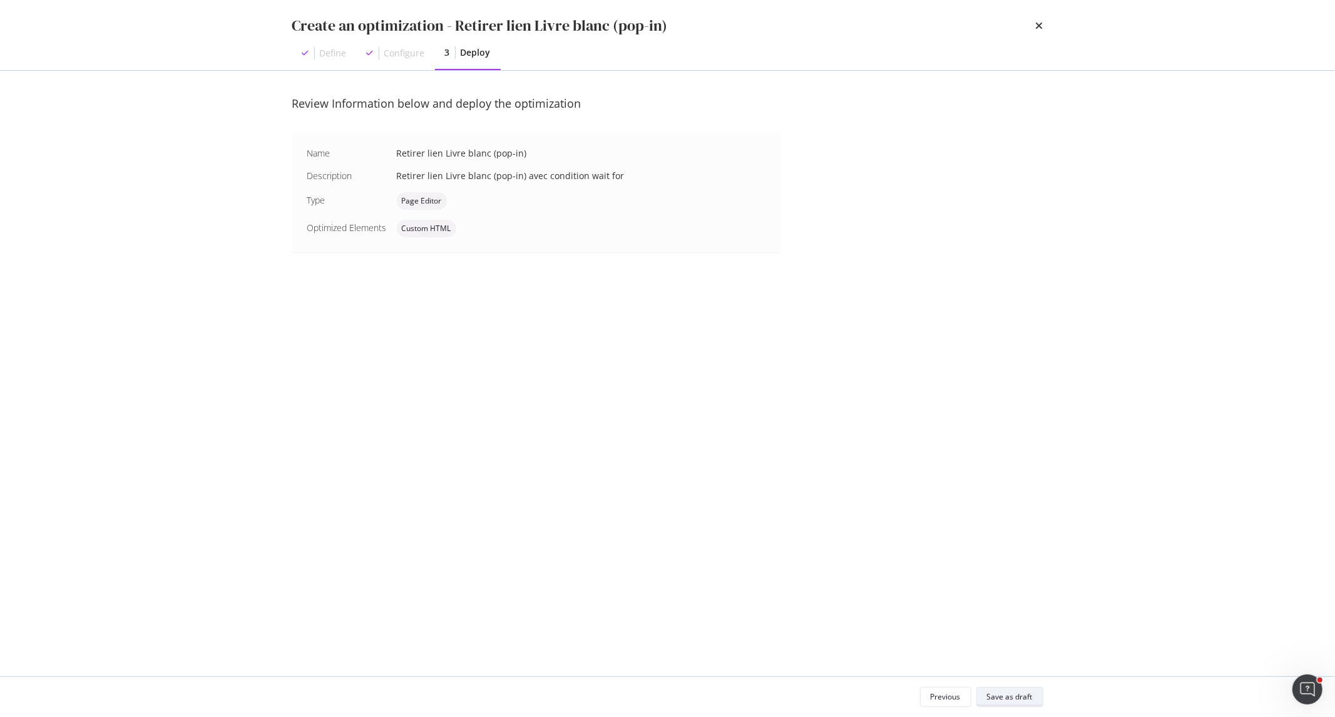
click at [890, 383] on div "Save as draft" at bounding box center [1010, 697] width 46 height 18
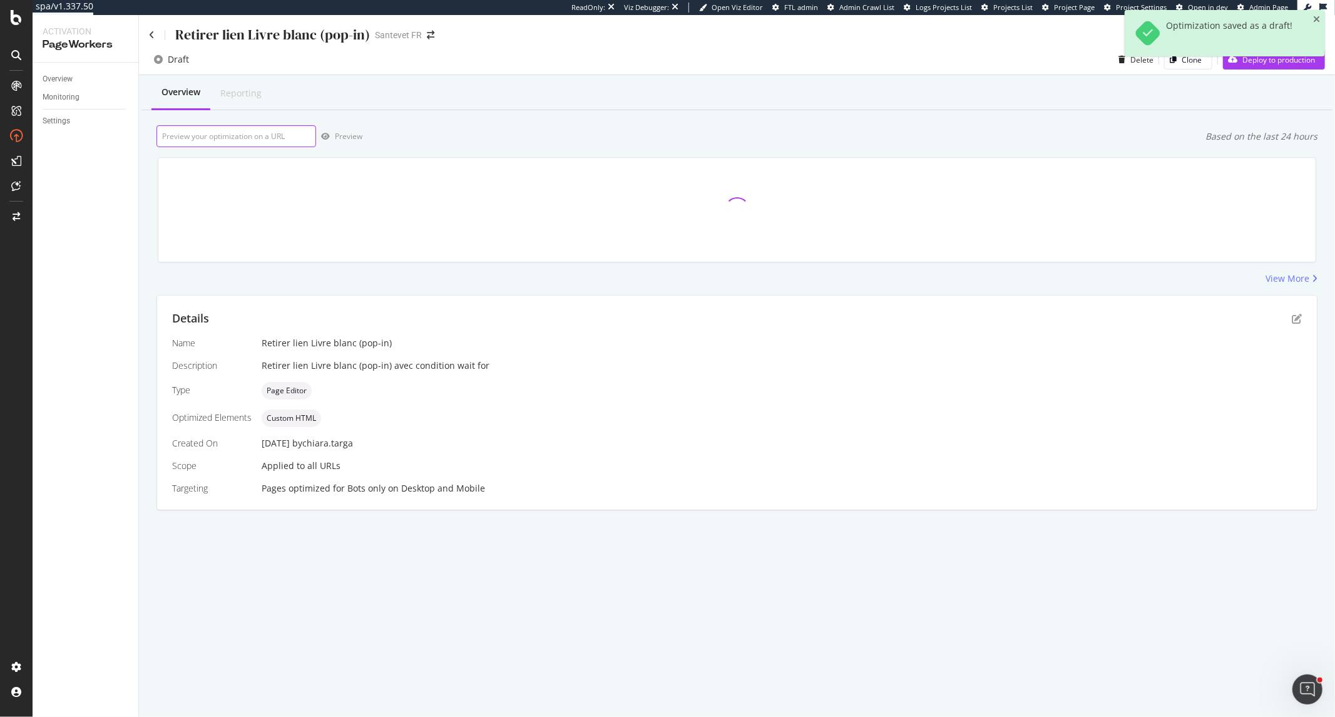
click at [279, 145] on input "url" at bounding box center [237, 136] width 160 height 22
paste input "[URL][DOMAIN_NAME]"
click at [342, 142] on div "Preview" at bounding box center [339, 136] width 46 height 19
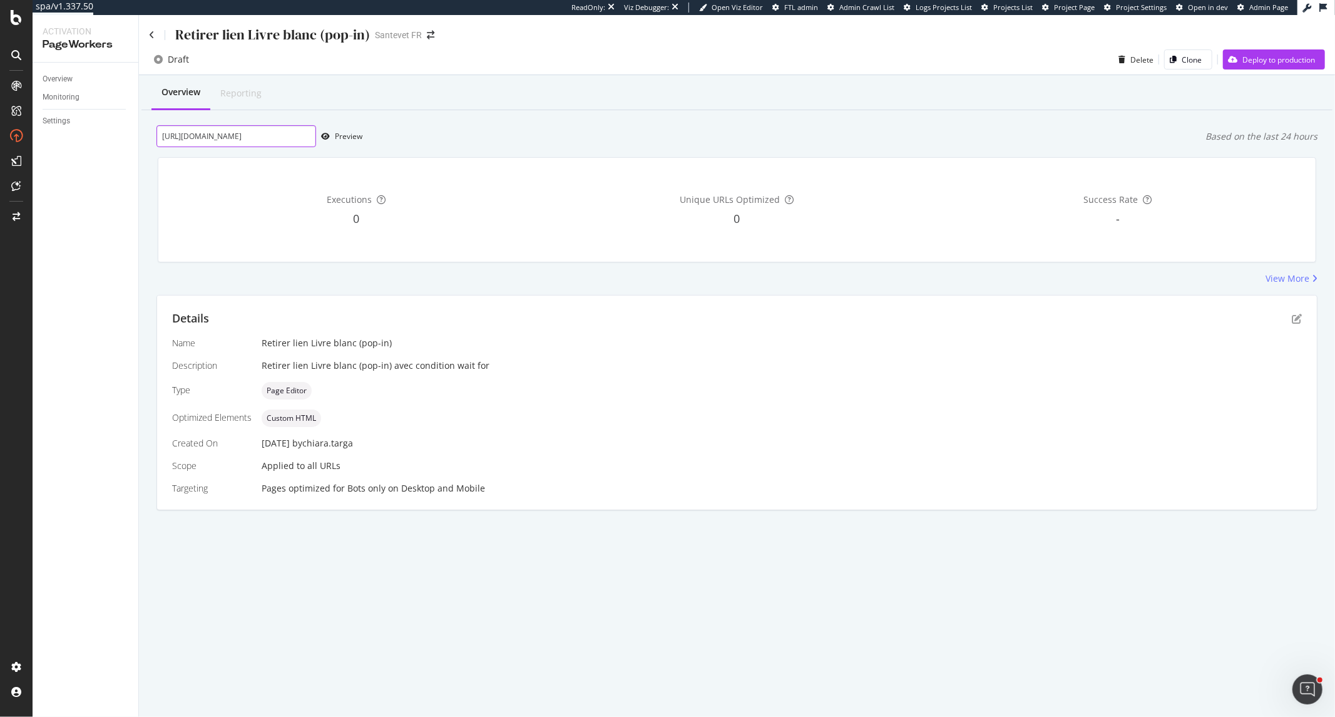
drag, startPoint x: 162, startPoint y: 135, endPoint x: 498, endPoint y: 138, distance: 336.2
click at [470, 138] on div "https://www.santevet.com/articles/chat-dinterieur-prevenir-les-chutes-avec-lopt…" at bounding box center [737, 136] width 1161 height 22
click at [289, 138] on input "[URL][DOMAIN_NAME]" at bounding box center [237, 136] width 160 height 22
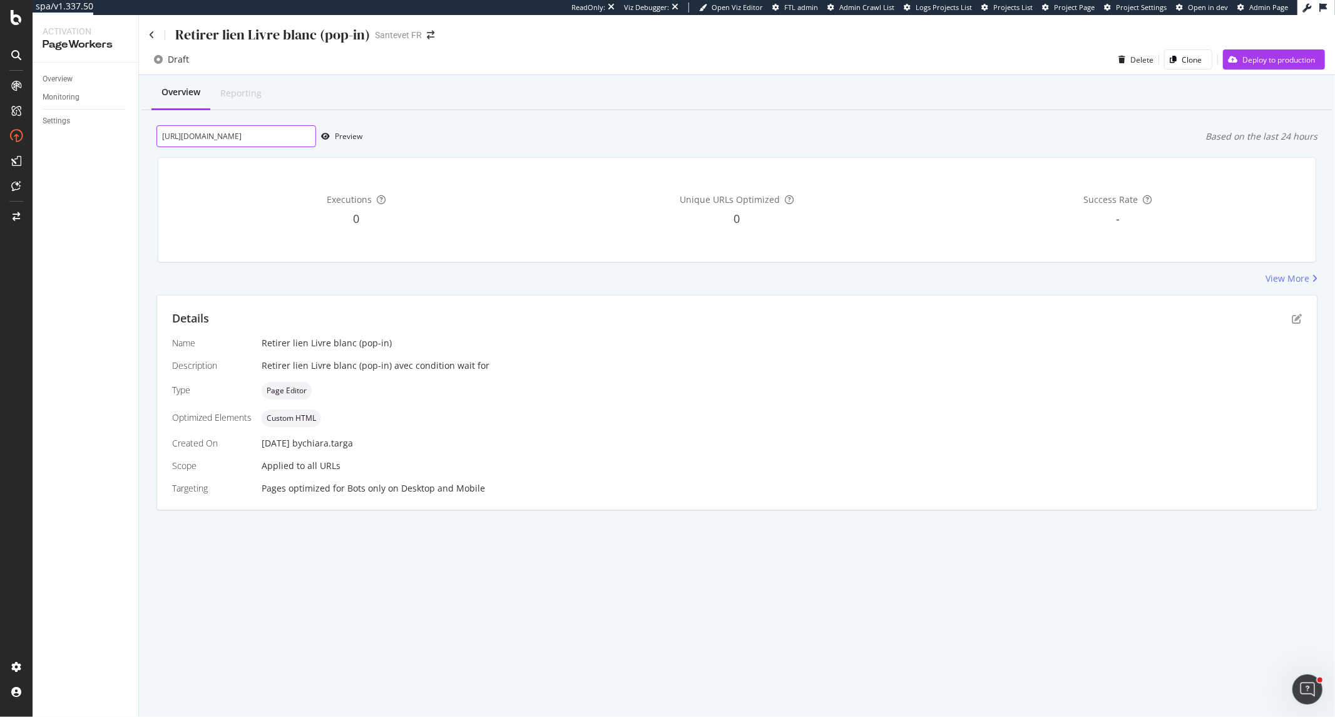
drag, startPoint x: 163, startPoint y: 138, endPoint x: 520, endPoint y: 148, distance: 357.7
click at [520, 148] on div "Overview Reporting https://www.santevet.com/articles/chat-dinterieur-prevenir-l…" at bounding box center [737, 314] width 1196 height 479
paste input "espace-clients-santevet-le-classeur-virtuel-des-maitres"
type input "[URL][DOMAIN_NAME]"
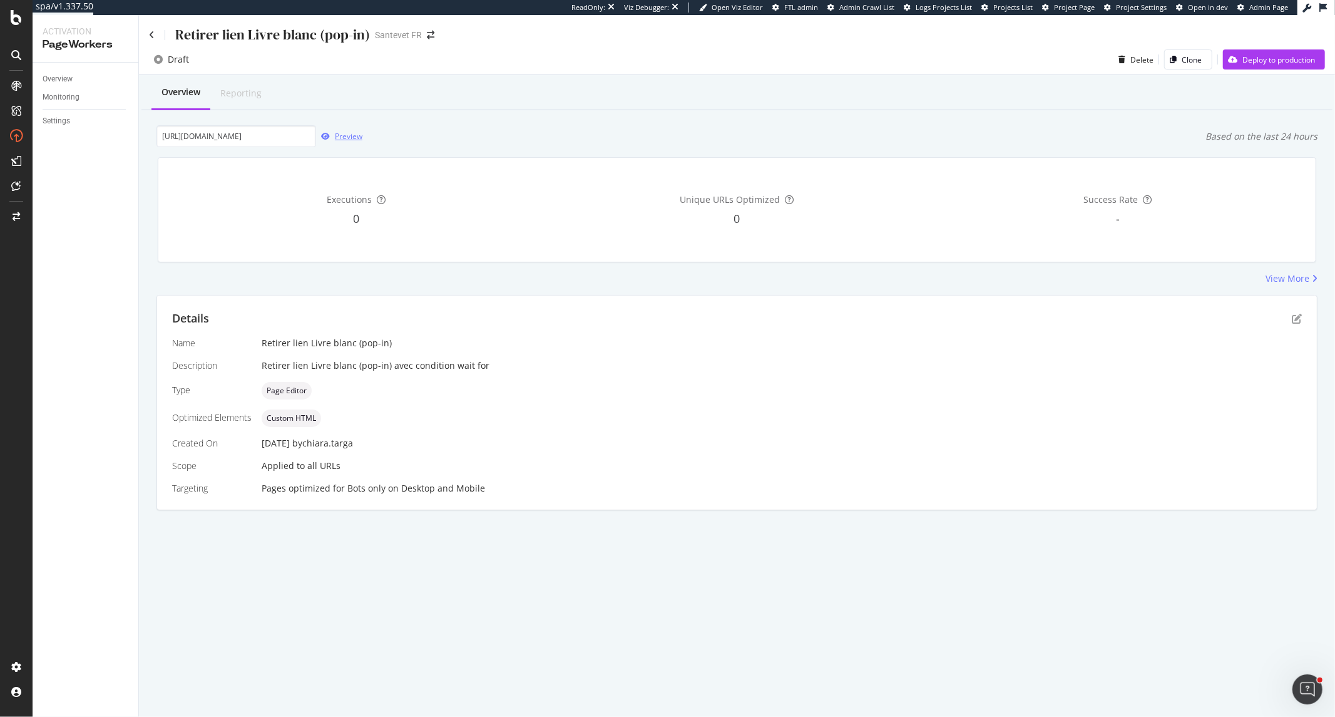
scroll to position [0, 0]
click at [351, 136] on div "Preview" at bounding box center [349, 136] width 28 height 11
click at [890, 314] on icon "pen-to-square" at bounding box center [1297, 319] width 10 height 10
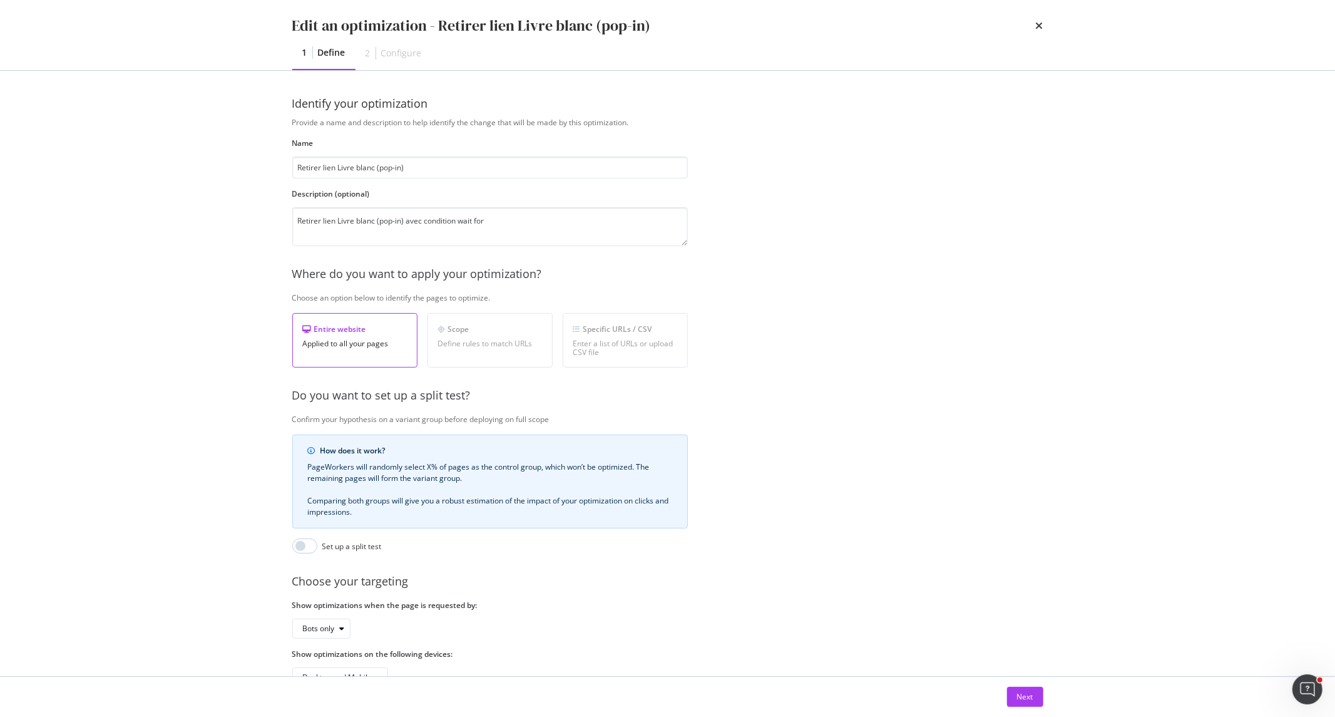
click at [890, 383] on div "Next" at bounding box center [667, 697] width 801 height 40
click at [890, 383] on div "Next" at bounding box center [1025, 696] width 16 height 19
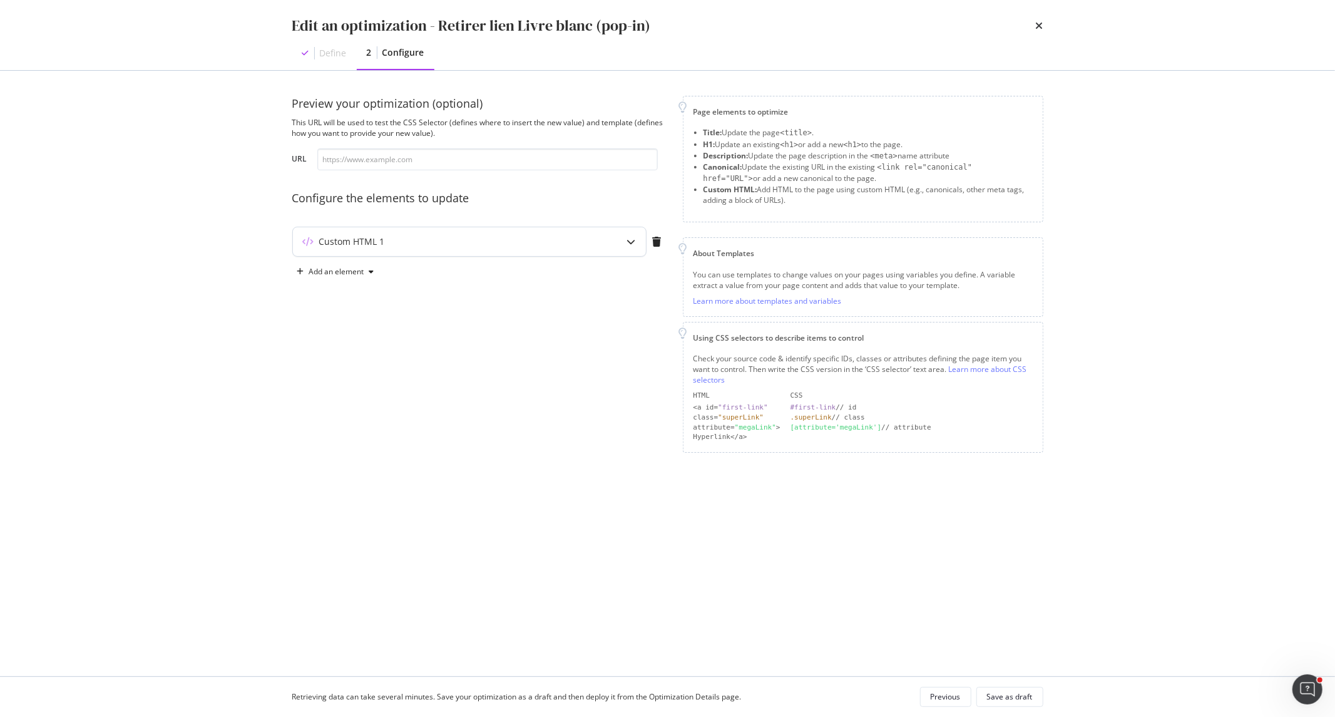
click at [639, 239] on div "modal" at bounding box center [631, 241] width 29 height 29
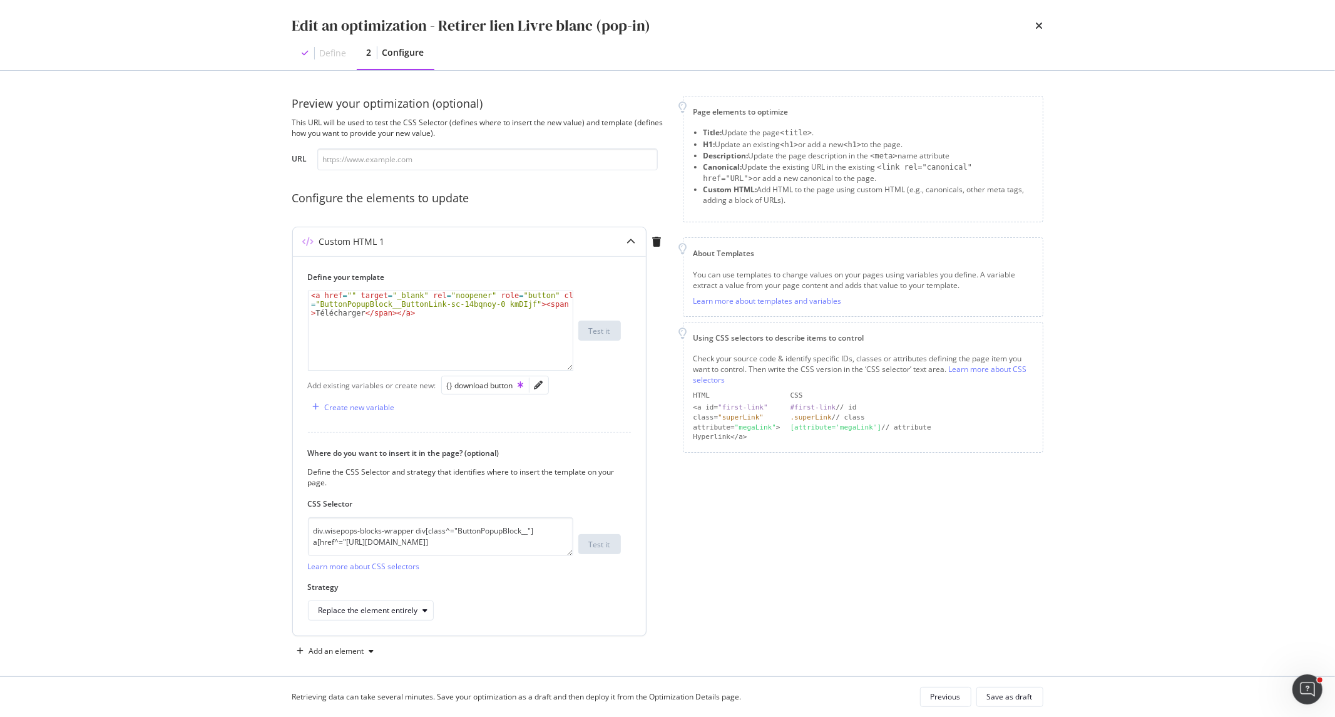
click at [426, 316] on div "< a href = "" target = "_blank" rel = "noopener" role = "button" class = "Butto…" at bounding box center [441, 356] width 264 height 131
click at [511, 383] on div "{} download button" at bounding box center [485, 385] width 77 height 11
drag, startPoint x: 410, startPoint y: 314, endPoint x: 504, endPoint y: 316, distance: 93.9
click at [504, 316] on div "< a href = "" target = "_blank" rel = "noopener" role = "button" class = "Butto…" at bounding box center [441, 356] width 264 height 131
type textarea "<a href="" target="_blank" rel="noopener" role="button" class="ButtonPopupBlock…"
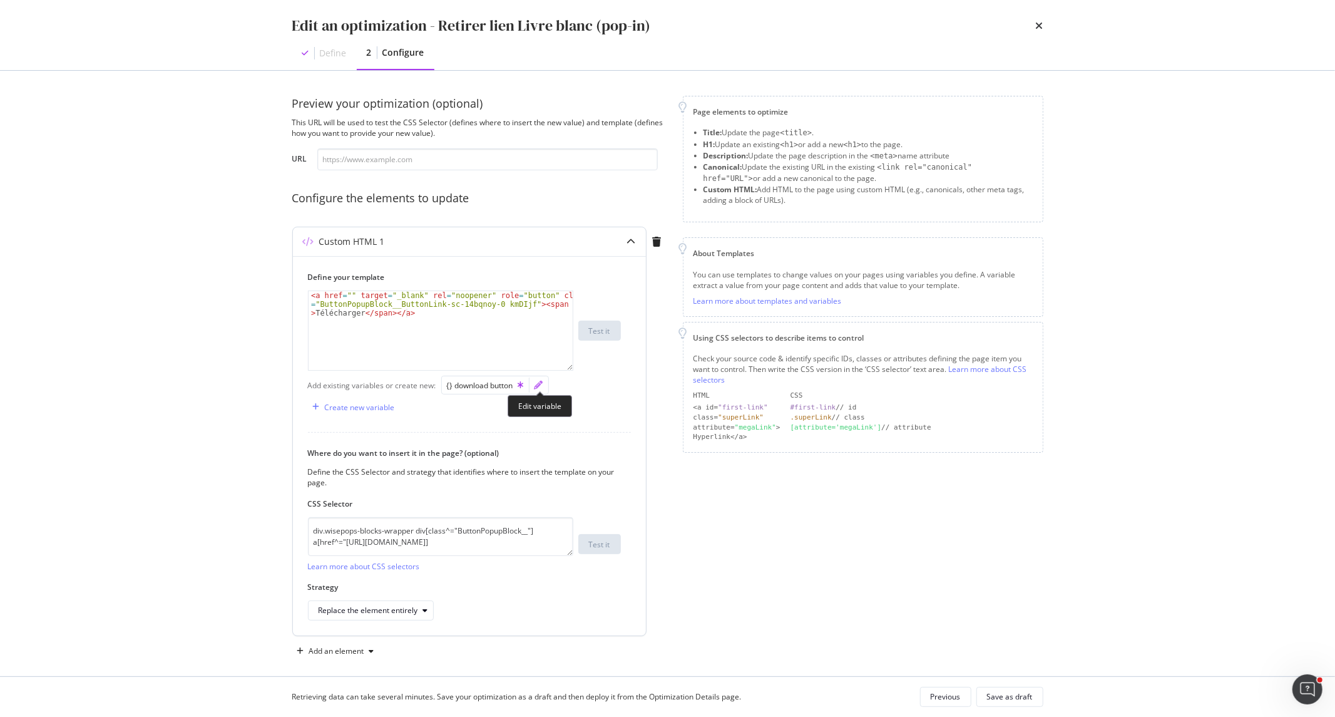
click at [539, 383] on icon "pencil" at bounding box center [539, 385] width 9 height 9
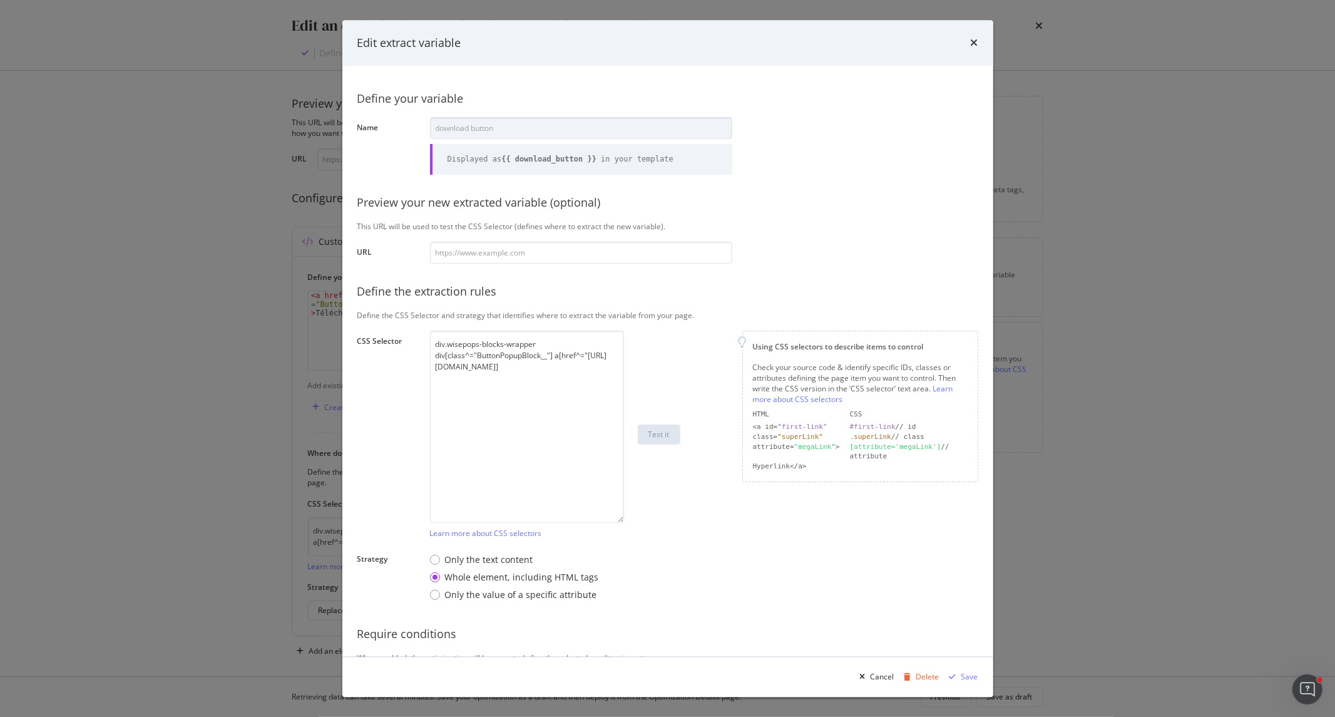
drag, startPoint x: 623, startPoint y: 404, endPoint x: 614, endPoint y: 574, distance: 169.9
click at [614, 383] on div "Define your variable Name download button Displayed as {{ download_button }} in…" at bounding box center [668, 400] width 621 height 639
drag, startPoint x: 592, startPoint y: 371, endPoint x: 466, endPoint y: 366, distance: 125.3
click at [466, 366] on textarea "div.wisepops-blocks-wrapper div[class^="ButtonPopupBlock__"] a[href^="https://c…" at bounding box center [527, 435] width 194 height 208
click at [482, 383] on textarea "div.wisepops-blocks-wrapper div[class^="ButtonPopupBlock__"] a[href^="https://c…" at bounding box center [527, 435] width 194 height 208
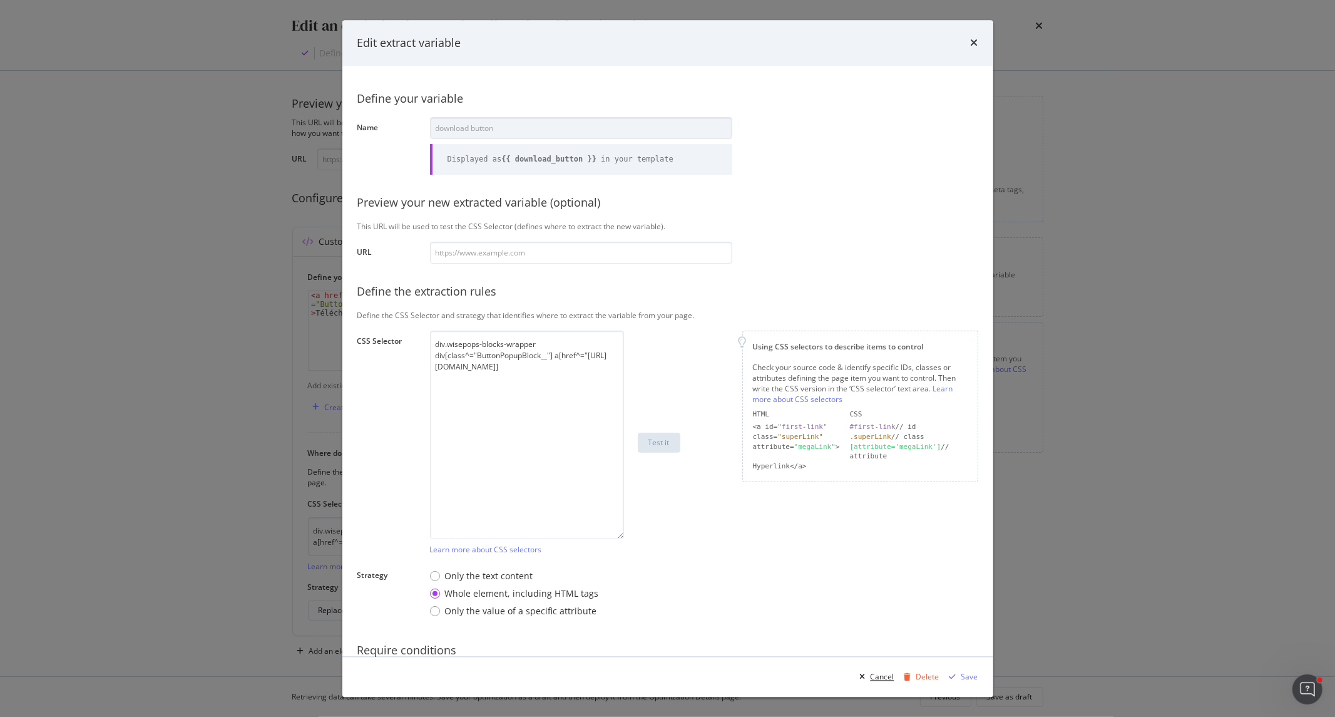
click at [881, 383] on div "Cancel" at bounding box center [883, 676] width 24 height 11
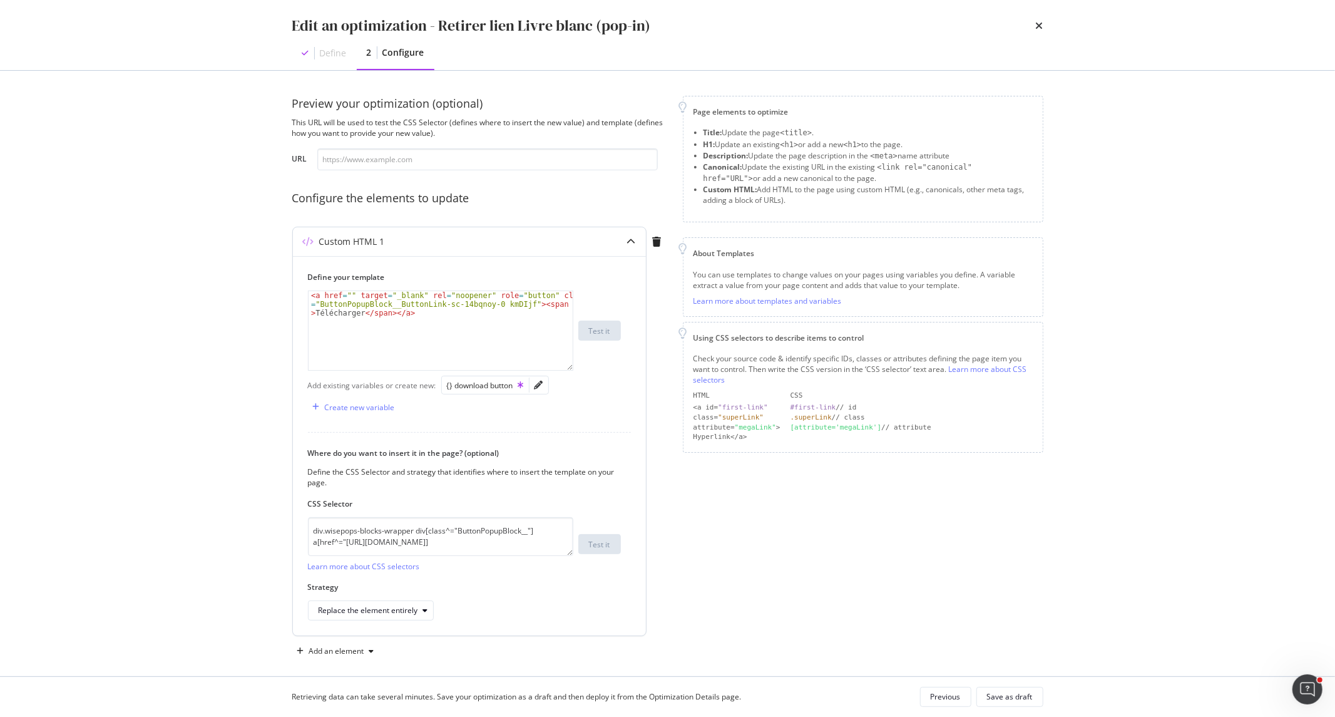
scroll to position [9, 0]
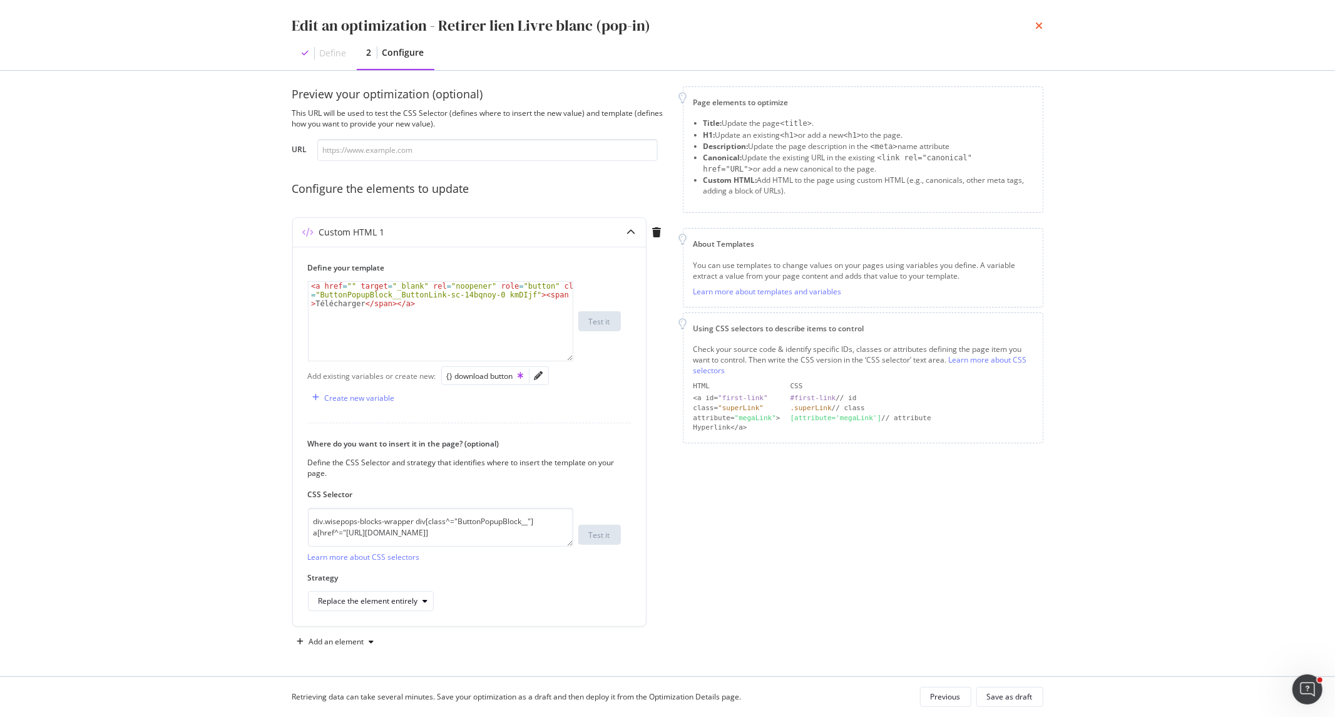
click at [890, 28] on icon "times" at bounding box center [1040, 26] width 8 height 10
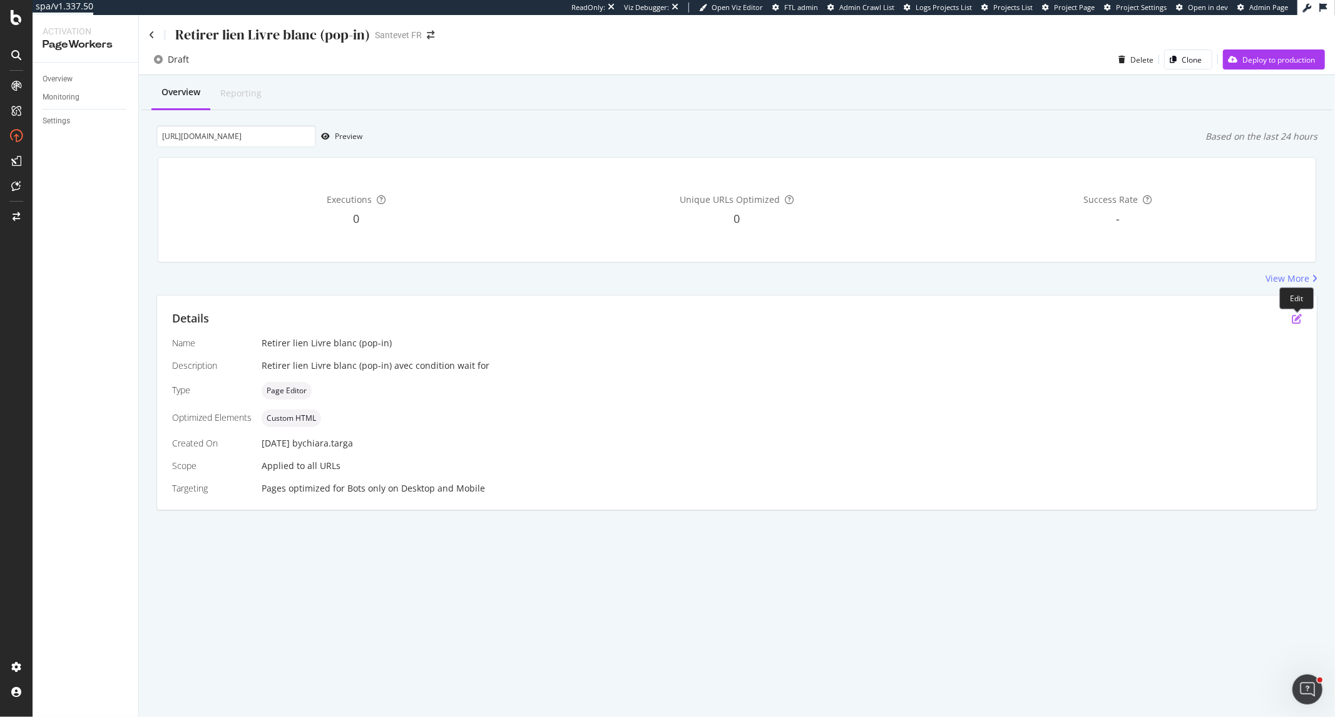
click at [890, 319] on icon "pen-to-square" at bounding box center [1297, 319] width 10 height 10
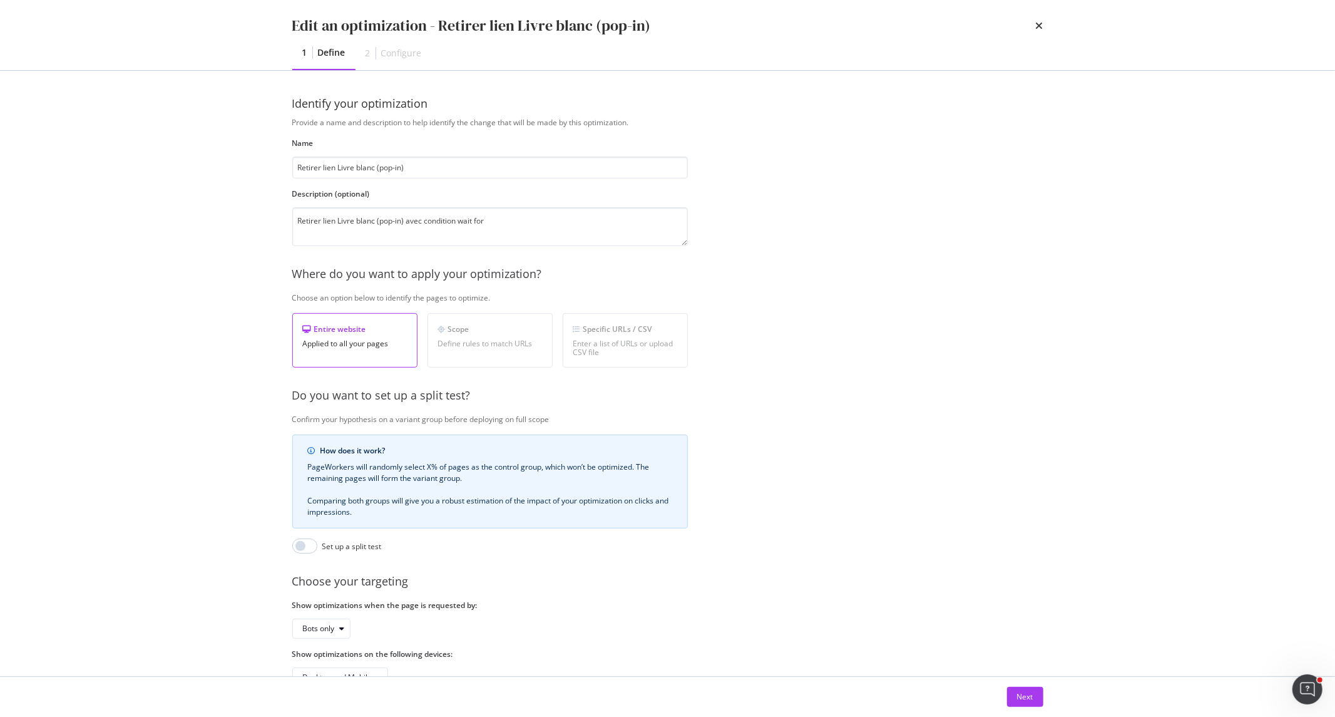
scroll to position [46, 0]
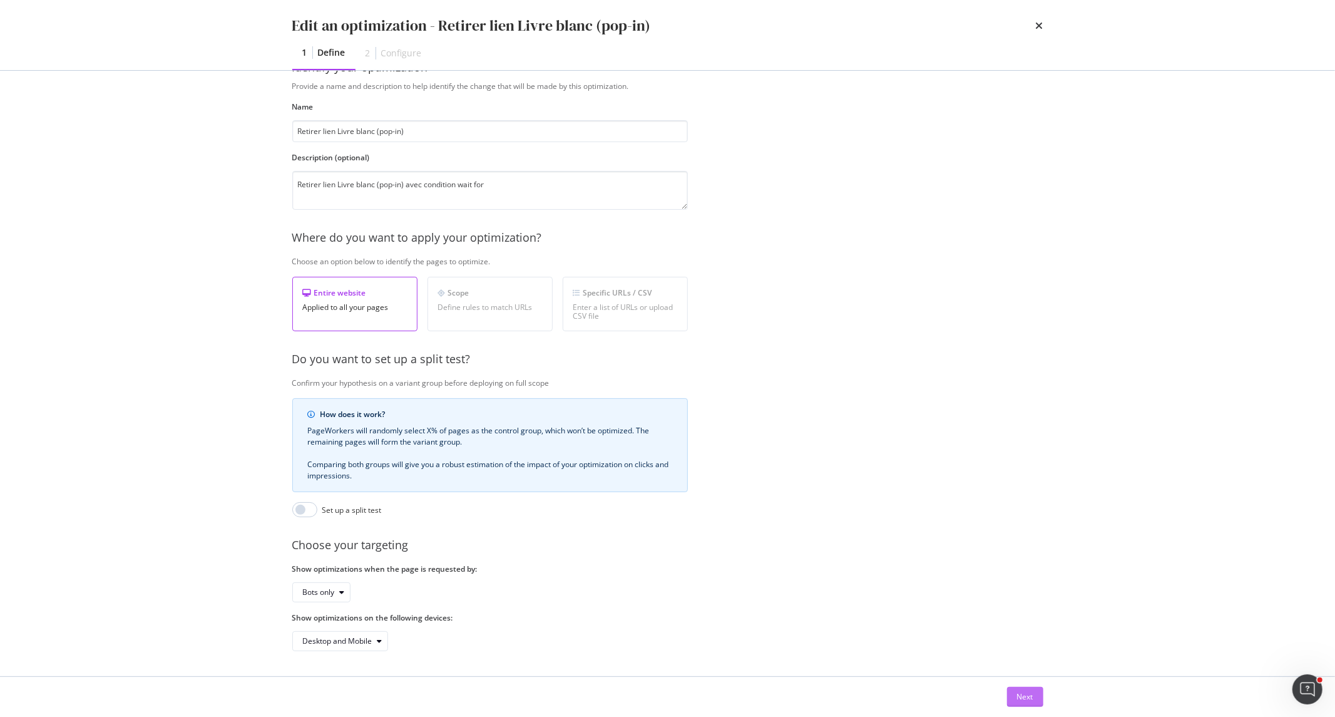
click at [890, 383] on div "Next" at bounding box center [1025, 696] width 16 height 11
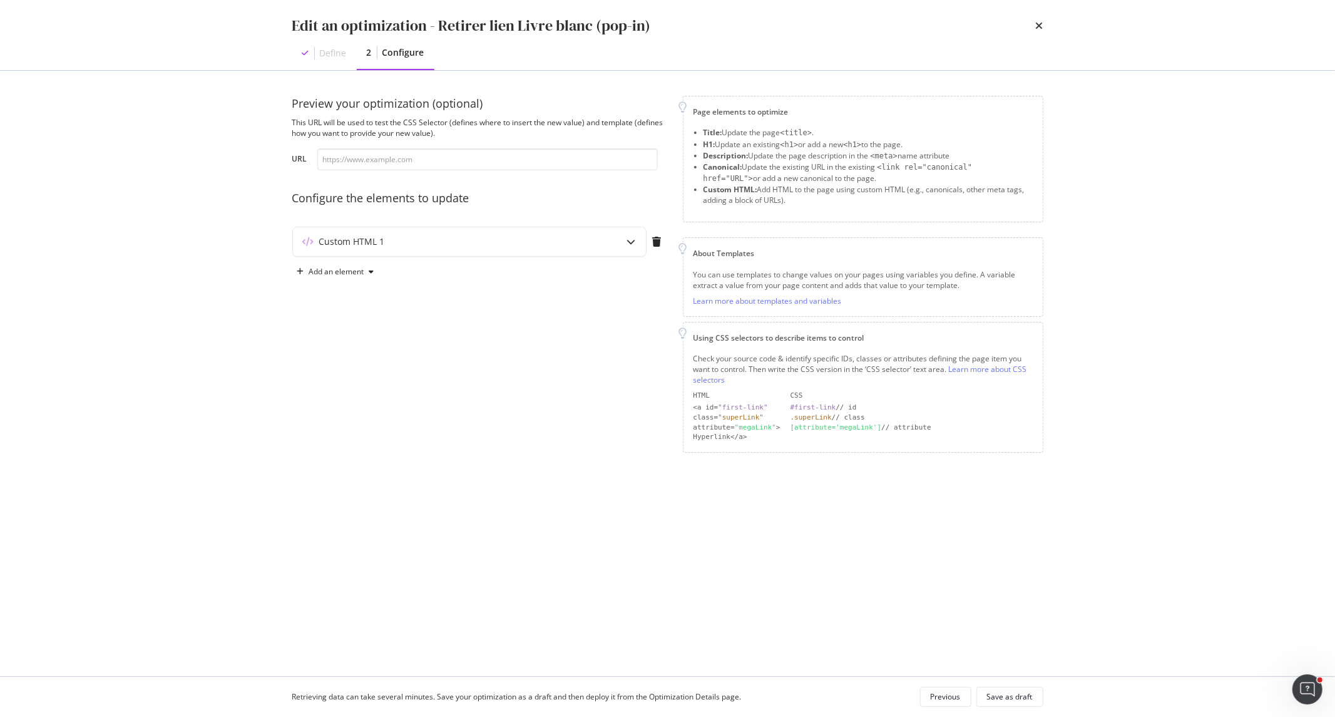
scroll to position [0, 0]
click at [632, 230] on div "modal" at bounding box center [631, 241] width 29 height 29
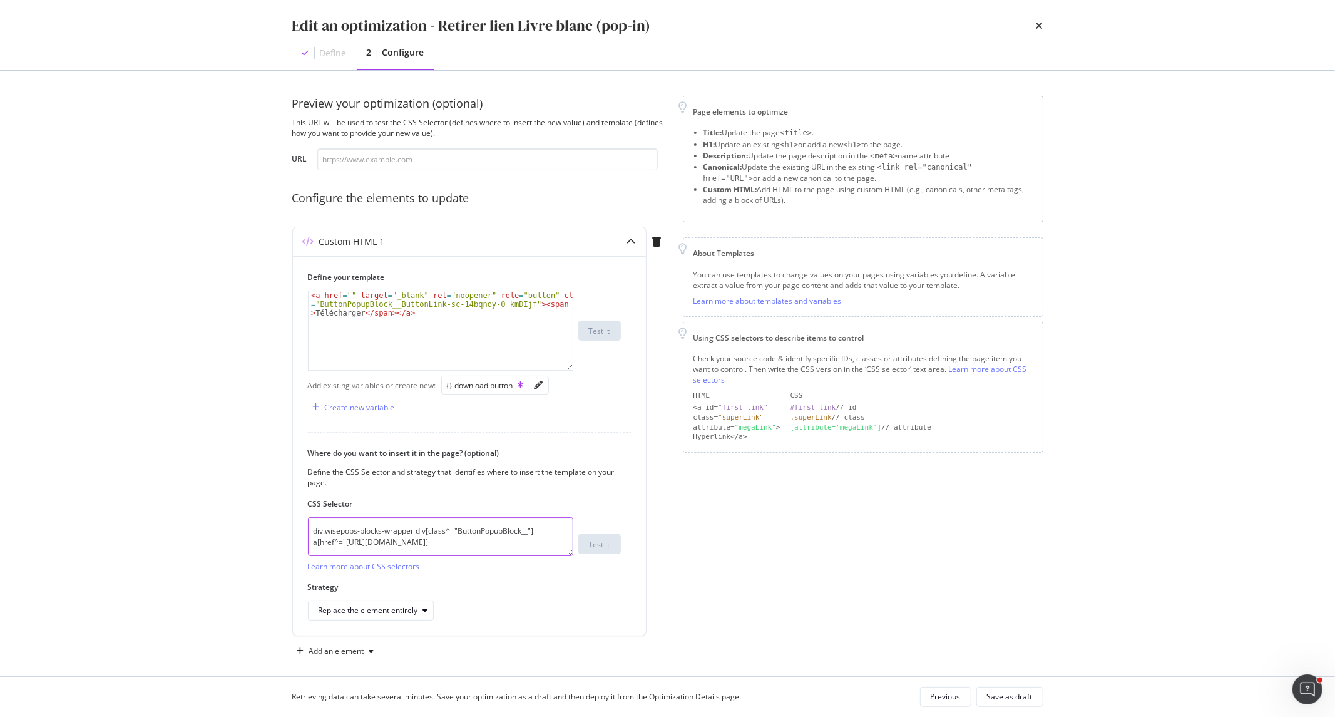
drag, startPoint x: 493, startPoint y: 543, endPoint x: 258, endPoint y: 517, distance: 236.9
click at [258, 383] on div "Edit an optimization - Retirer lien Livre blanc (pop-in) Define 2 Configure Pre…" at bounding box center [667, 358] width 1335 height 717
click at [470, 383] on textarea "div.wisepops-blocks-wrapper div[class^="ButtonPopupBlock__"] a[href^="https://c…" at bounding box center [440, 536] width 265 height 39
type textarea "div.wisepops-blocks-wrapper div[class^="ButtonPopupBlock__"] a[href^="https://c…"
click at [543, 382] on icon "pencil" at bounding box center [539, 385] width 9 height 9
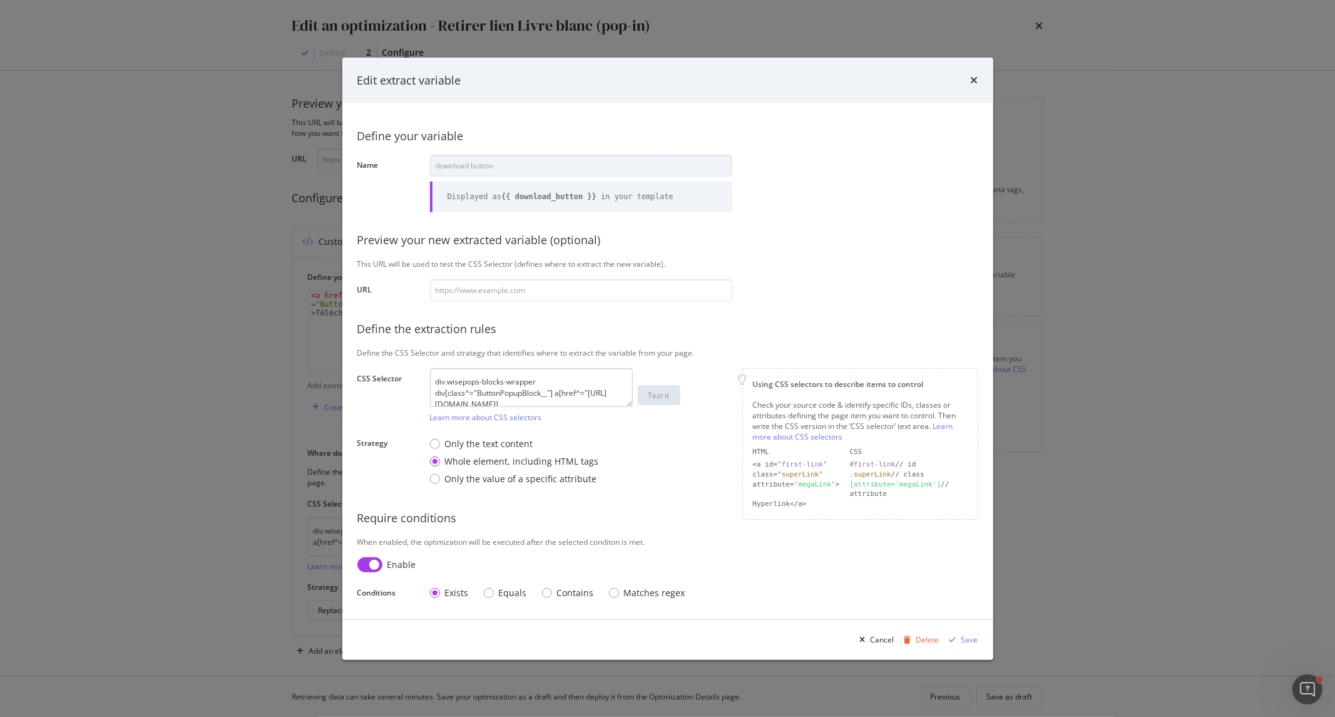
scroll to position [11, 0]
click at [592, 383] on textarea "div.wisepops-blocks-wrapper div[class^="ButtonPopupBlock__"] a[href^="https://c…" at bounding box center [531, 387] width 203 height 39
type textarea "div.wisepops-blocks-wrapper div[class^="ButtonPopupBlock__"] a[href^="https://c…"
click at [510, 296] on input "modal" at bounding box center [581, 290] width 302 height 22
paste input "[URL][DOMAIN_NAME]"
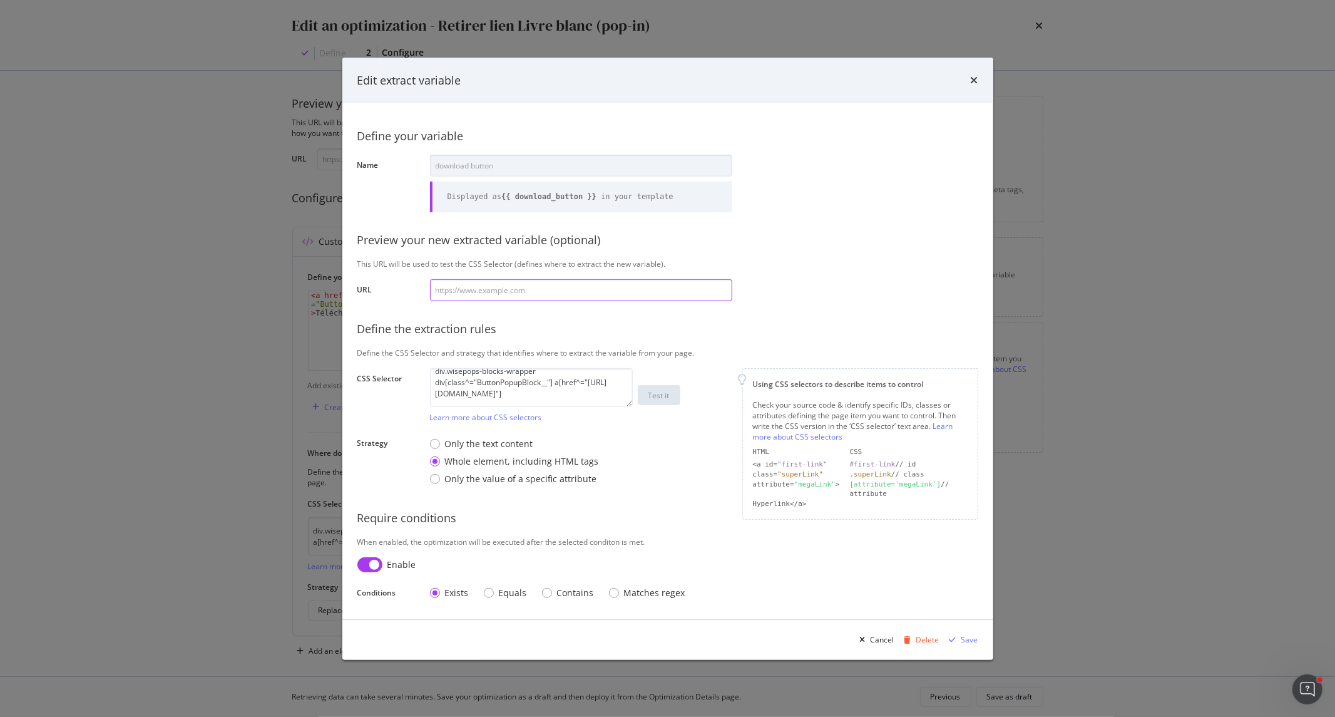
type input "[URL][DOMAIN_NAME]"
click at [664, 383] on div "Test it" at bounding box center [659, 395] width 21 height 18
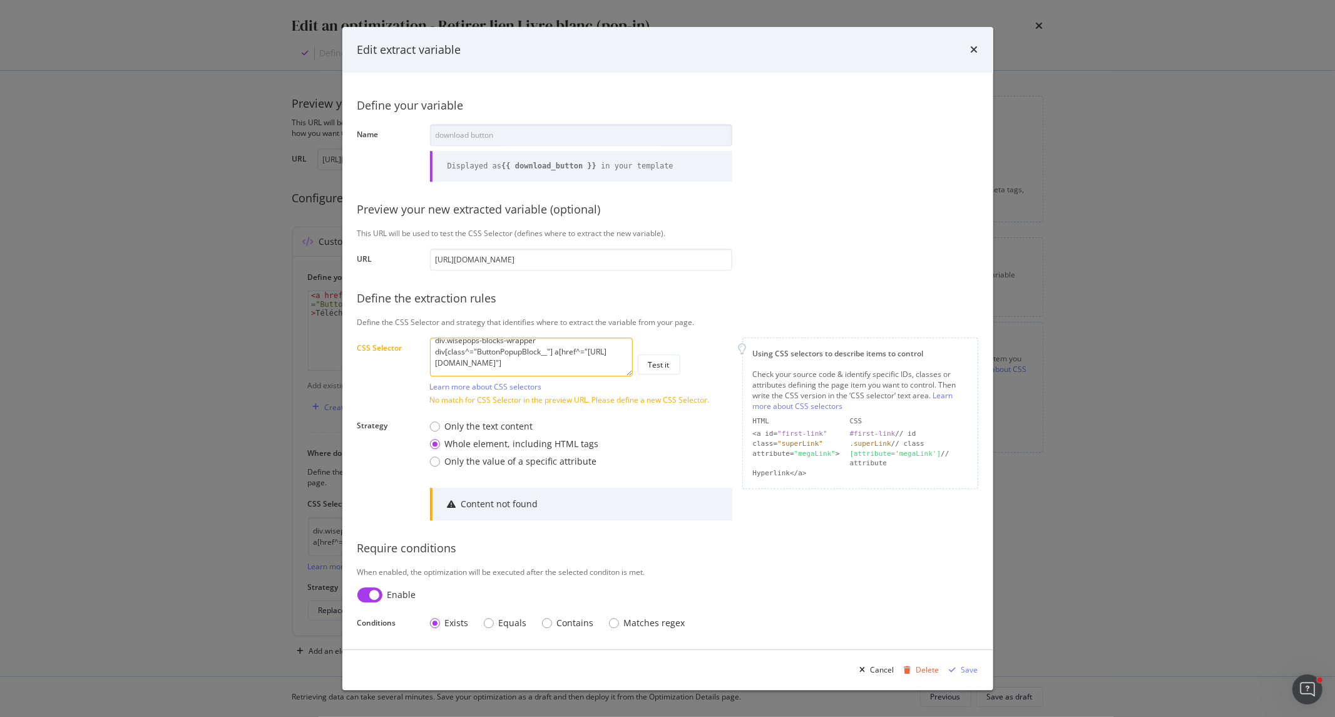
scroll to position [0, 0]
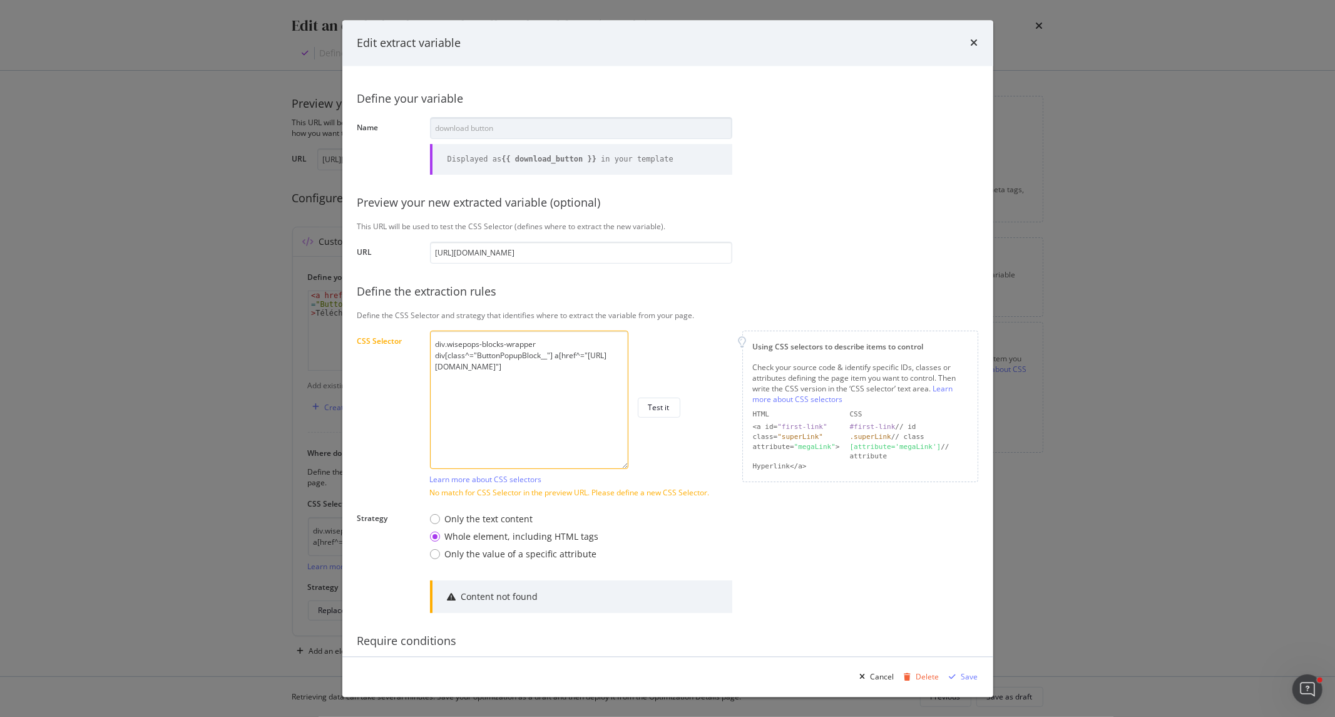
drag, startPoint x: 631, startPoint y: 372, endPoint x: 628, endPoint y: 479, distance: 107.1
click at [628, 383] on div "div.wisepops-blocks-wrapper div[class^="ButtonPopupBlock__"] a[href^="https://c…" at bounding box center [531, 408] width 203 height 154
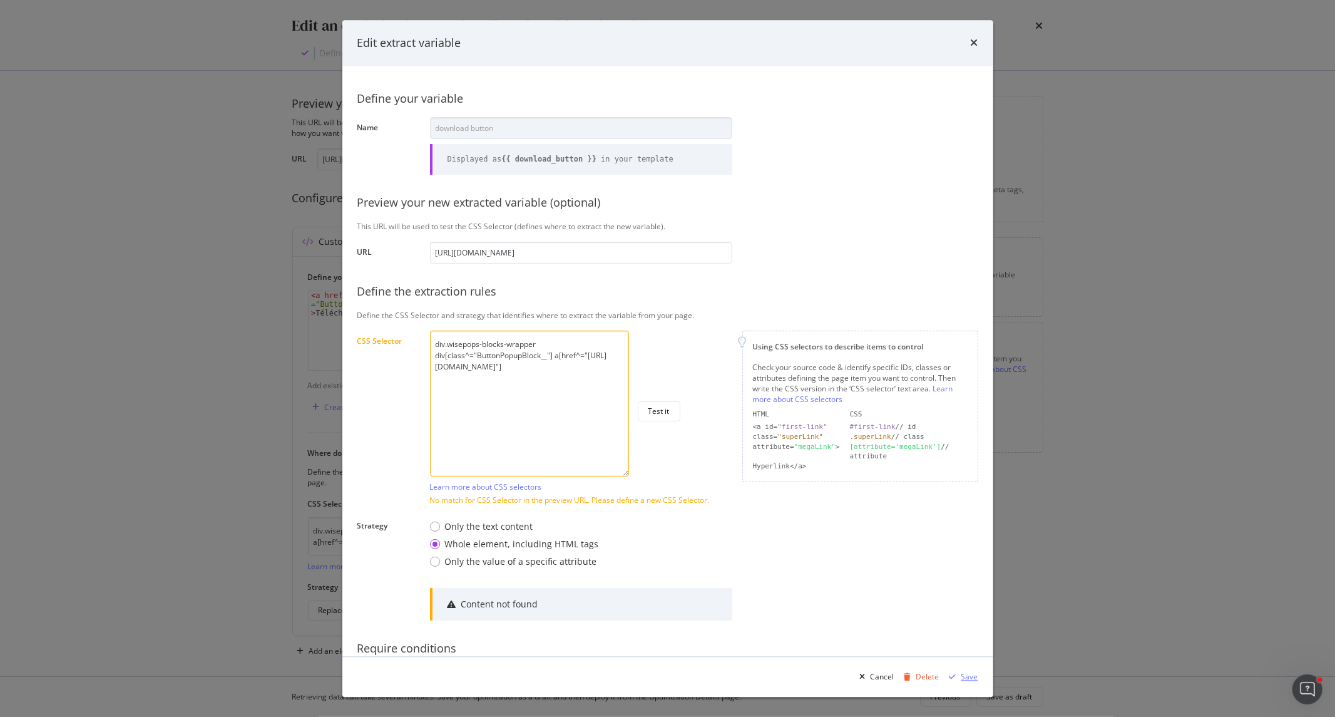
click at [890, 383] on icon "modal" at bounding box center [953, 677] width 7 height 8
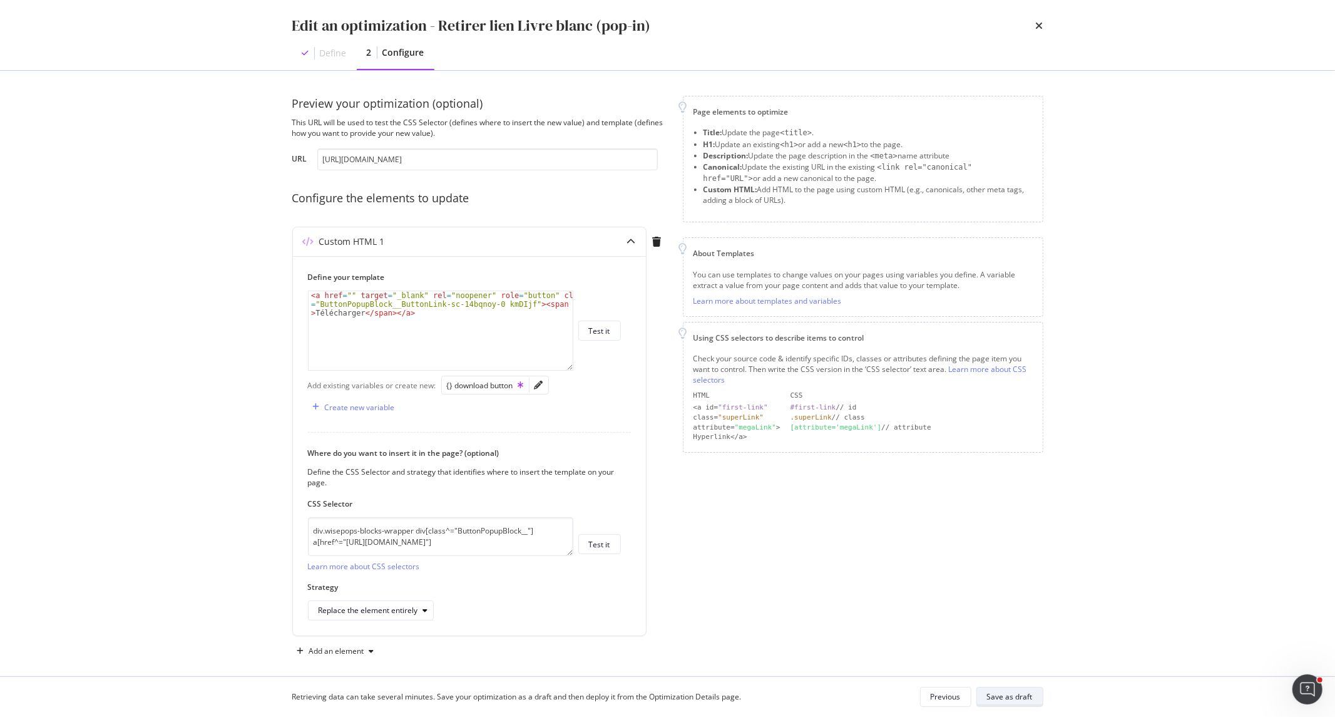
click at [890, 383] on div "Save as draft" at bounding box center [1010, 696] width 46 height 11
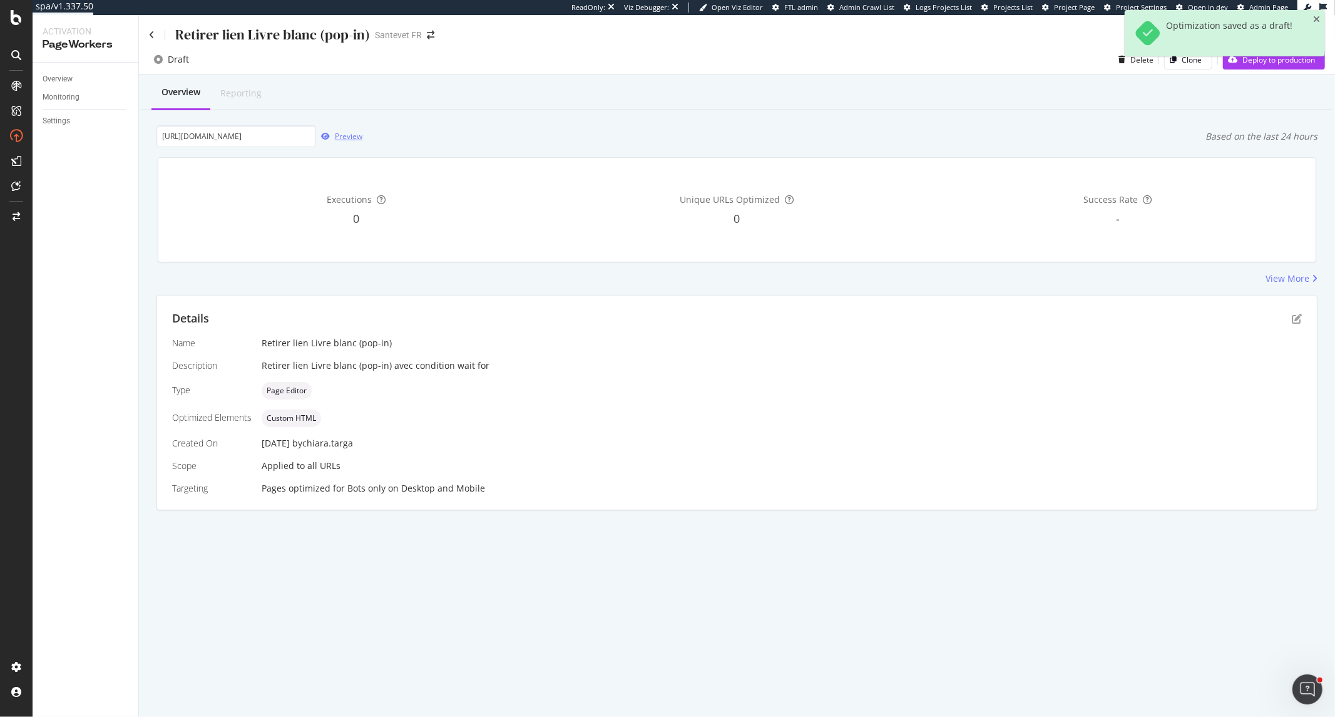
click at [329, 130] on div "Preview" at bounding box center [339, 136] width 46 height 19
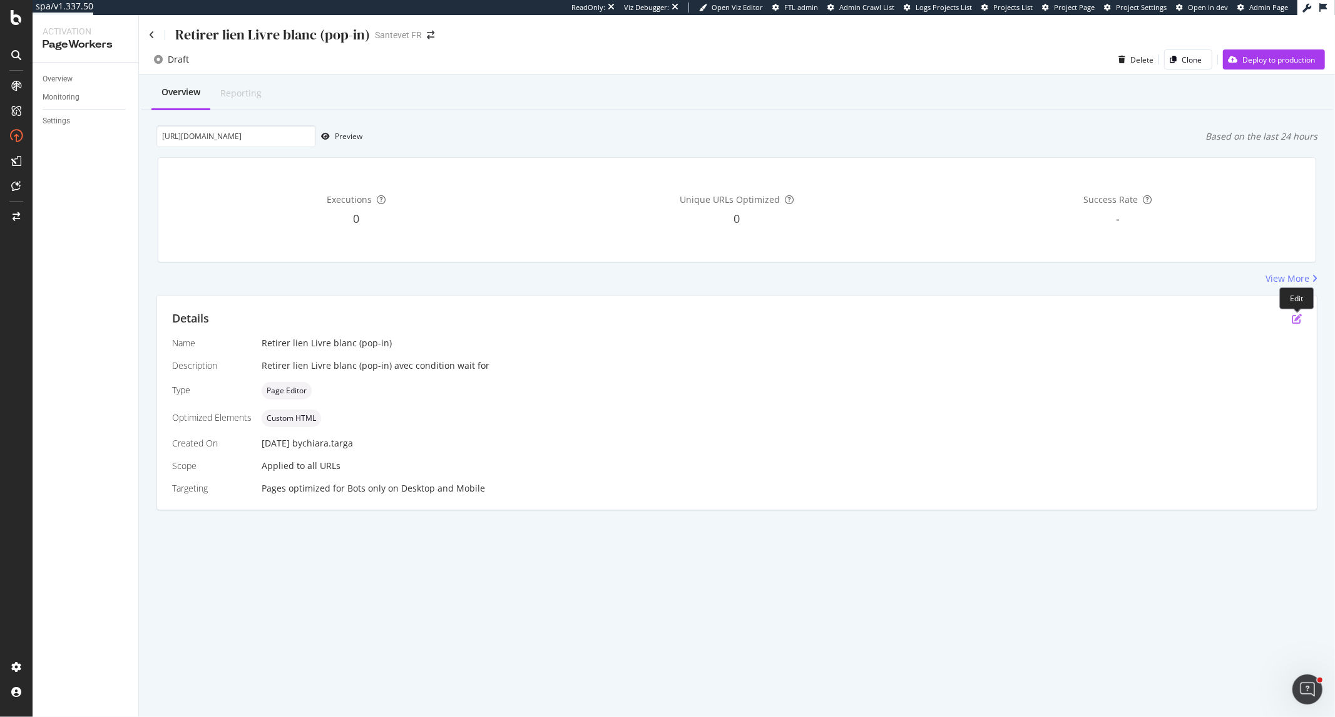
click at [890, 317] on icon "pen-to-square" at bounding box center [1297, 319] width 10 height 10
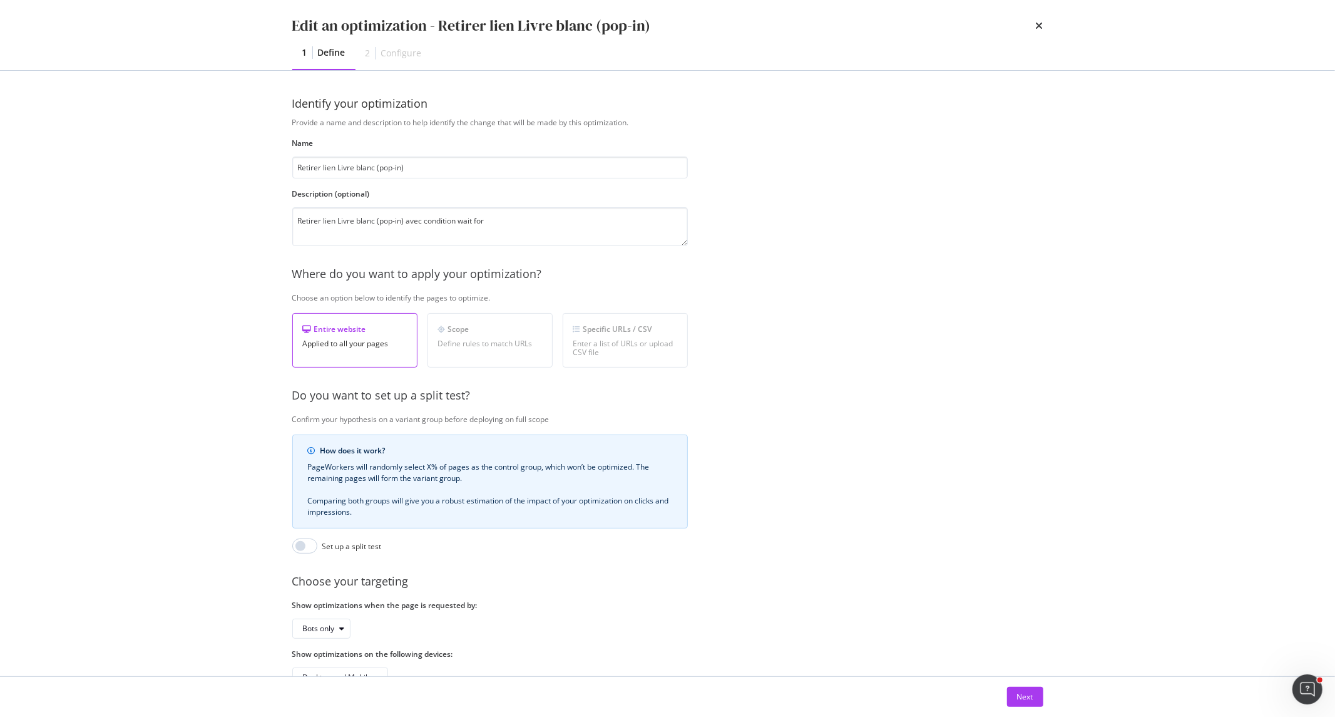
scroll to position [46, 0]
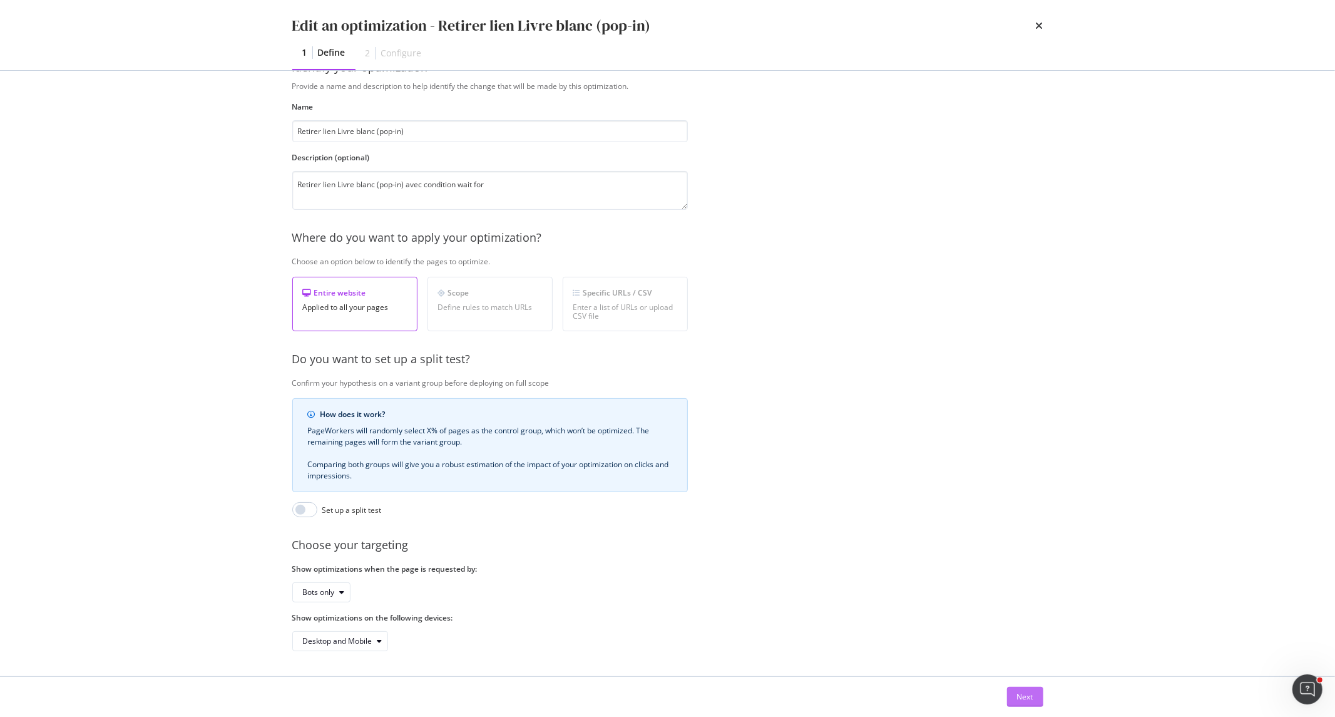
click at [890, 383] on button "Next" at bounding box center [1025, 697] width 36 height 20
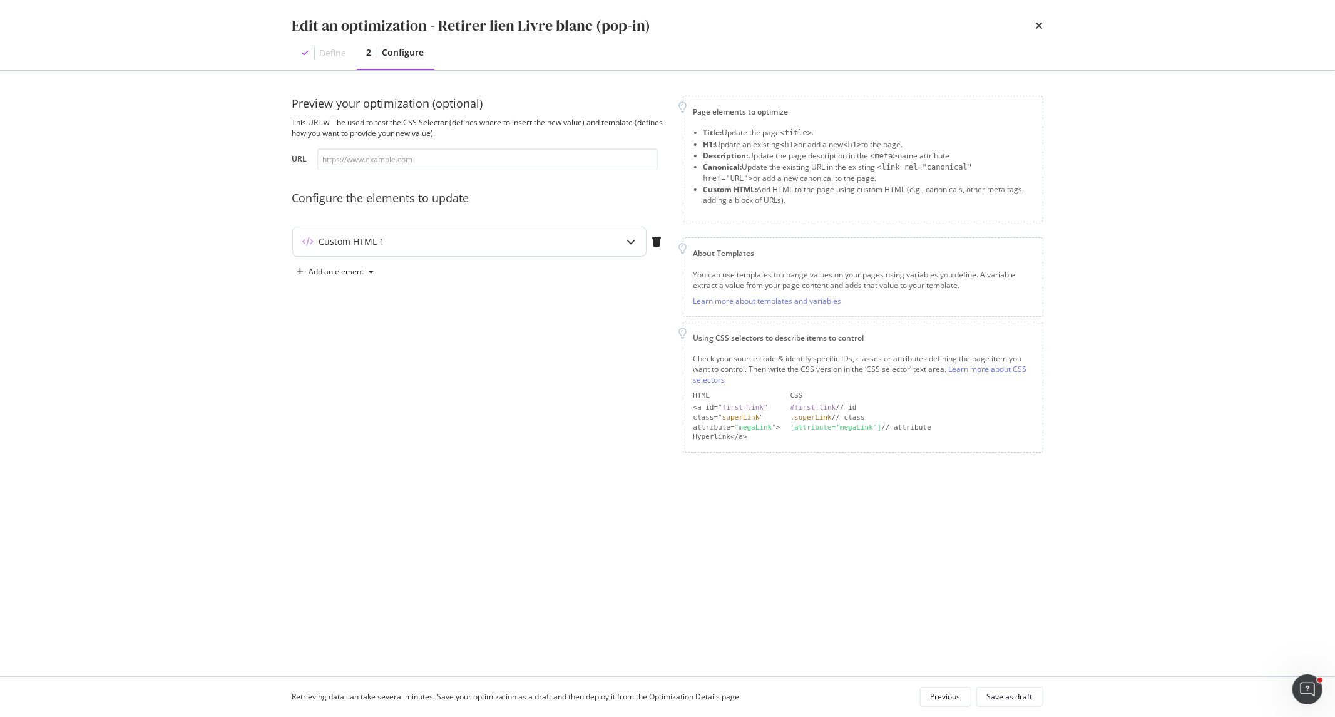
click at [622, 251] on div "modal" at bounding box center [631, 241] width 29 height 29
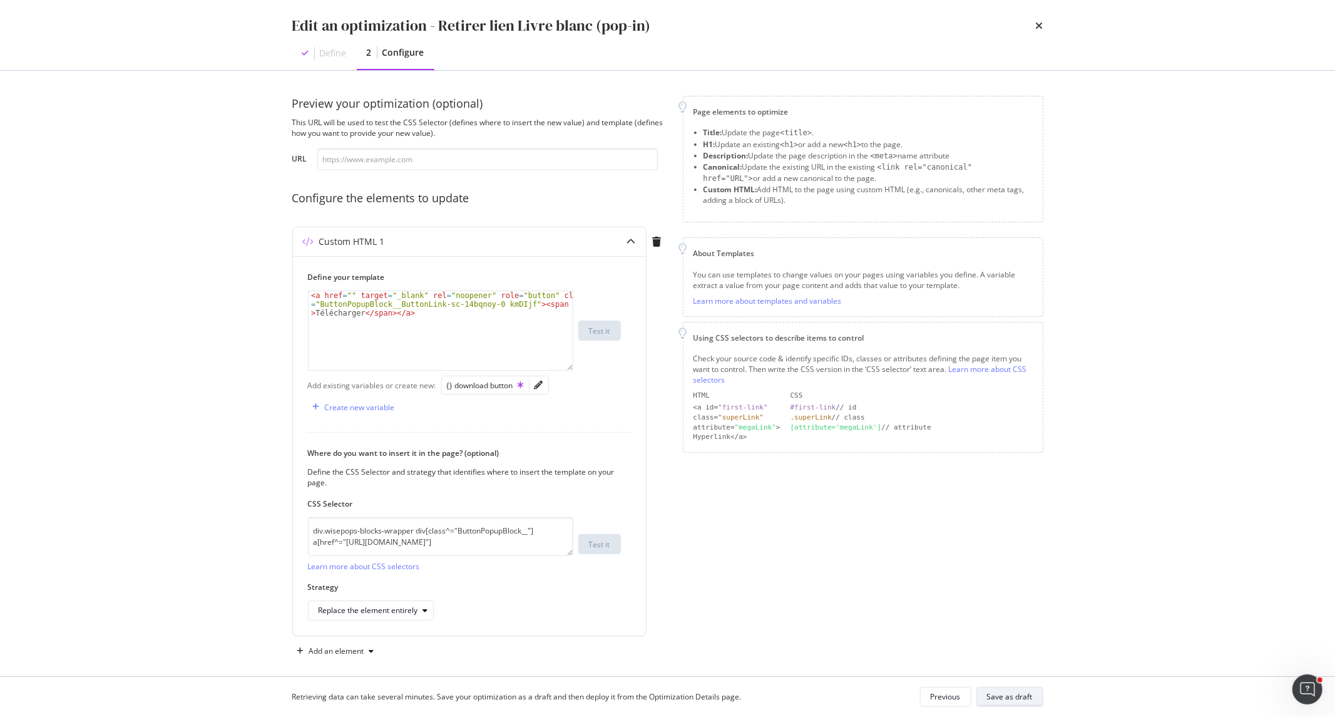
click at [890, 383] on div "Save as draft" at bounding box center [1010, 696] width 46 height 11
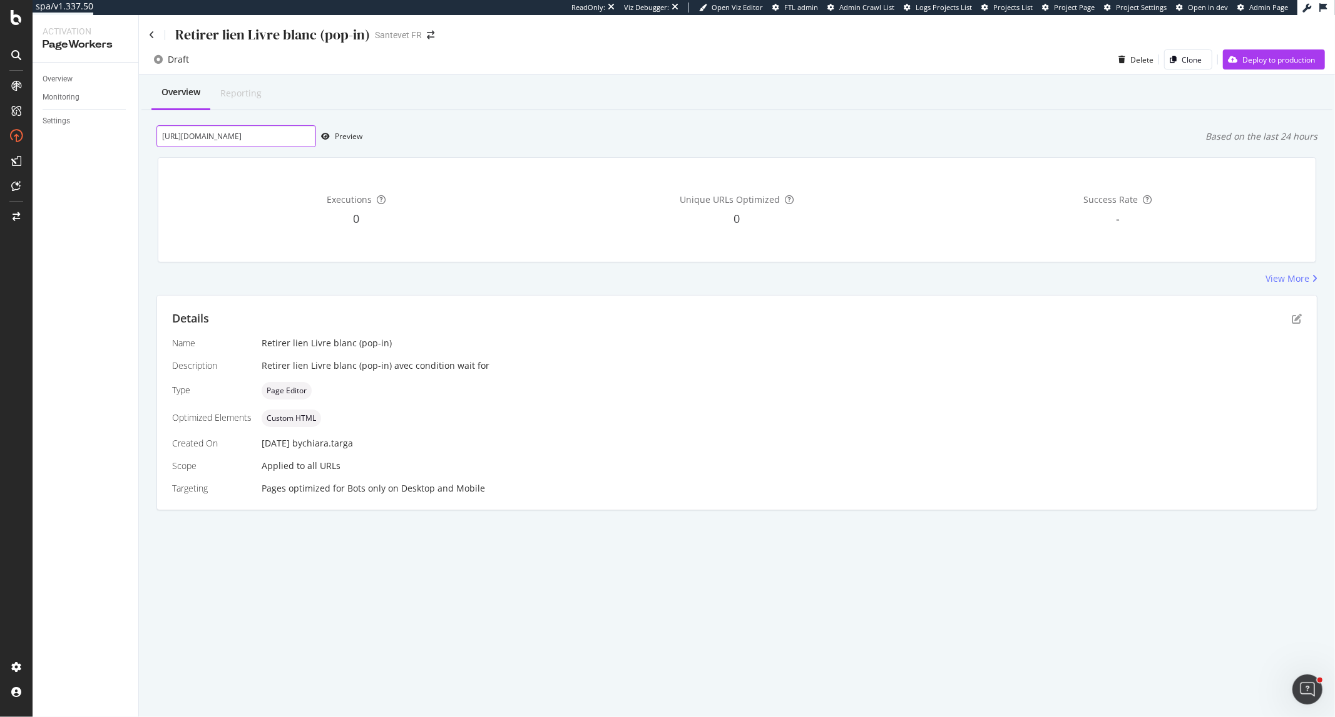
click at [265, 139] on input "[URL][DOMAIN_NAME]" at bounding box center [237, 136] width 160 height 22
paste input "[URL][DOMAIN_NAME]"
type input "[URL][DOMAIN_NAME]"
click at [329, 133] on icon "button" at bounding box center [325, 137] width 9 height 8
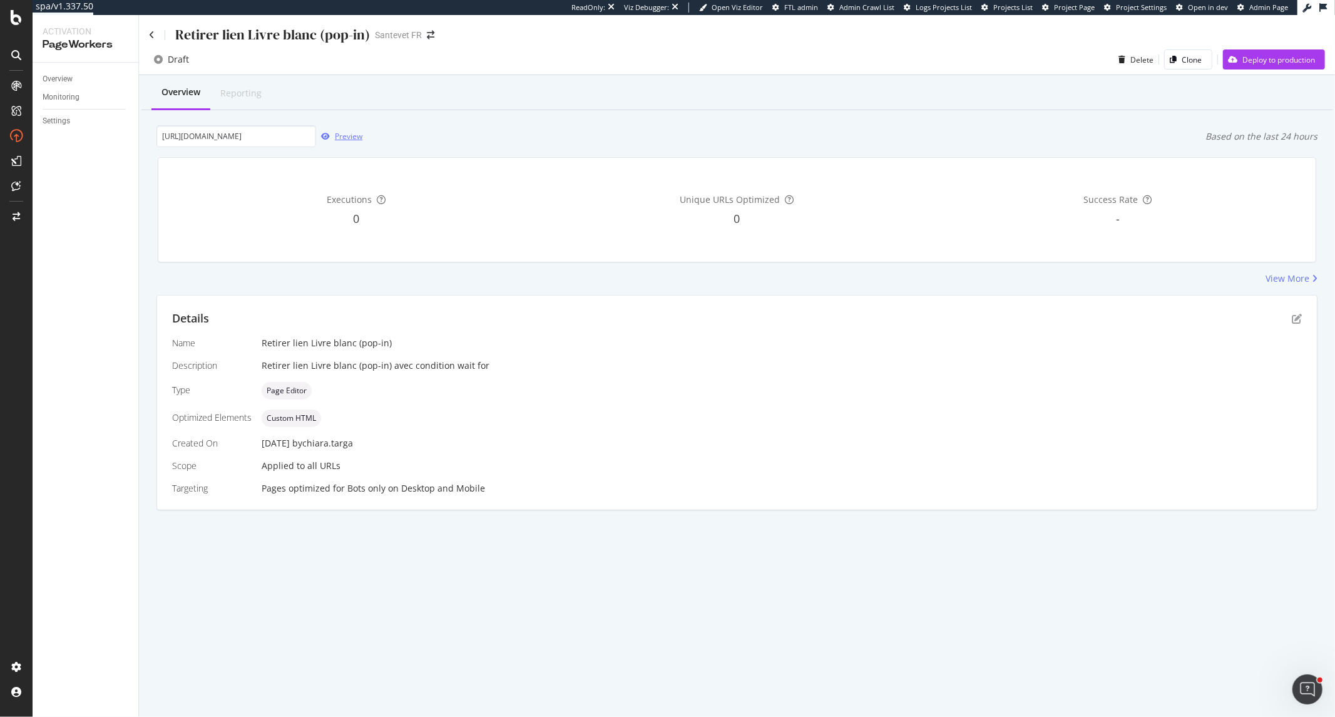
scroll to position [0, 0]
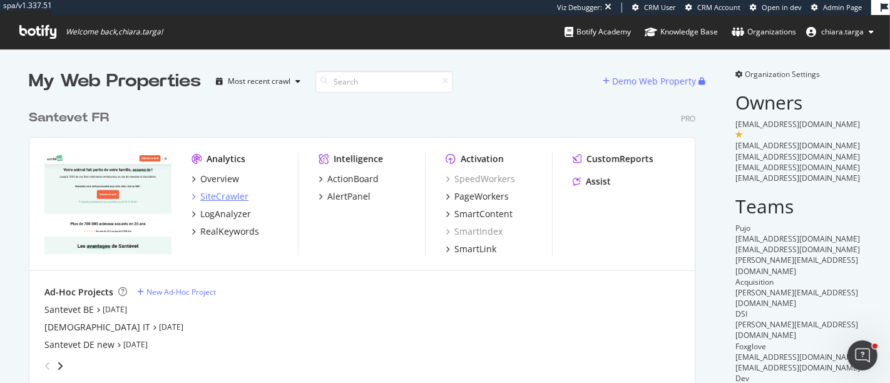
click at [230, 202] on div "SiteCrawler" at bounding box center [224, 196] width 48 height 13
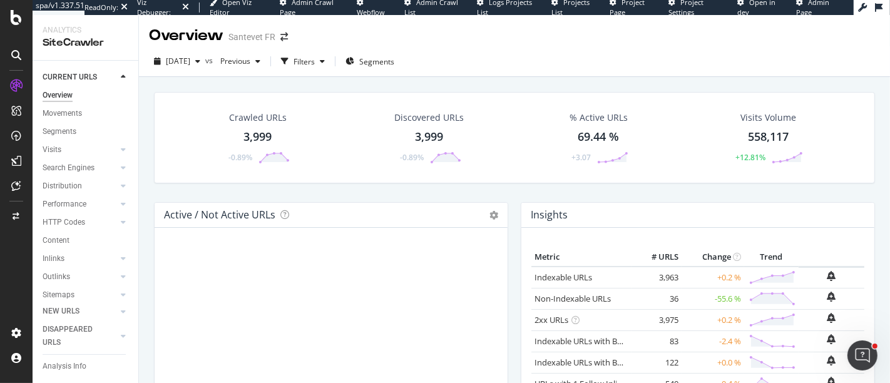
scroll to position [278, 0]
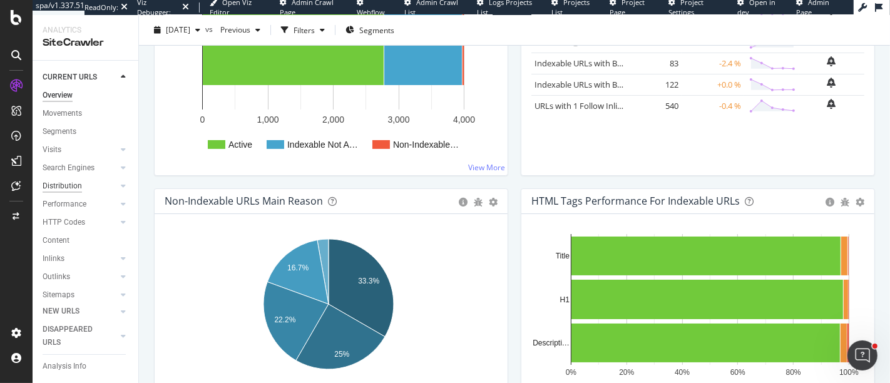
click at [64, 188] on div "Distribution" at bounding box center [62, 186] width 39 height 13
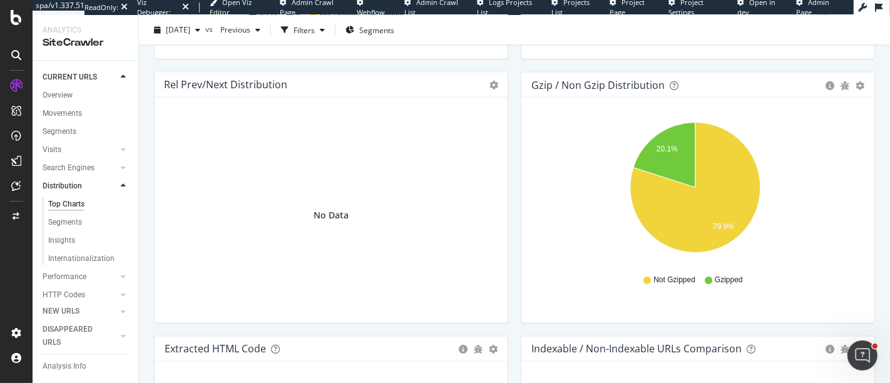
scroll to position [1878, 0]
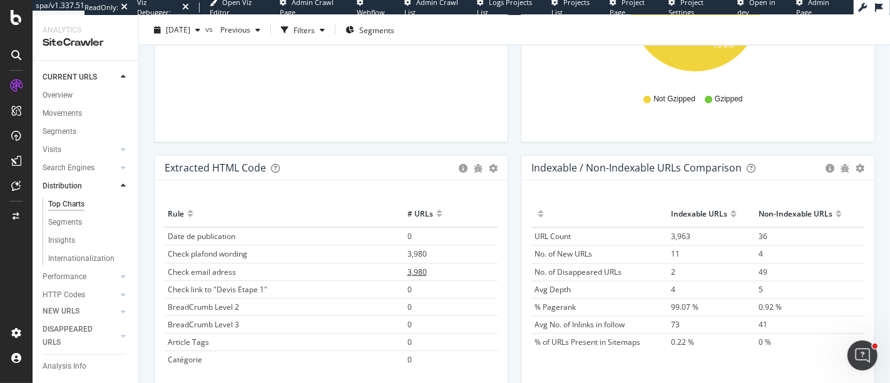
click at [417, 267] on td "3,980" at bounding box center [450, 273] width 93 height 18
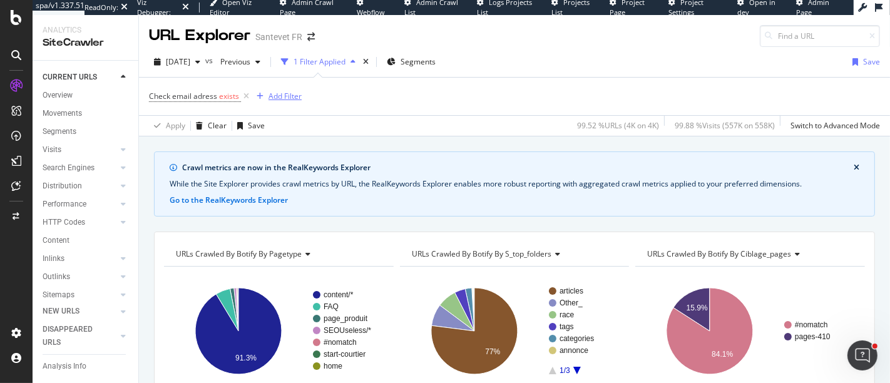
click at [289, 93] on div "Add Filter" at bounding box center [285, 96] width 33 height 11
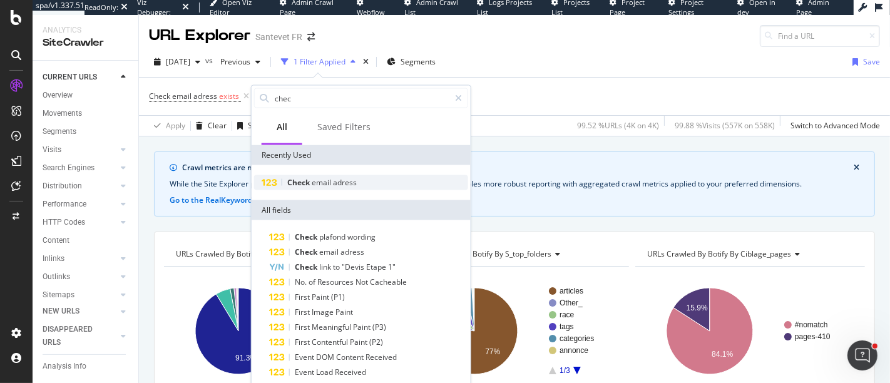
type input "chec"
click at [319, 175] on div "Check email adress" at bounding box center [361, 182] width 214 height 15
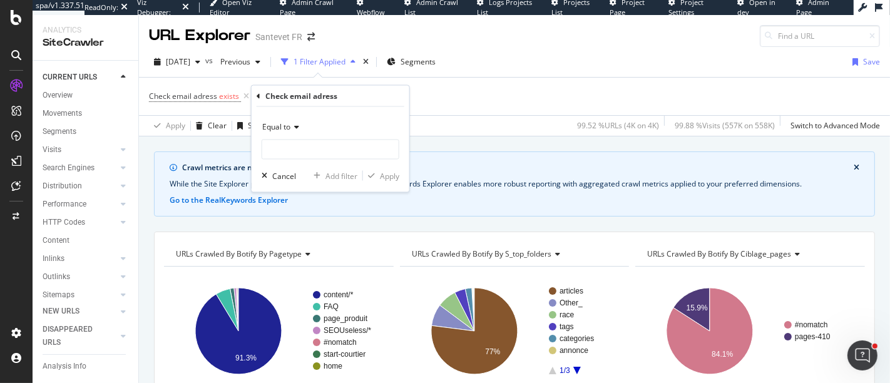
click at [295, 135] on div "Equal to" at bounding box center [331, 127] width 138 height 20
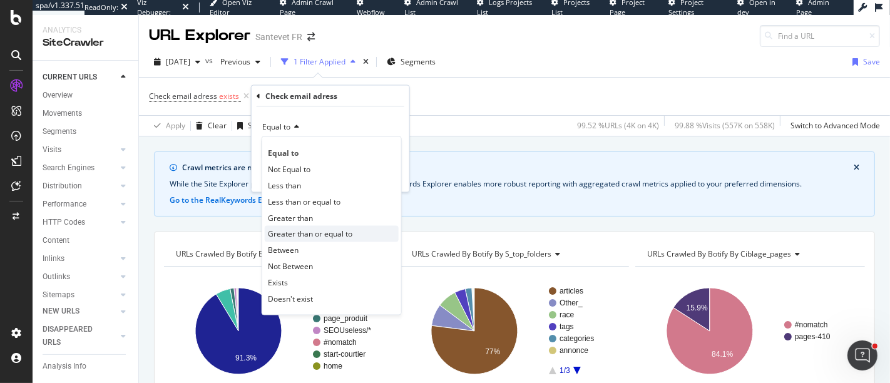
click at [316, 226] on div "Greater than or equal to" at bounding box center [332, 234] width 134 height 16
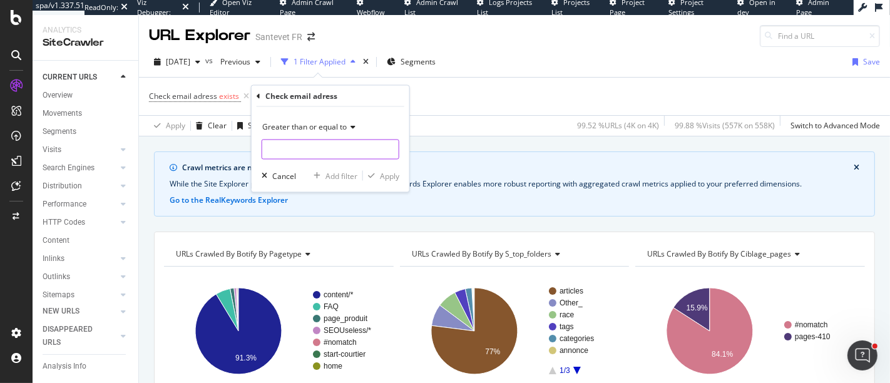
click at [313, 142] on input "number" at bounding box center [331, 150] width 138 height 20
type input "1"
click at [379, 172] on div "button" at bounding box center [371, 176] width 17 height 8
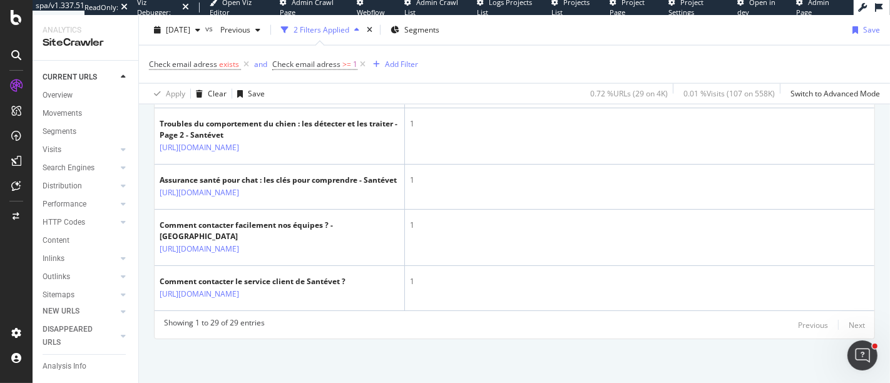
scroll to position [1987, 0]
